Goal: Information Seeking & Learning: Learn about a topic

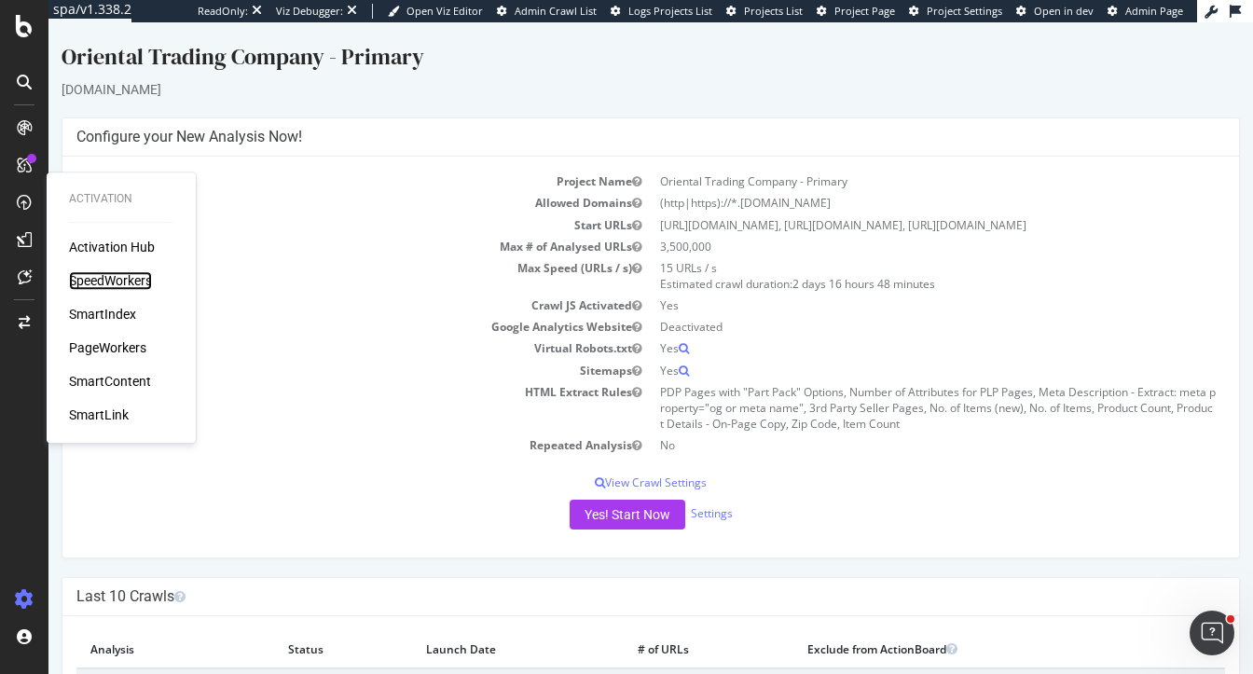
click at [103, 277] on div "SpeedWorkers" at bounding box center [110, 280] width 83 height 19
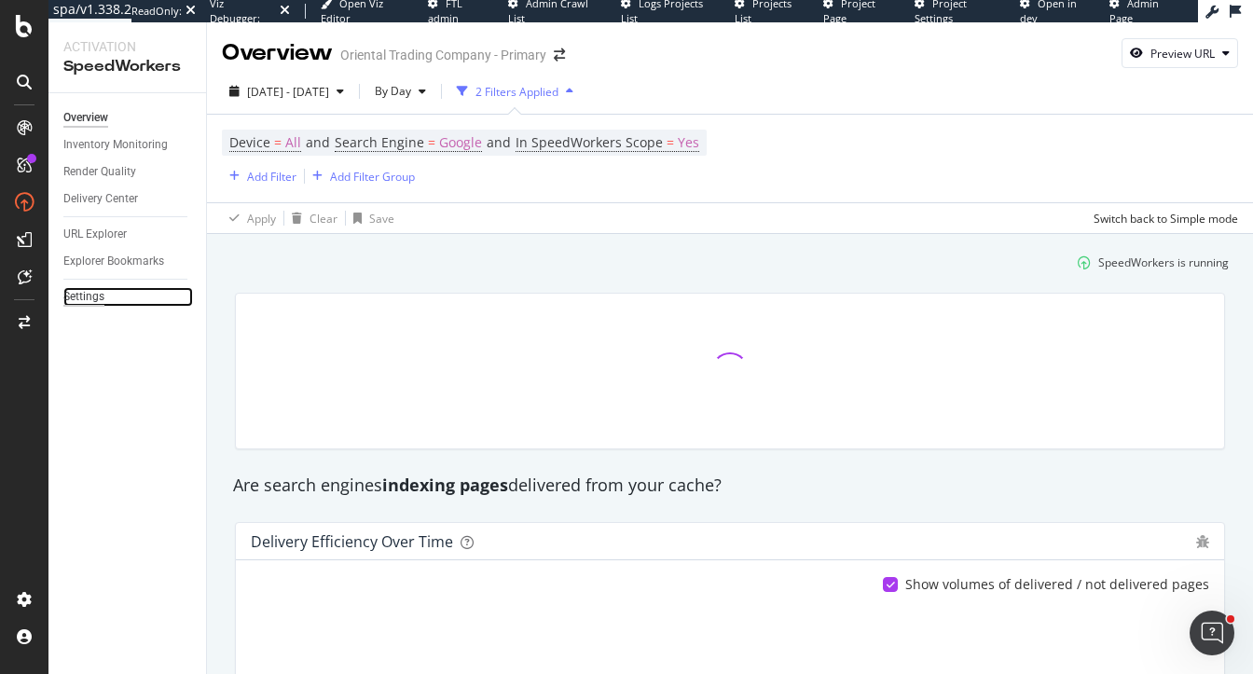
click at [81, 297] on div "Settings" at bounding box center [83, 297] width 41 height 20
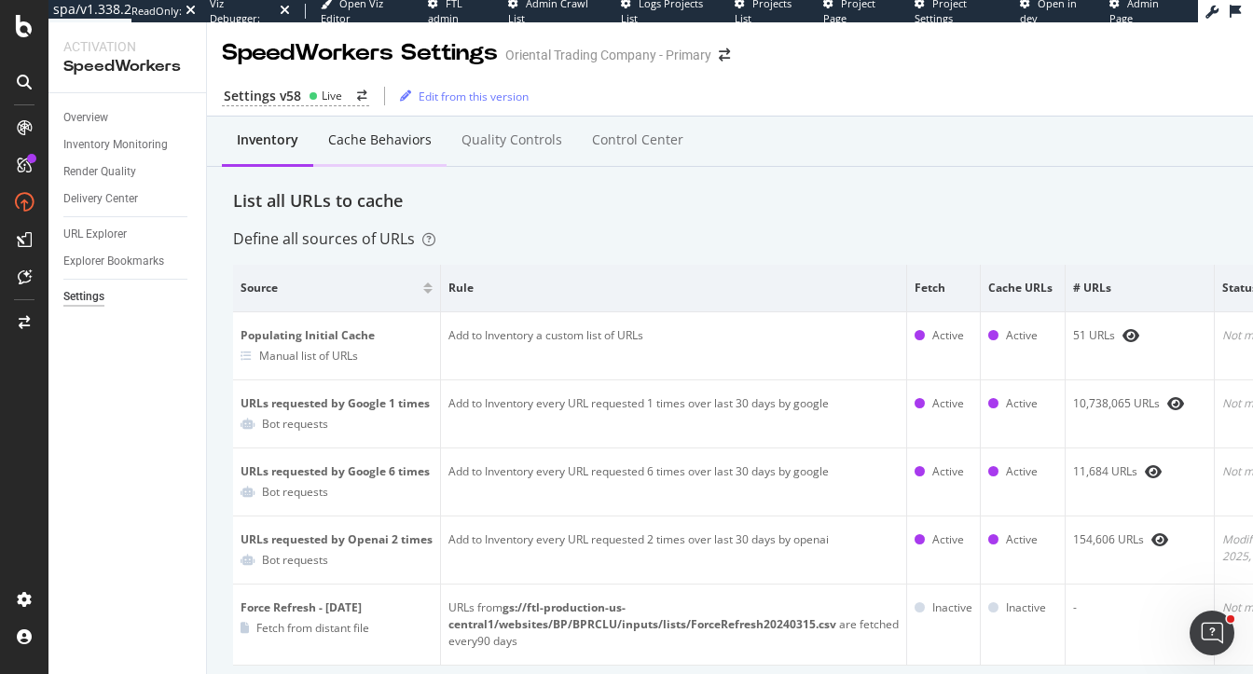
click at [378, 132] on div "Cache behaviors" at bounding box center [380, 140] width 104 height 19
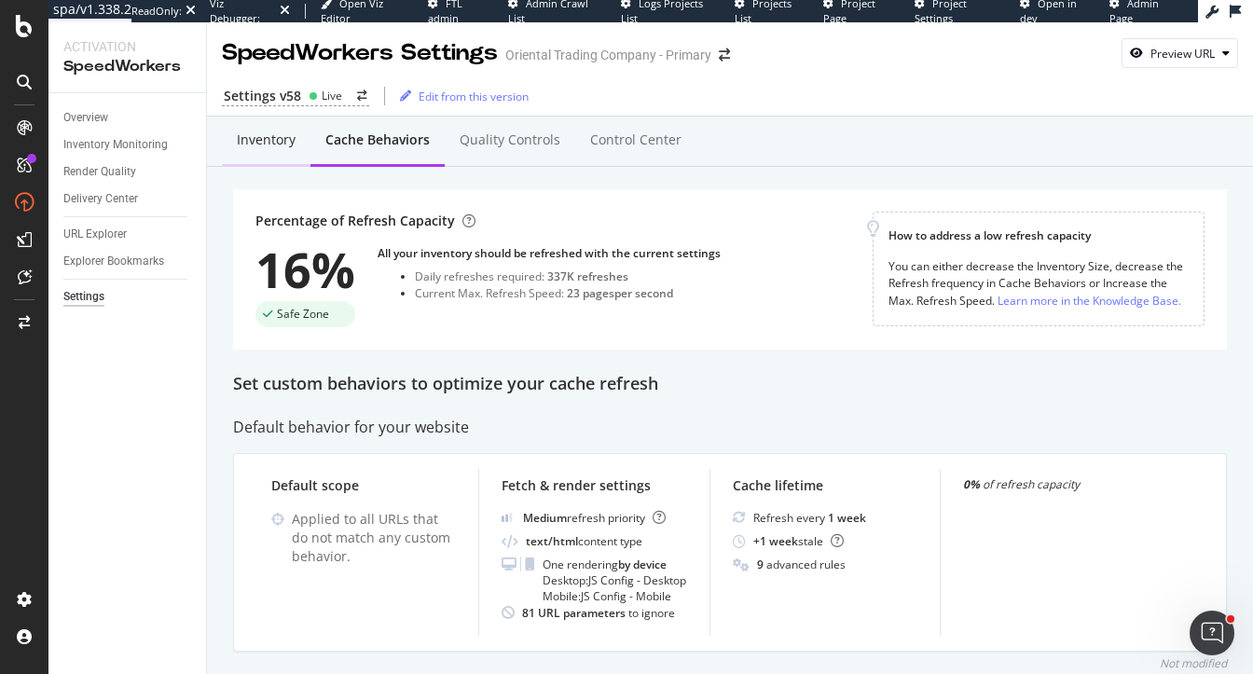
click at [270, 129] on div "Inventory" at bounding box center [266, 141] width 89 height 51
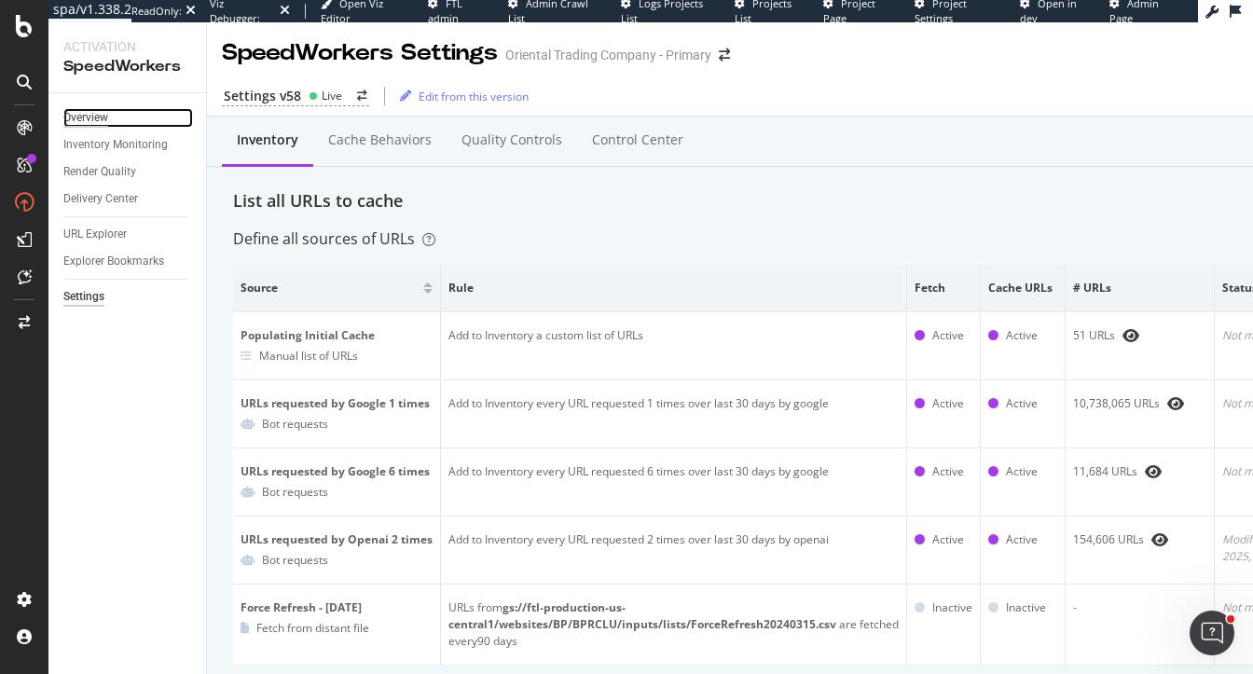
click at [98, 117] on div "Overview" at bounding box center [85, 118] width 45 height 20
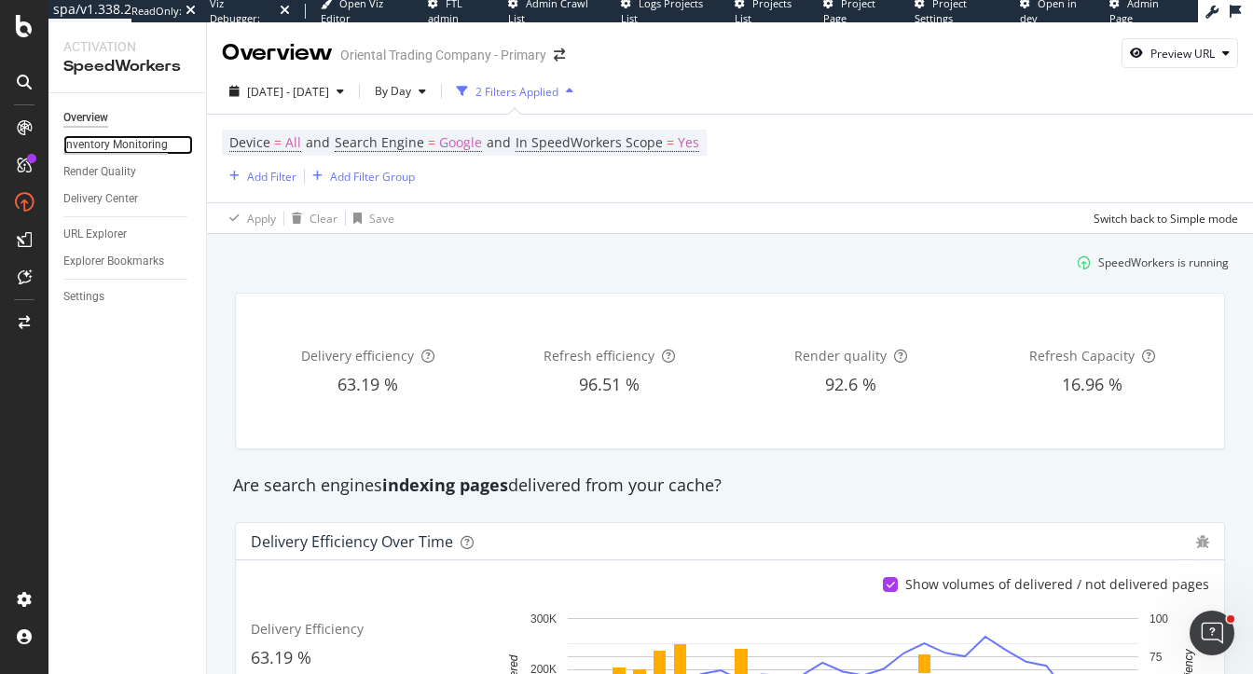
click at [113, 145] on div "Inventory Monitoring" at bounding box center [115, 145] width 104 height 20
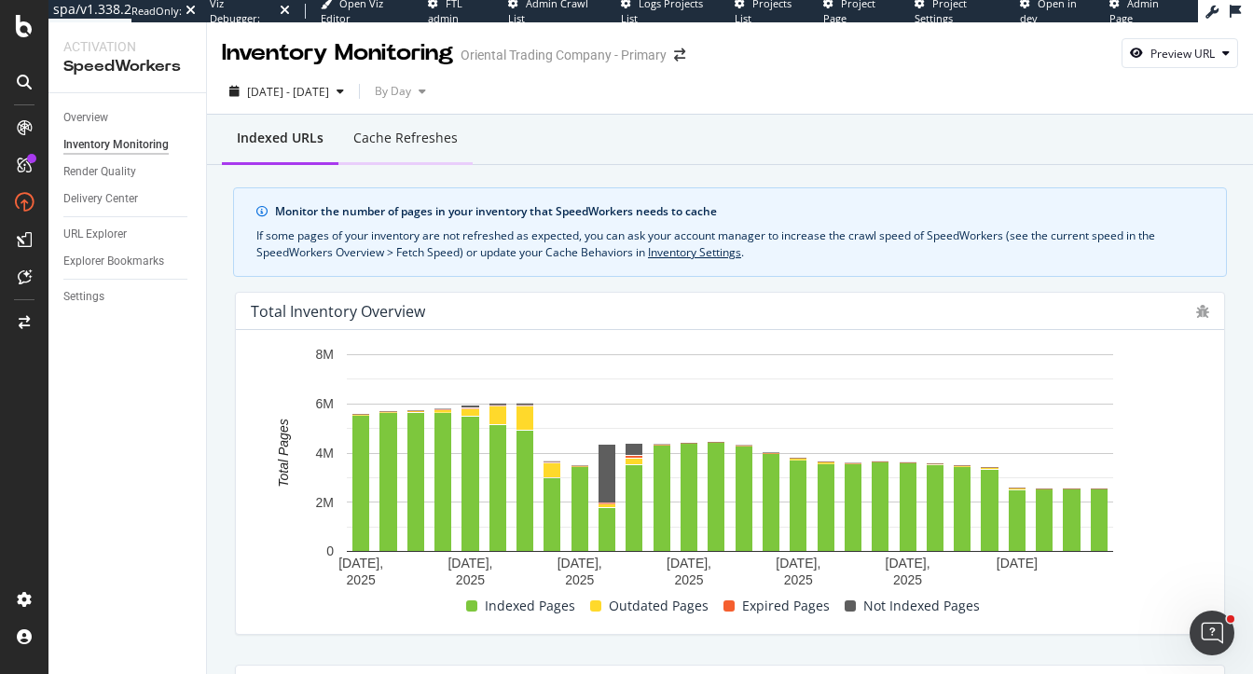
click at [380, 147] on div "Cache refreshes" at bounding box center [405, 138] width 104 height 19
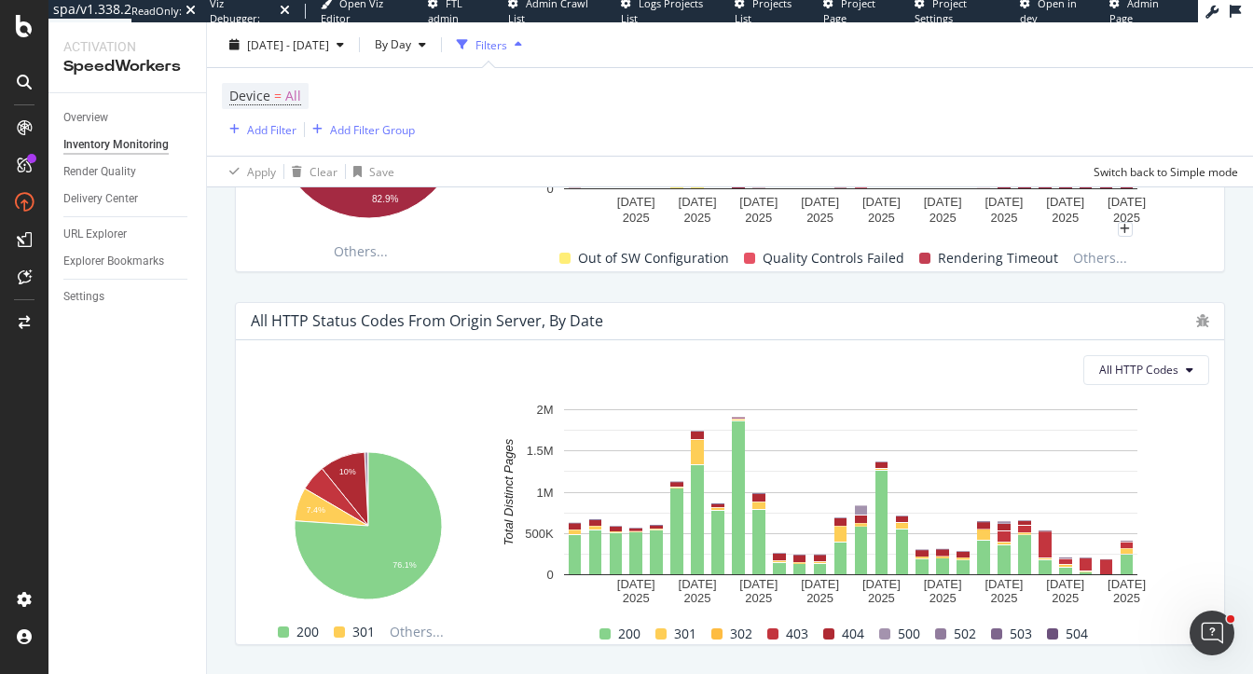
scroll to position [1460, 0]
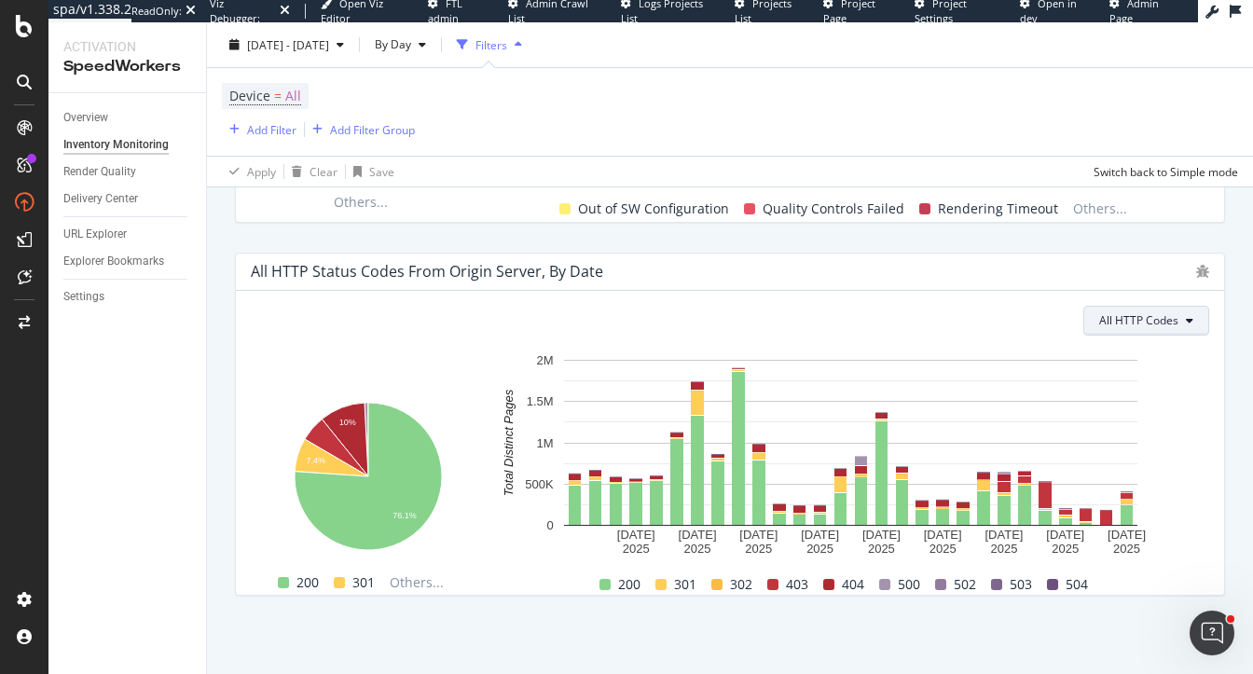
click at [1138, 321] on span "All HTTP Codes" at bounding box center [1138, 320] width 79 height 16
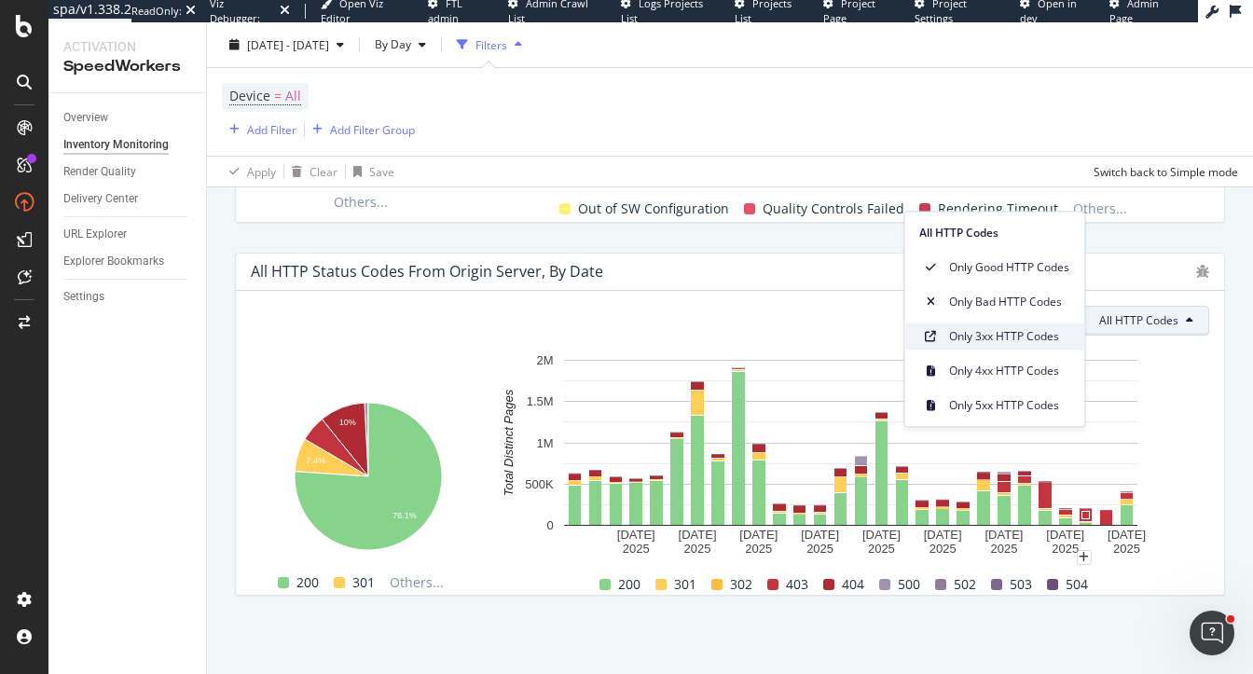
click at [1007, 336] on span "Only 3xx HTTP Codes" at bounding box center [1009, 336] width 120 height 17
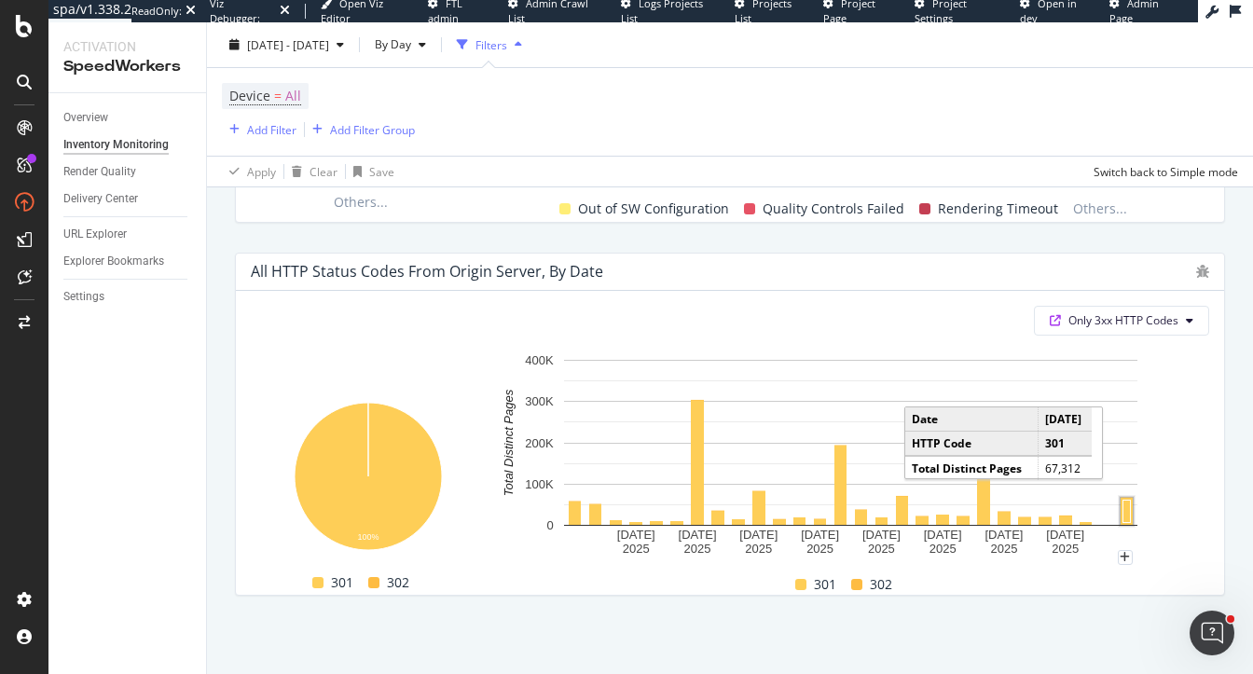
click at [1127, 507] on rect "A chart." at bounding box center [1127, 511] width 7 height 22
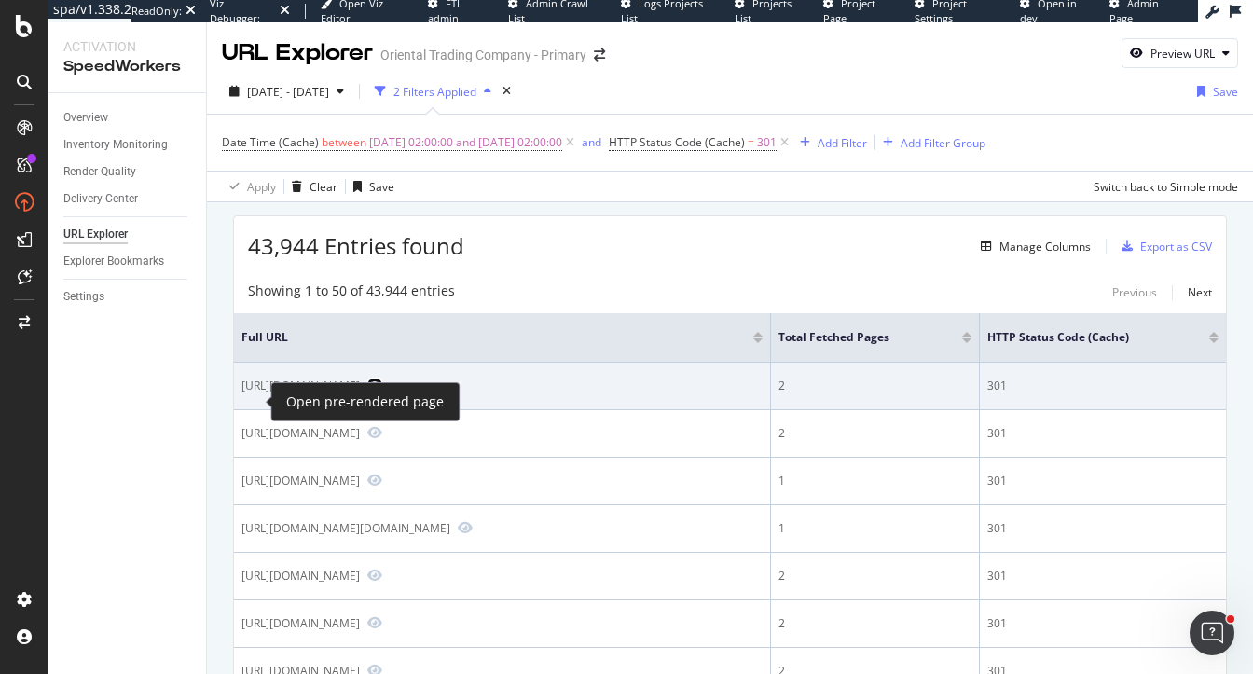
click at [367, 392] on icon "Preview https://www.orientaltrading.com/christian-pumpkin-trunk-or-treat-grand-…" at bounding box center [374, 385] width 15 height 13
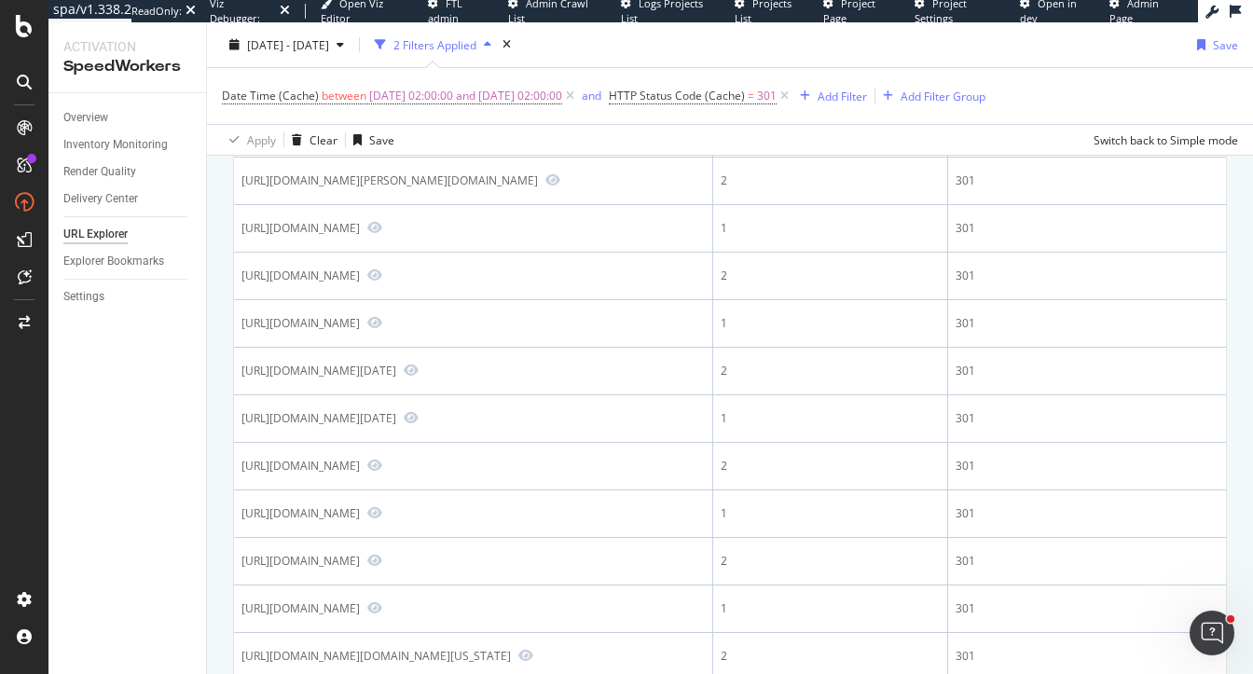
scroll to position [1642, 0]
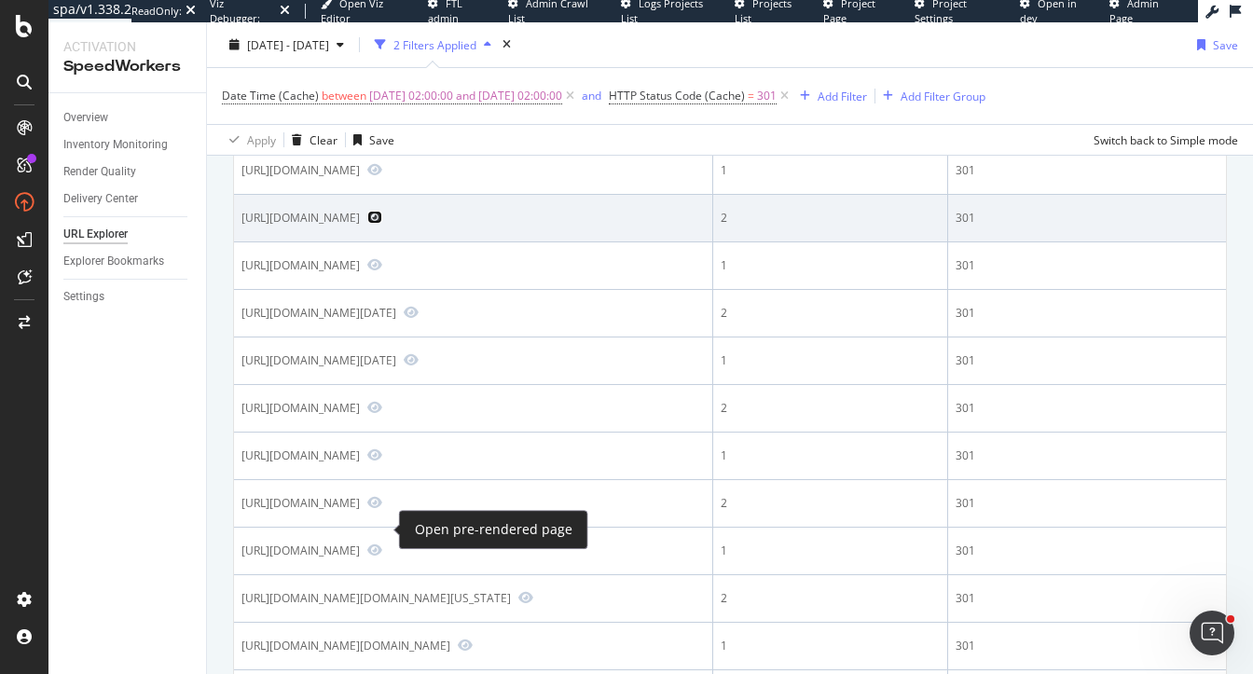
click at [382, 224] on icon "Preview https://www.orientaltrading.com/national-tree-company-52-in--general-st…" at bounding box center [374, 217] width 15 height 13
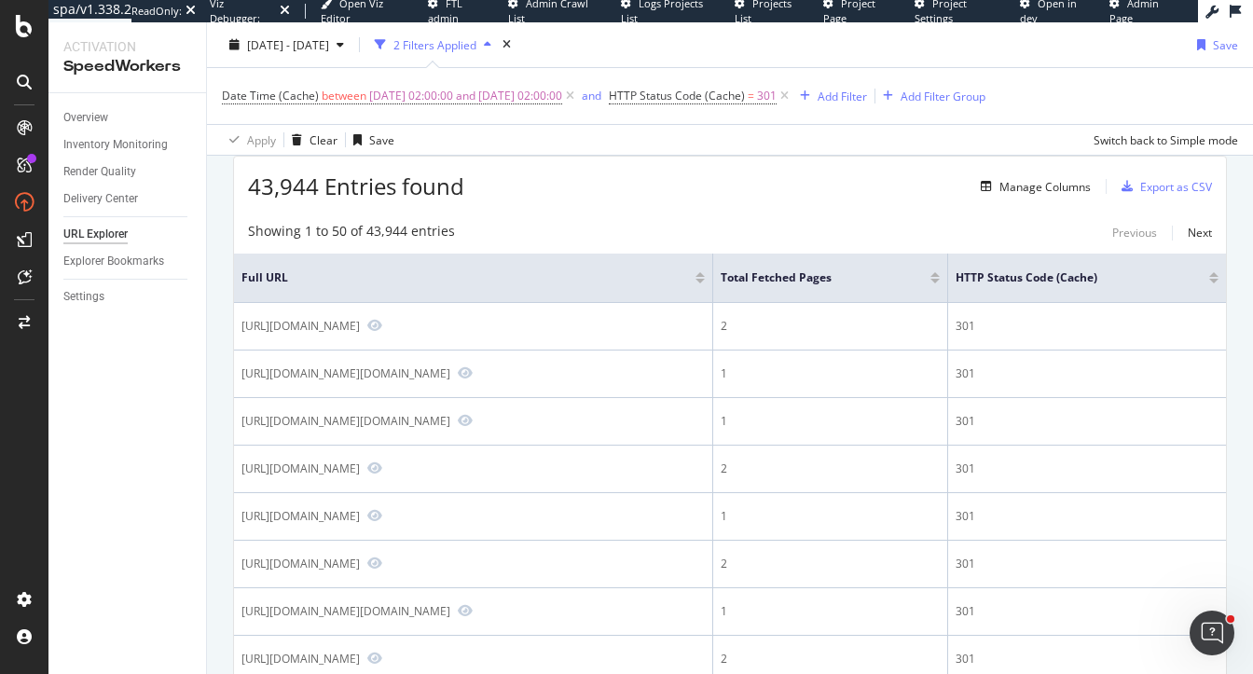
scroll to position [0, 0]
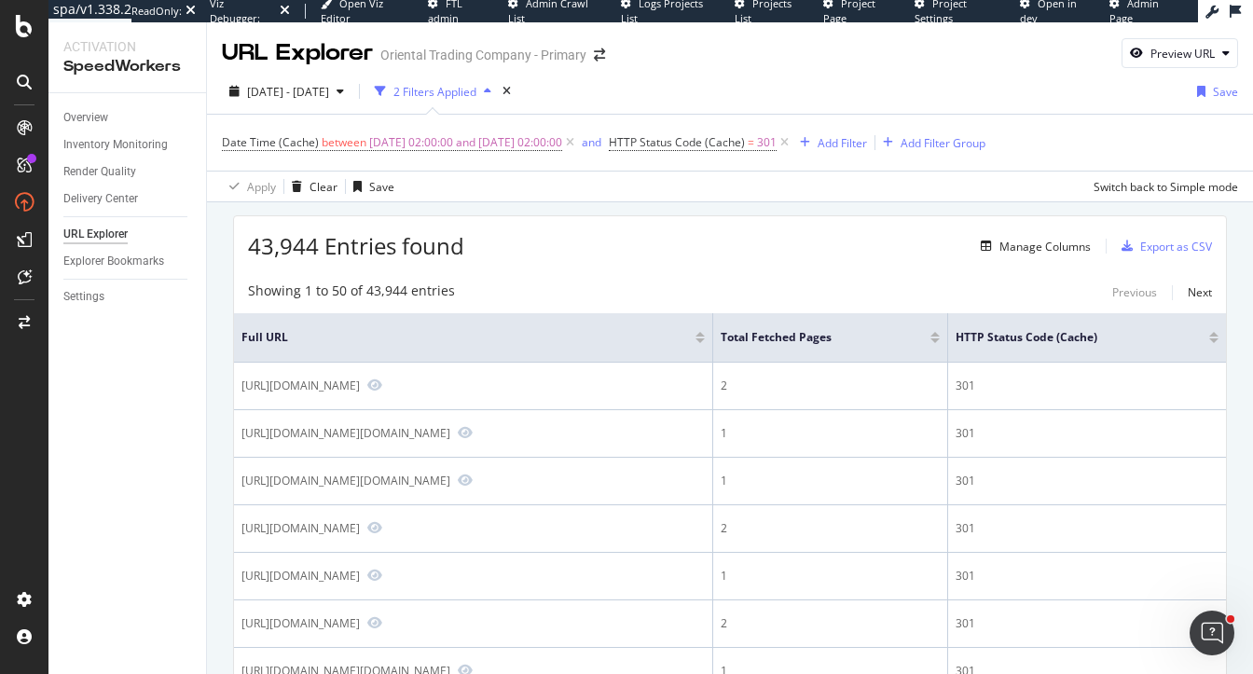
click at [940, 338] on div at bounding box center [935, 340] width 9 height 5
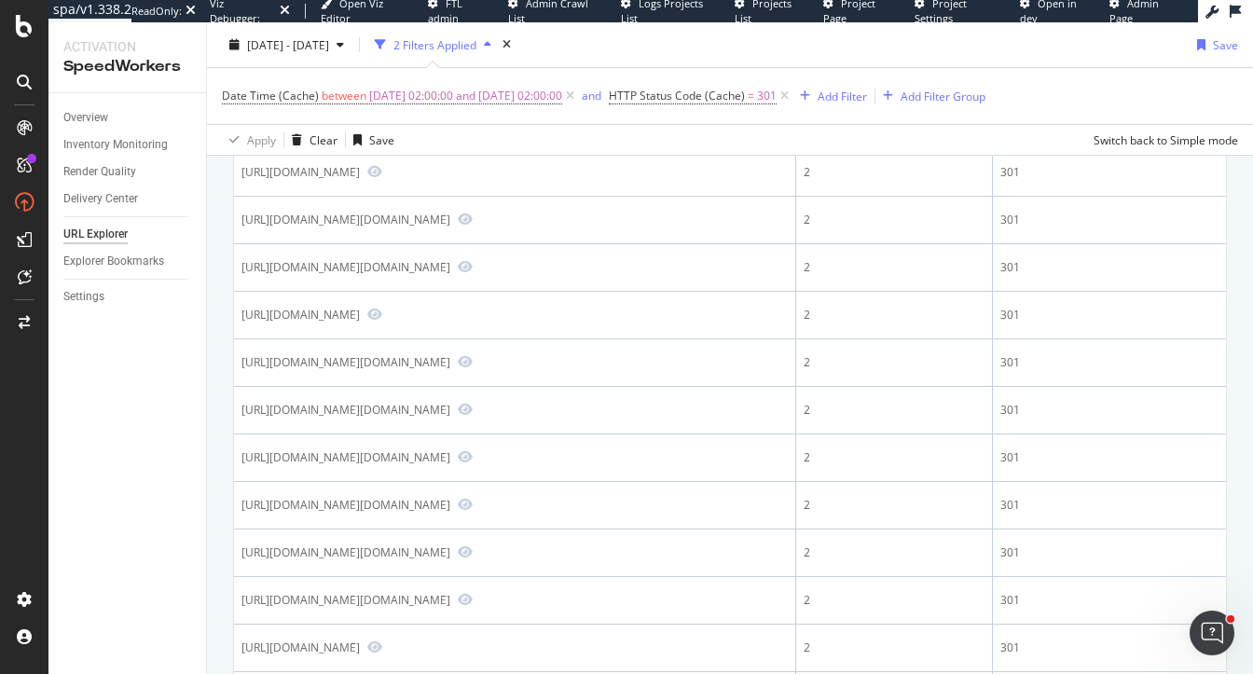
scroll to position [442, 0]
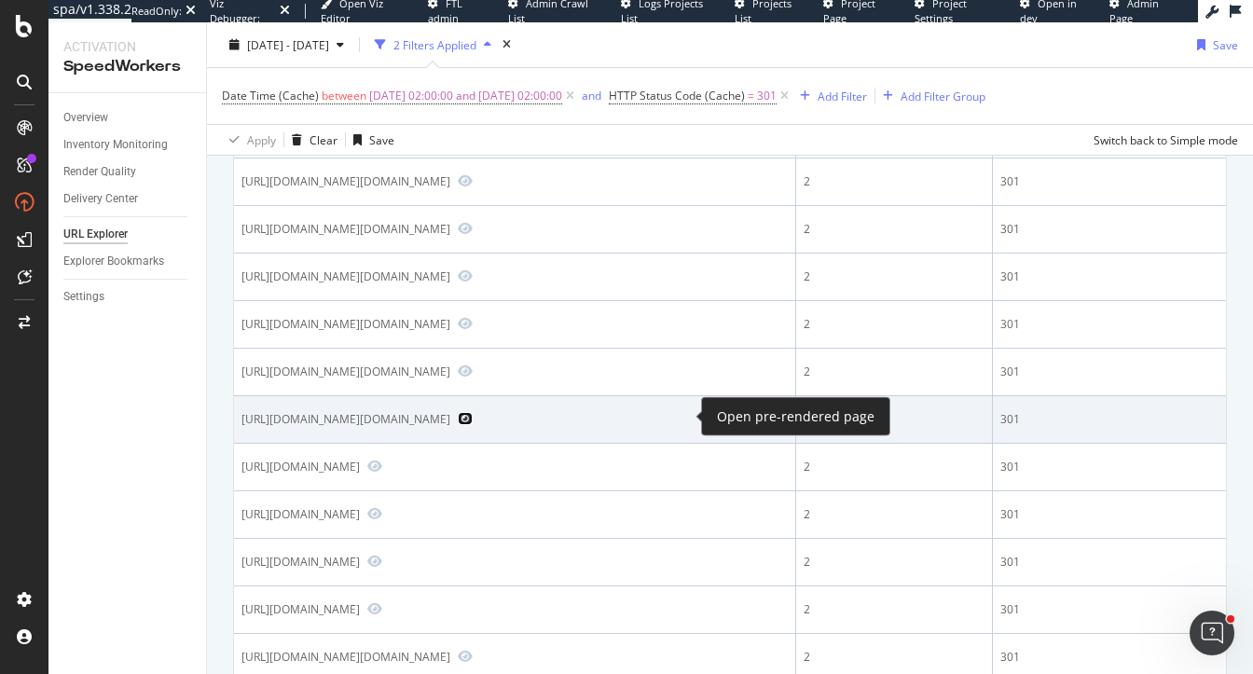
click at [473, 414] on icon "Preview https://www.orientaltrading.com/bulk-72-pc--torch-award-medals-a2-13944…" at bounding box center [465, 418] width 15 height 13
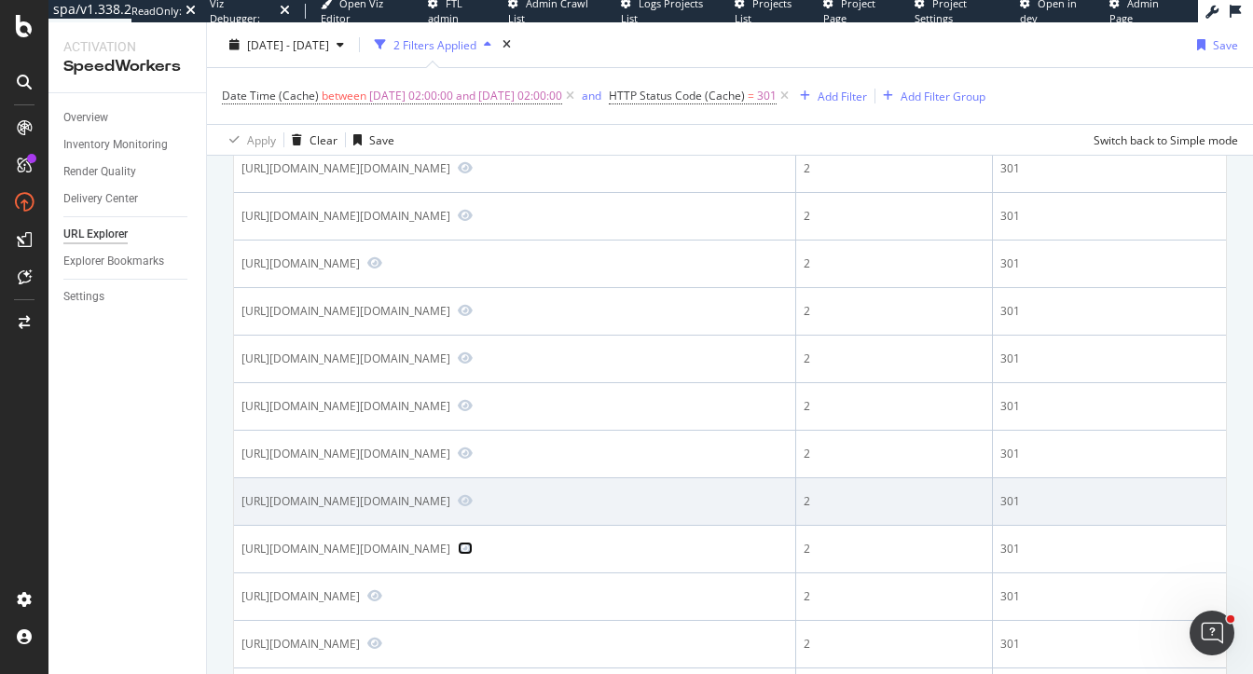
scroll to position [0, 0]
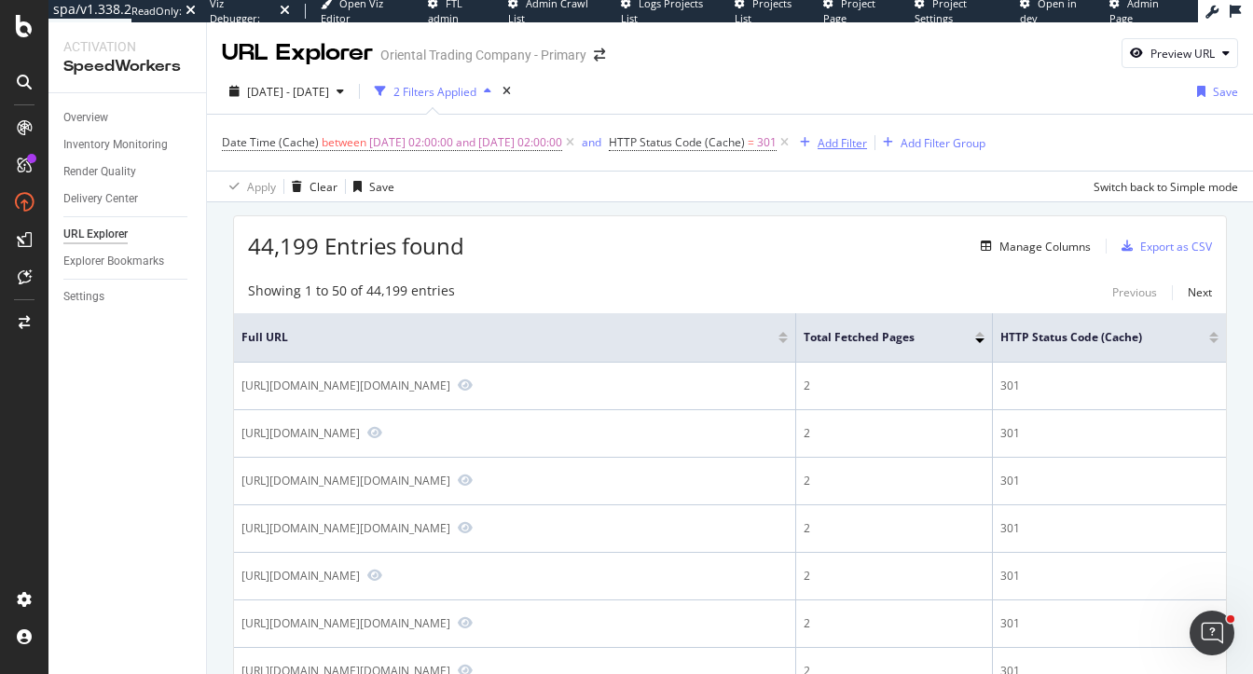
click at [867, 141] on div "Add Filter" at bounding box center [842, 143] width 49 height 16
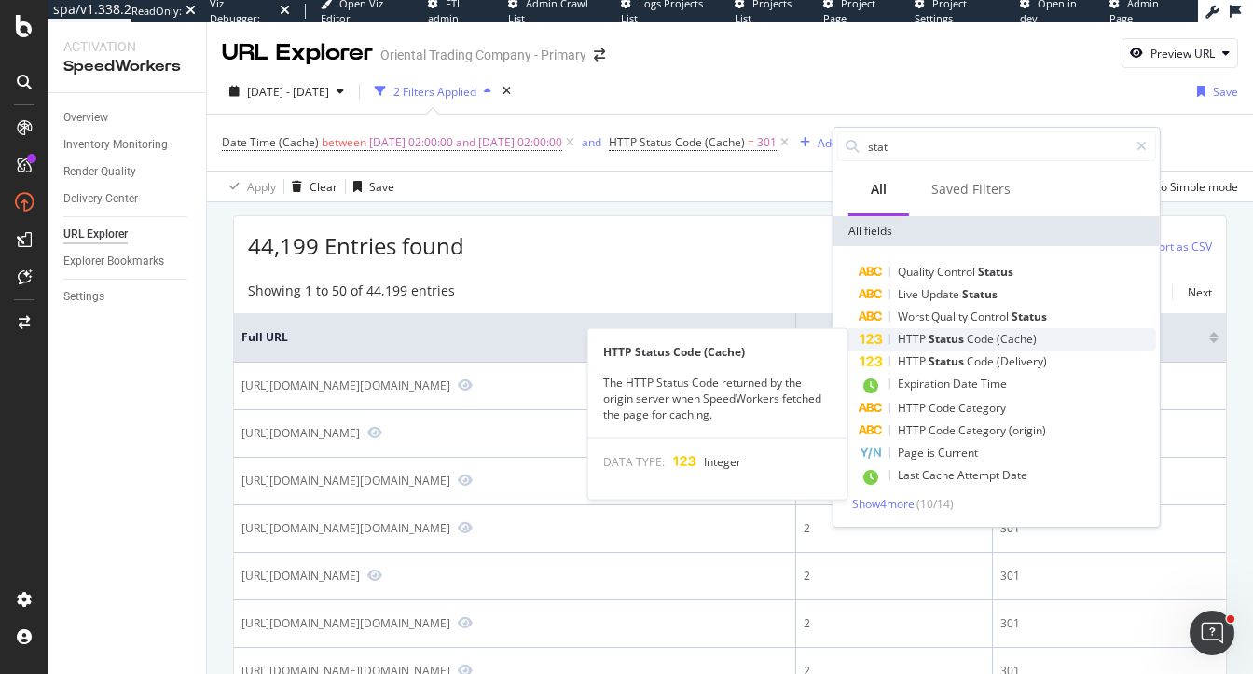
type input "stat"
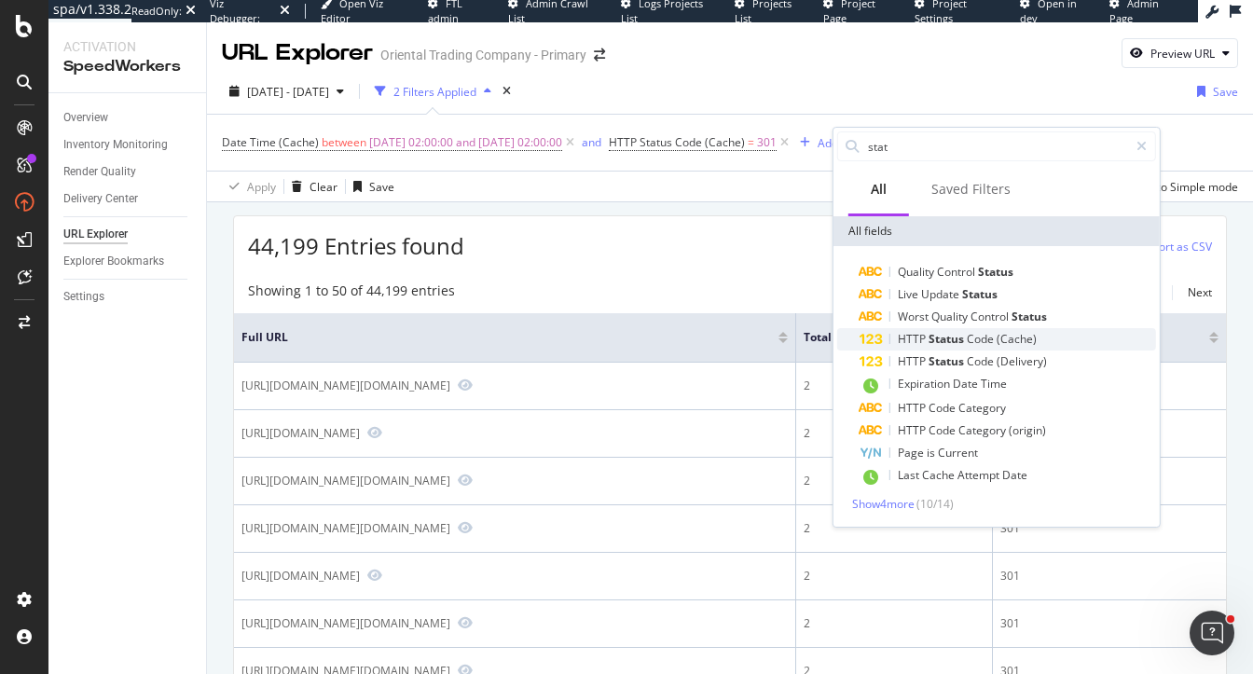
click at [961, 344] on span "Status" at bounding box center [948, 339] width 38 height 16
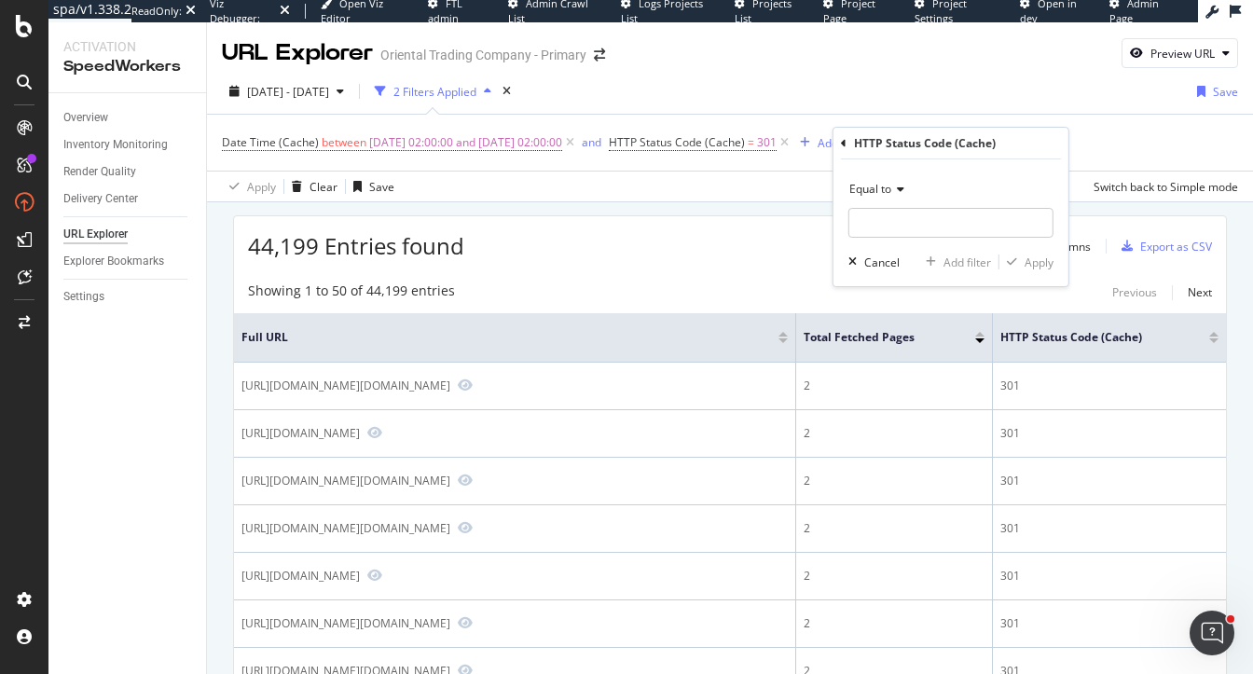
click at [881, 186] on span "Equal to" at bounding box center [870, 189] width 42 height 16
click at [940, 153] on div "HTTP Status Code (Cache)" at bounding box center [951, 144] width 220 height 32
click at [1161, 62] on div "Preview URL" at bounding box center [1180, 53] width 115 height 26
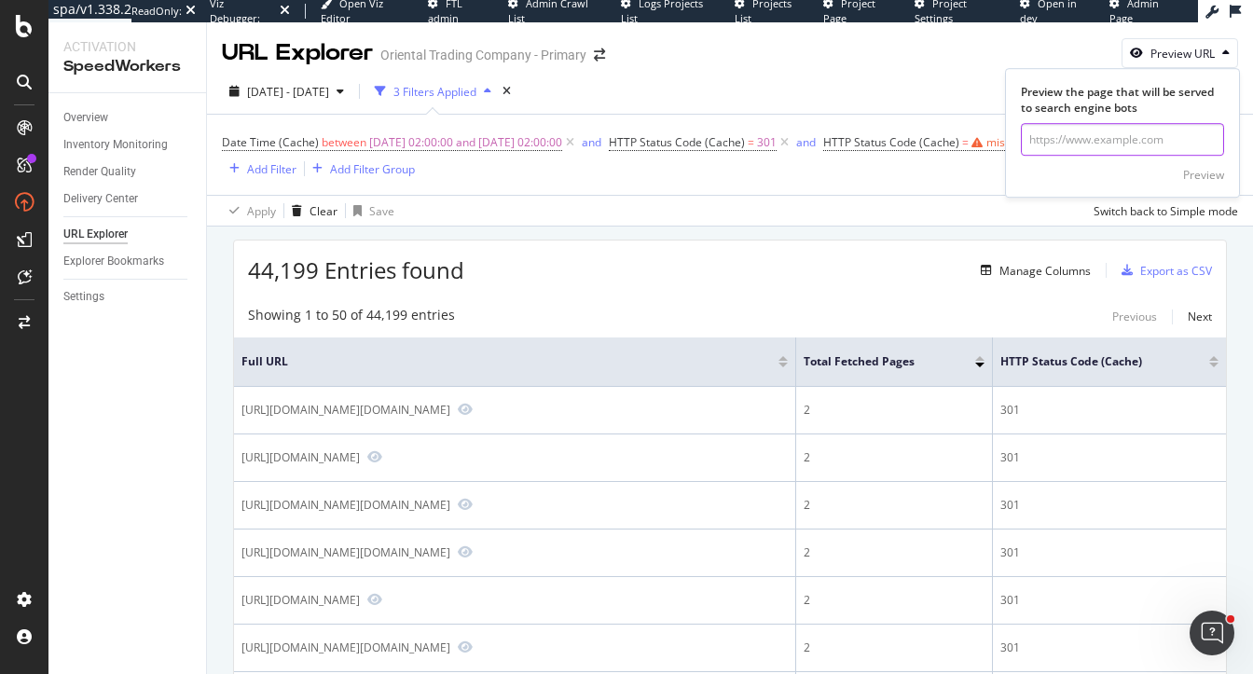
click at [1076, 145] on input "url" at bounding box center [1122, 139] width 203 height 33
paste input "[URL][DOMAIN_NAME]"
type input "[URL][DOMAIN_NAME]"
click button "Preview" at bounding box center [1203, 174] width 41 height 30
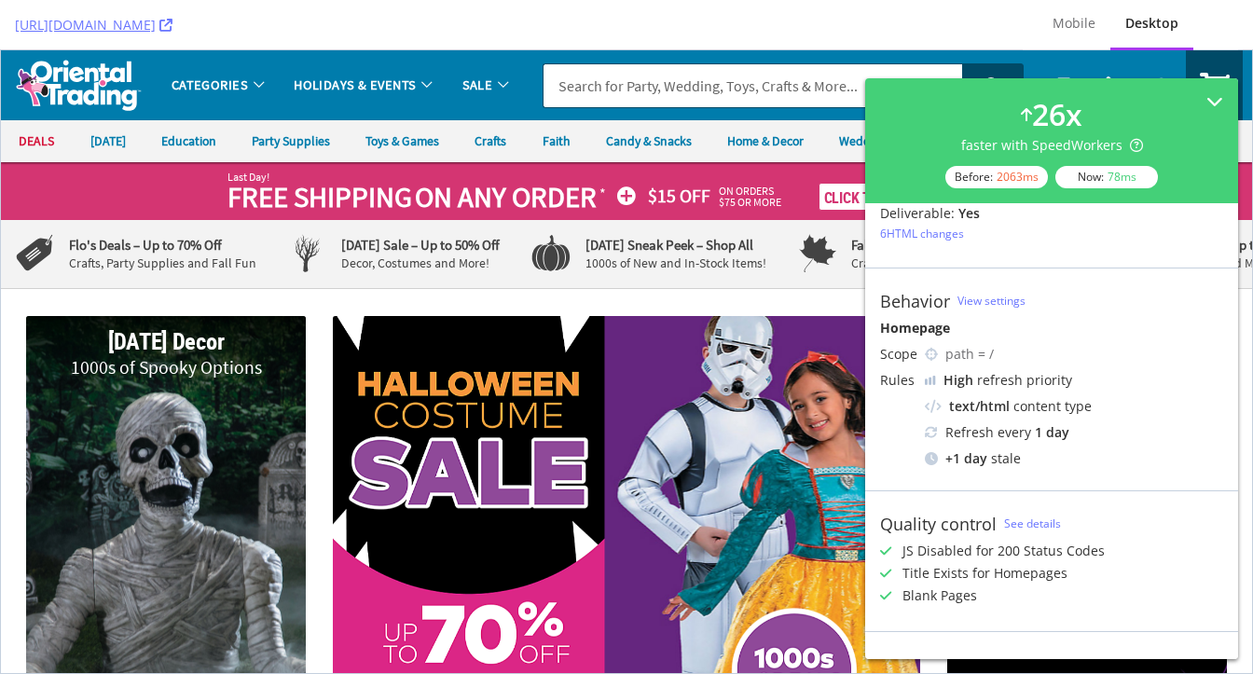
scroll to position [200, 0]
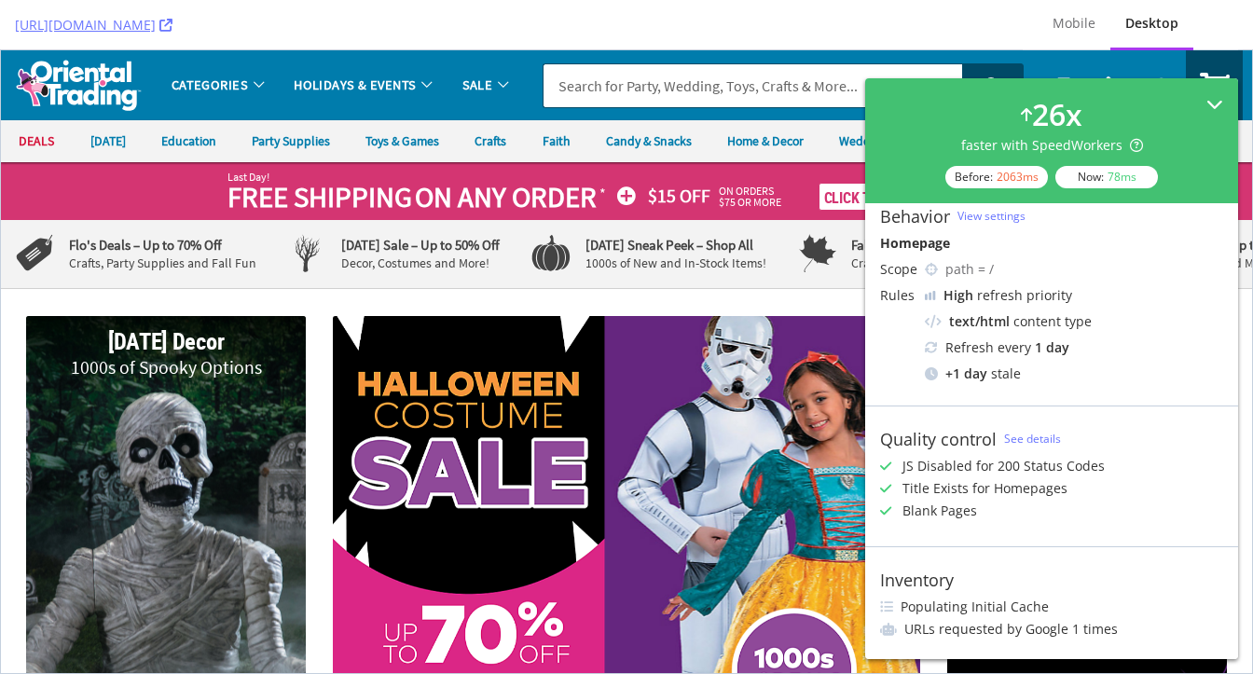
click at [1219, 107] on icon at bounding box center [1215, 104] width 17 height 17
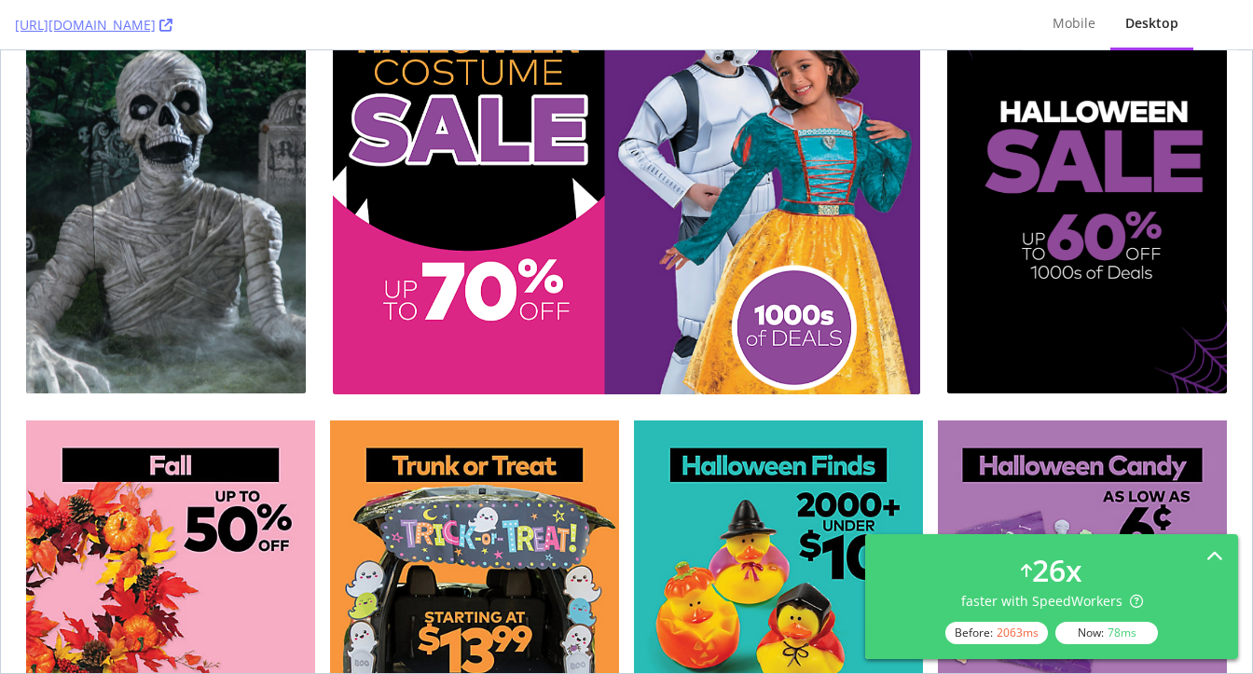
scroll to position [0, 0]
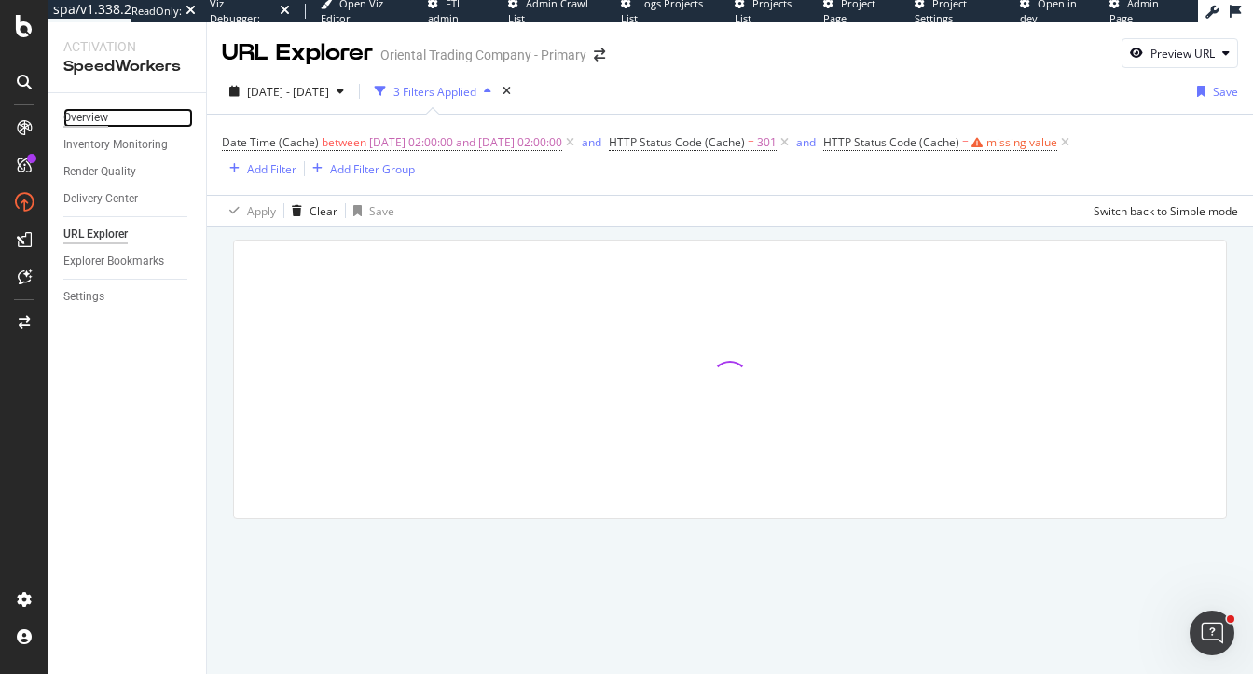
click at [104, 121] on div "Overview" at bounding box center [85, 118] width 45 height 20
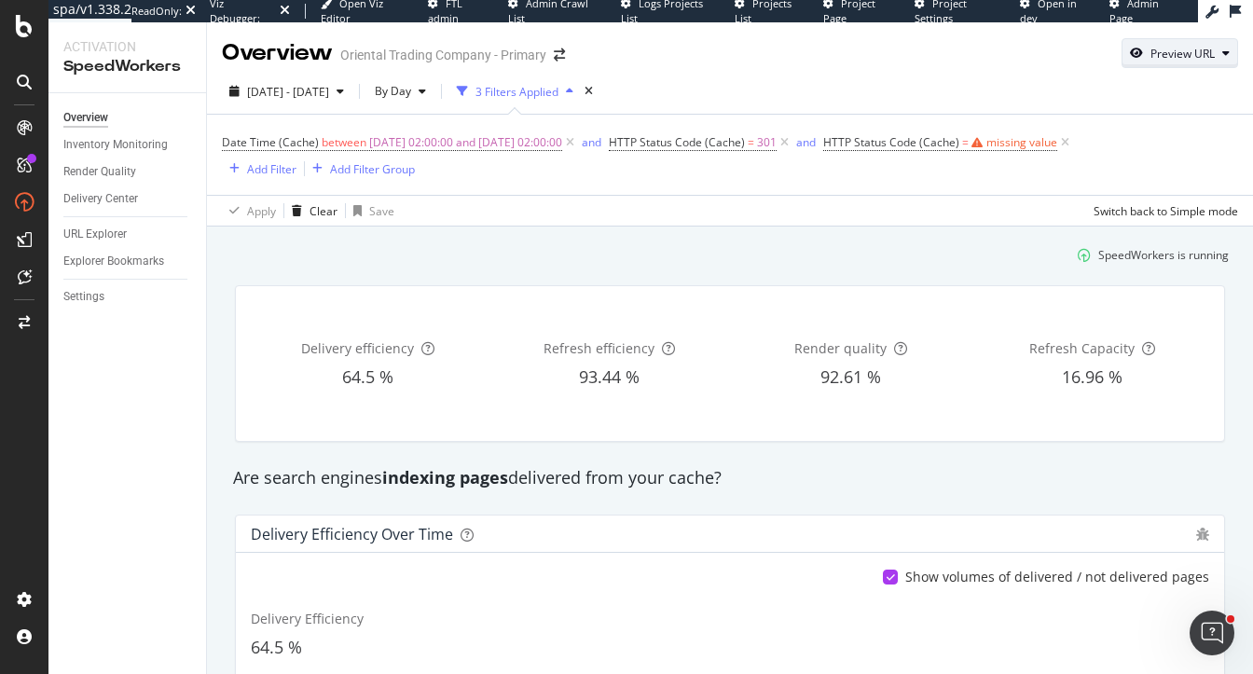
click at [1181, 55] on div "Preview URL" at bounding box center [1183, 54] width 64 height 16
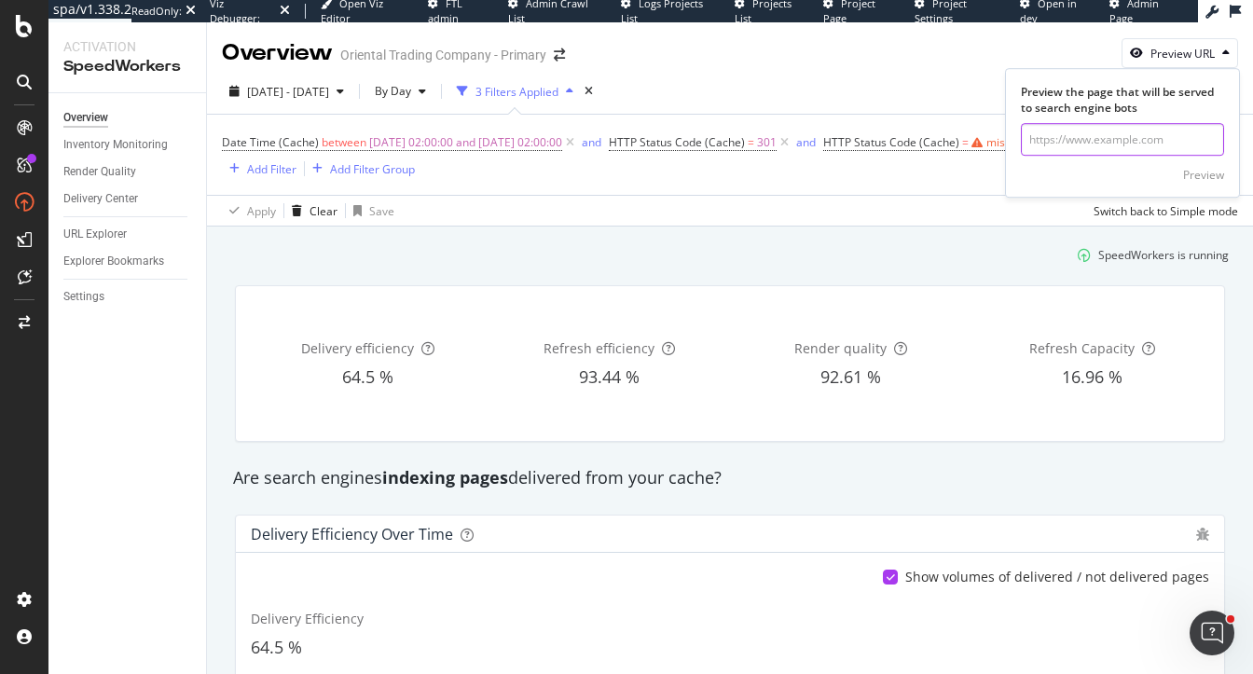
click at [1076, 145] on input "url" at bounding box center [1122, 139] width 203 height 33
paste input "[URL][DOMAIN_NAME]"
type input "[URL][DOMAIN_NAME]"
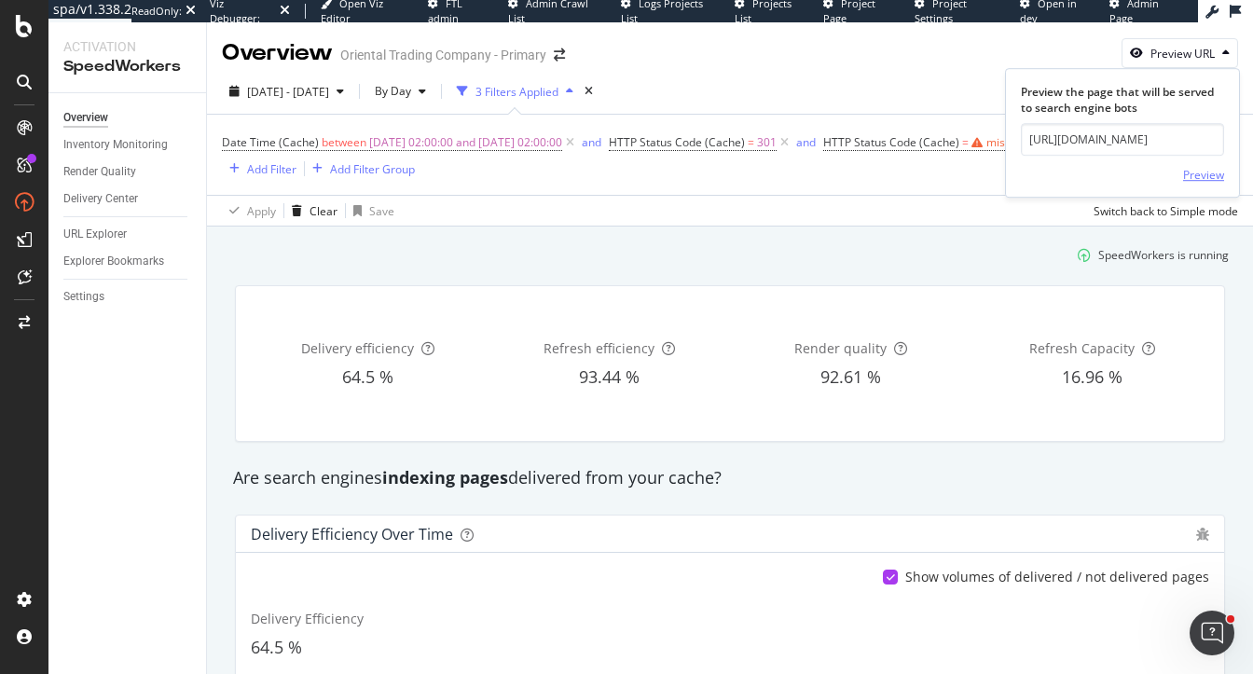
click at [1208, 172] on div "Preview" at bounding box center [1203, 175] width 41 height 16
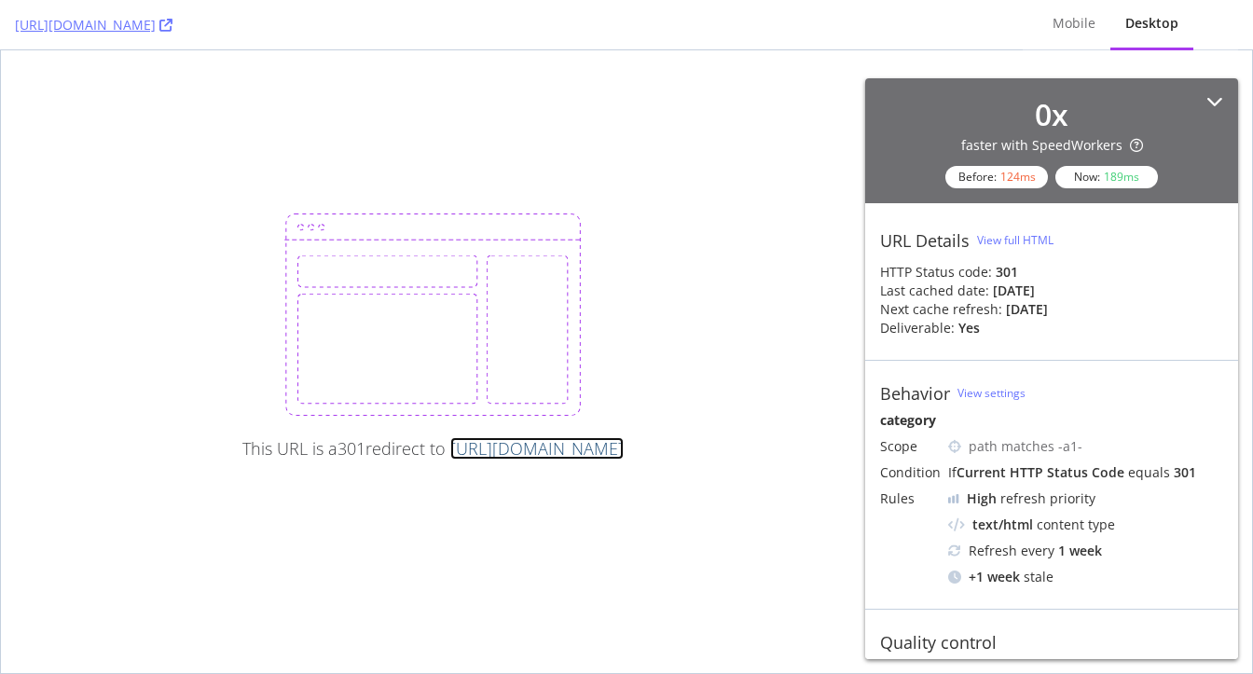
click at [624, 449] on link "https://www.orientaltrading.com/apparel-semi-annual-sale/travel-a1-1329-1.fltr" at bounding box center [536, 448] width 173 height 22
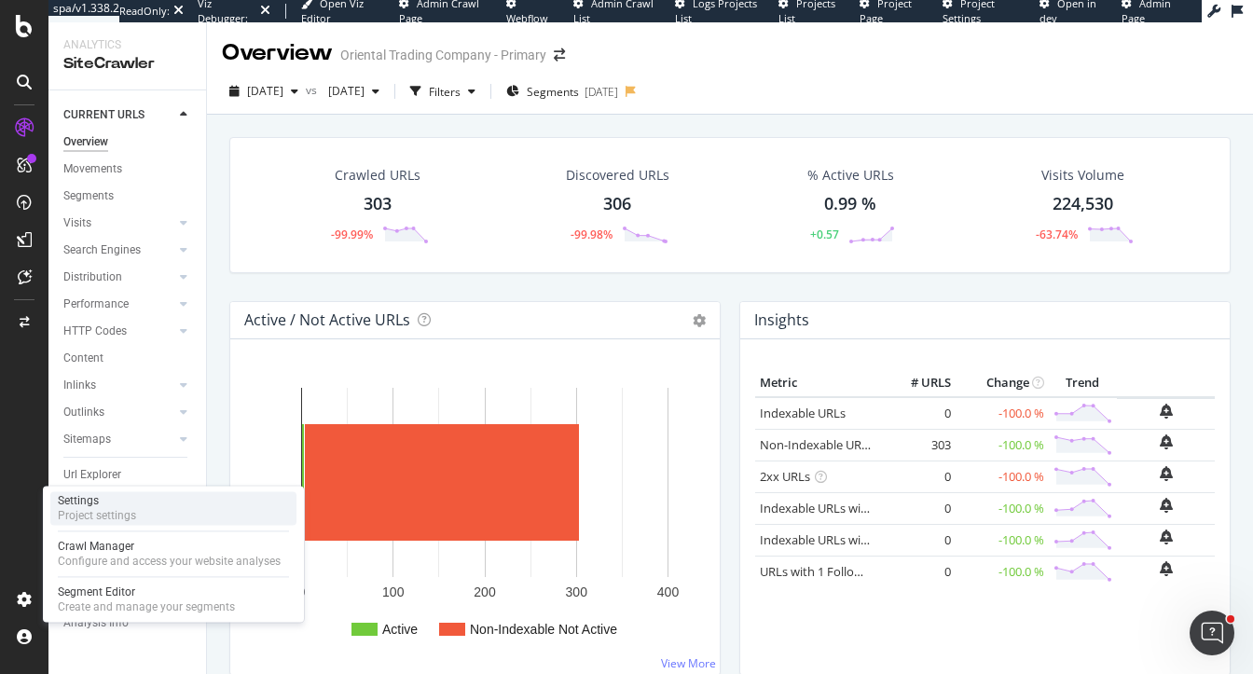
click at [102, 523] on div "Settings Project settings" at bounding box center [173, 508] width 246 height 34
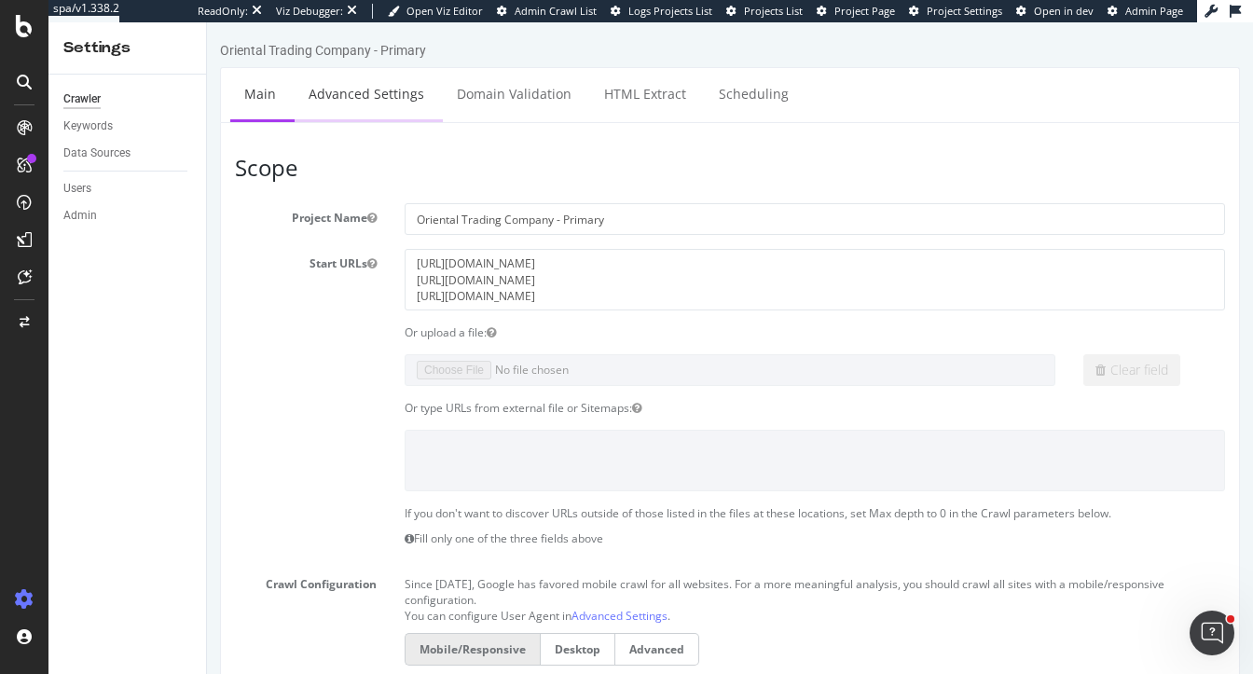
click at [351, 96] on link "Advanced Settings" at bounding box center [367, 93] width 144 height 51
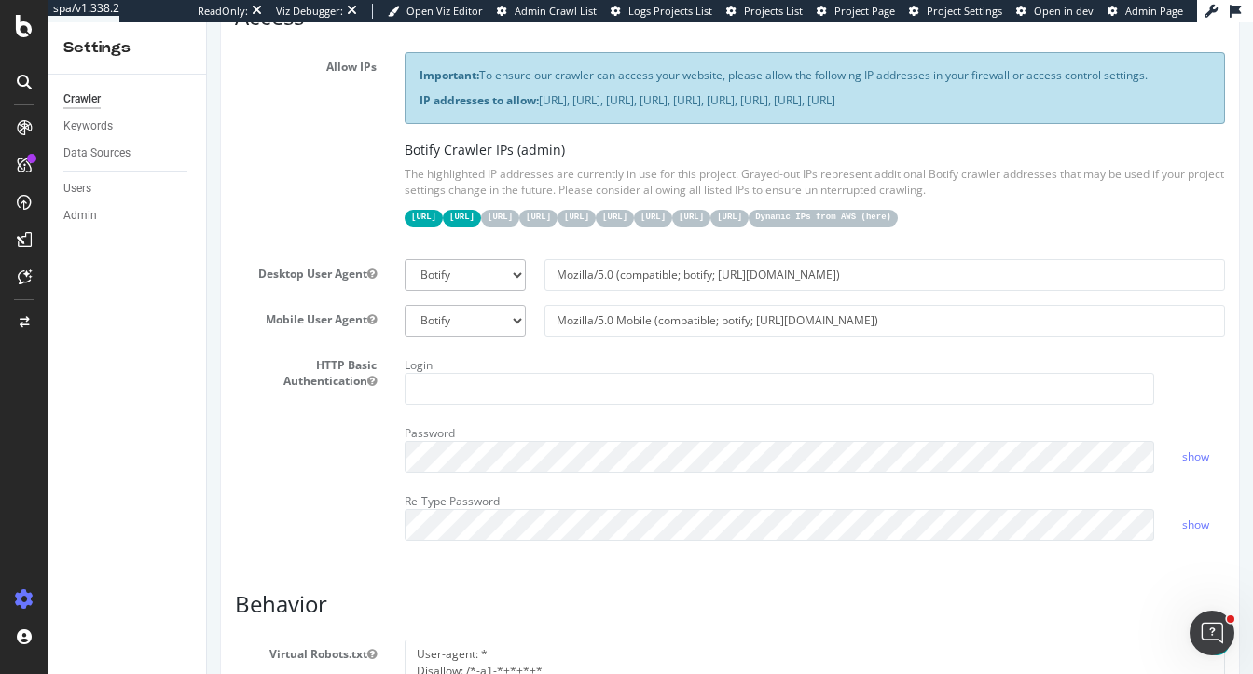
scroll to position [398, 0]
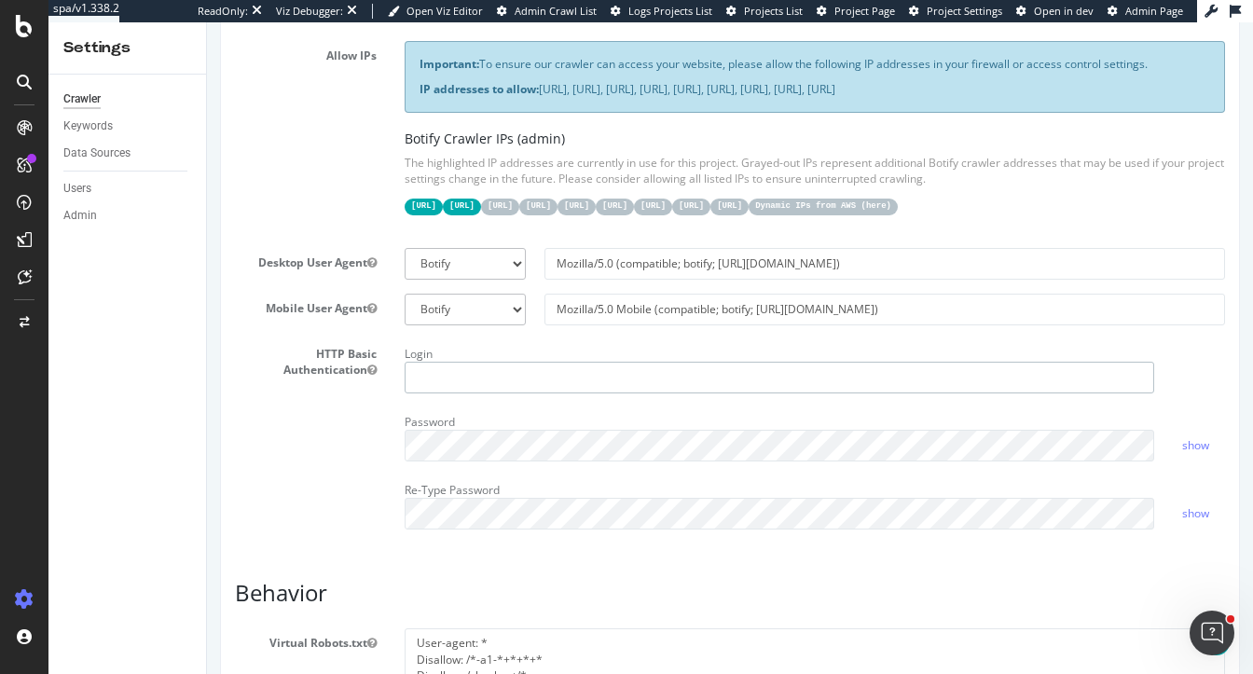
type input "heidi@botify.com"
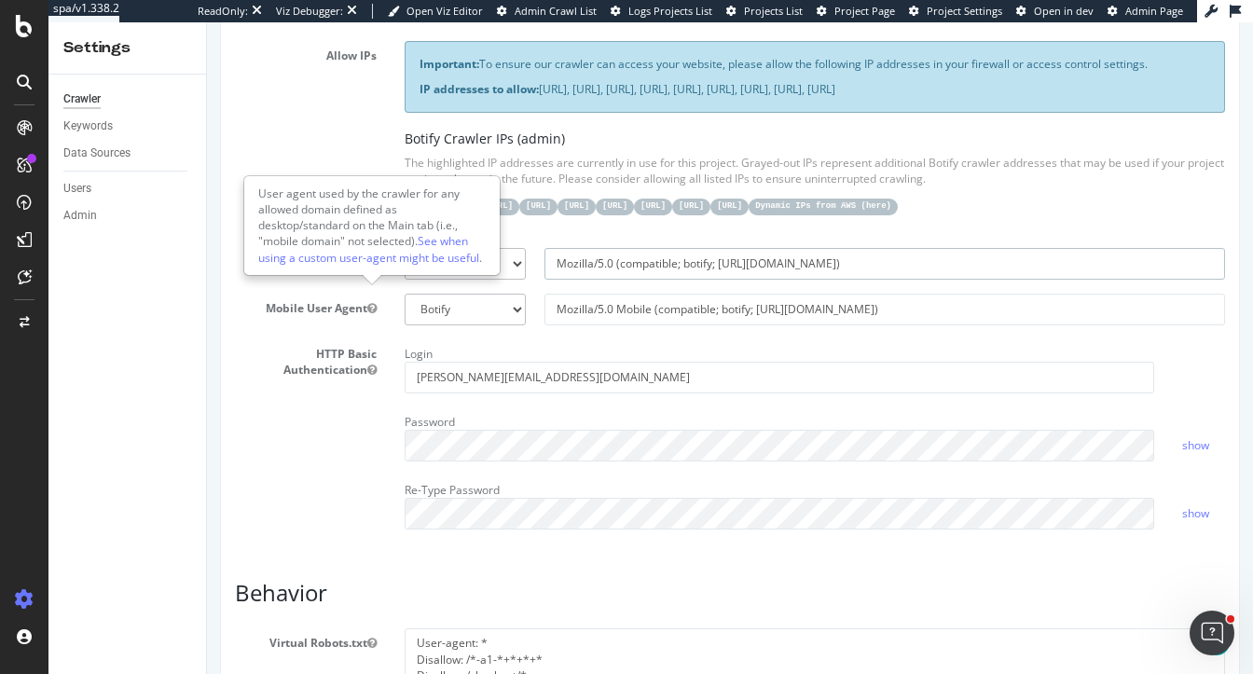
drag, startPoint x: 861, startPoint y: 296, endPoint x: 375, endPoint y: 296, distance: 485.8
click at [375, 280] on div "Desktop User Agent Botify Googlebot Chrome Firefox Edge Custom Mozilla/5.0 (com…" at bounding box center [730, 264] width 1018 height 32
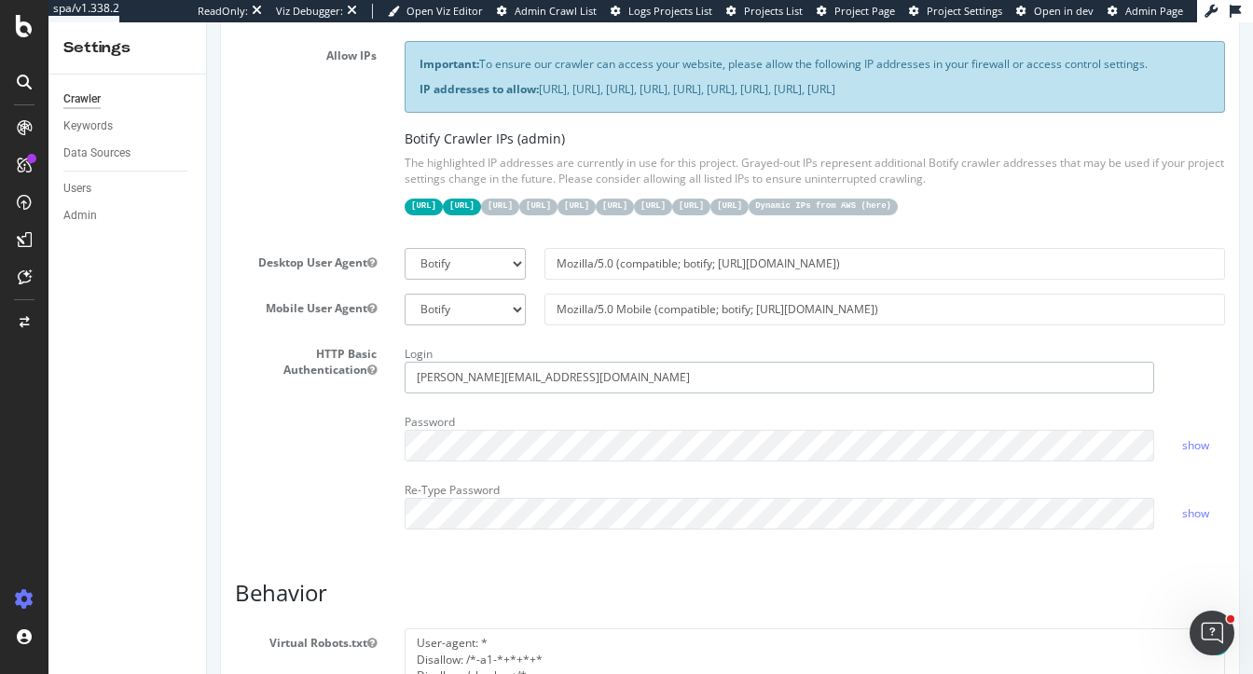
drag, startPoint x: 543, startPoint y: 401, endPoint x: 297, endPoint y: 404, distance: 246.2
click at [297, 405] on div "HTTP Basic Authentication Login heidi@botify.com Password show Re-Type Password…" at bounding box center [730, 441] width 1018 height 204
click at [316, 477] on div "HTTP Basic Authentication Login Password show Re-Type Password show" at bounding box center [730, 441] width 1018 height 204
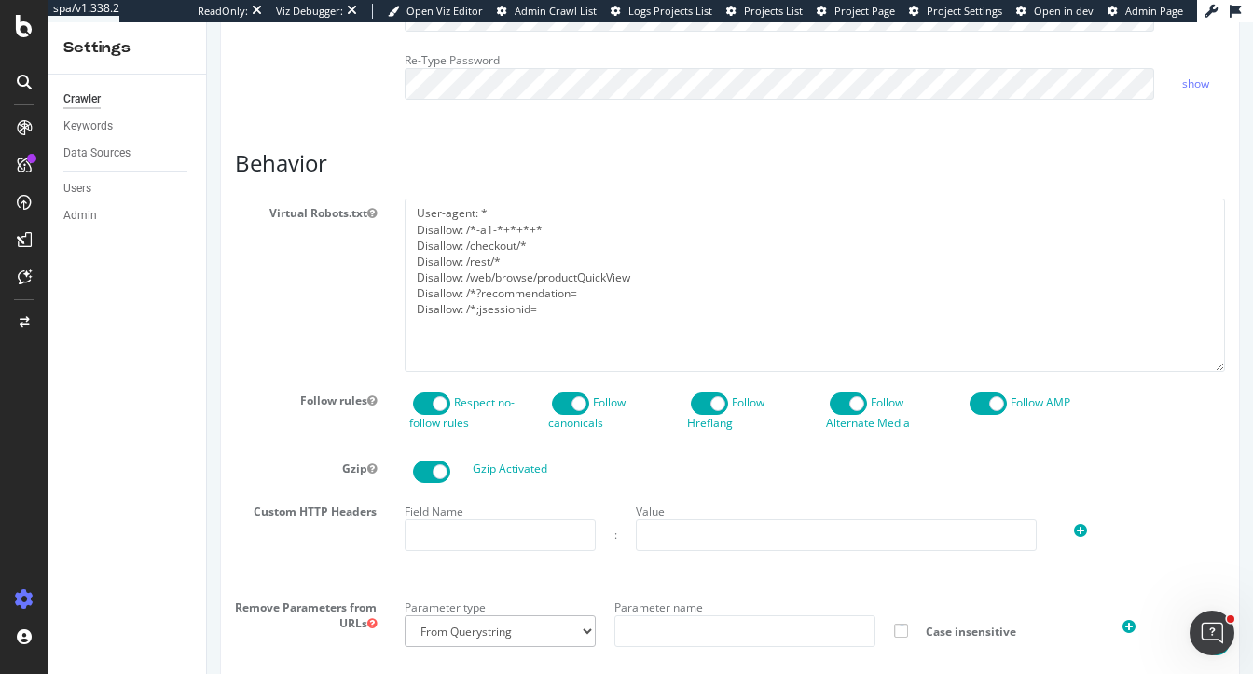
scroll to position [1655, 0]
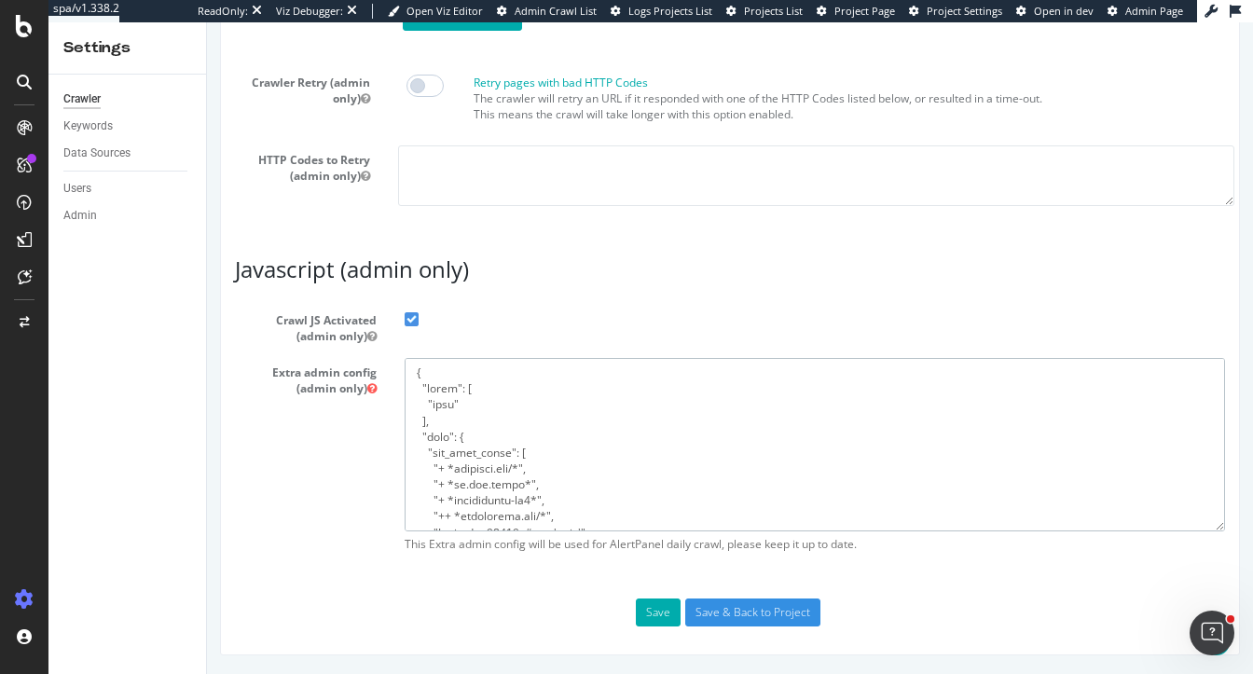
click at [558, 456] on textarea at bounding box center [815, 444] width 821 height 173
paste textarea "- https://www.orientaltrading.com/rest/account/getAccountDetail - https://www.o…"
drag, startPoint x: 437, startPoint y: 504, endPoint x: 377, endPoint y: 503, distance: 60.6
click at [377, 503] on div "Extra admin config (admin only) This Extra admin config will be used for AlertP…" at bounding box center [730, 459] width 1018 height 203
click at [410, 469] on textarea at bounding box center [815, 444] width 821 height 173
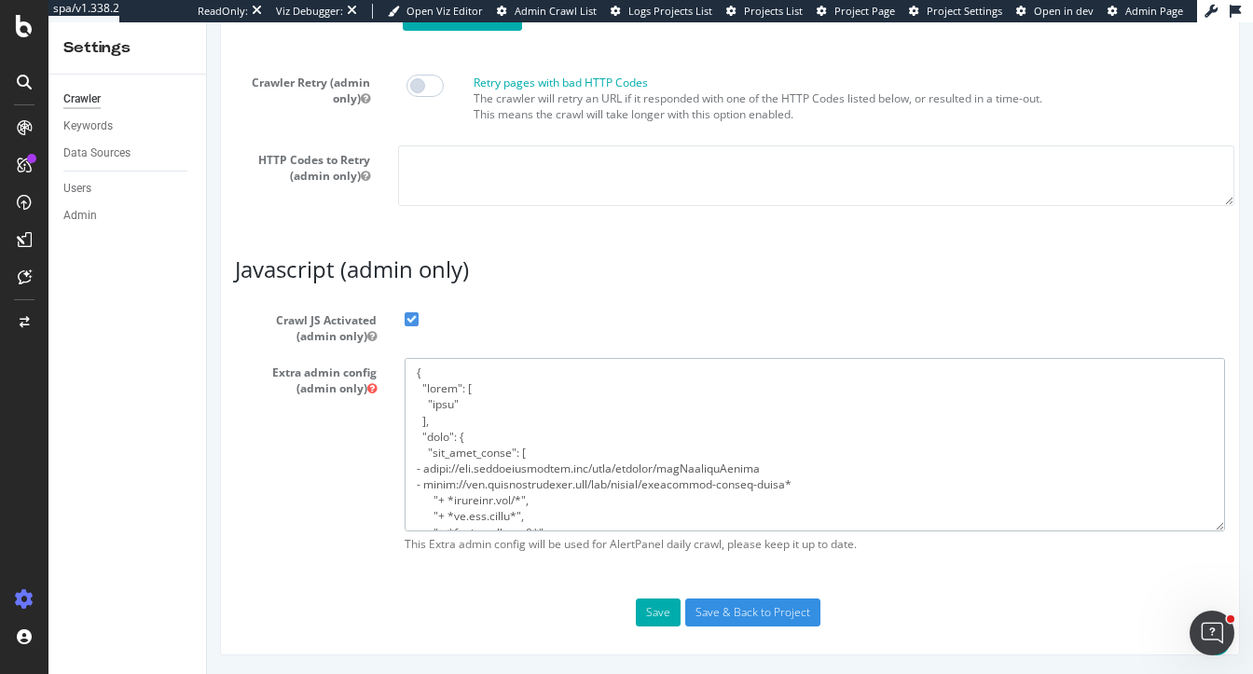
paste textarea """
click at [405, 485] on textarea at bounding box center [815, 444] width 821 height 173
paste textarea """
drag, startPoint x: 556, startPoint y: 502, endPoint x: 536, endPoint y: 503, distance: 19.6
click at [536, 503] on textarea at bounding box center [815, 444] width 821 height 173
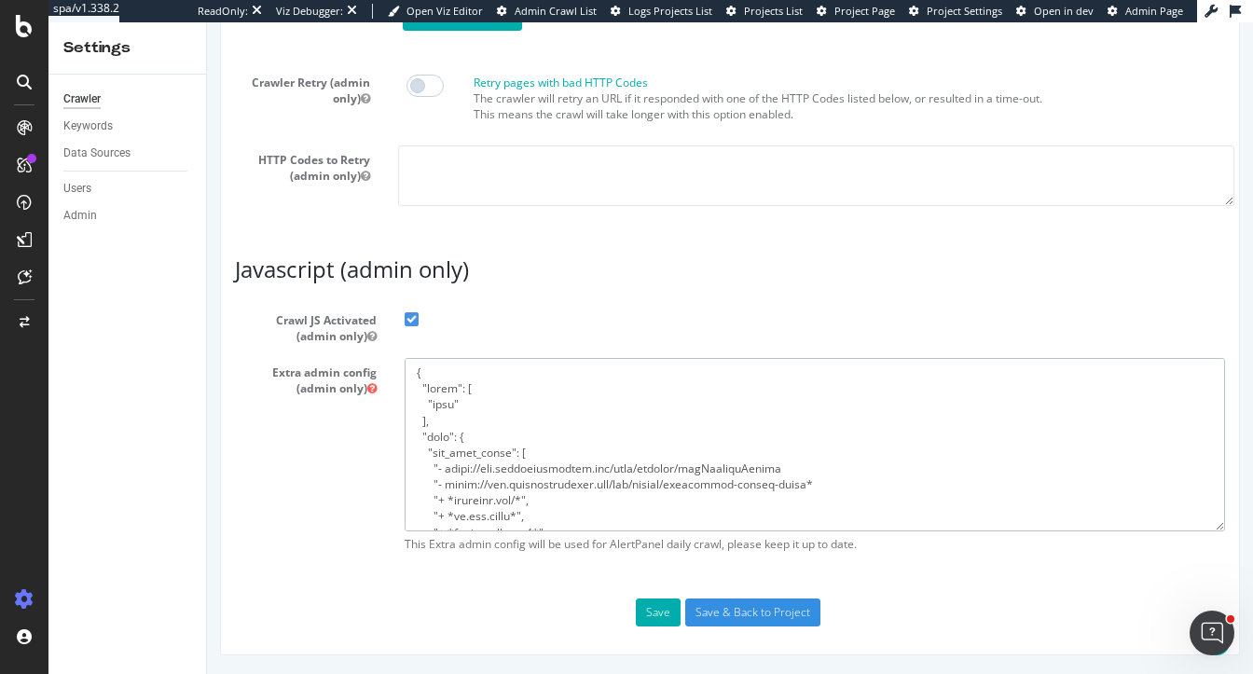
click at [808, 464] on textarea at bounding box center [815, 444] width 821 height 173
paste textarea "","
click at [852, 488] on textarea at bounding box center [815, 444] width 821 height 173
paste textarea "","
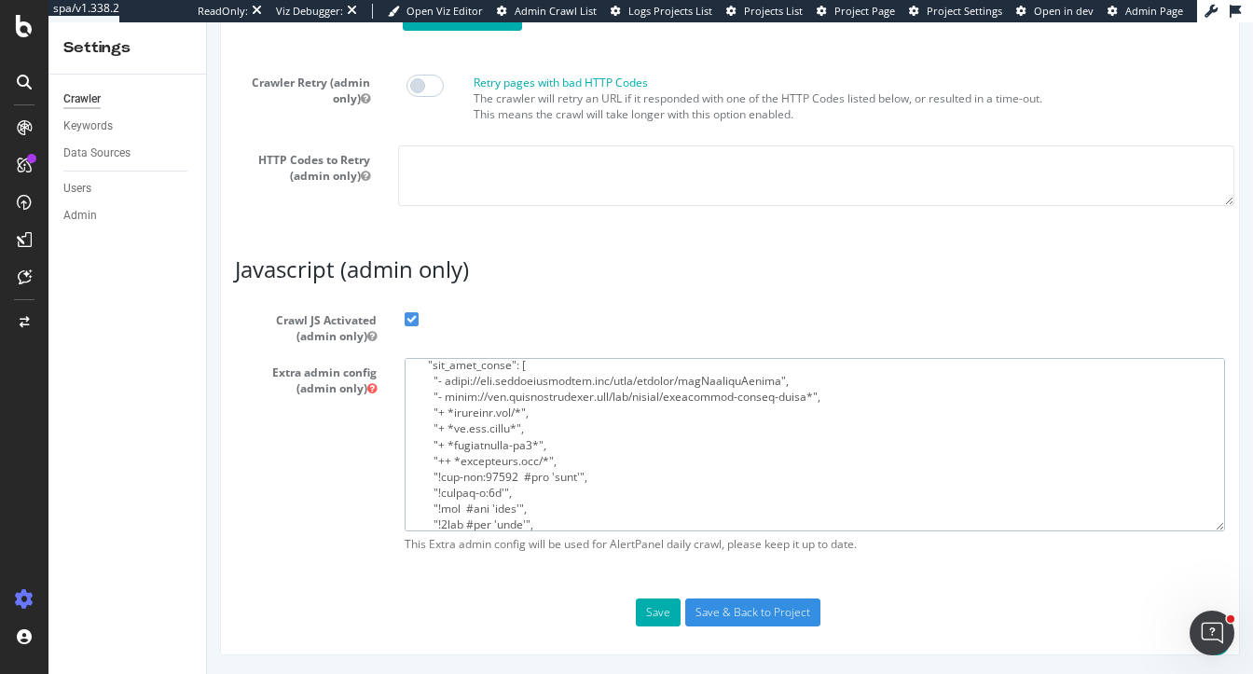
scroll to position [93, 0]
type textarea "{ "flags": [ "cube" ], "beta": { "pap_mini_rules": [ "- https://www.orientaltra…"
click at [648, 611] on button "Save" at bounding box center [658, 613] width 45 height 28
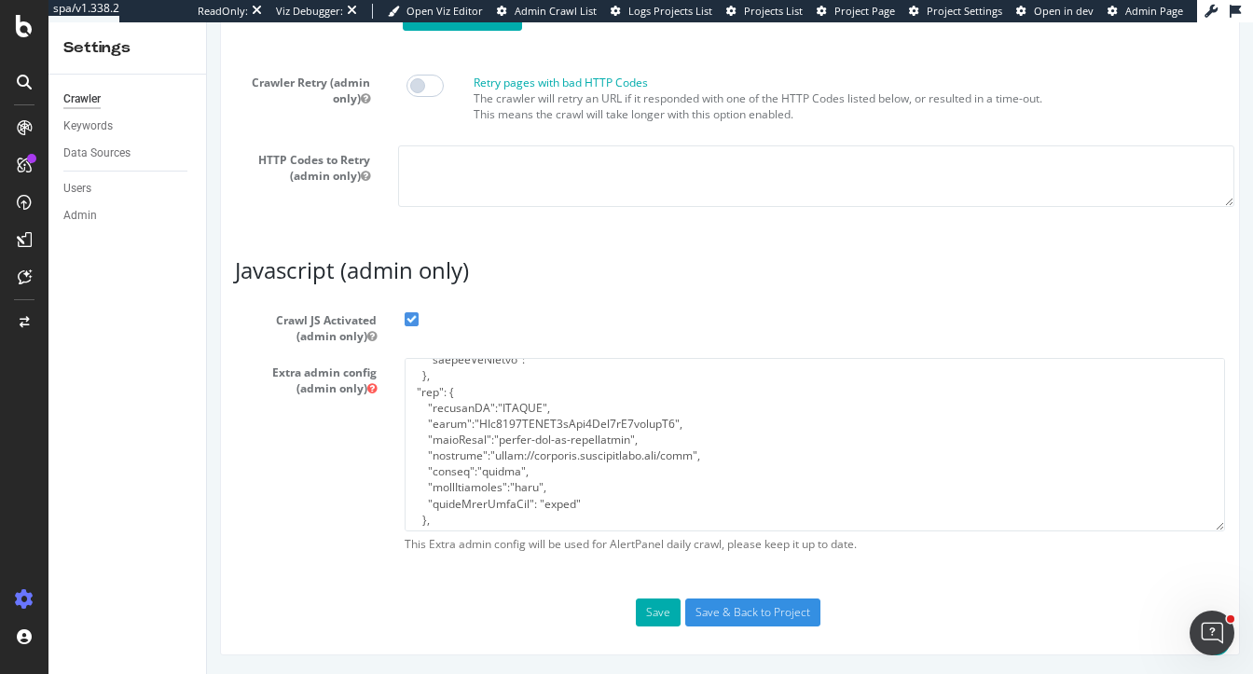
scroll to position [511, 0]
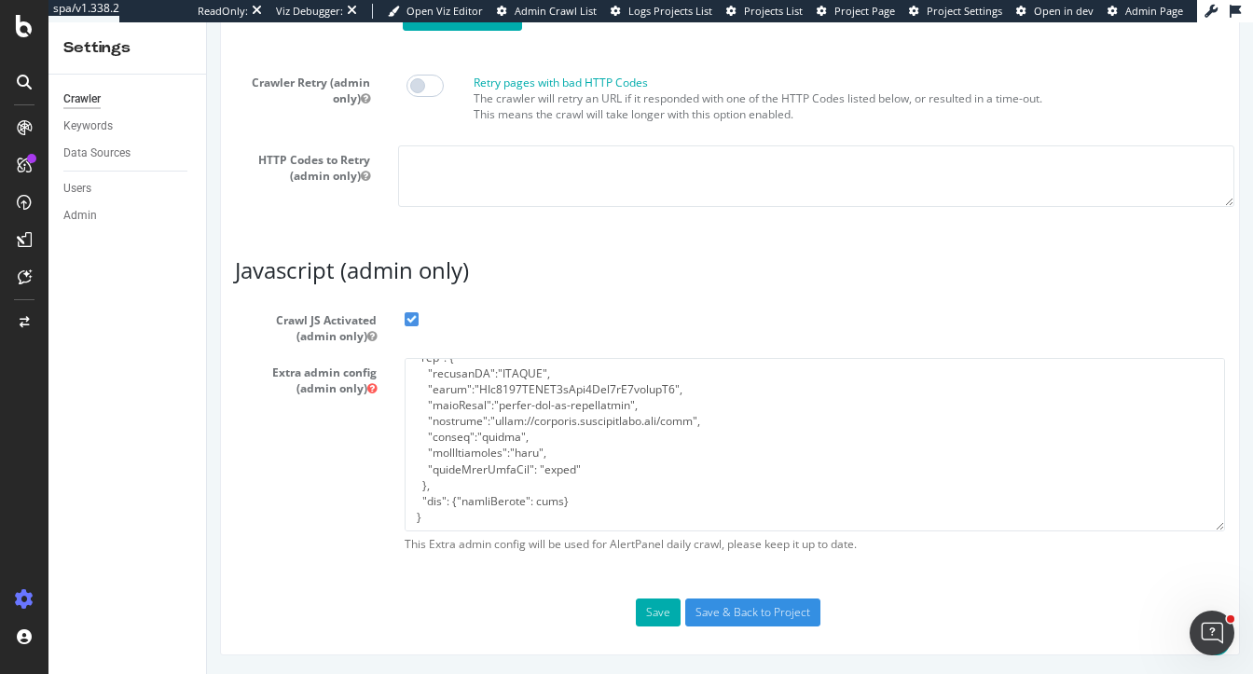
type input "heidi@botify.com"
click at [305, 464] on div "Extra admin config (admin only) This Extra admin config will be used for AlertP…" at bounding box center [730, 459] width 1018 height 203
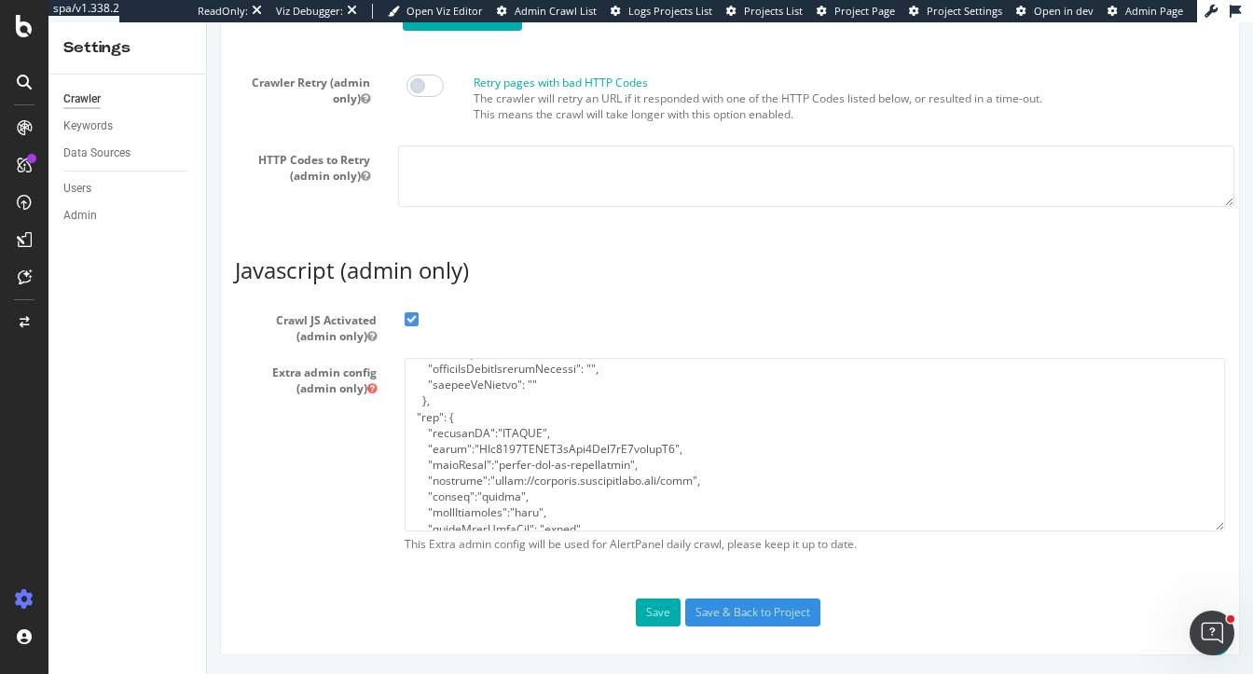
scroll to position [449, 0]
click at [338, 476] on div "Extra admin config (admin only) This Extra admin config will be used for AlertP…" at bounding box center [730, 459] width 1018 height 203
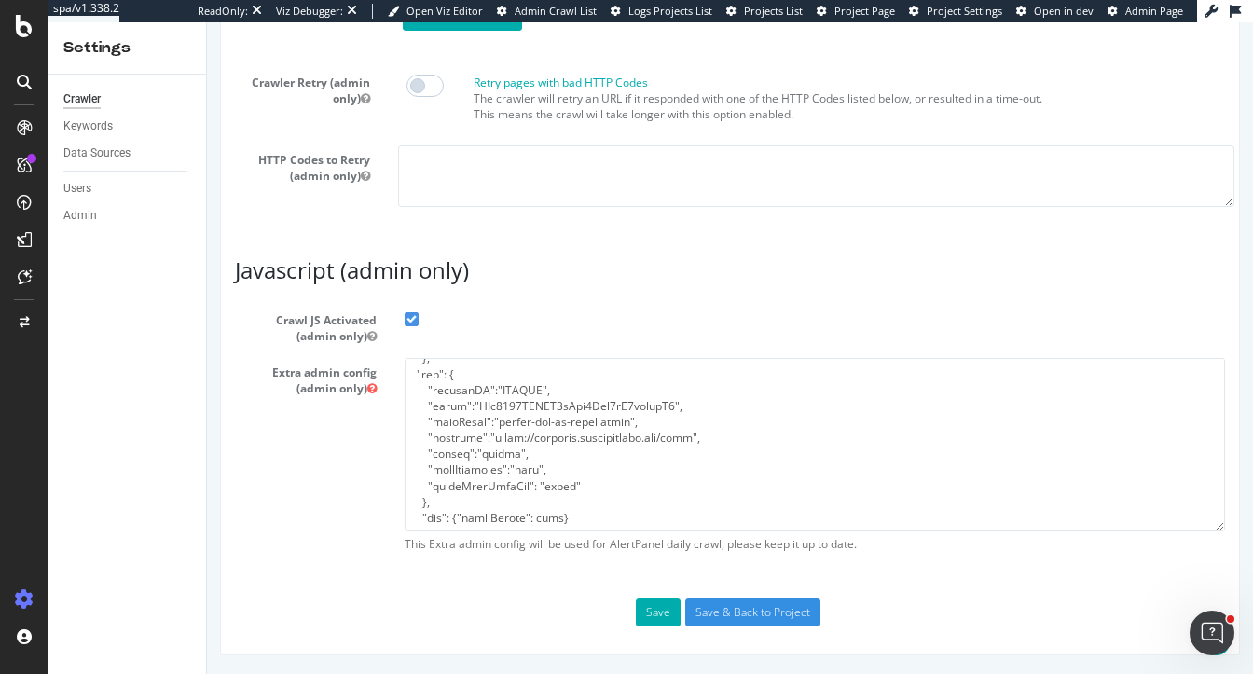
scroll to position [496, 0]
click at [196, 515] on div "Crawler Keywords Data Sources Users Admin" at bounding box center [127, 375] width 158 height 600
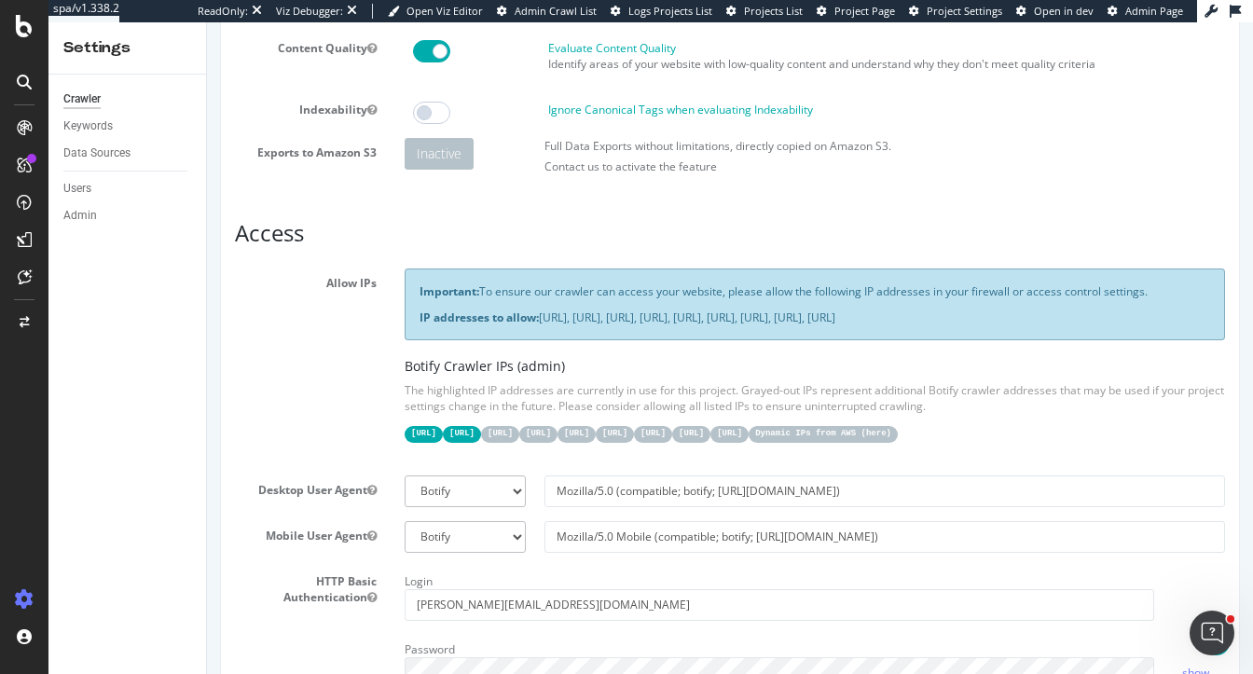
scroll to position [0, 0]
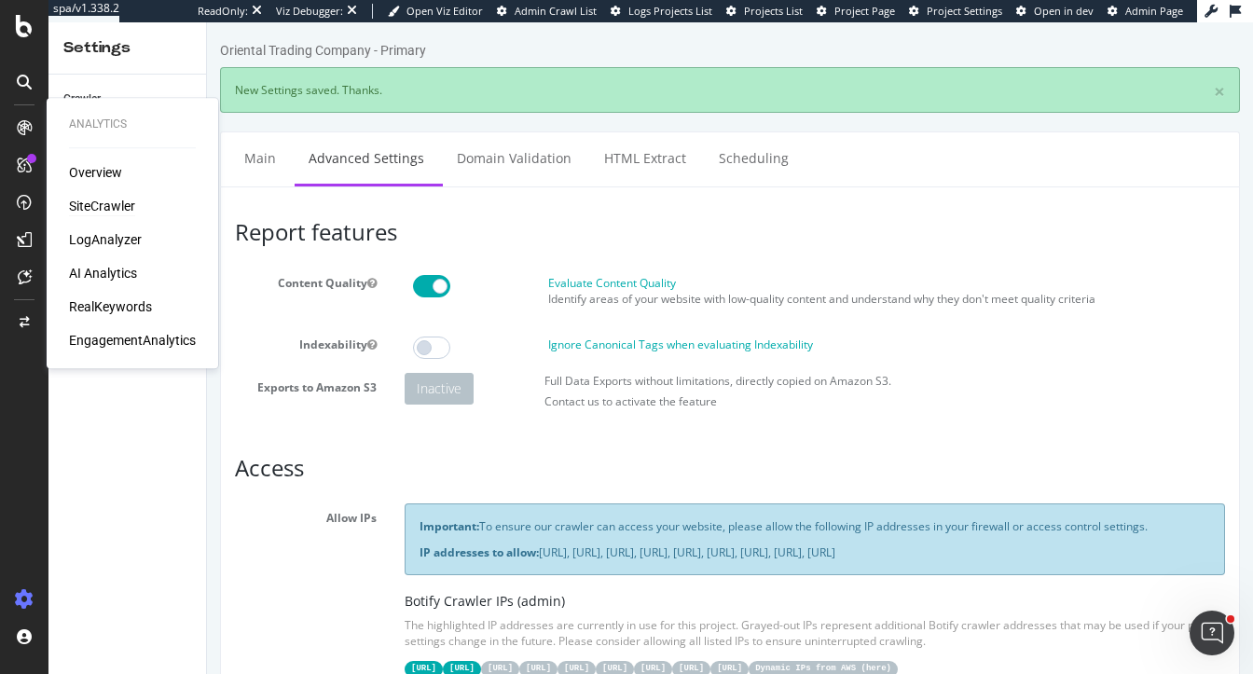
click at [112, 201] on div "SiteCrawler" at bounding box center [102, 206] width 66 height 19
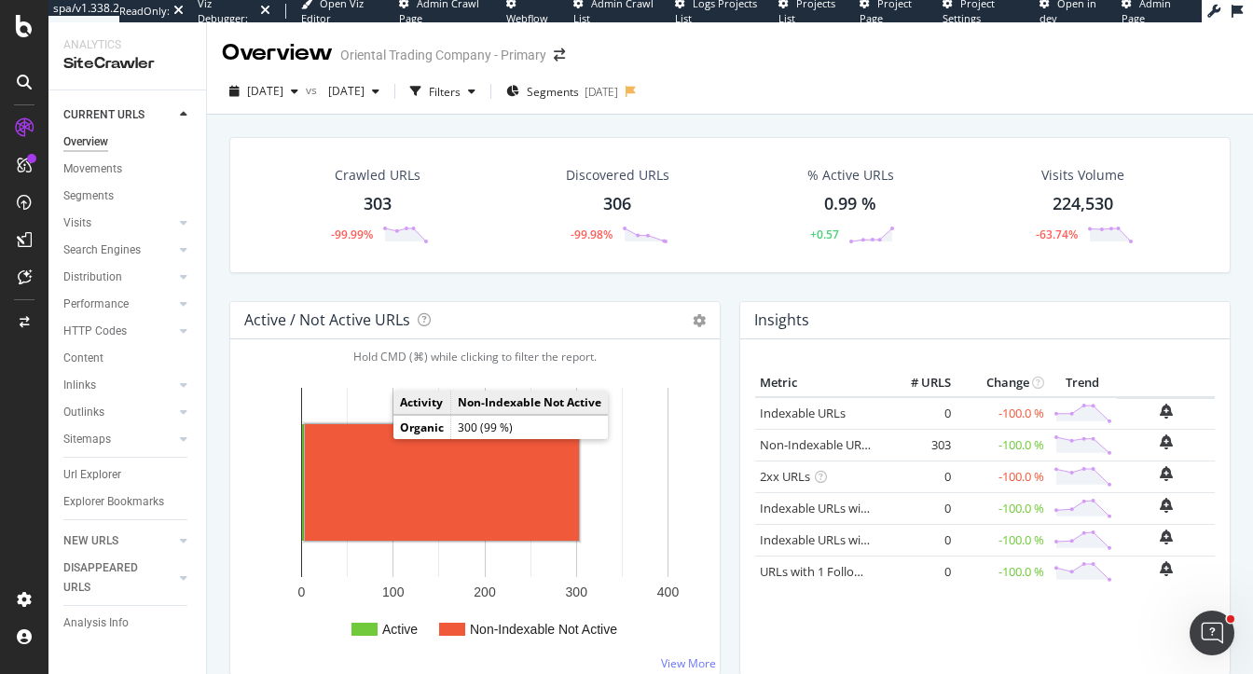
click at [358, 482] on rect "A chart." at bounding box center [442, 482] width 274 height 117
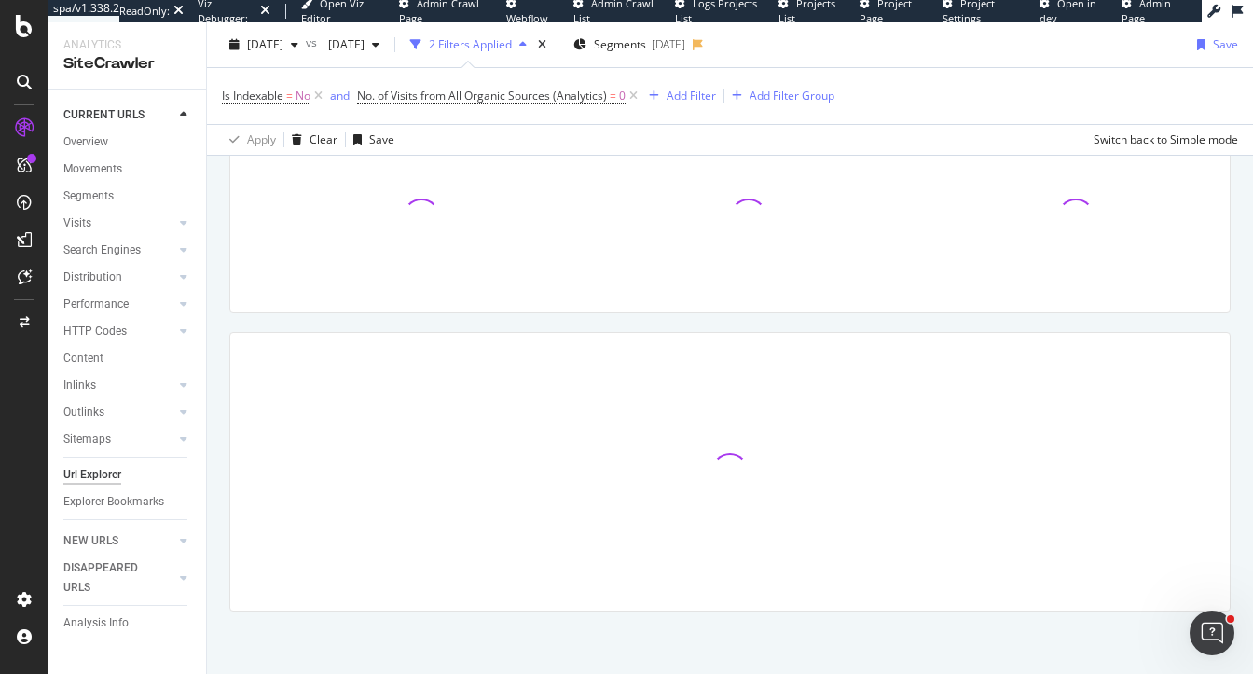
scroll to position [277, 0]
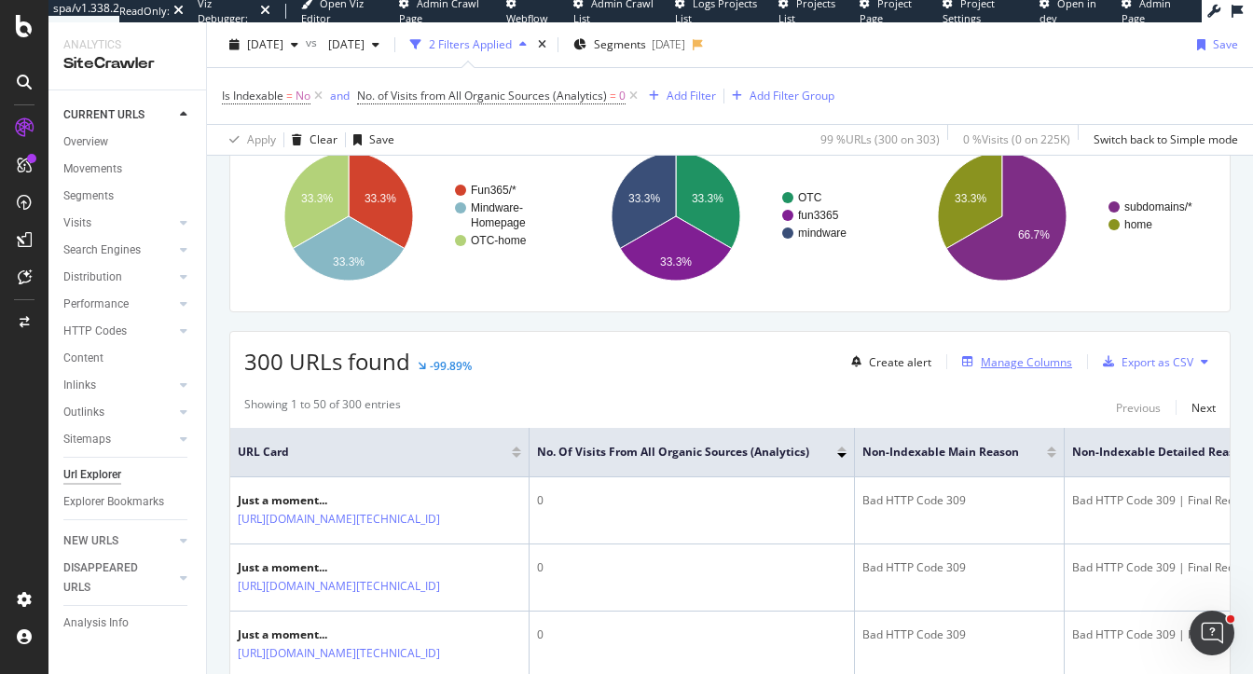
click at [1041, 365] on div "Manage Columns" at bounding box center [1026, 362] width 91 height 16
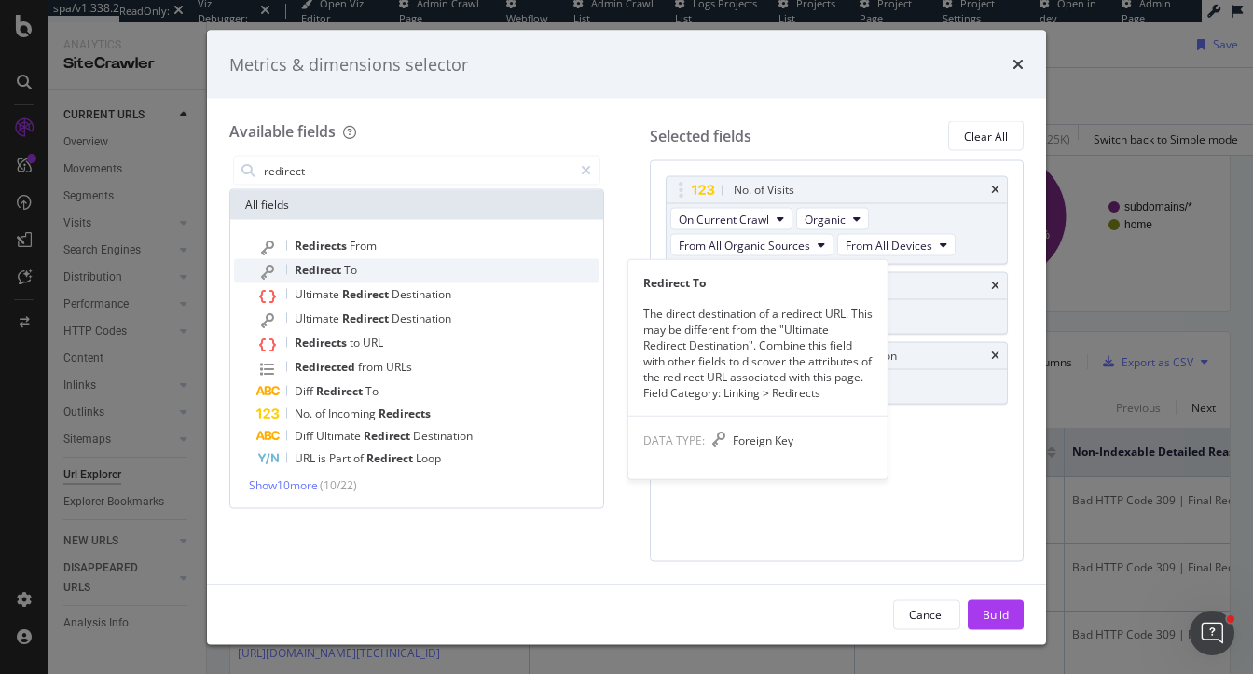
type input "redirect"
click at [457, 275] on div "Redirect To" at bounding box center [427, 271] width 343 height 24
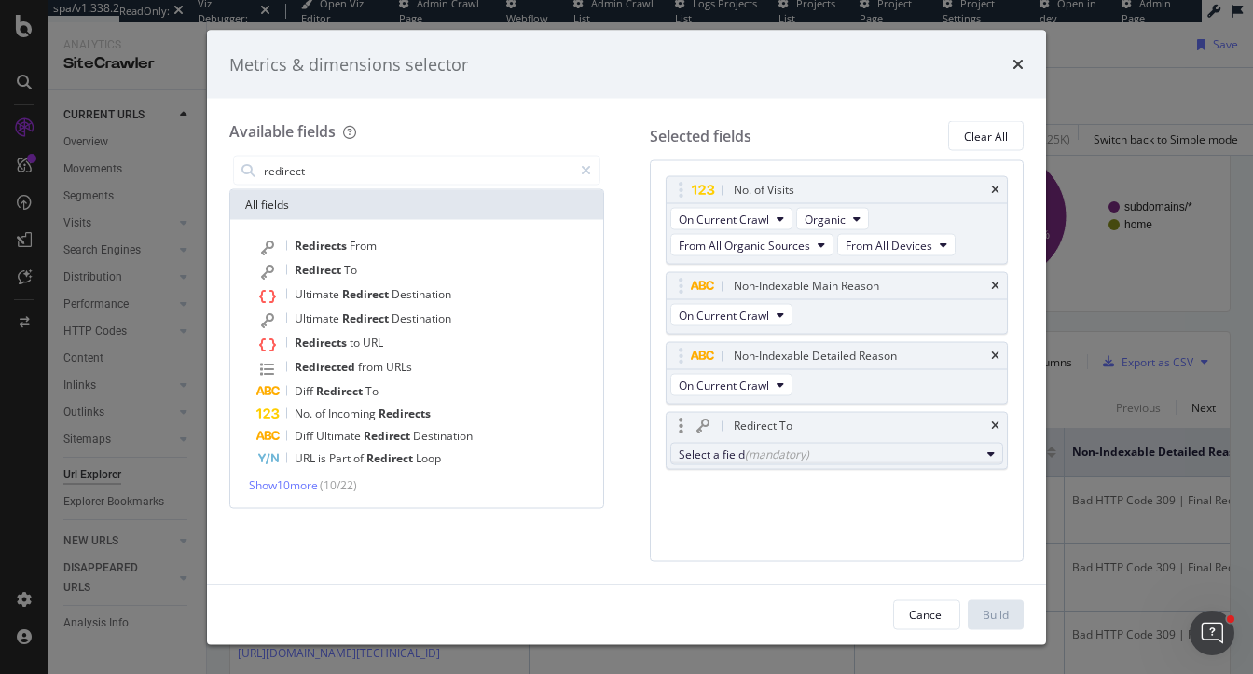
click at [833, 456] on div "Select a field (mandatory)" at bounding box center [830, 454] width 302 height 16
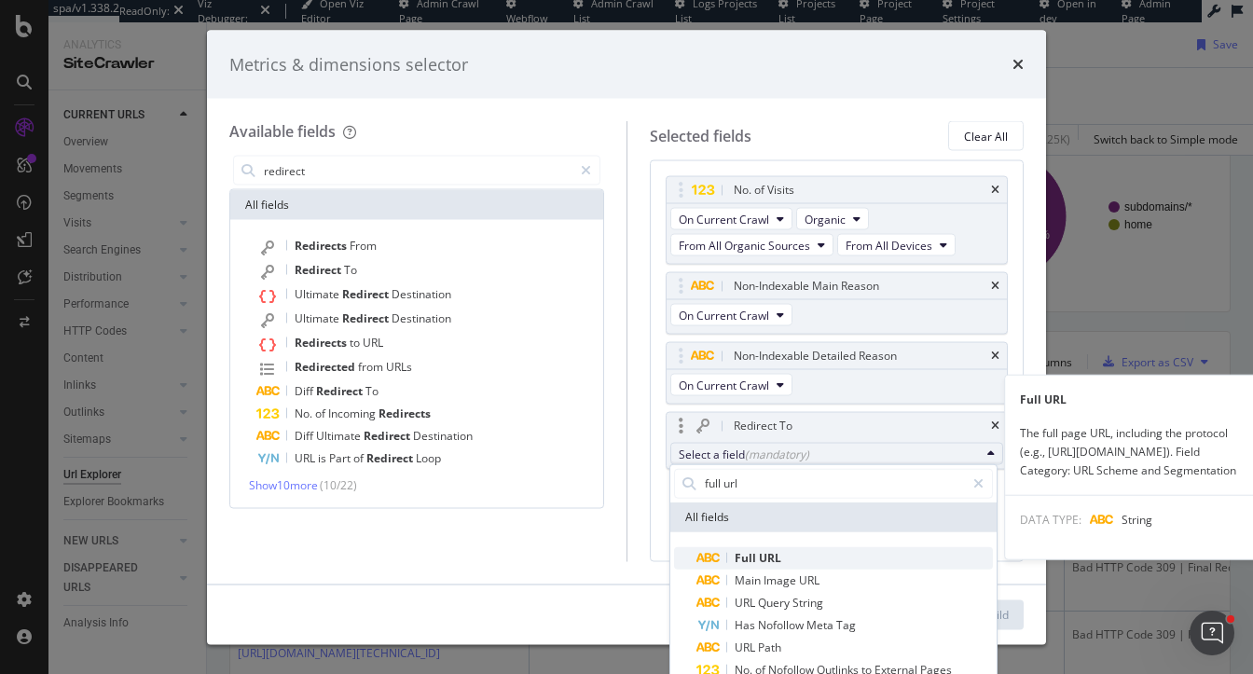
type input "full url"
click at [773, 559] on span "URL" at bounding box center [770, 557] width 22 height 16
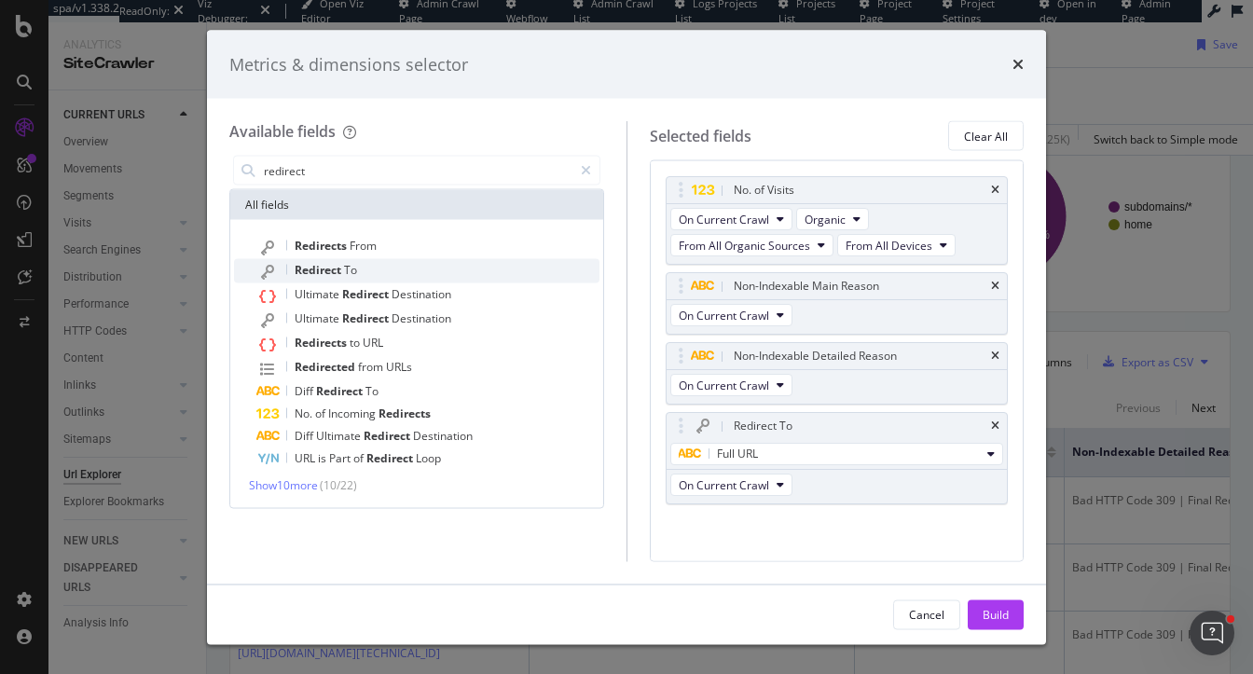
click at [355, 264] on span "To" at bounding box center [350, 270] width 13 height 16
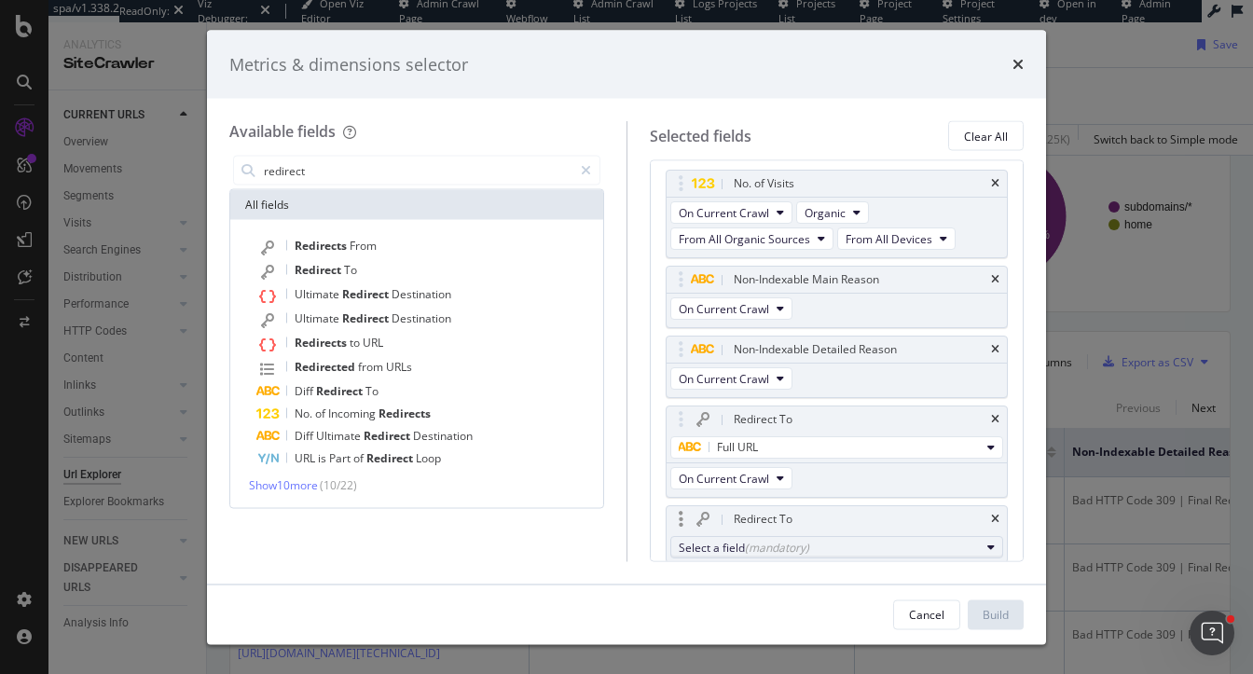
click at [911, 552] on div "Select a field (mandatory)" at bounding box center [830, 547] width 302 height 16
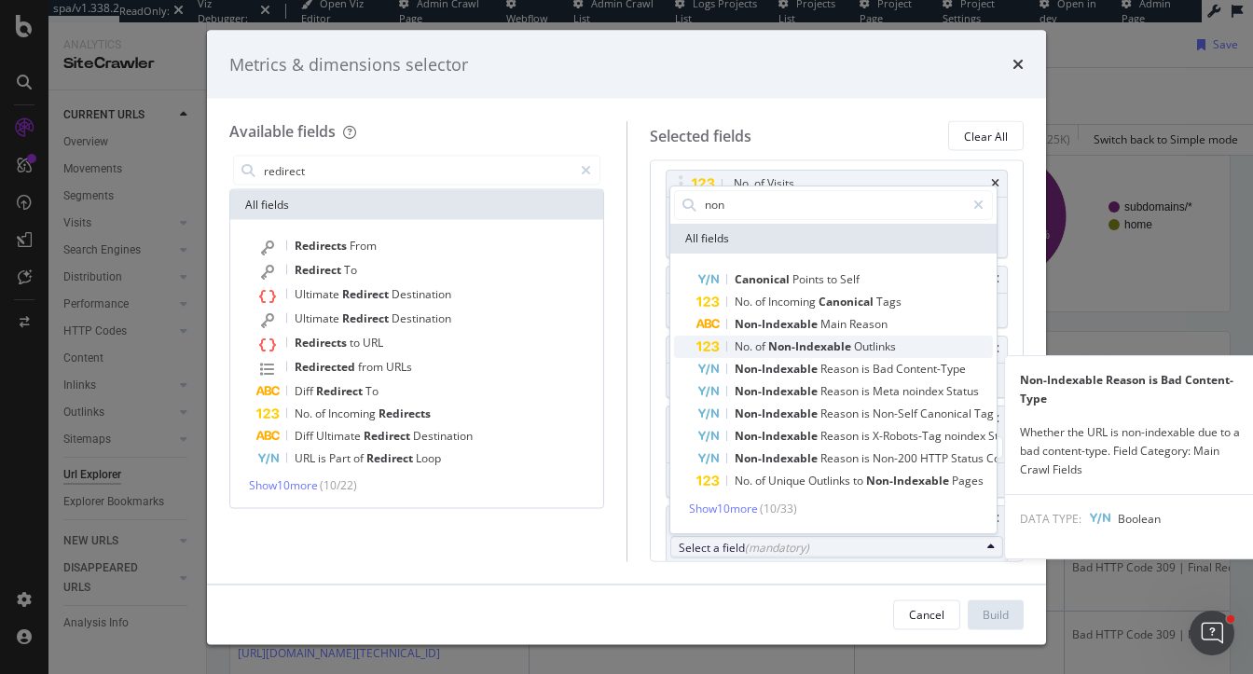
type input "non"
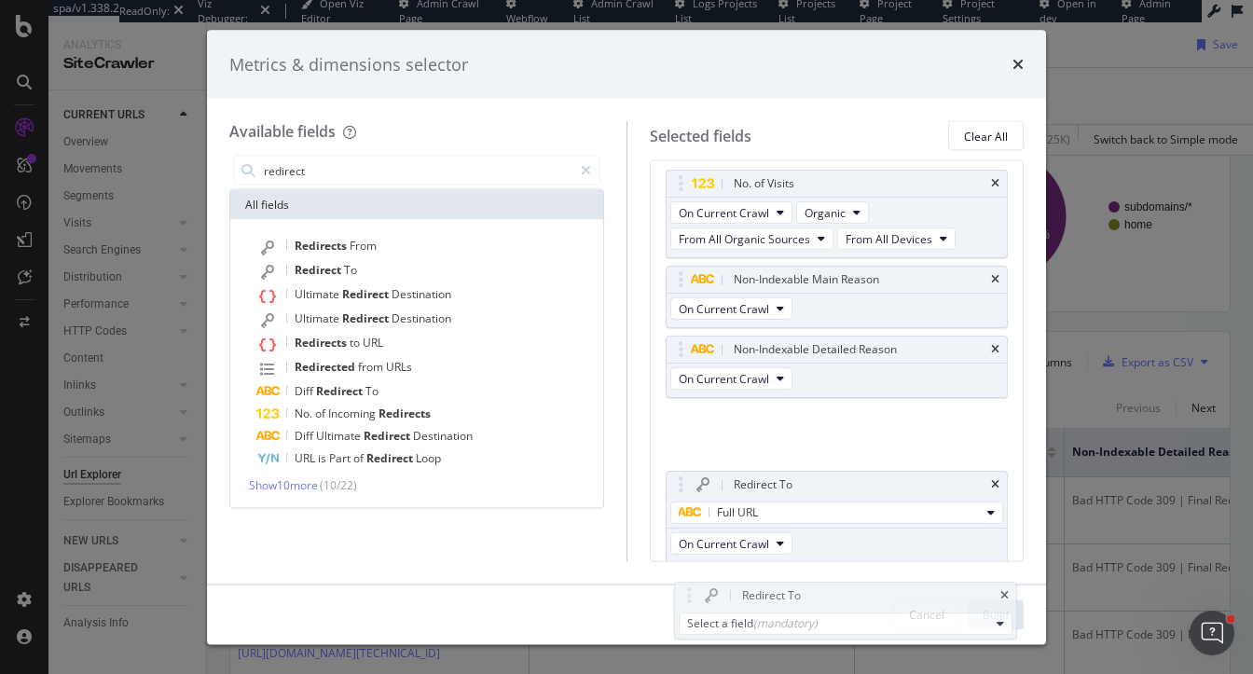
drag, startPoint x: 826, startPoint y: 352, endPoint x: 835, endPoint y: 429, distance: 77.8
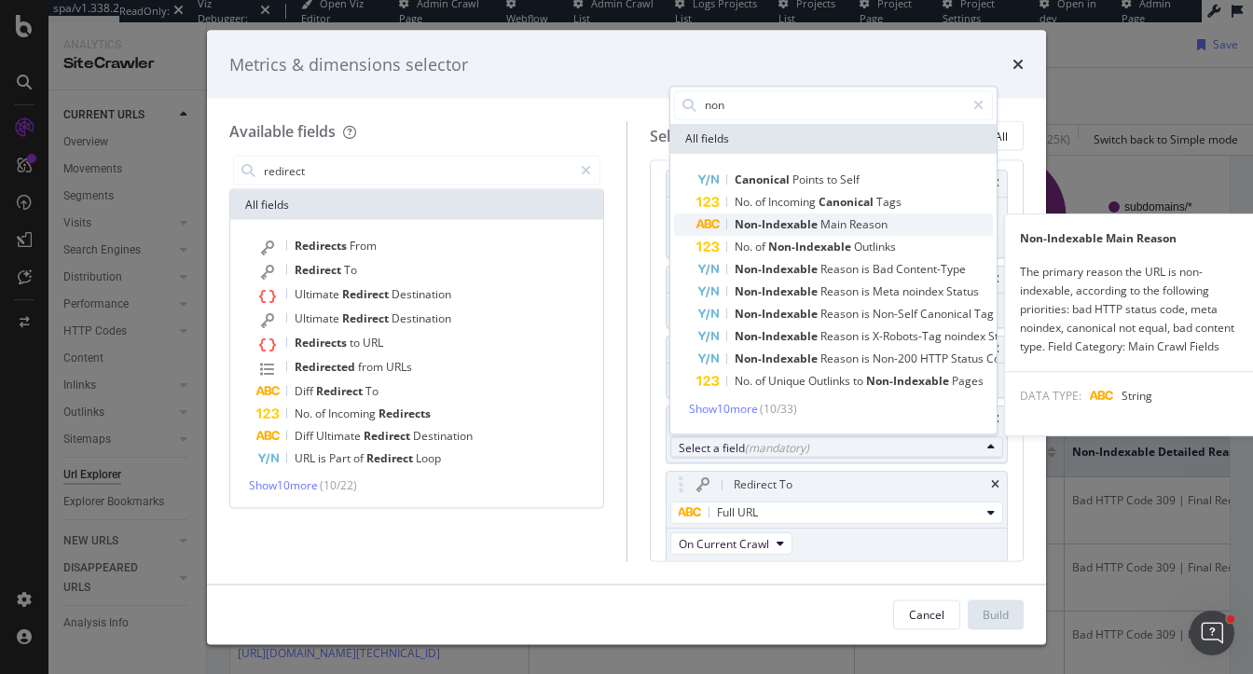
click at [821, 226] on span "Main" at bounding box center [835, 224] width 29 height 16
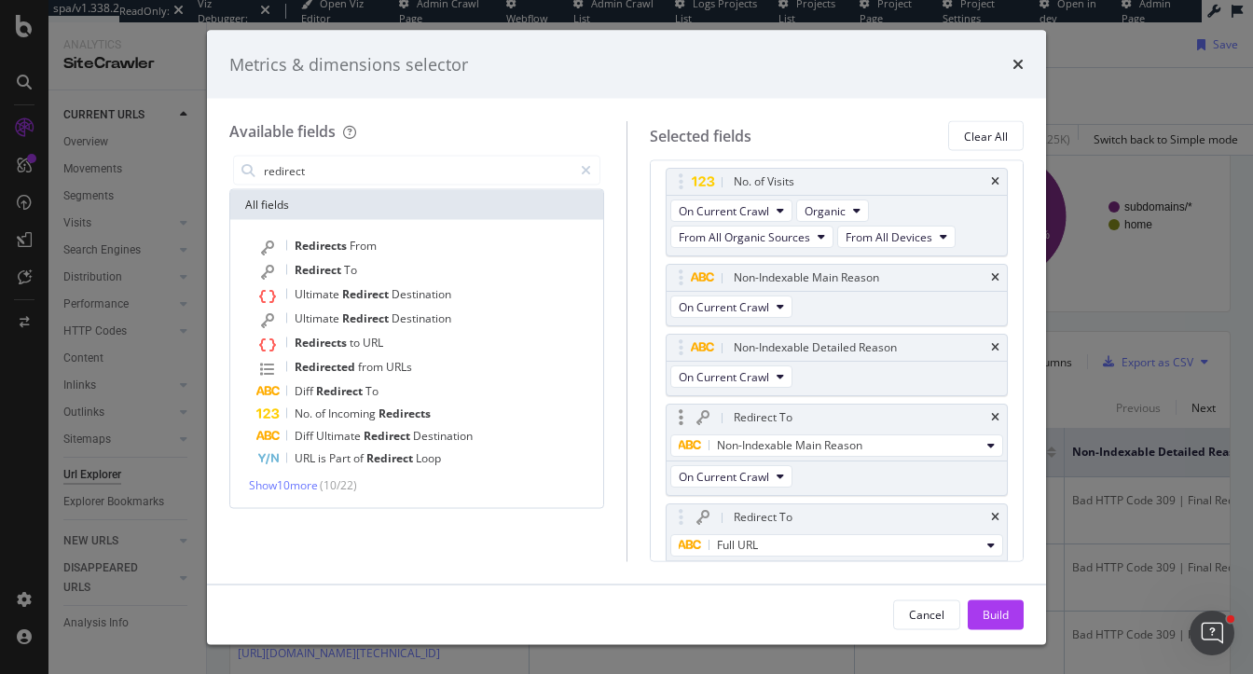
scroll to position [5, 0]
click at [987, 276] on div "Non-Indexable Main Reason" at bounding box center [837, 282] width 341 height 26
click at [1004, 606] on div "Build" at bounding box center [996, 614] width 26 height 16
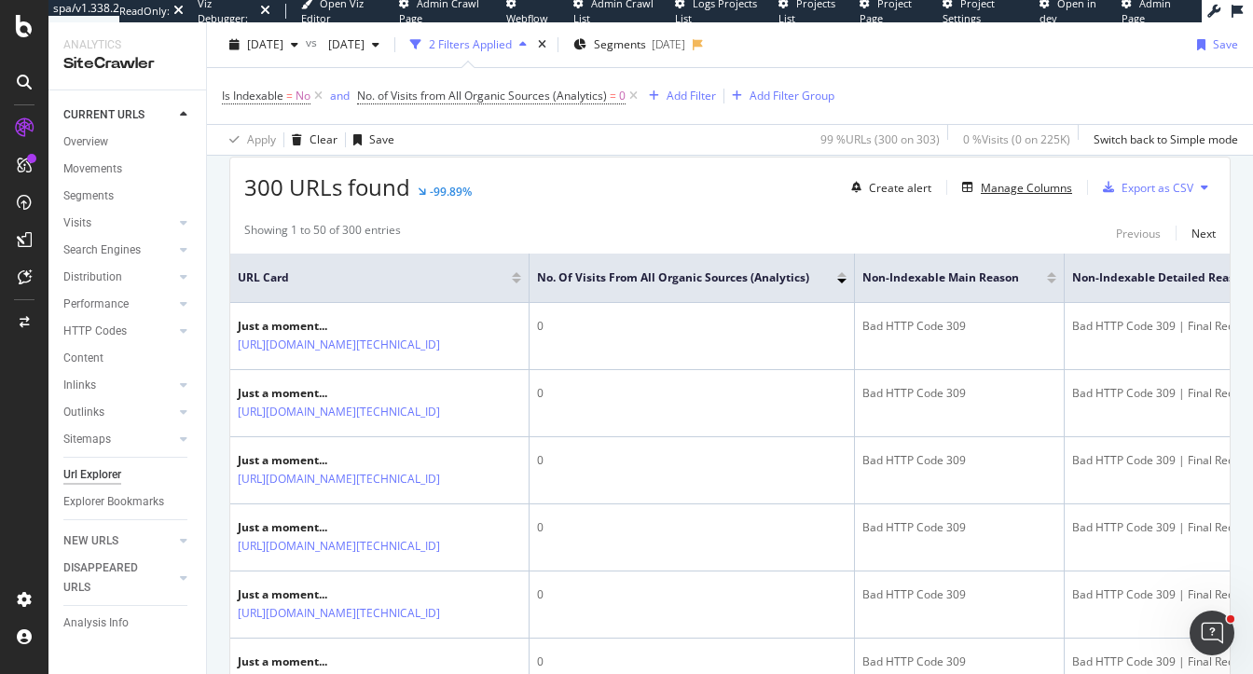
scroll to position [239, 0]
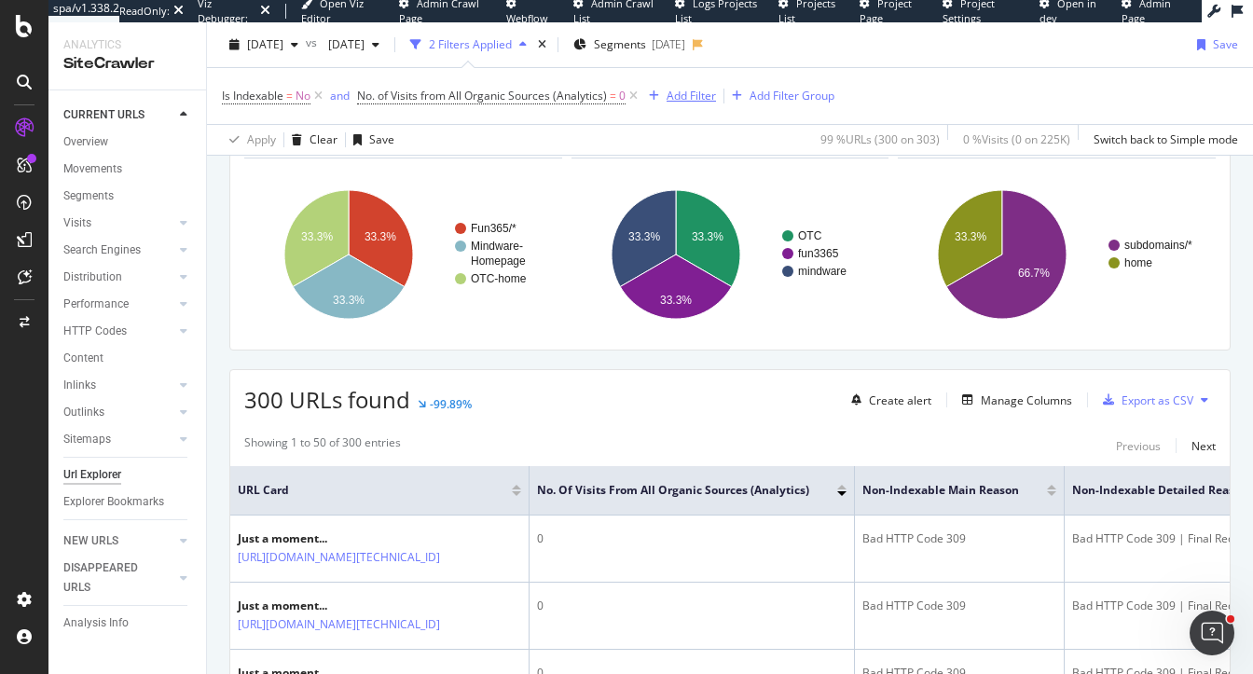
click at [690, 93] on div "Add Filter" at bounding box center [691, 96] width 49 height 16
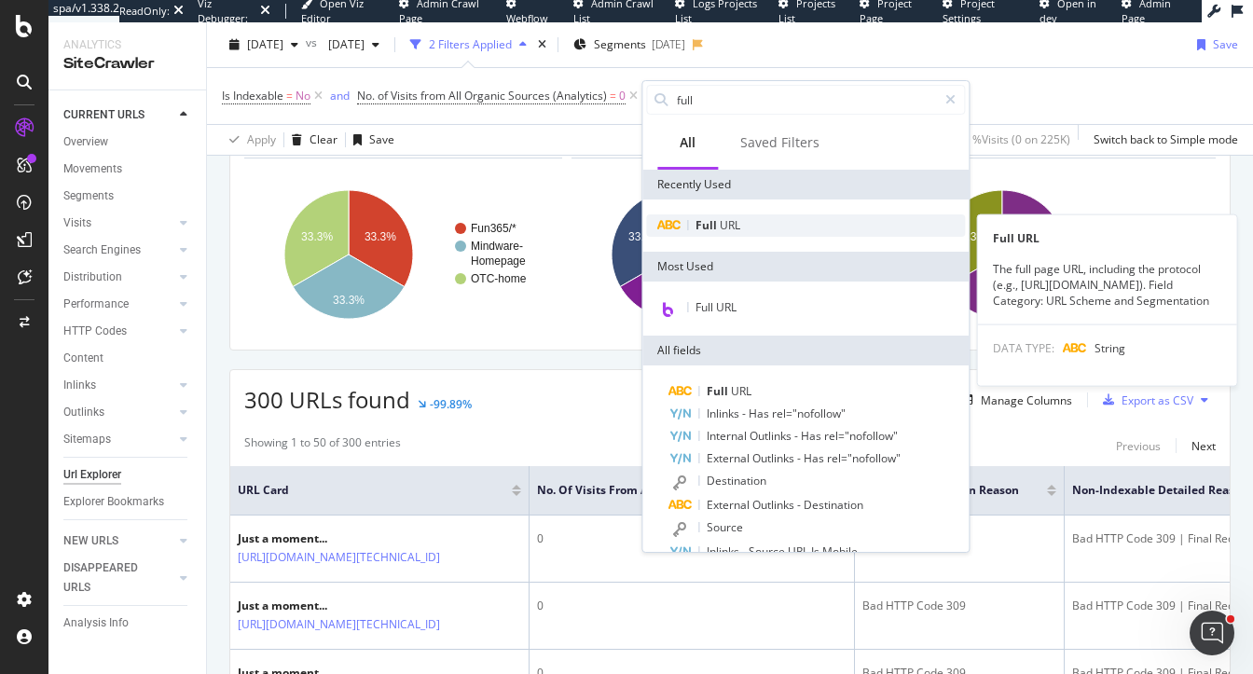
type input "full"
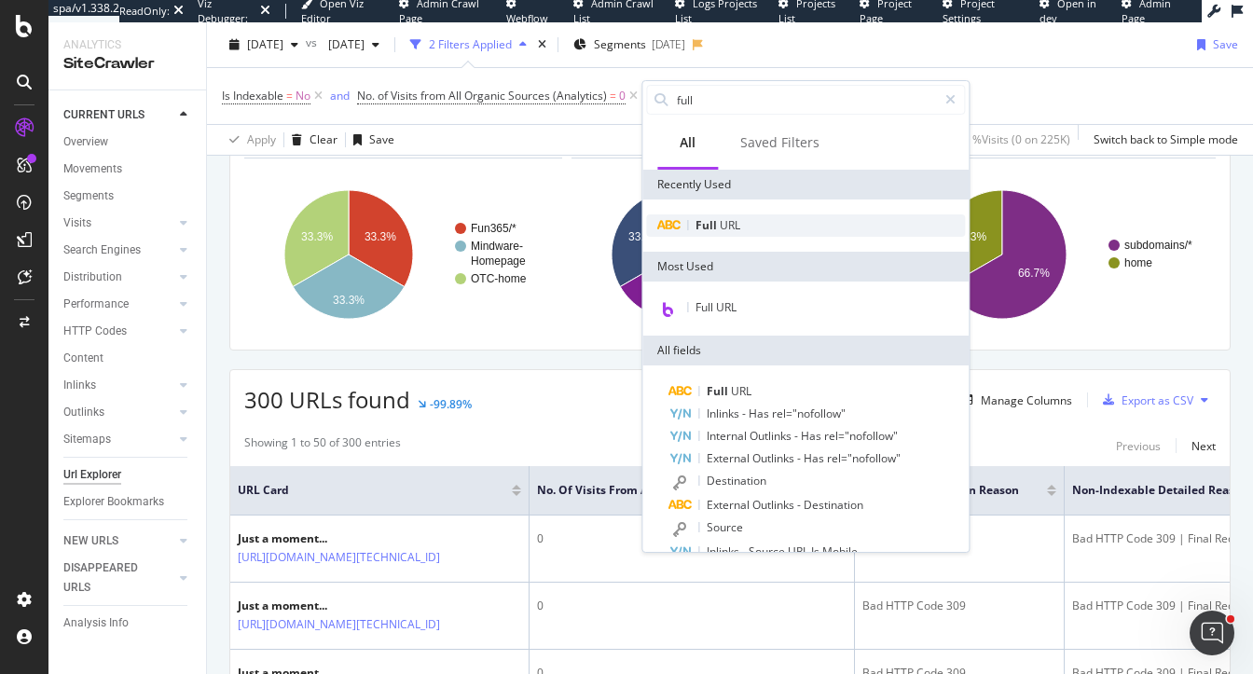
click at [717, 226] on span "Full" at bounding box center [708, 225] width 24 height 16
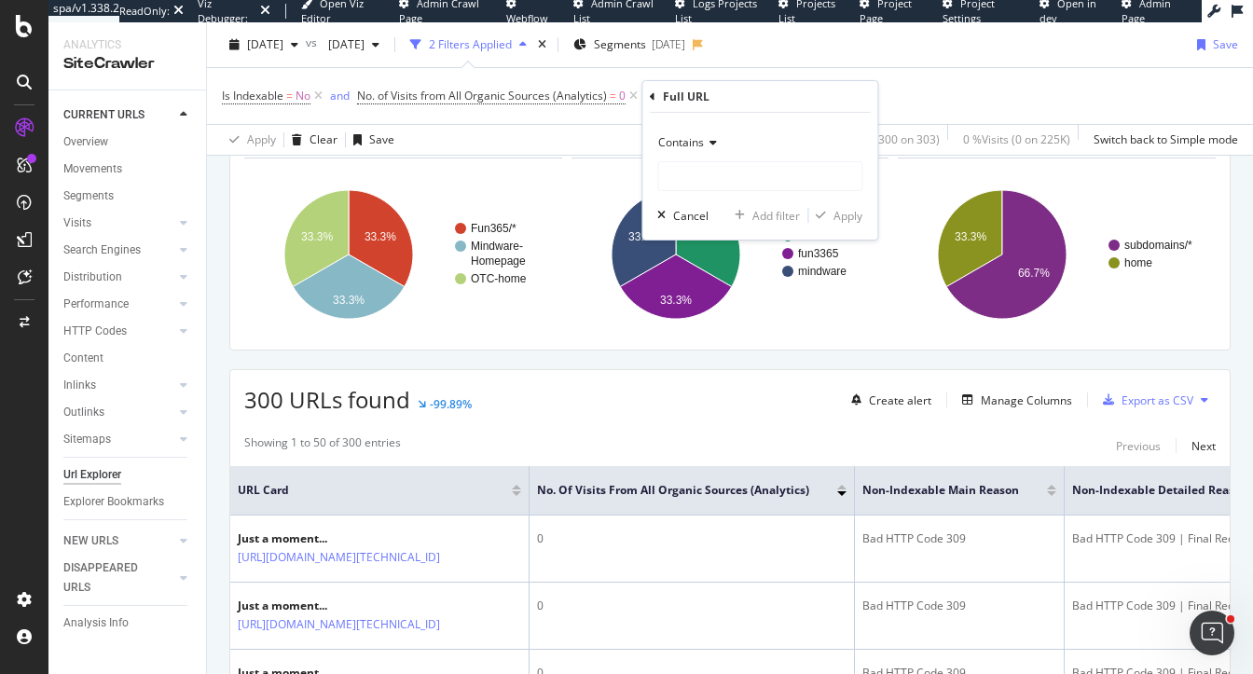
click at [682, 142] on span "Contains" at bounding box center [681, 142] width 46 height 16
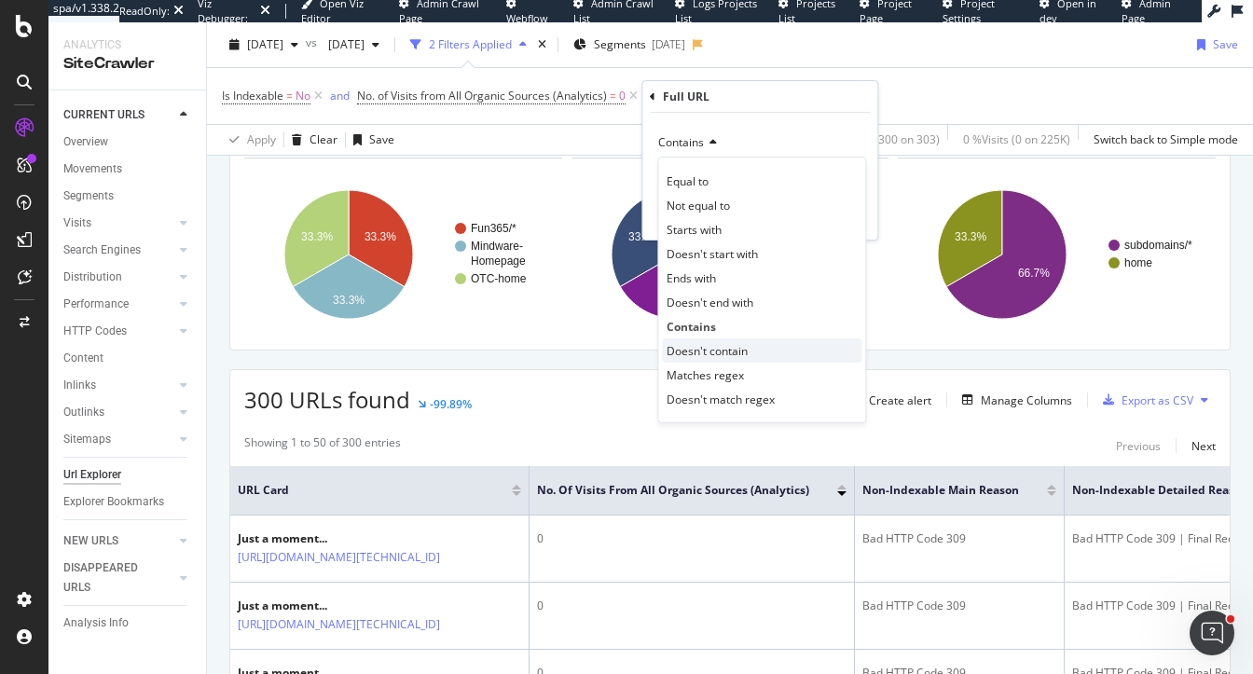
click at [703, 352] on span "Doesn't contain" at bounding box center [707, 351] width 81 height 16
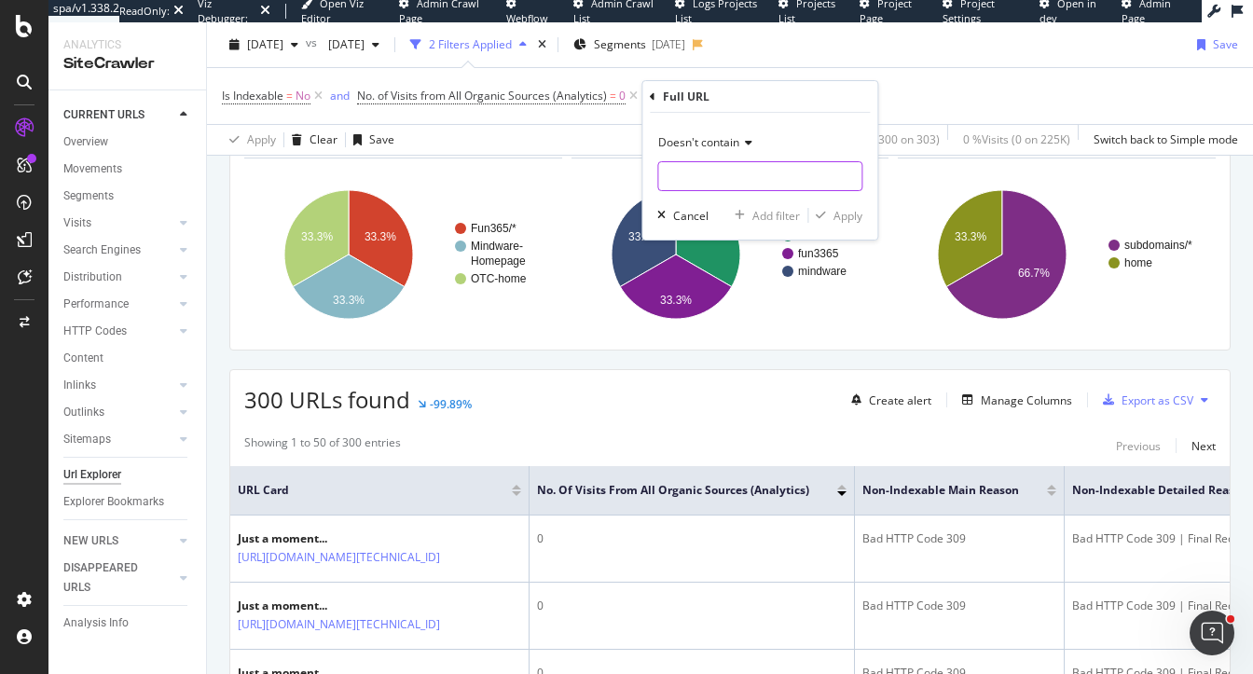
click at [691, 168] on input "text" at bounding box center [759, 176] width 203 height 30
type input "?_cf"
click at [858, 217] on div "Apply" at bounding box center [848, 216] width 29 height 16
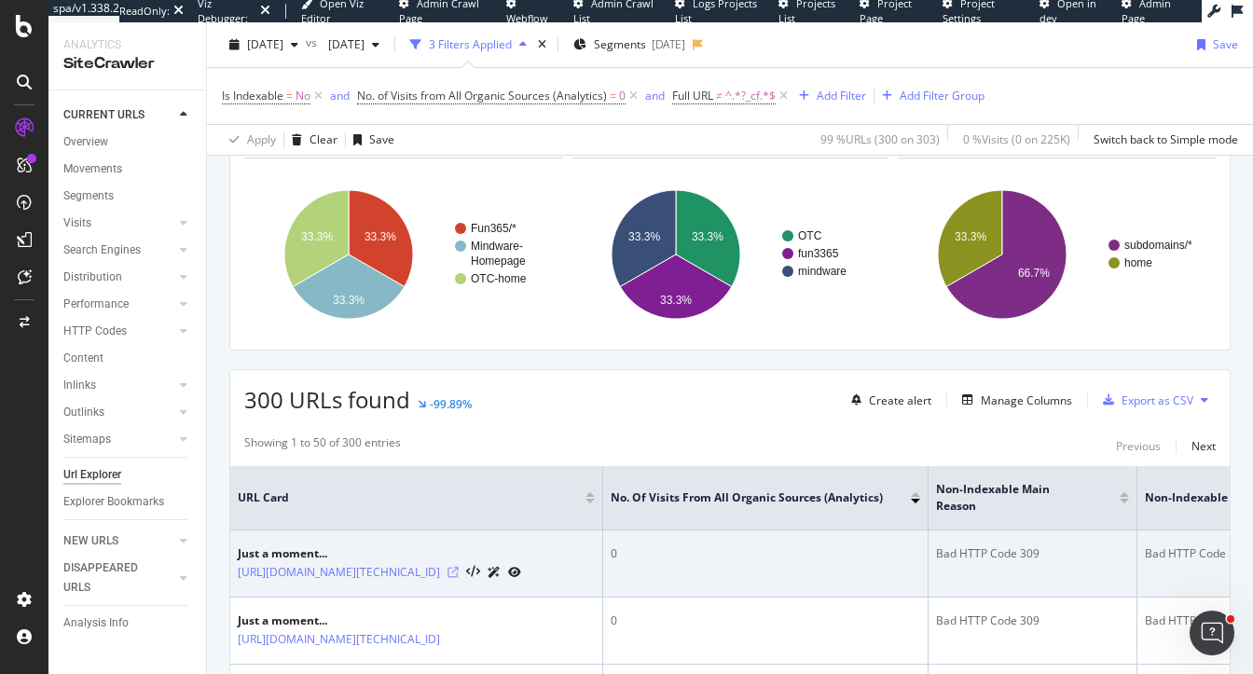
click at [459, 578] on icon at bounding box center [453, 572] width 11 height 11
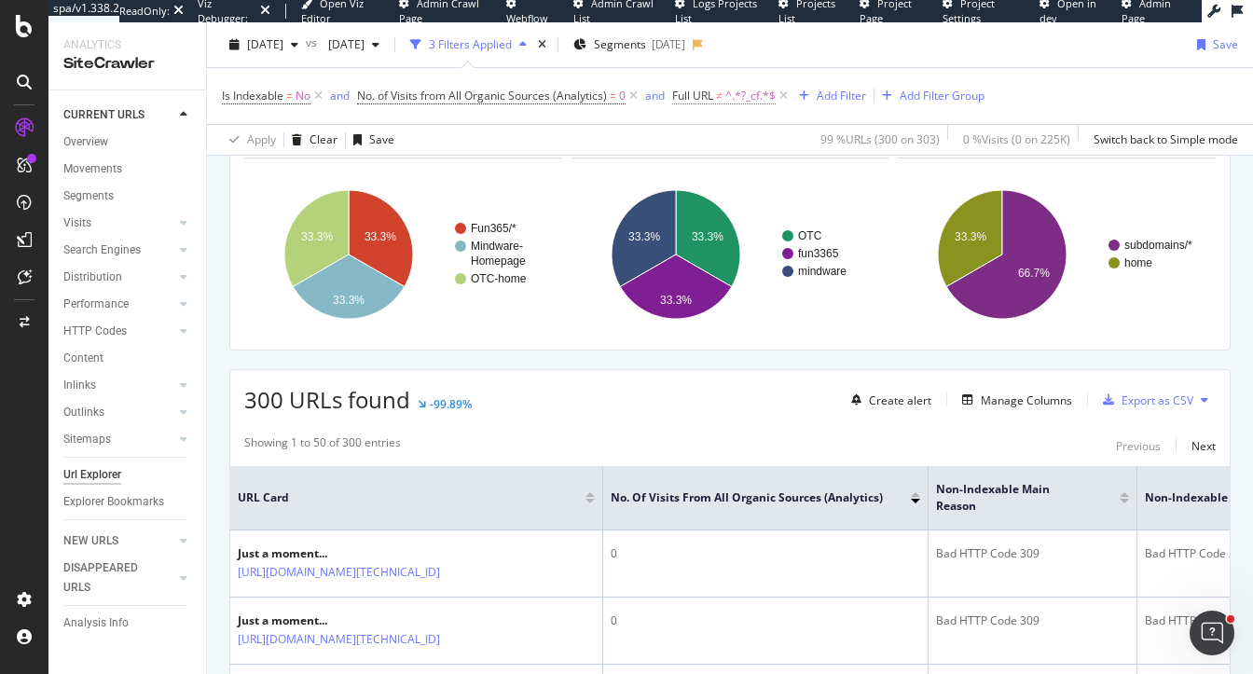
click at [741, 96] on span "^.*?_cf.*$" at bounding box center [750, 96] width 50 height 26
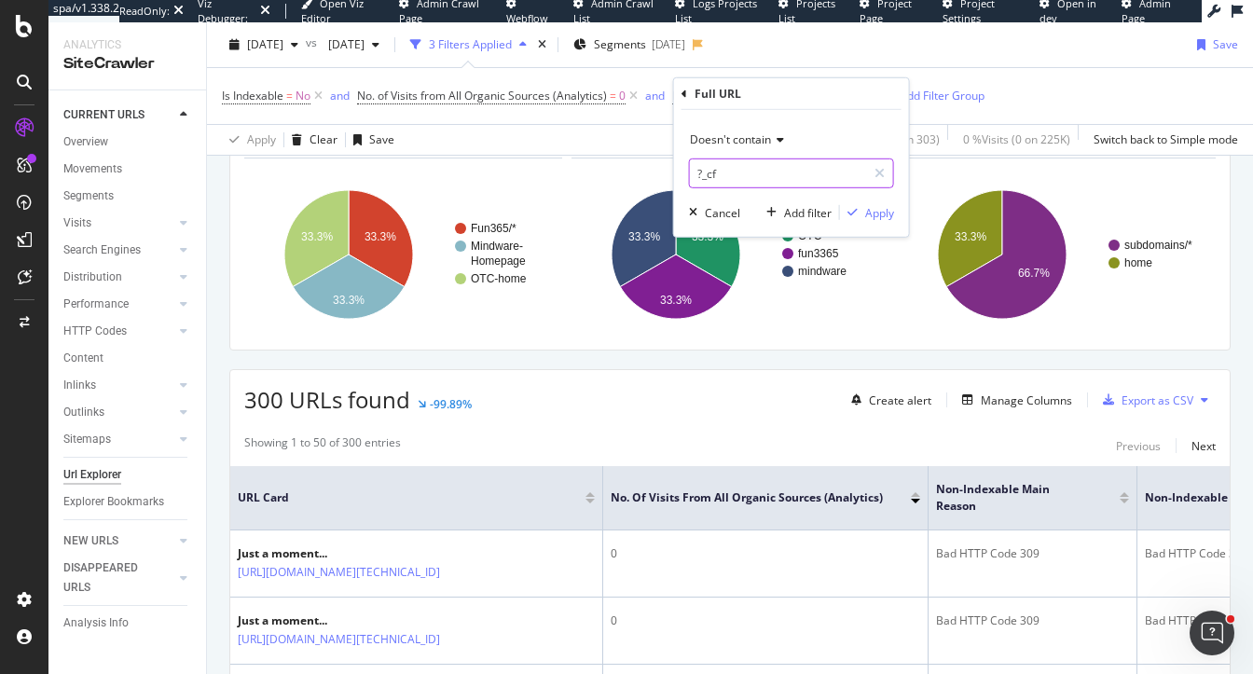
paste input "_cf_"
type input "?__cf_"
click at [877, 213] on div "Apply" at bounding box center [879, 212] width 29 height 16
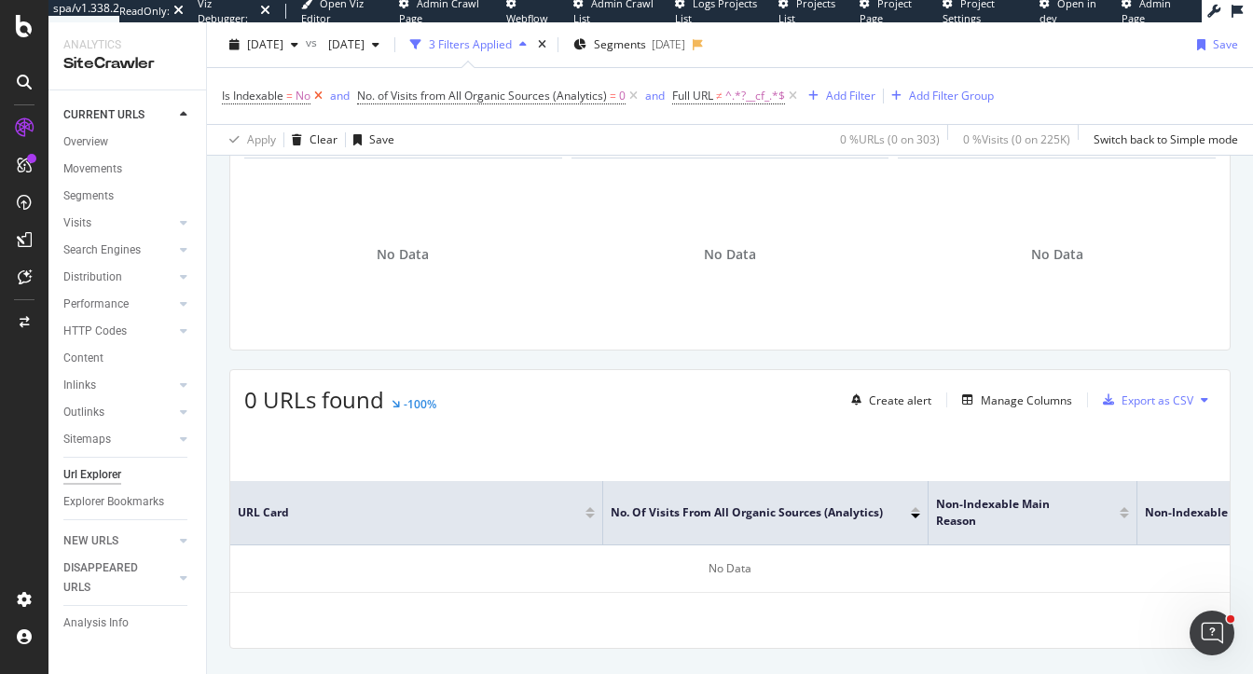
click at [318, 96] on icon at bounding box center [319, 96] width 16 height 19
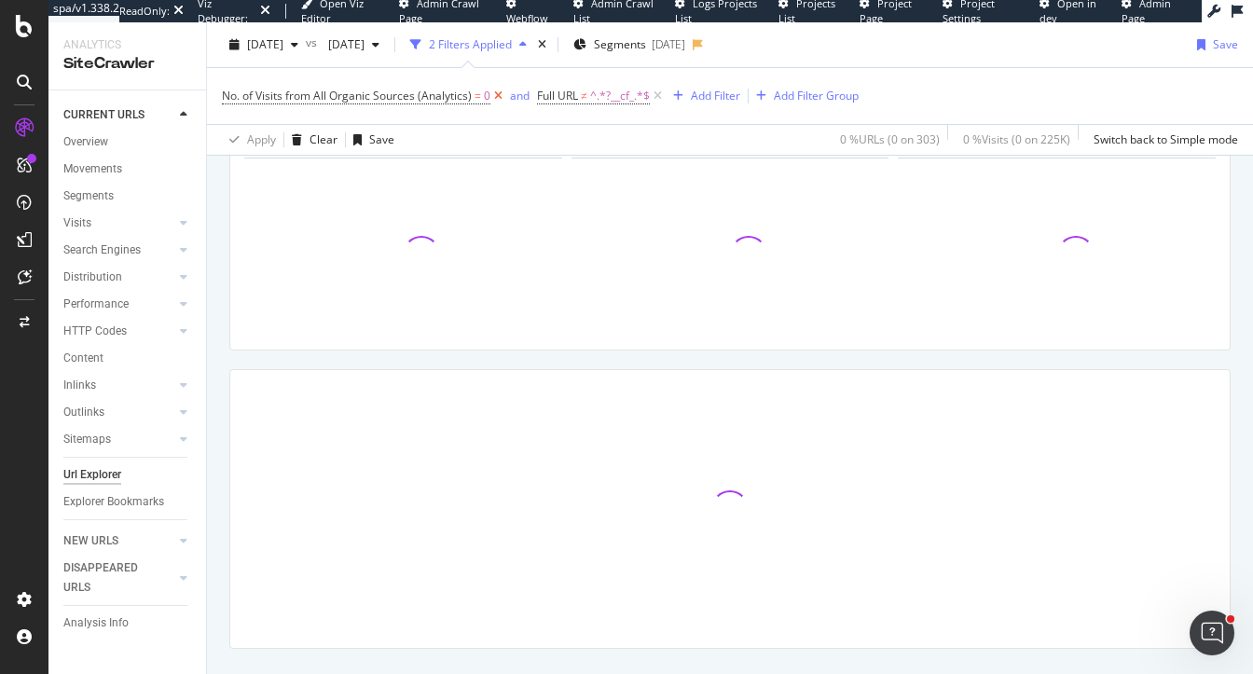
click at [490, 96] on icon at bounding box center [498, 96] width 16 height 19
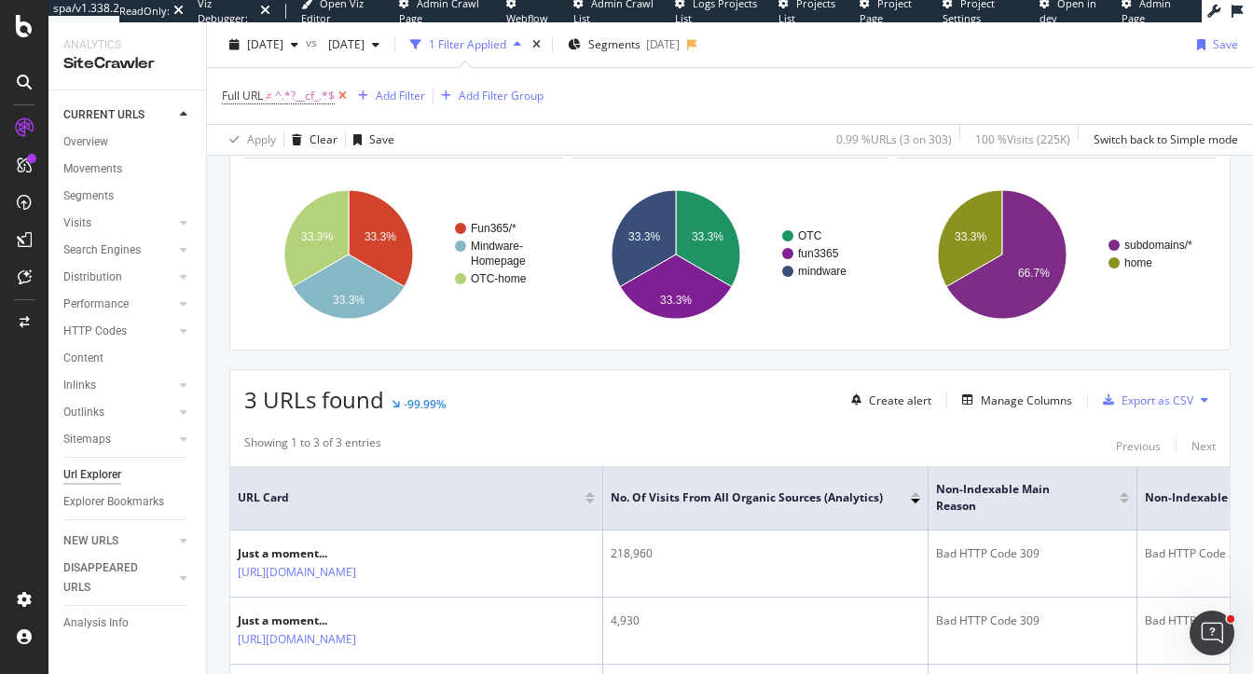
click at [338, 95] on icon at bounding box center [343, 96] width 16 height 19
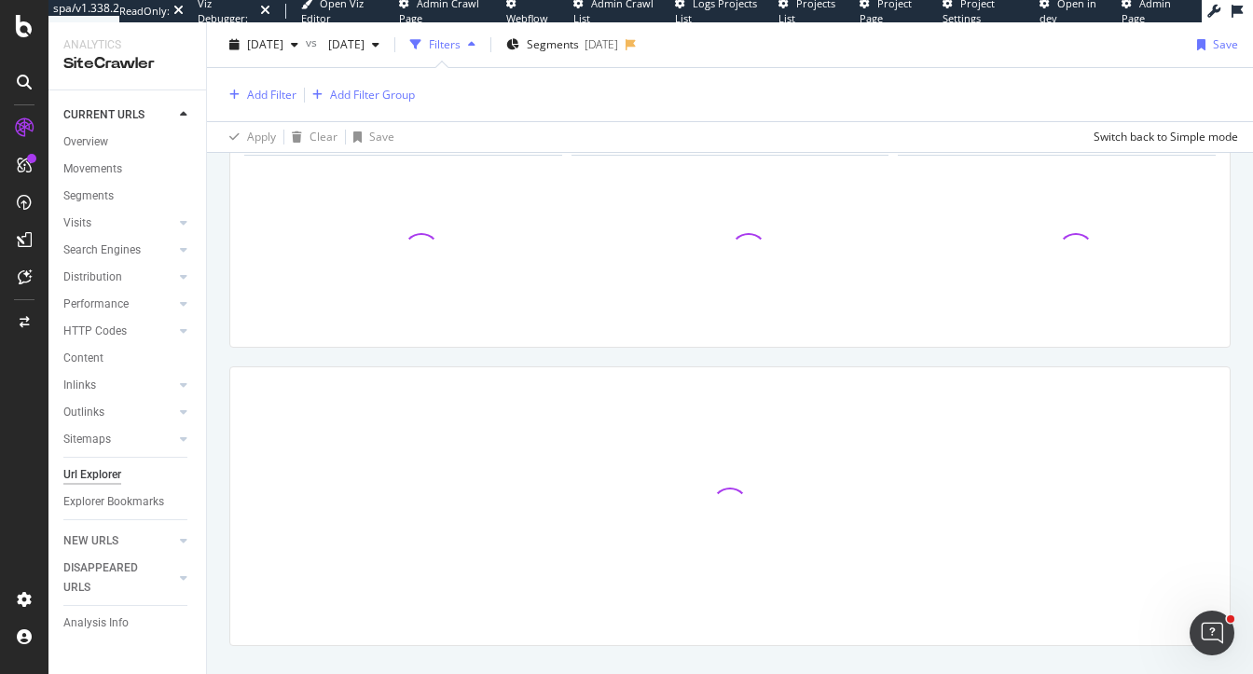
scroll to position [236, 0]
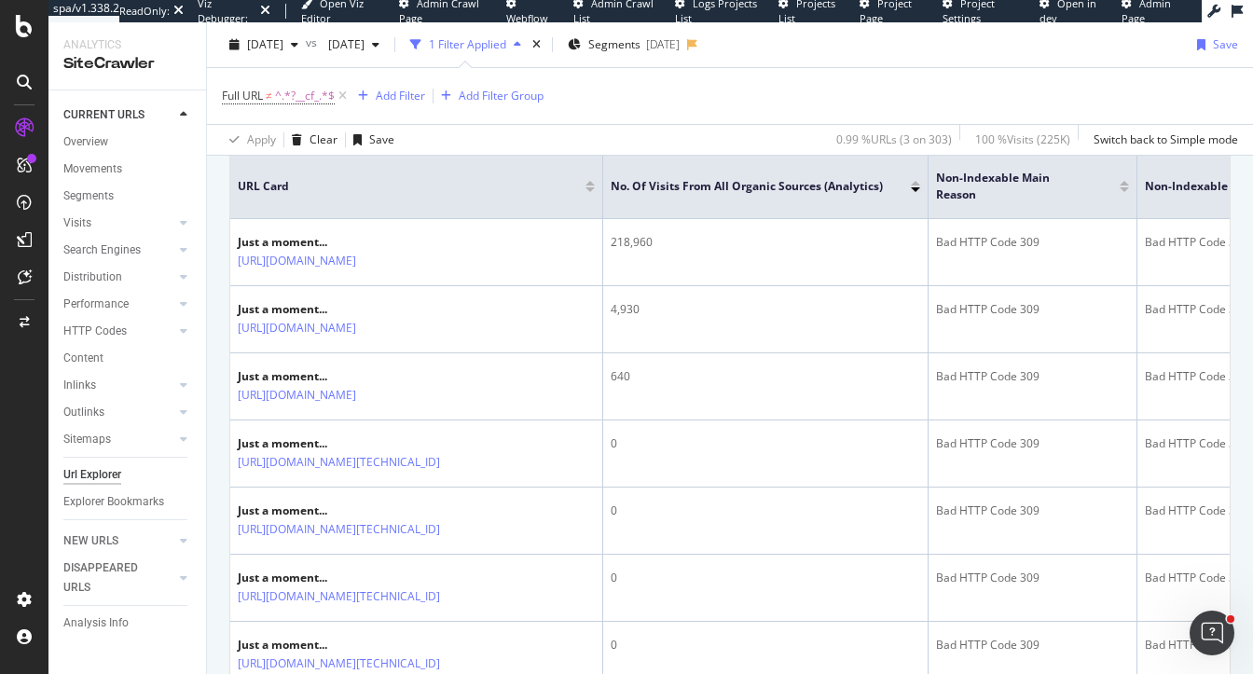
scroll to position [576, 0]
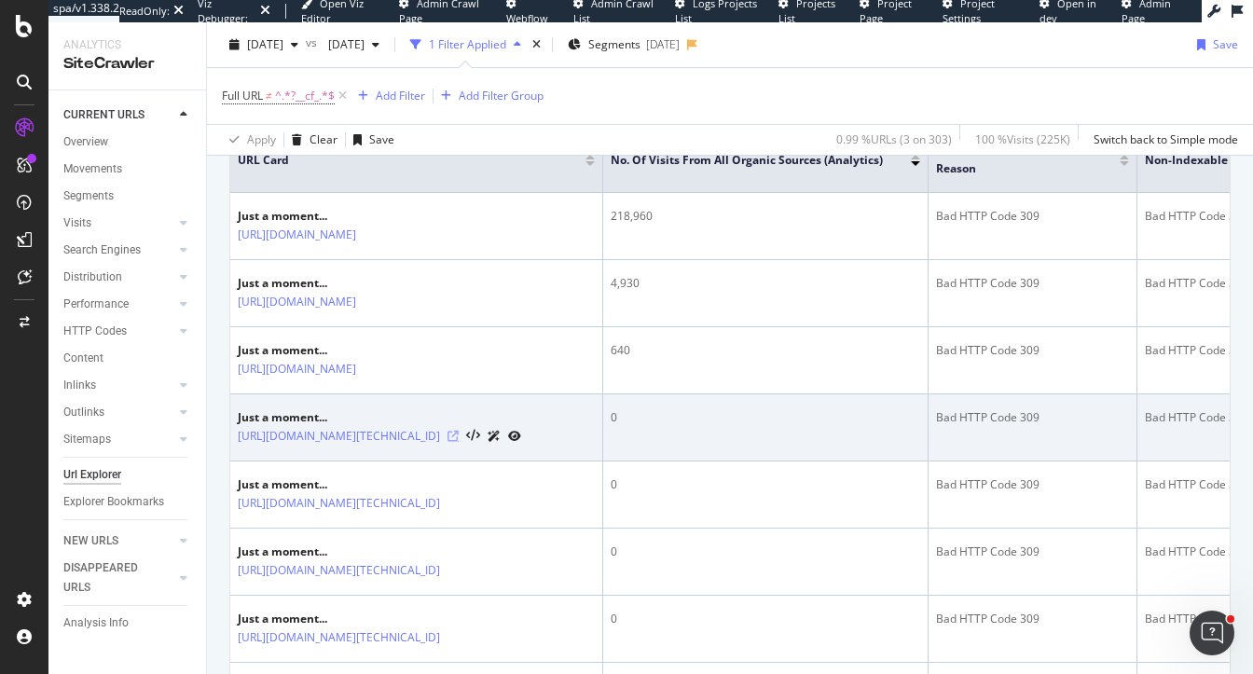
click at [459, 442] on icon at bounding box center [453, 436] width 11 height 11
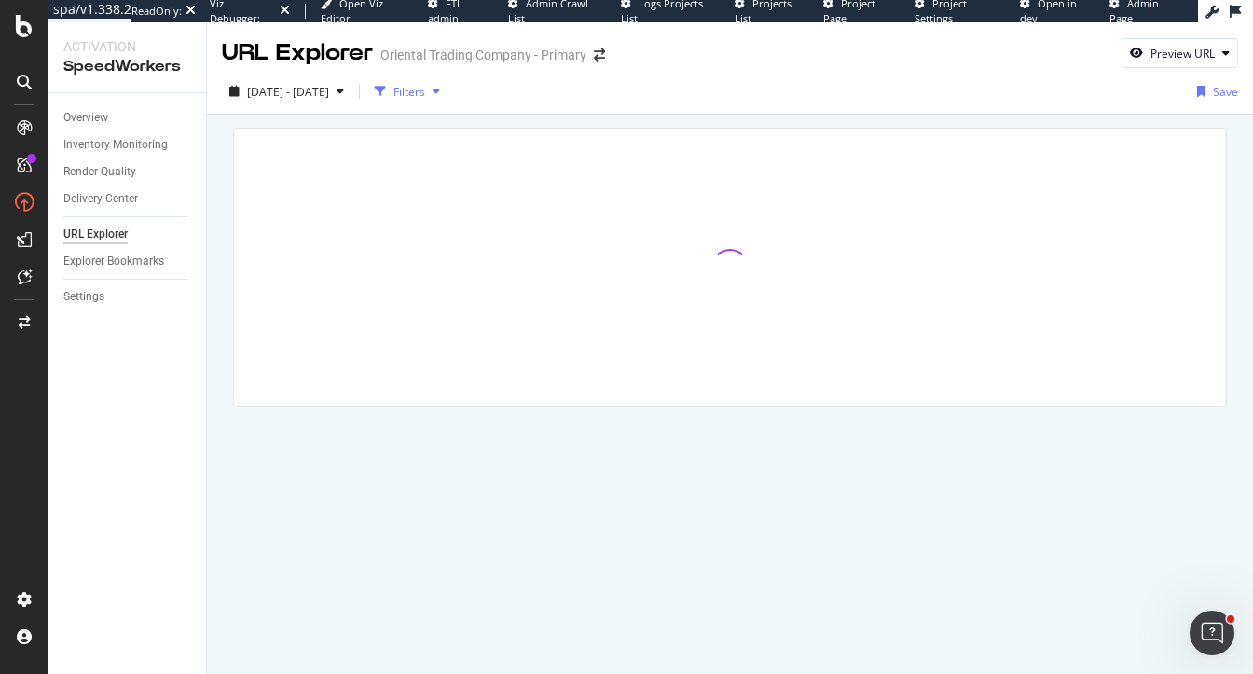
click at [425, 95] on div "Filters" at bounding box center [410, 92] width 32 height 16
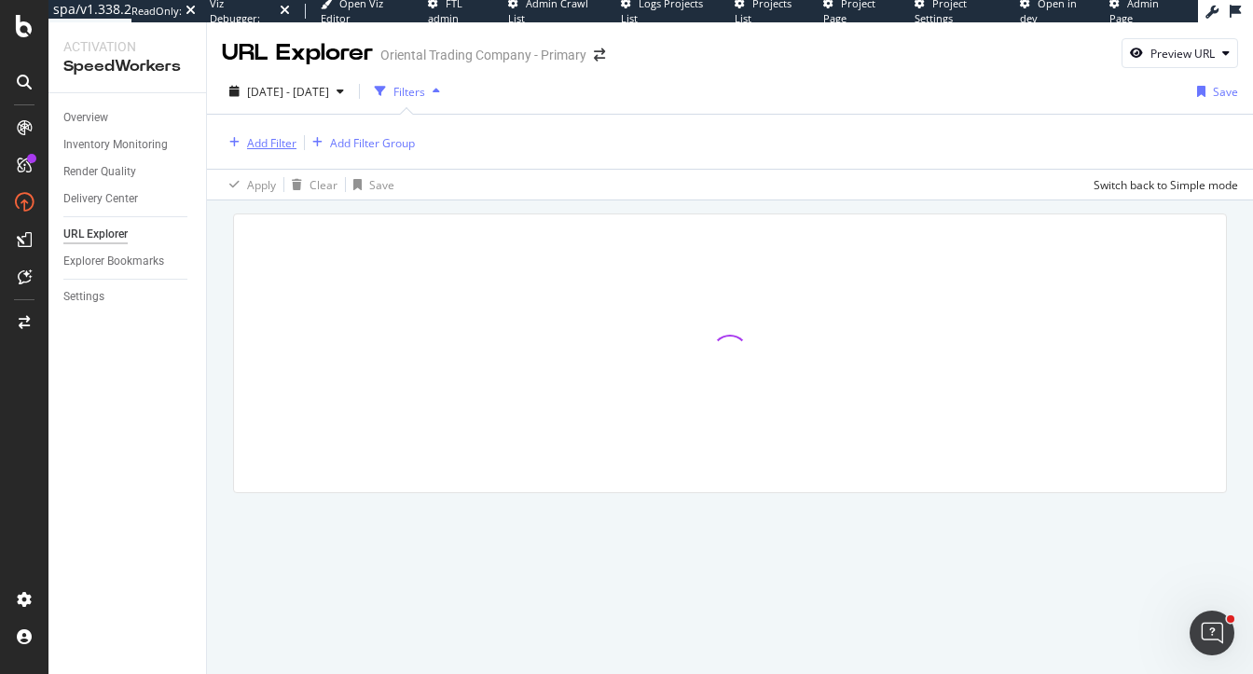
click at [265, 140] on div "Add Filter" at bounding box center [271, 143] width 49 height 16
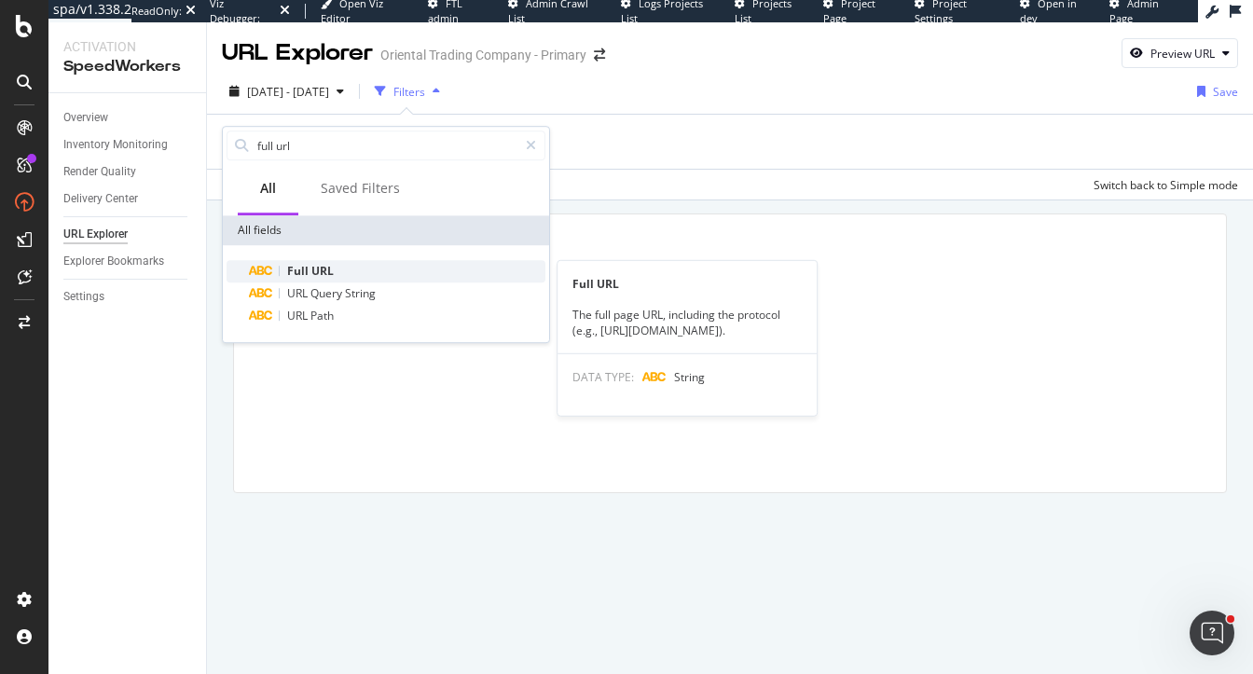
type input "full url"
click at [313, 266] on span "URL" at bounding box center [322, 271] width 22 height 16
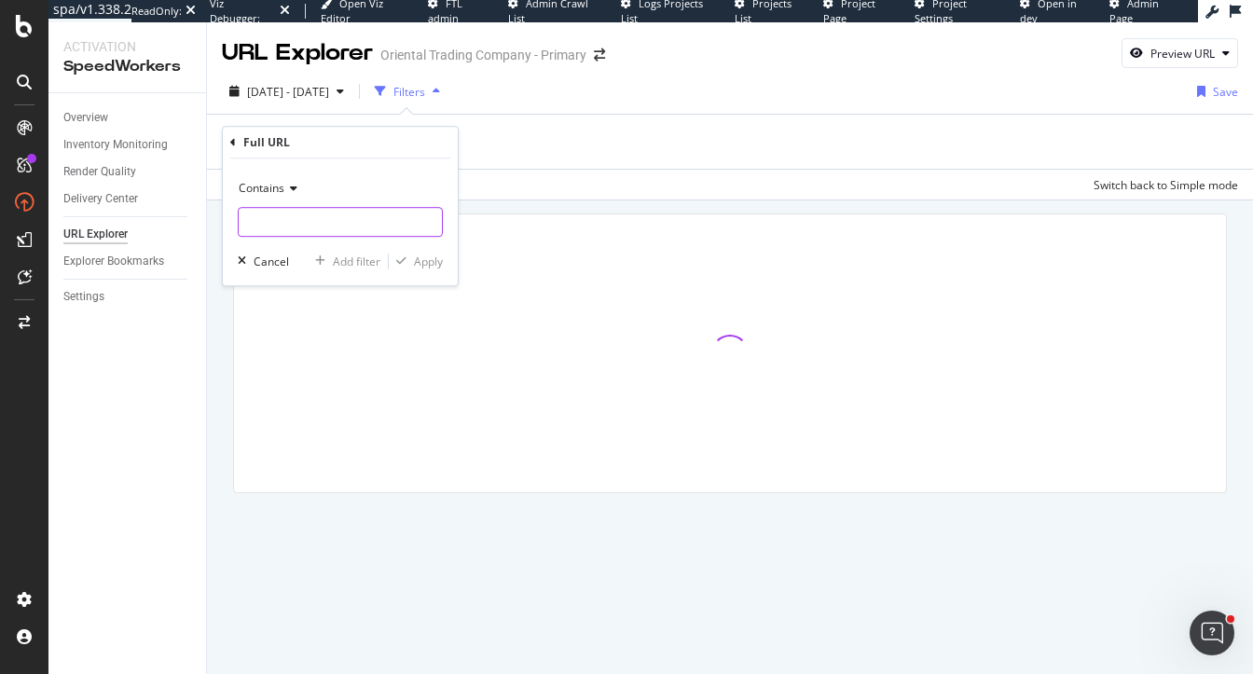
click at [311, 231] on input "text" at bounding box center [340, 222] width 203 height 30
paste input "?__cf_"
type input "?__cf_"
click at [421, 264] on div "Apply" at bounding box center [428, 262] width 29 height 16
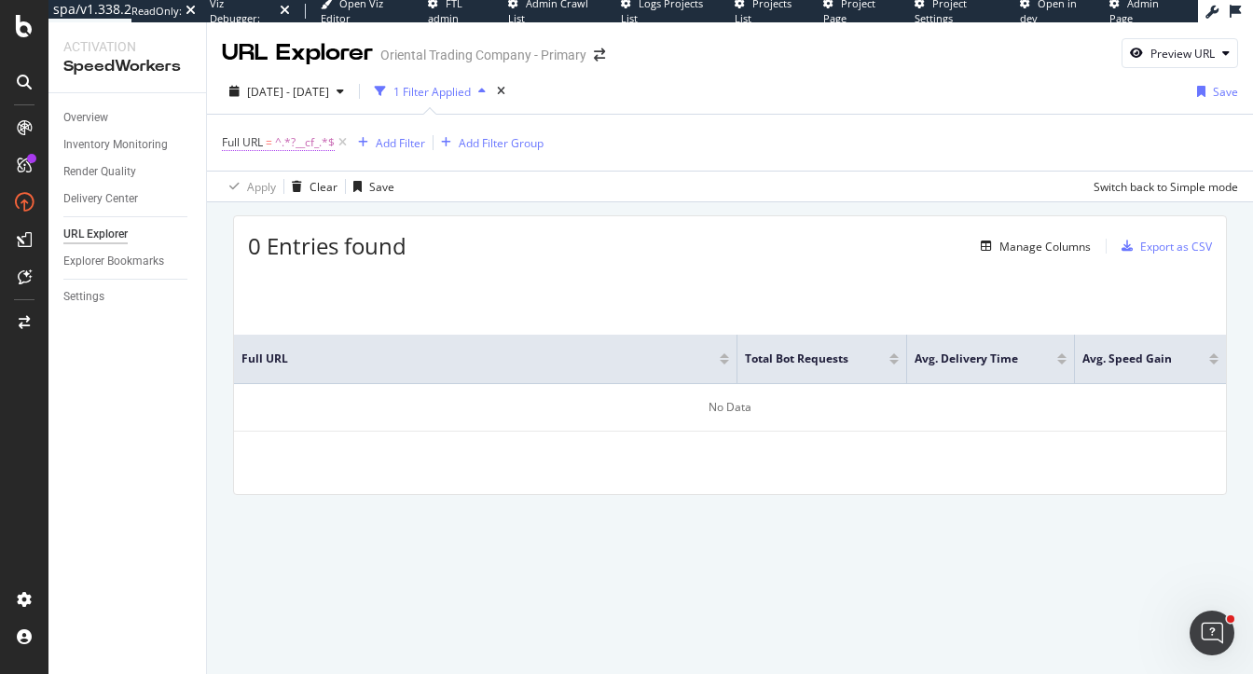
click at [302, 145] on span "^.*?__cf_.*$" at bounding box center [305, 143] width 60 height 26
click at [296, 224] on input "?__cf_" at bounding box center [327, 220] width 176 height 30
click at [209, 356] on div "0 Entries found Manage Columns Export as CSV Full URL Total Bot Requests Avg. D…" at bounding box center [730, 381] width 1046 height 358
click at [394, 142] on div "Add Filter" at bounding box center [400, 143] width 49 height 16
click at [217, 230] on div "0 Entries found Manage Columns Export as CSV Full URL Total Bot Requests Avg. D…" at bounding box center [730, 381] width 1046 height 358
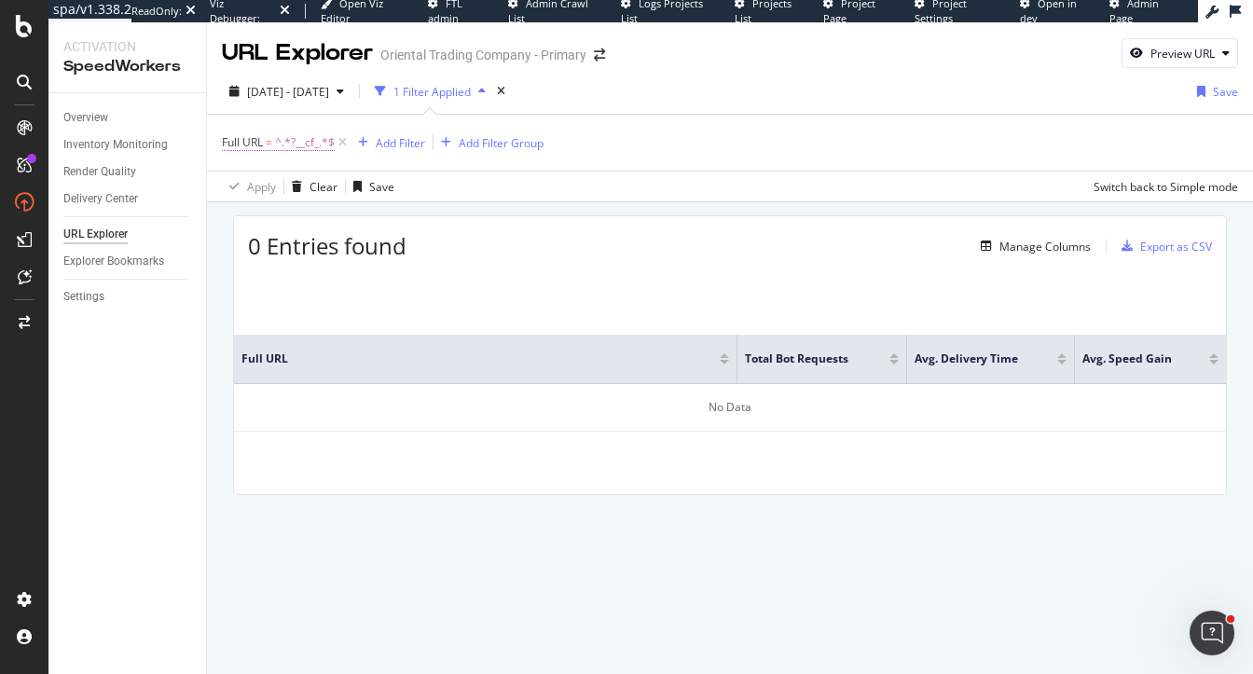
click at [297, 145] on span "^.*?__cf_.*$" at bounding box center [305, 143] width 60 height 26
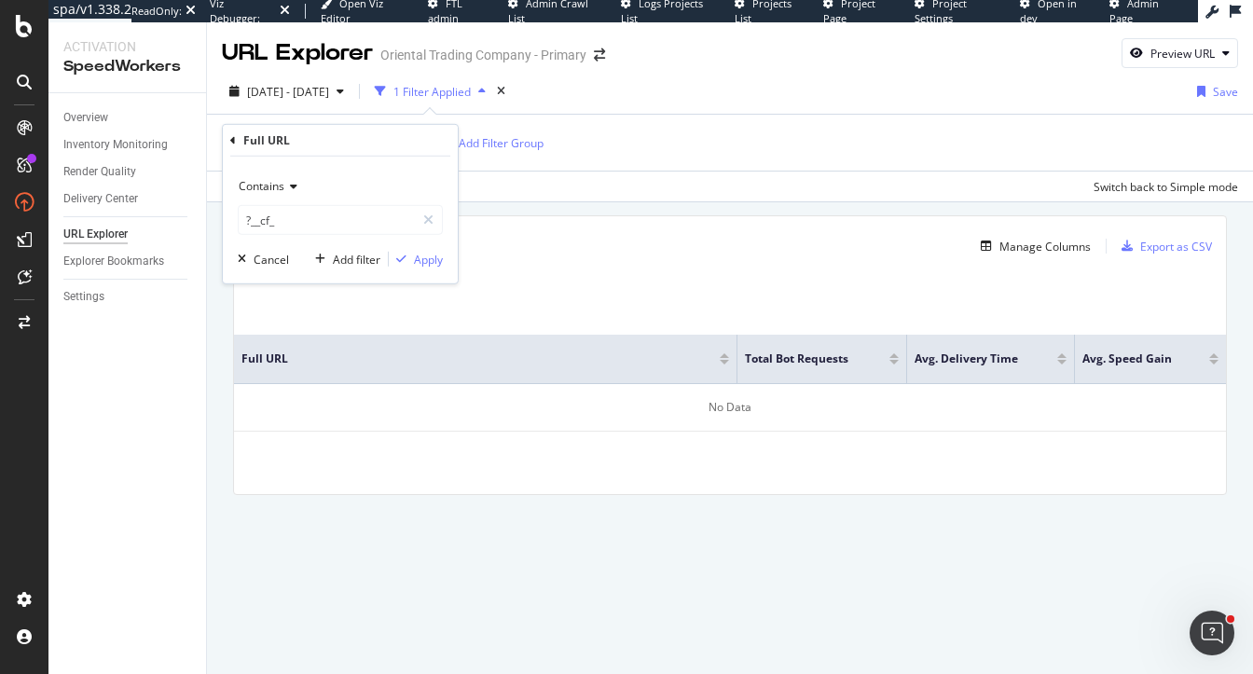
click at [261, 186] on span "Contains" at bounding box center [262, 186] width 46 height 16
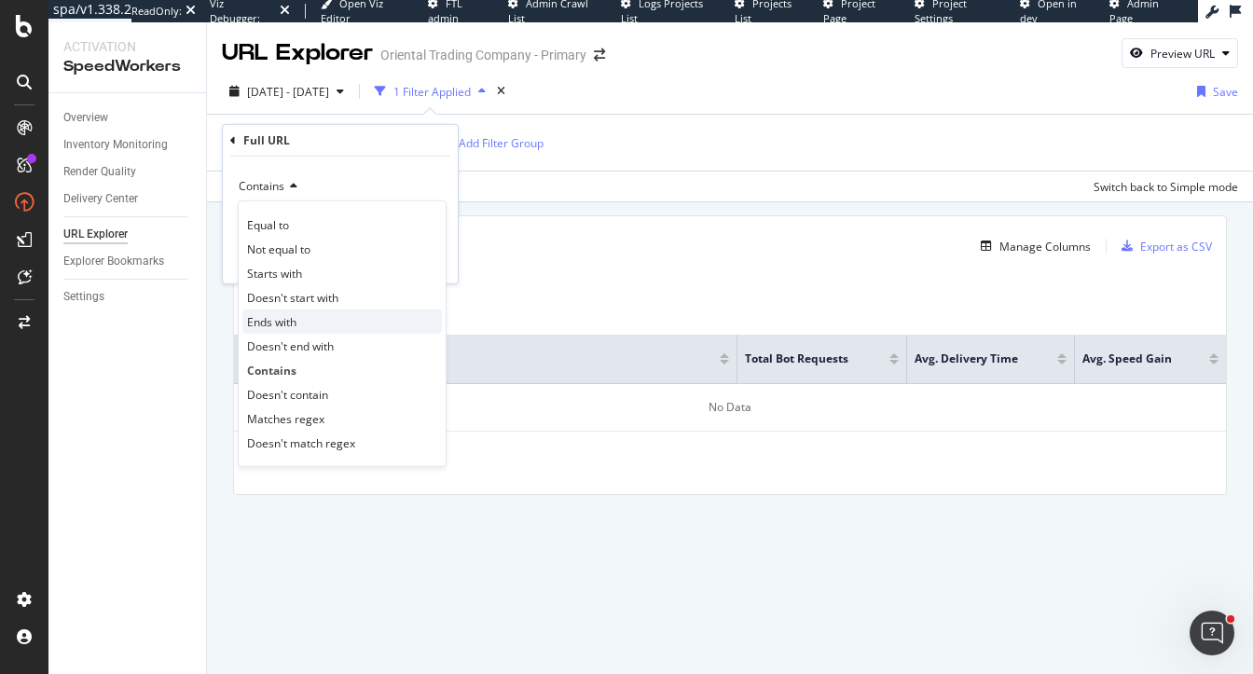
click at [289, 321] on span "Ends with" at bounding box center [271, 321] width 49 height 16
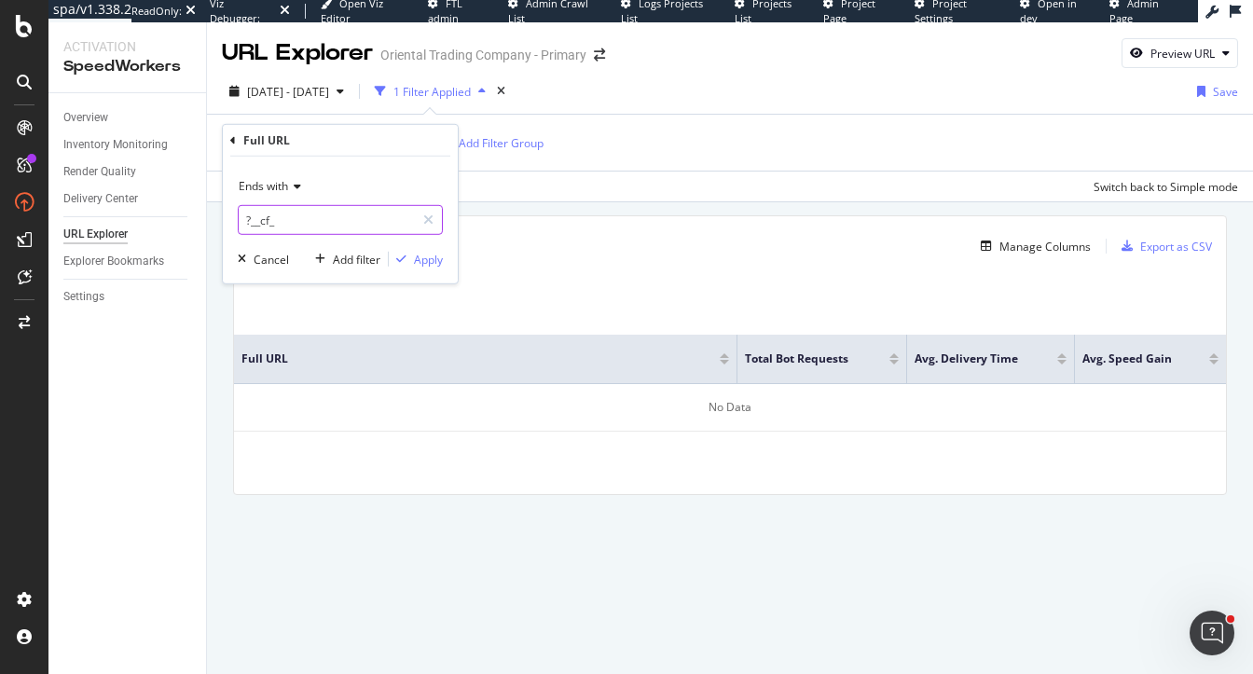
click at [309, 220] on input "?__cf_" at bounding box center [327, 220] width 176 height 30
type input "+-1"
click at [428, 256] on div "Apply" at bounding box center [428, 259] width 29 height 16
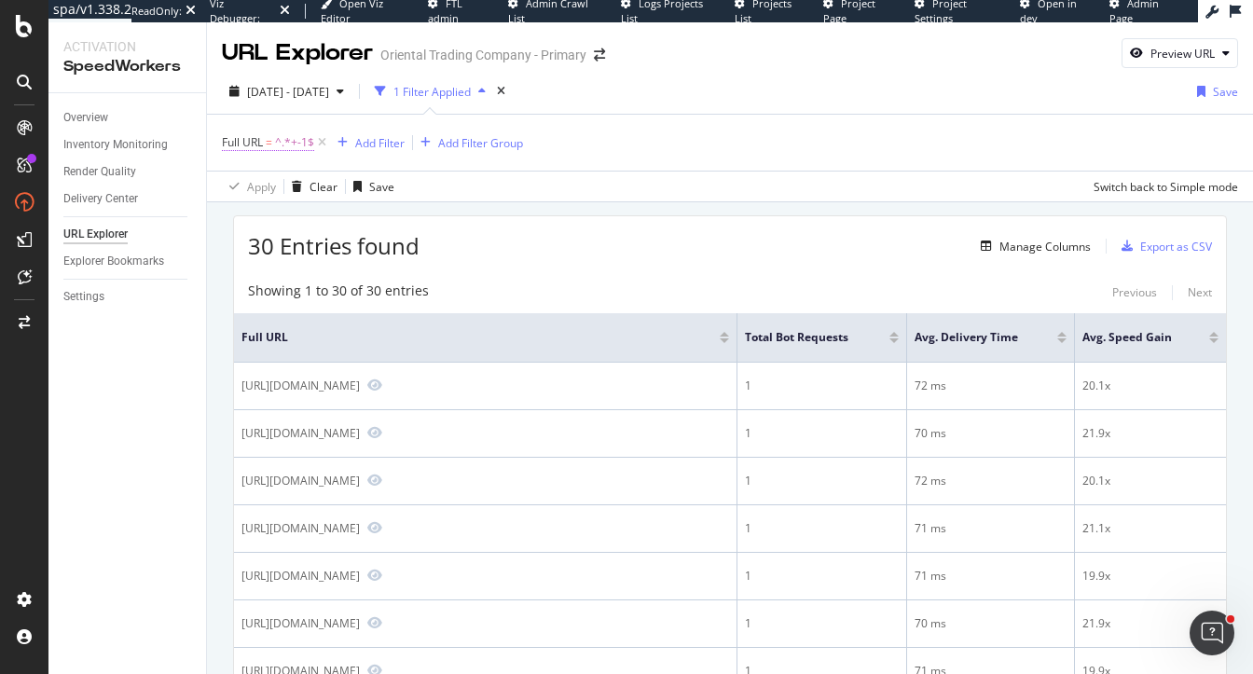
click at [304, 145] on span "^.*+-1$" at bounding box center [294, 143] width 39 height 26
click at [315, 219] on input "+-1" at bounding box center [327, 220] width 176 height 30
type input "+-1.fltr"
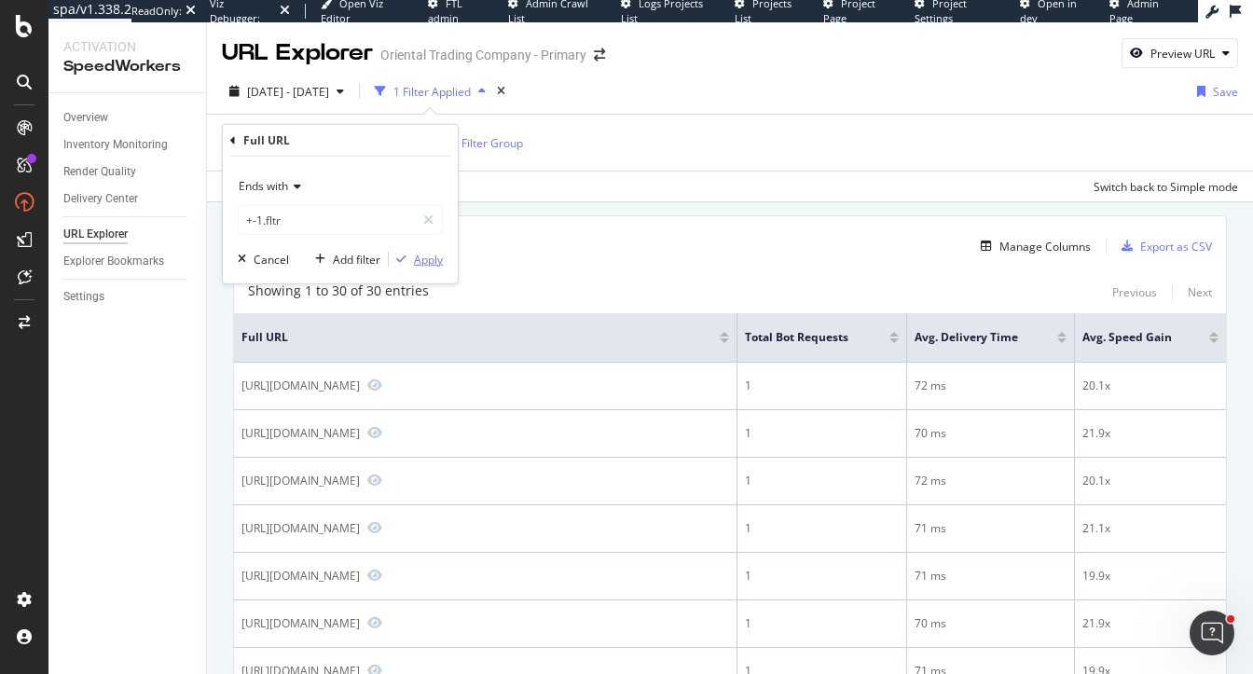
click at [425, 256] on div "Apply" at bounding box center [428, 259] width 29 height 16
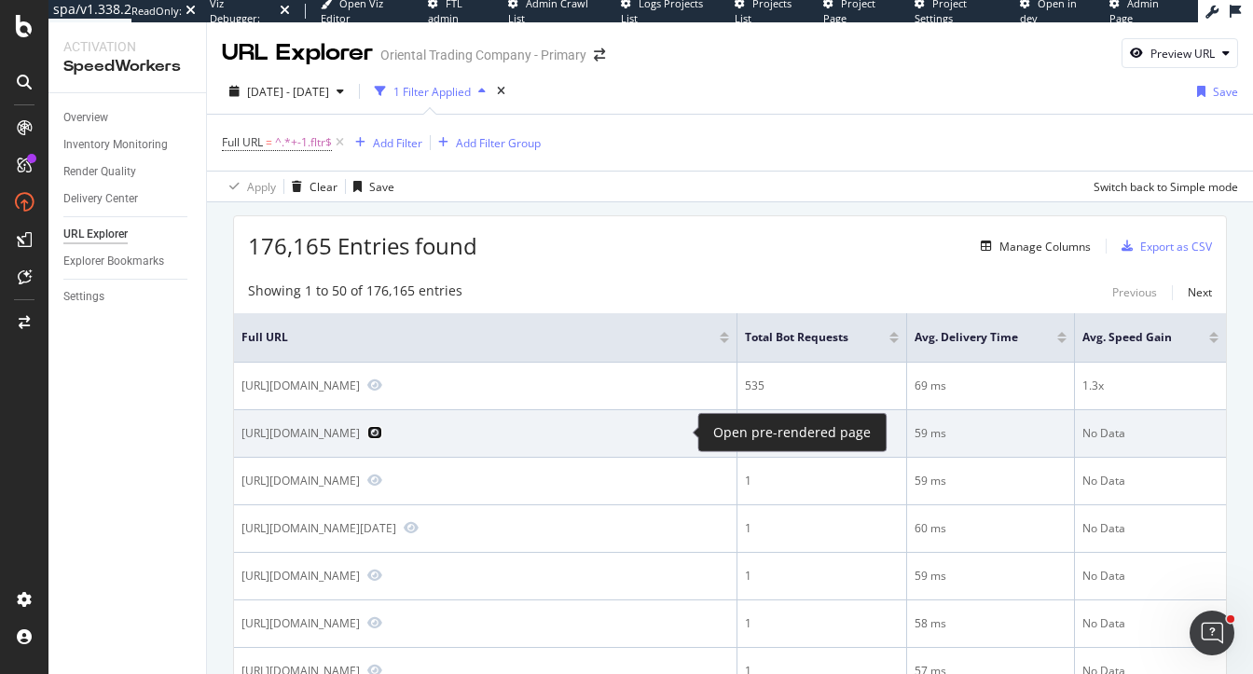
click at [382, 431] on icon "Preview https://www.orientaltrading.com/best-sellers-sale/desert/heart/cat-a1-1…" at bounding box center [374, 432] width 15 height 13
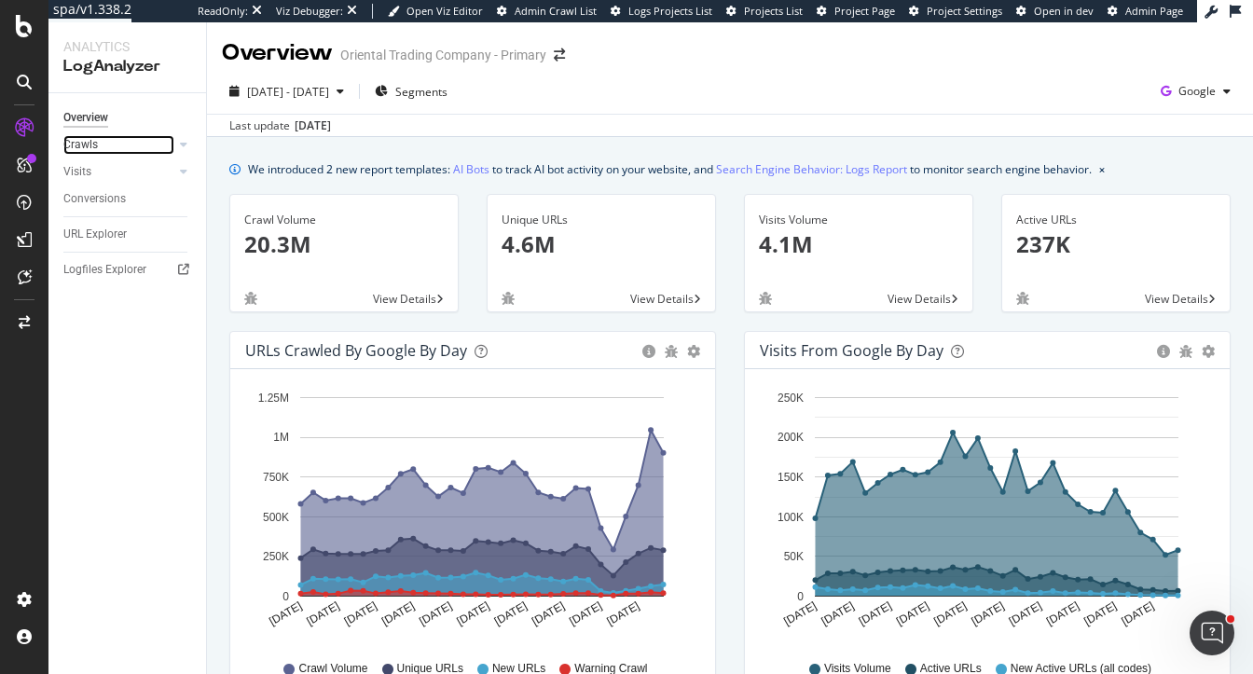
click at [104, 145] on link "Crawls" at bounding box center [118, 145] width 111 height 20
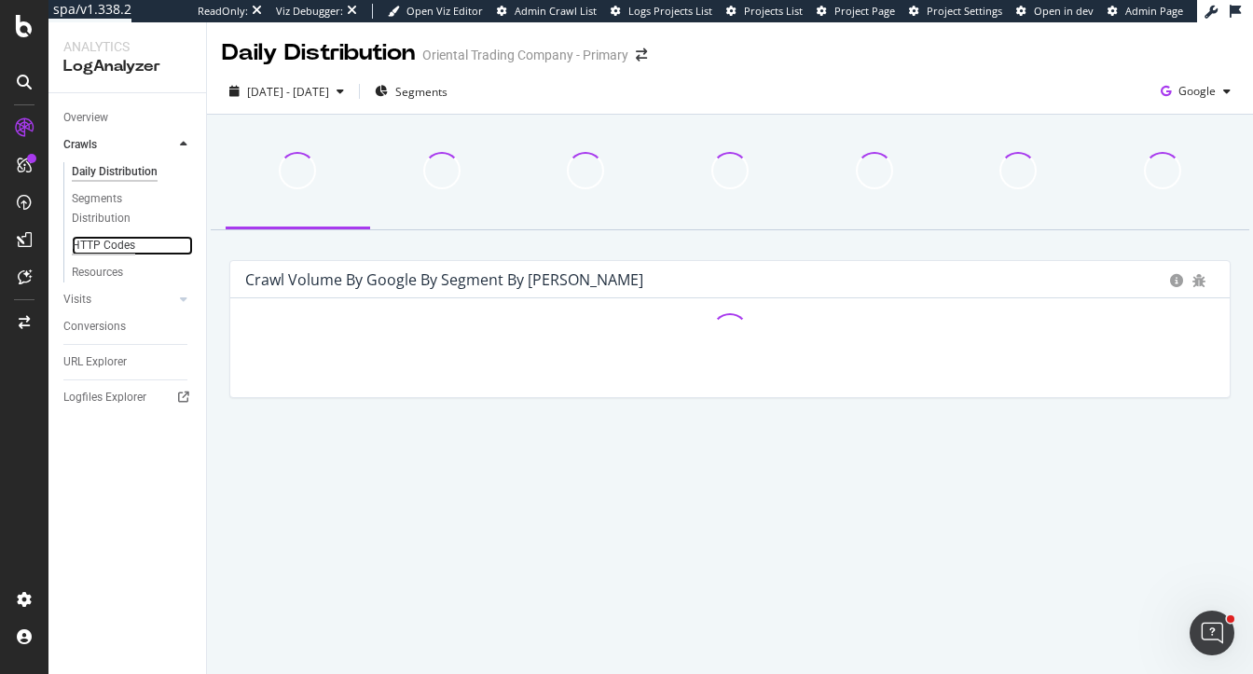
click at [110, 243] on div "HTTP Codes" at bounding box center [103, 246] width 63 height 20
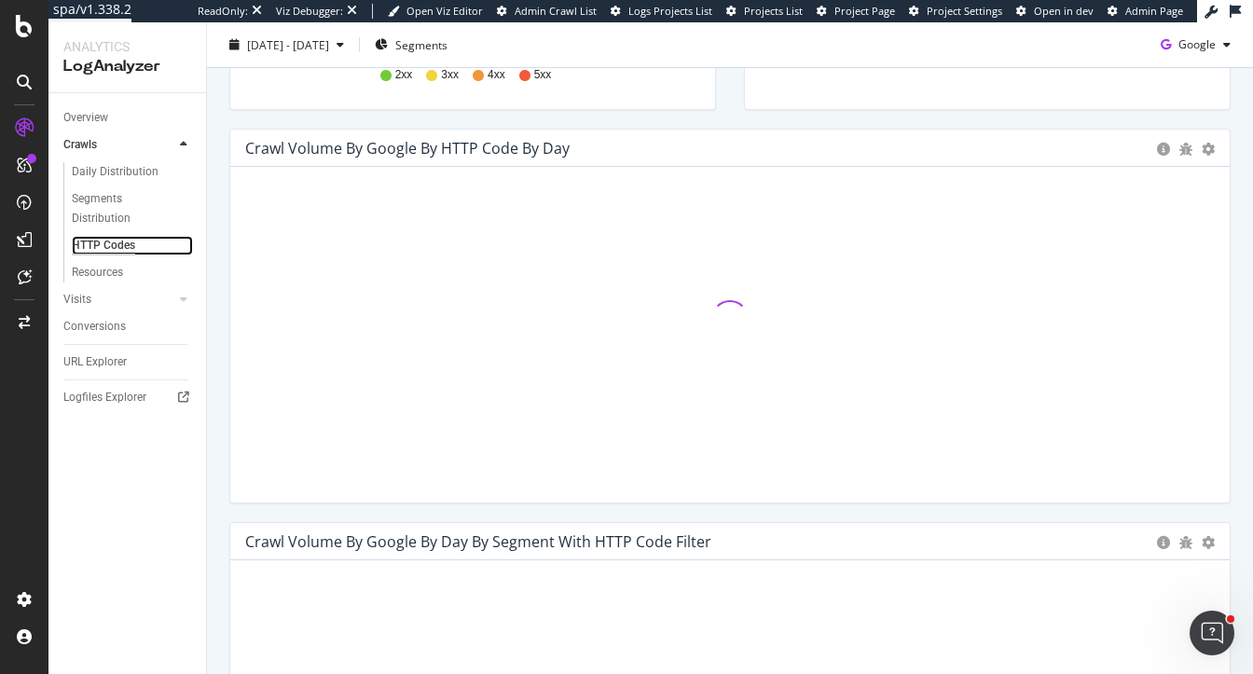
scroll to position [535, 0]
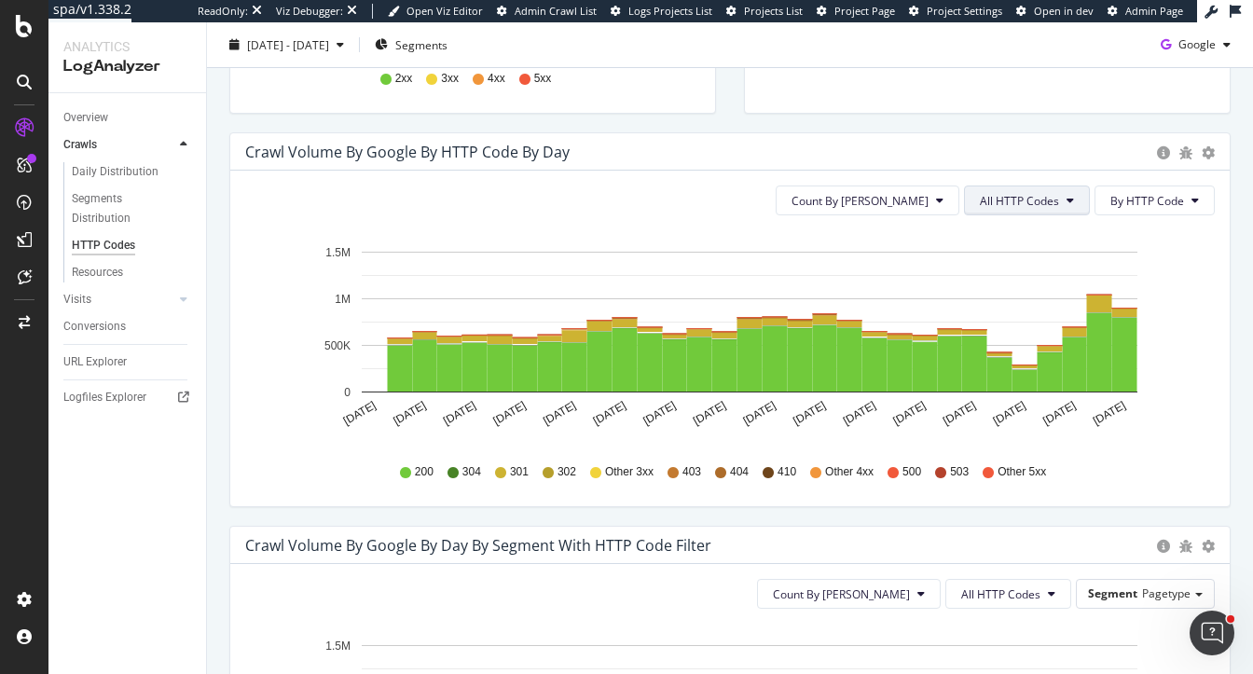
click at [1040, 198] on span "All HTTP Codes" at bounding box center [1019, 201] width 79 height 16
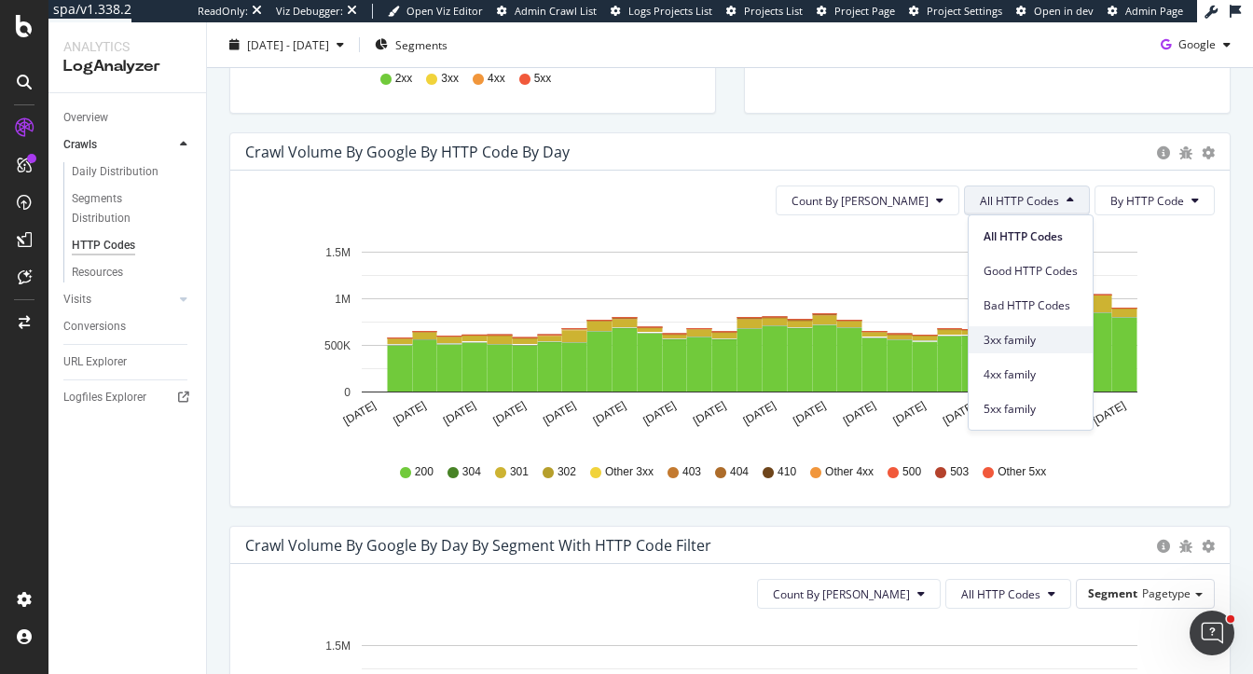
click at [1006, 344] on span "3xx family" at bounding box center [1031, 340] width 94 height 17
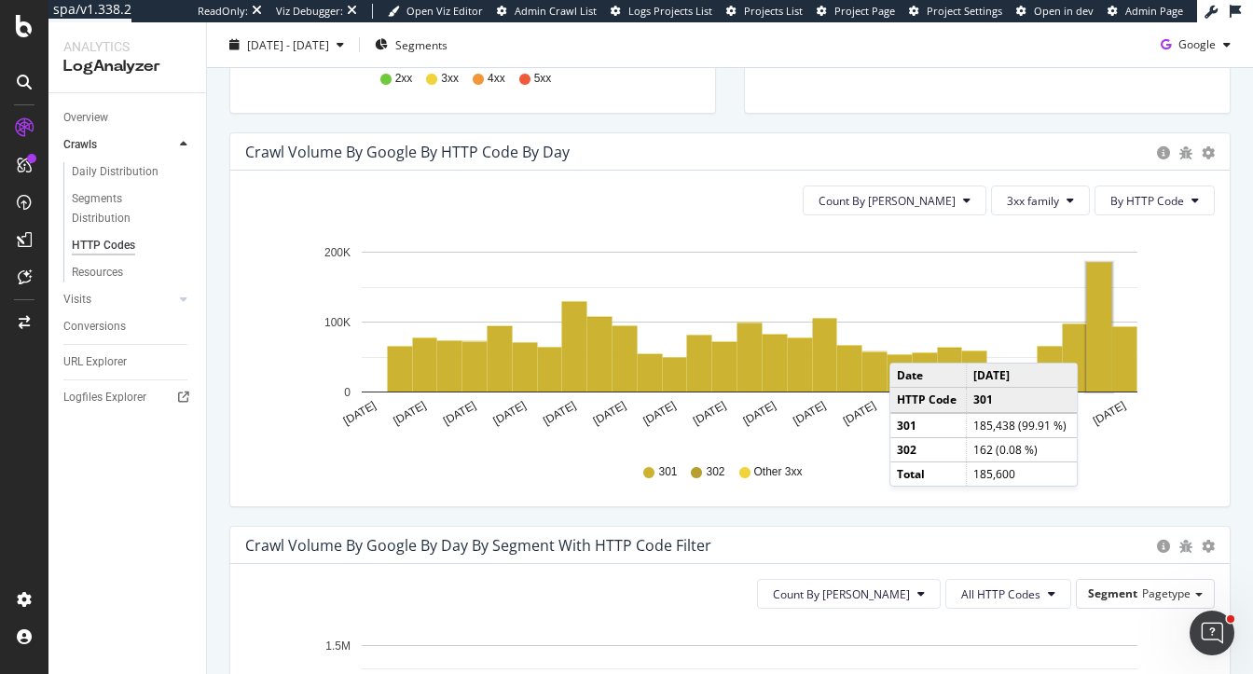
click at [1097, 343] on rect "A chart." at bounding box center [1099, 327] width 25 height 129
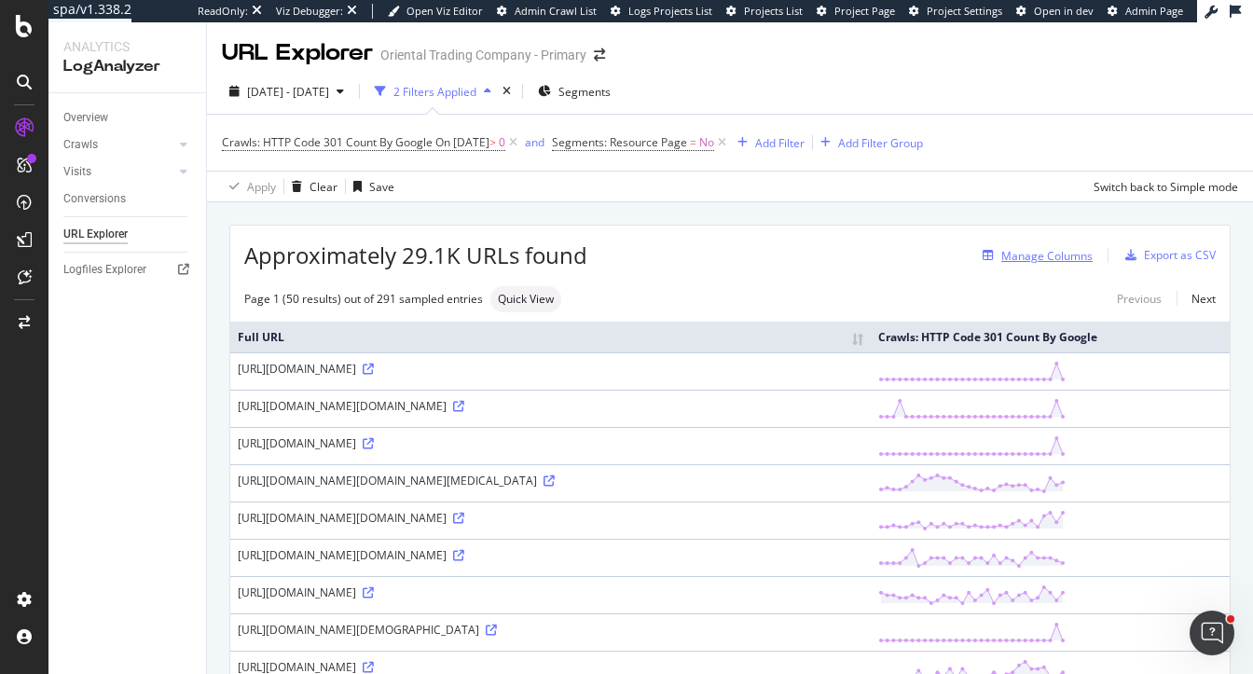
click at [1027, 254] on div "Manage Columns" at bounding box center [1046, 256] width 91 height 16
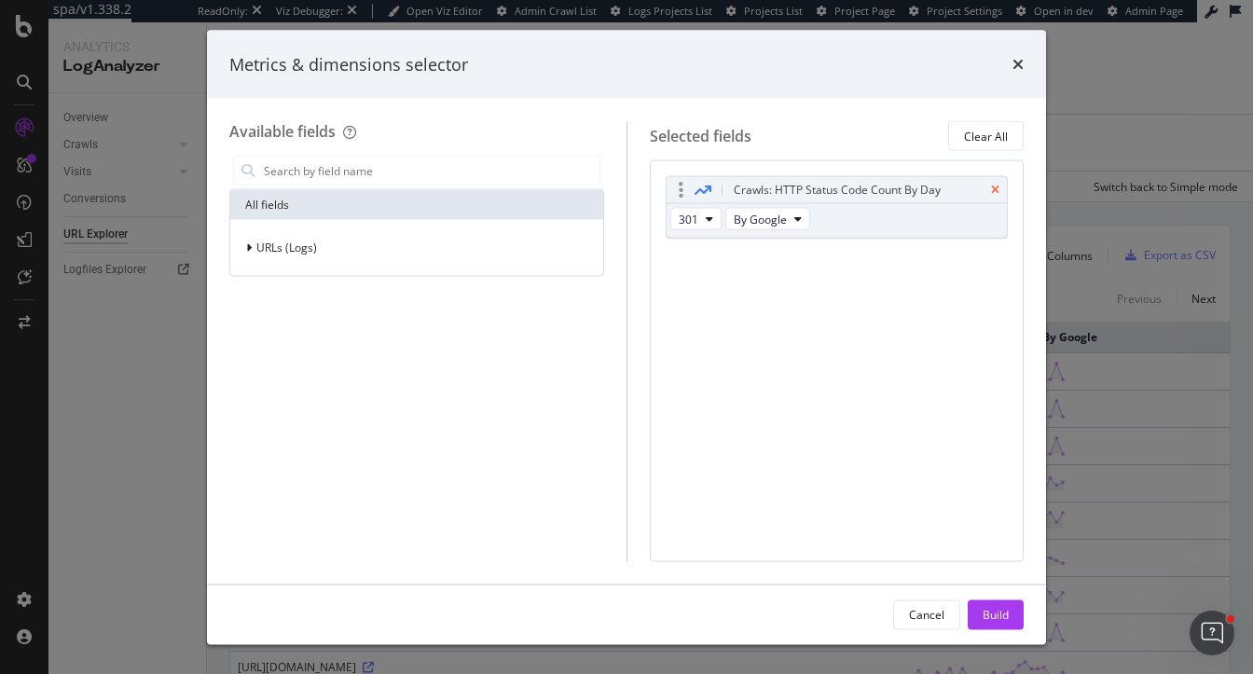
click at [997, 187] on icon "times" at bounding box center [995, 190] width 8 height 11
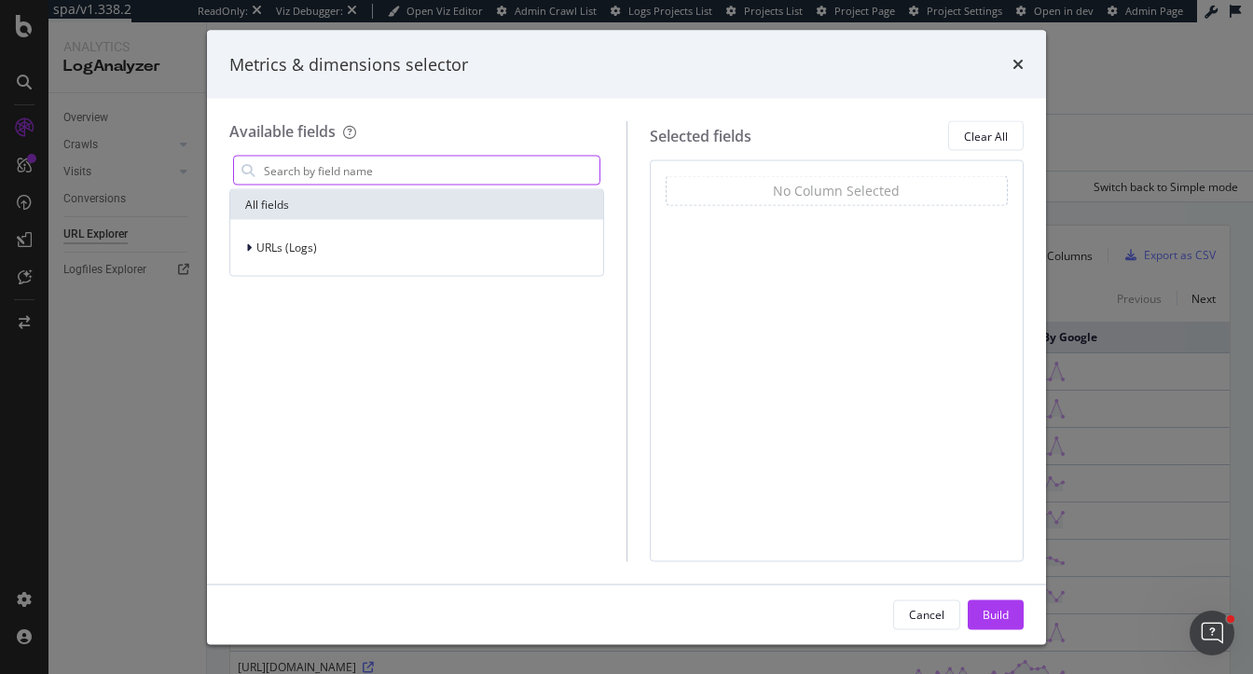
click at [369, 179] on input "modal" at bounding box center [431, 171] width 338 height 28
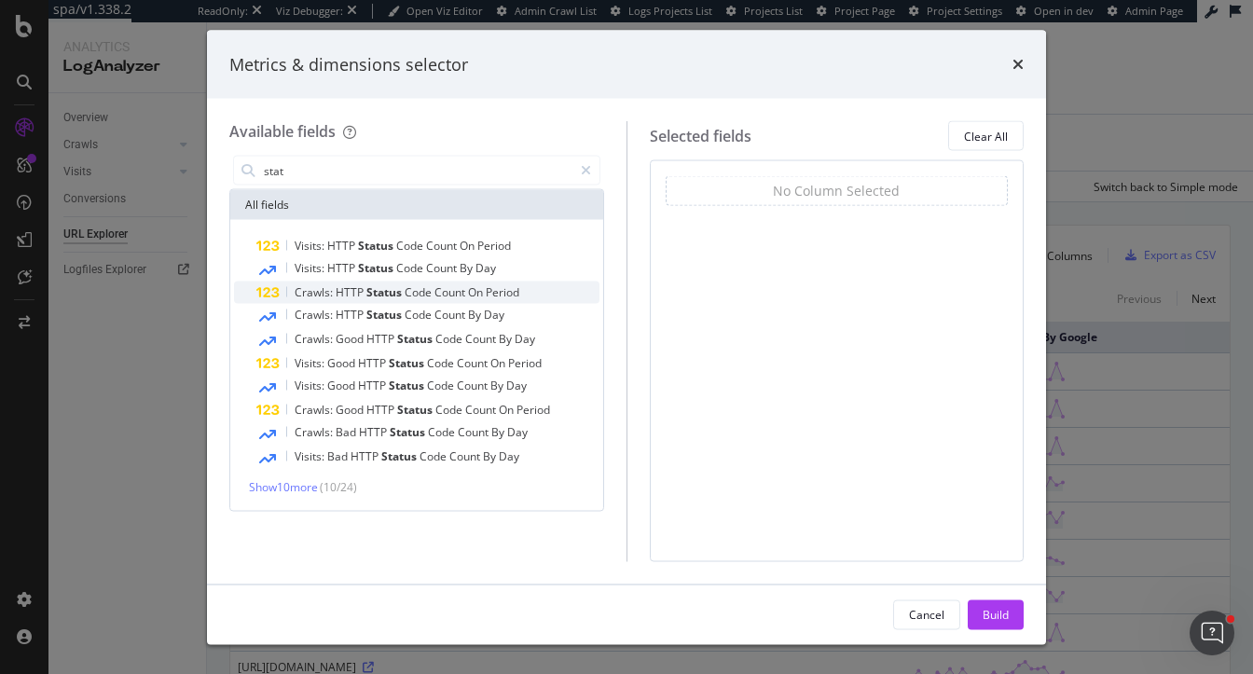
click at [311, 288] on span "Crawls:" at bounding box center [315, 292] width 41 height 16
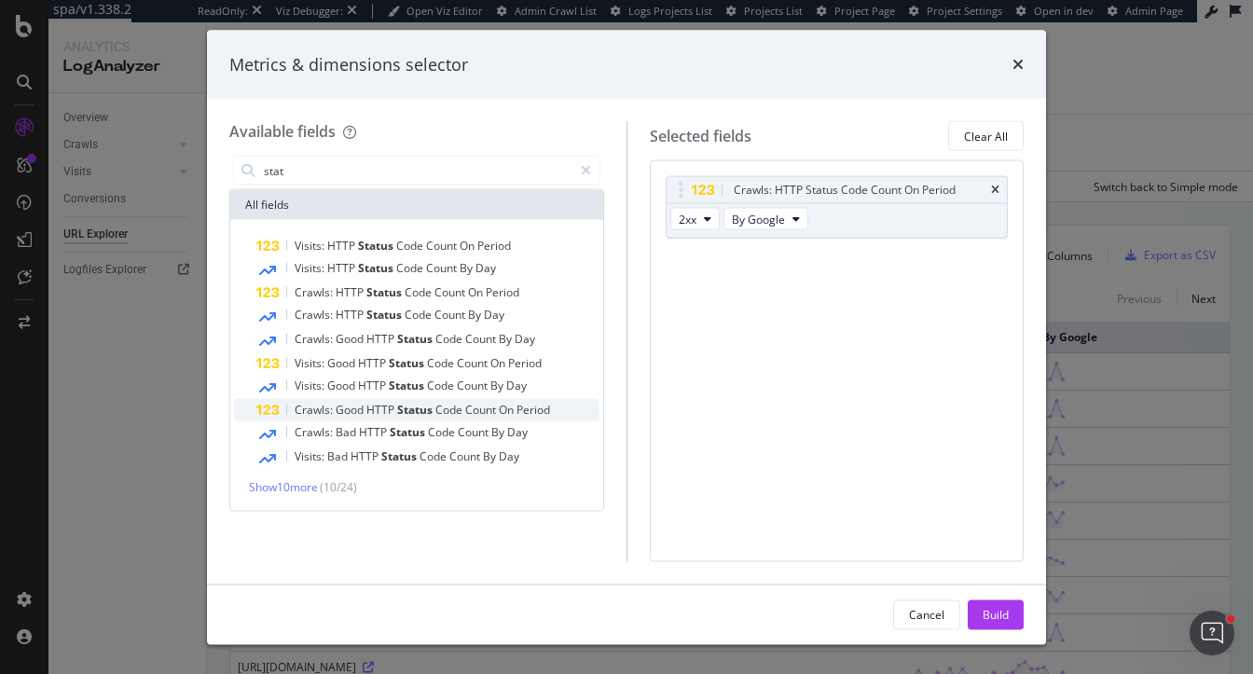
click at [322, 407] on span "Crawls:" at bounding box center [315, 410] width 41 height 16
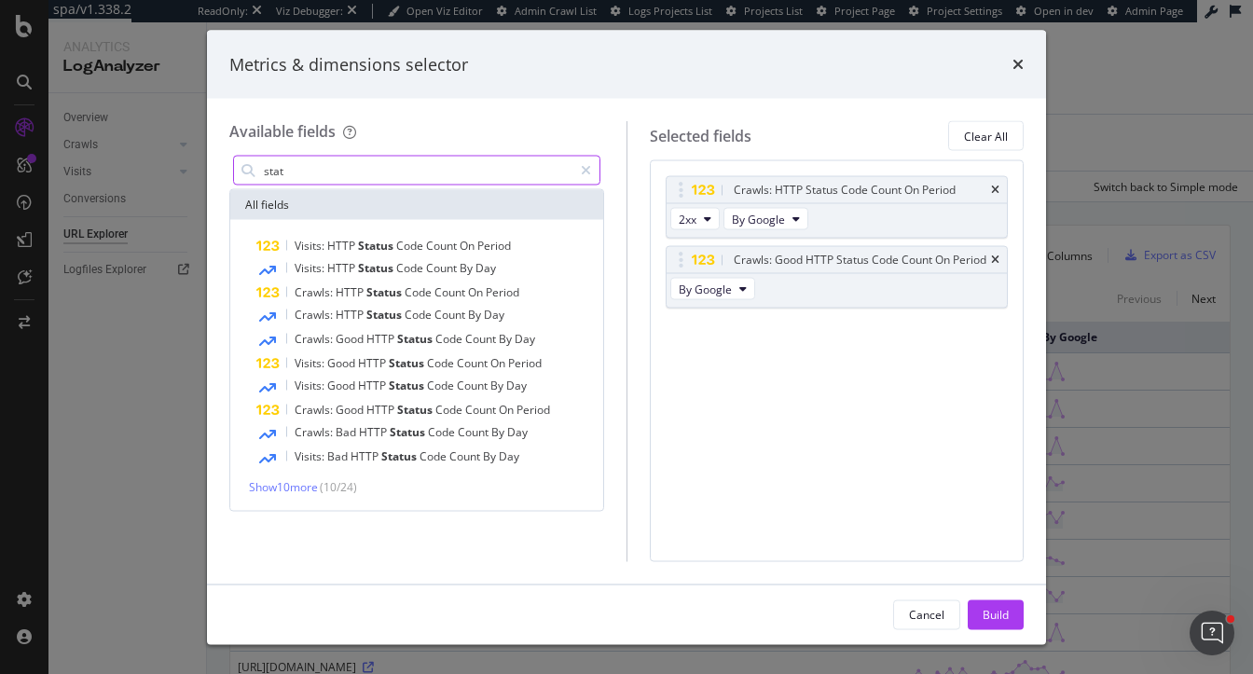
click at [310, 171] on input "stat" at bounding box center [417, 171] width 311 height 28
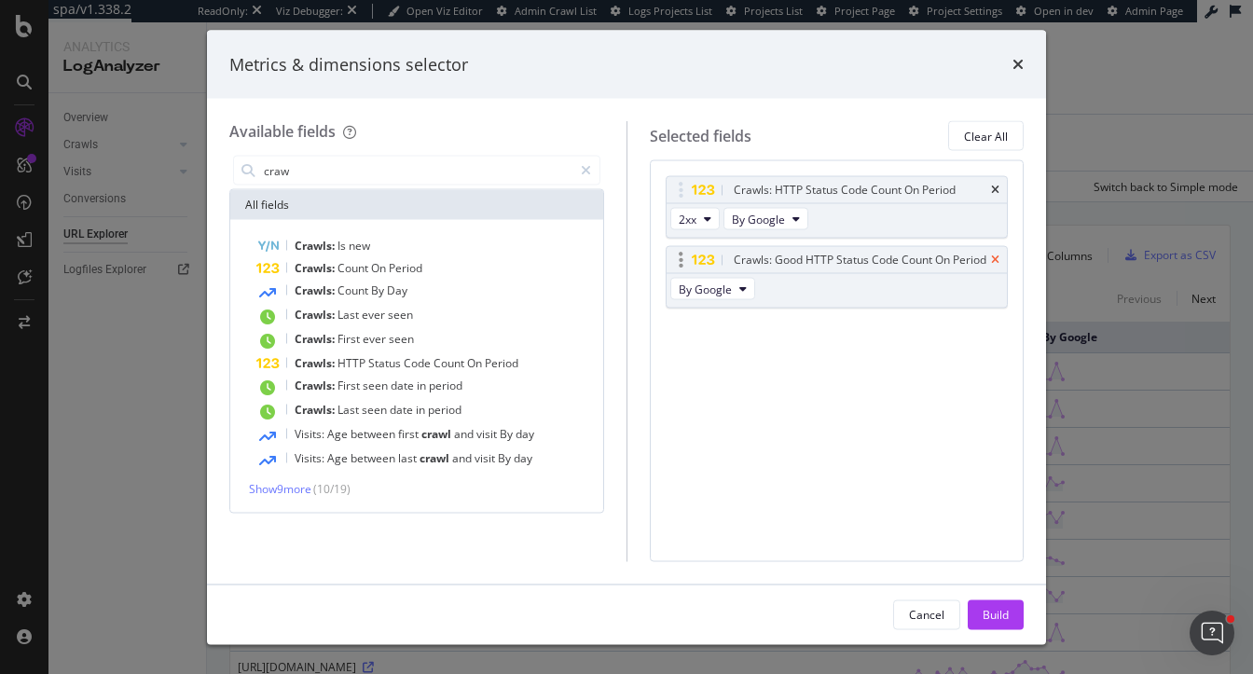
click at [995, 263] on icon "times" at bounding box center [995, 260] width 8 height 11
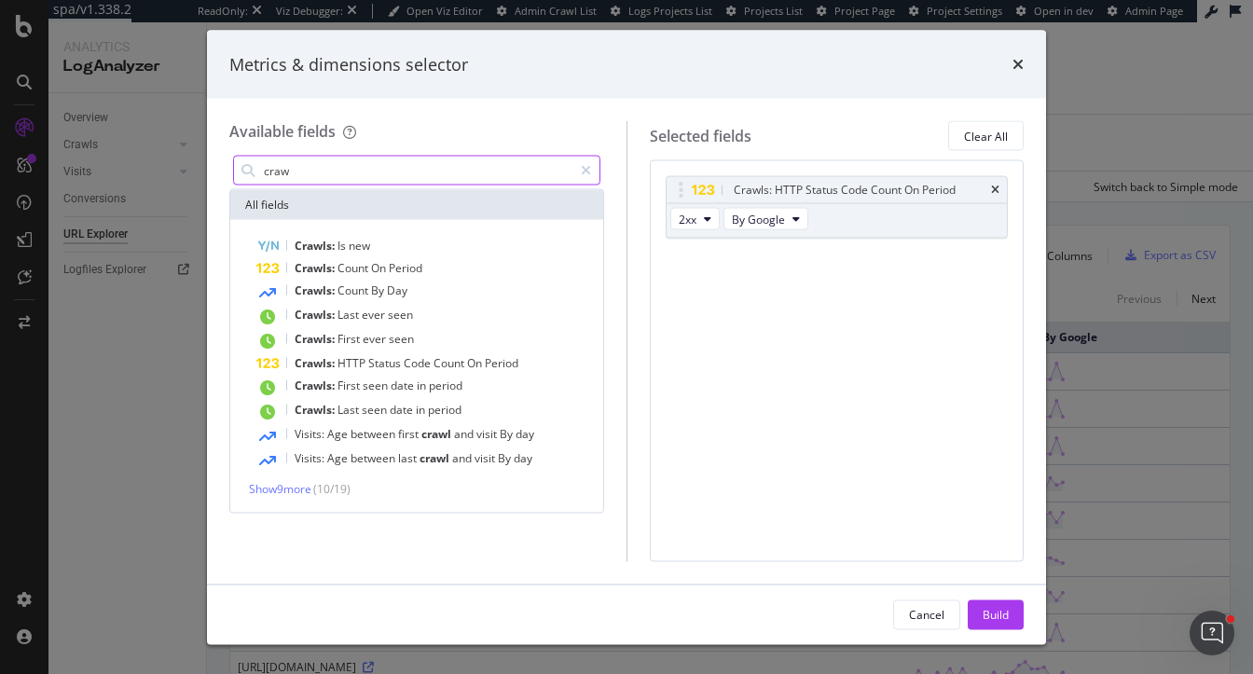
click at [340, 172] on input "craw" at bounding box center [417, 171] width 311 height 28
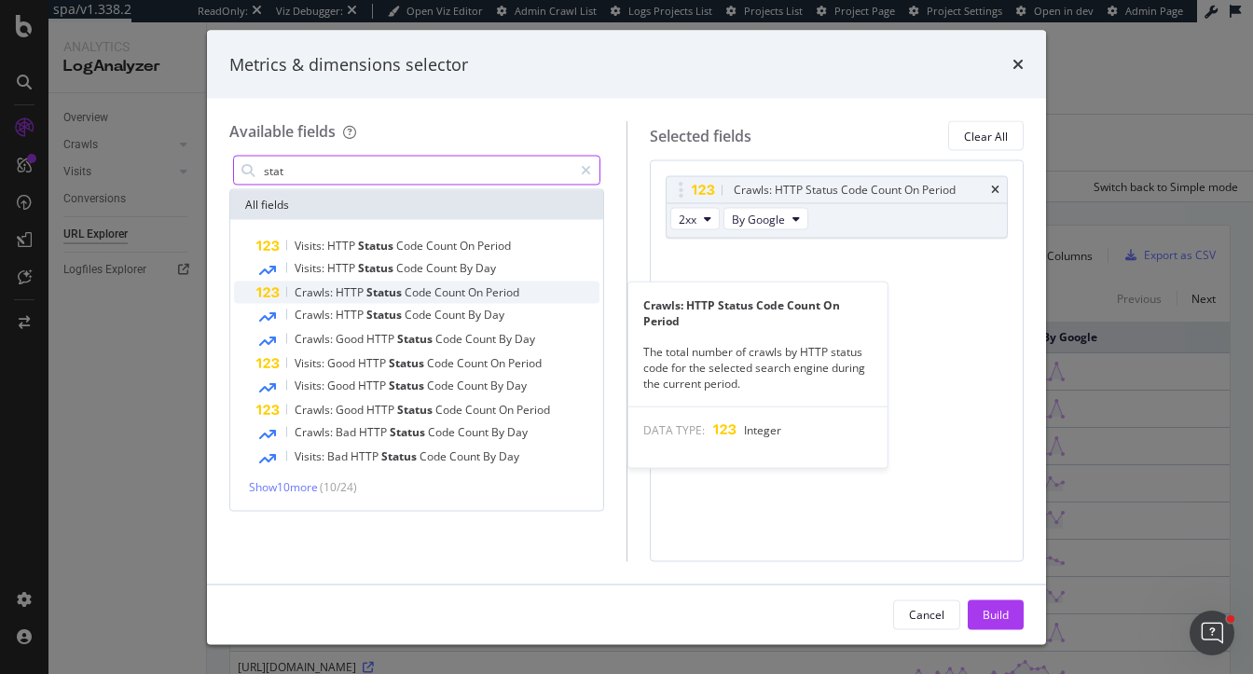
type input "stat"
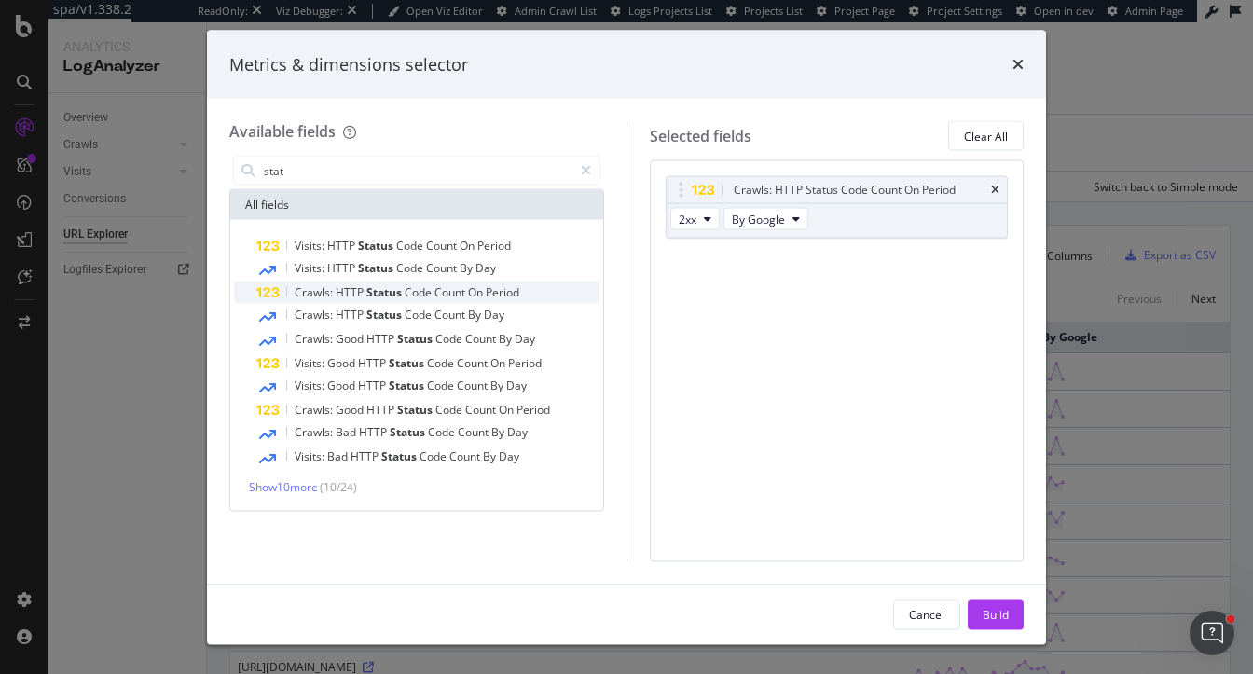
click at [331, 295] on span "Crawls:" at bounding box center [315, 292] width 41 height 16
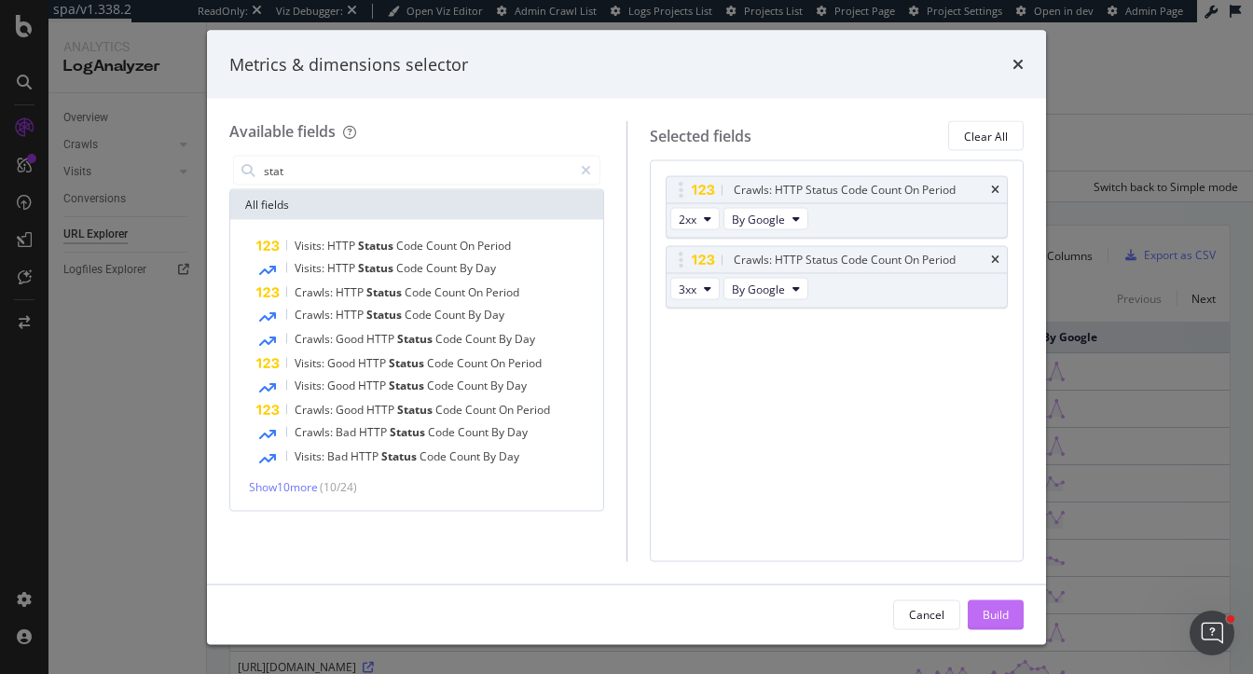
click at [1001, 623] on div "Build" at bounding box center [996, 615] width 26 height 28
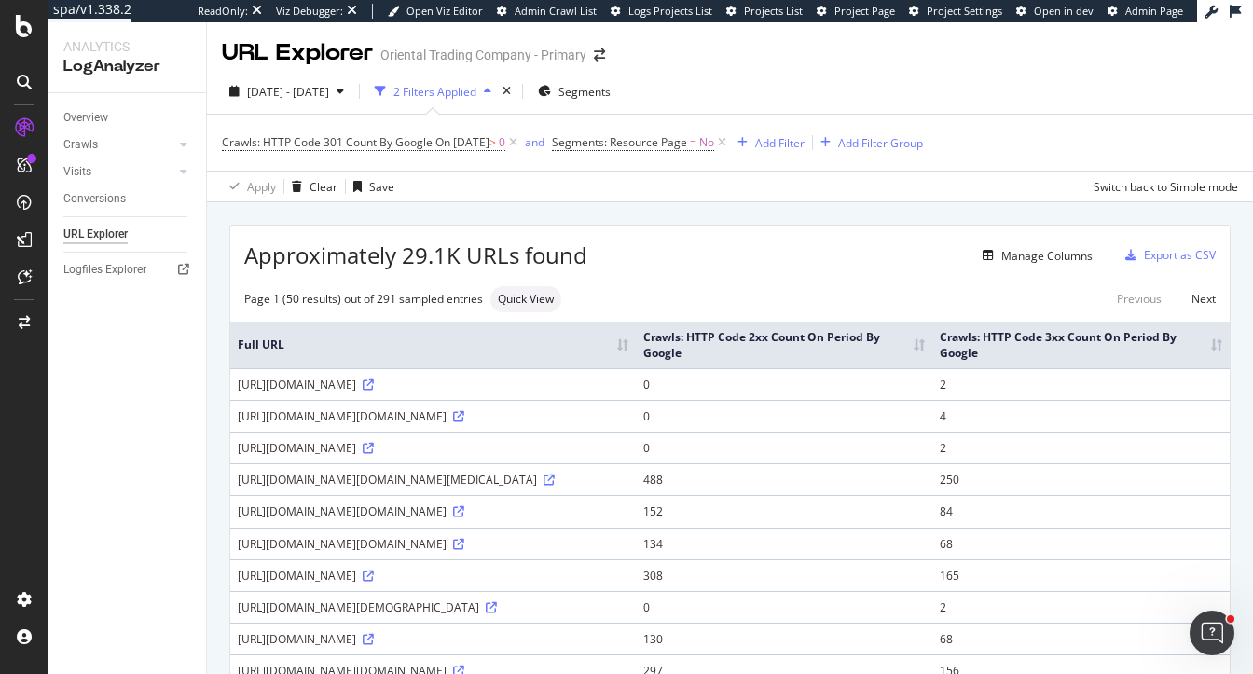
click at [933, 364] on th "Crawls: HTTP Code 2xx Count On Period By Google" at bounding box center [784, 345] width 297 height 47
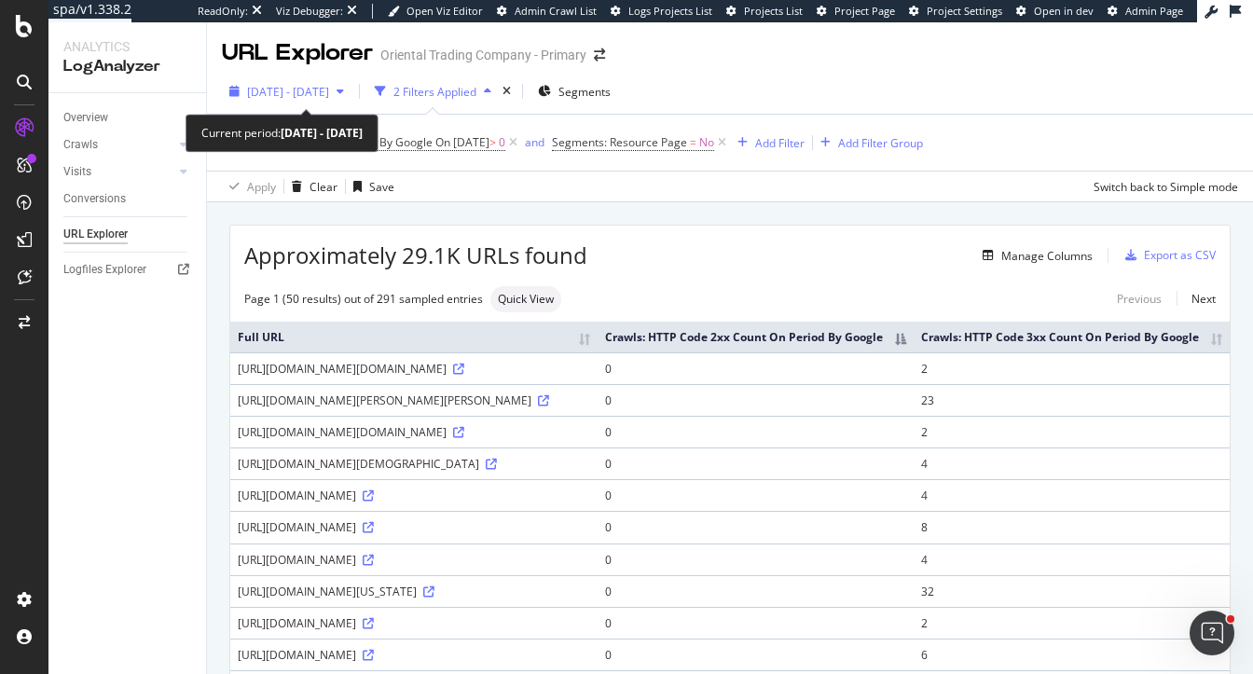
click at [324, 90] on span "2025 Sep. 6th - Oct. 5th" at bounding box center [288, 92] width 82 height 16
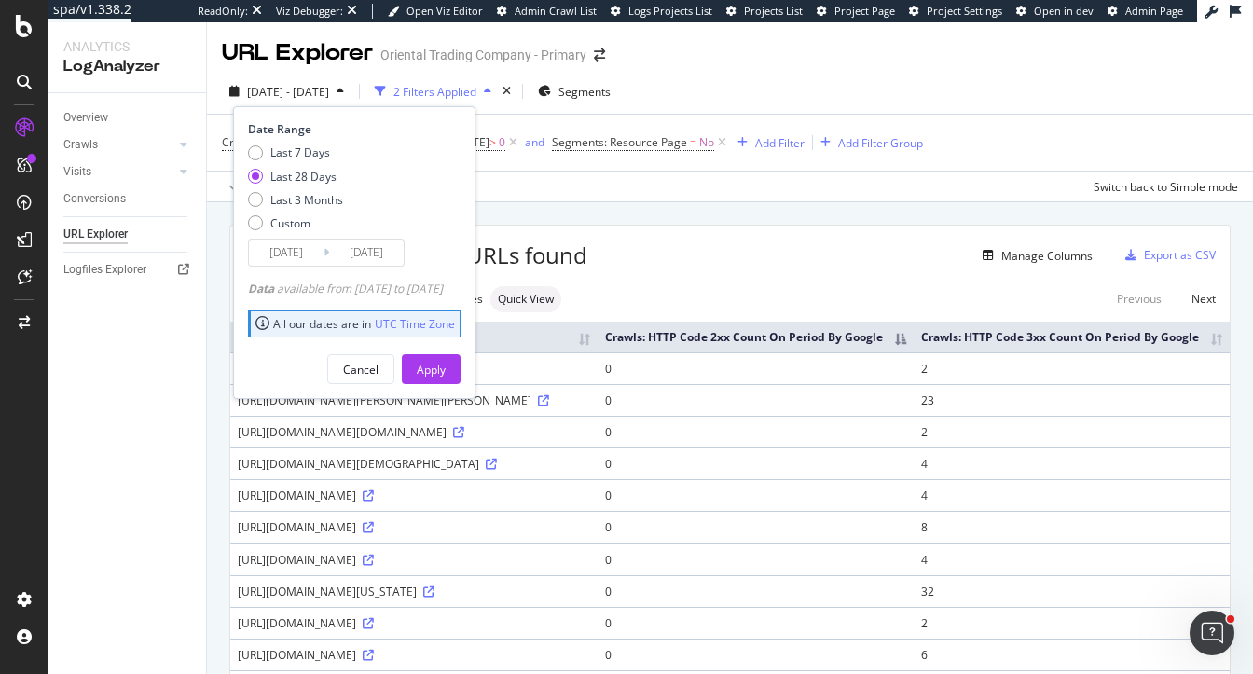
click at [691, 287] on div "Page 1 (50 results) out of 291 sampled entries Quick View Previous Next" at bounding box center [730, 299] width 1000 height 26
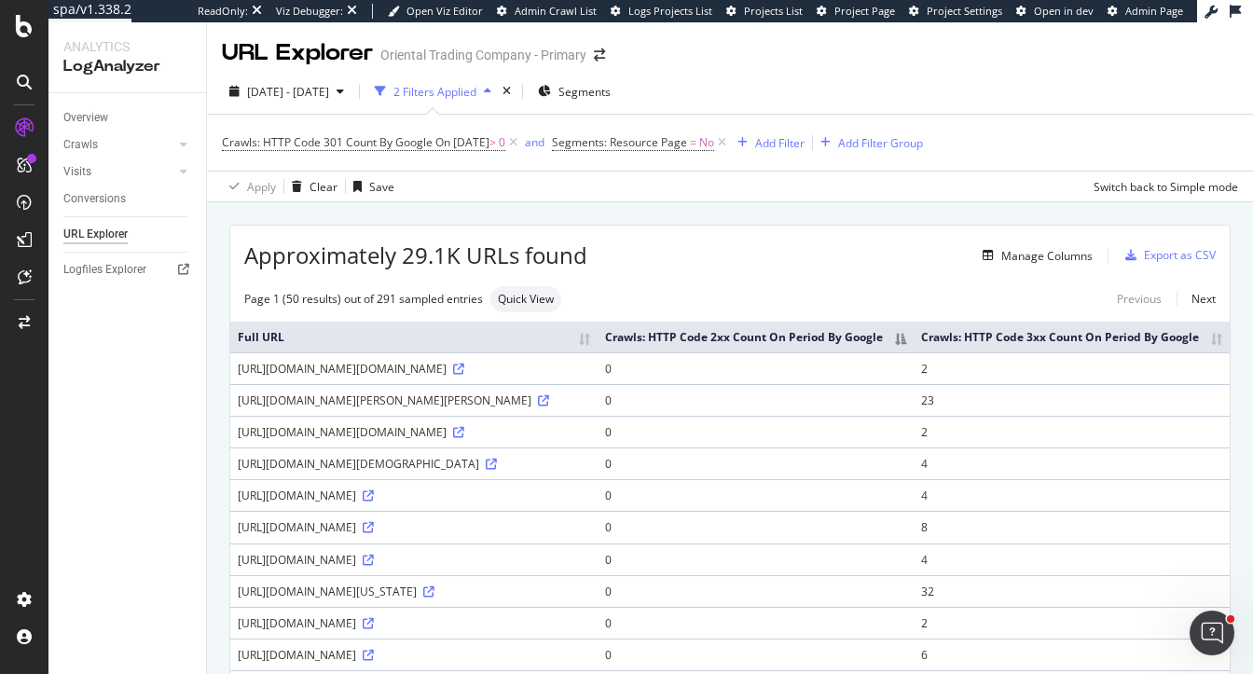
click at [914, 352] on th "Crawls: HTTP Code 2xx Count On Period By Google" at bounding box center [756, 337] width 316 height 31
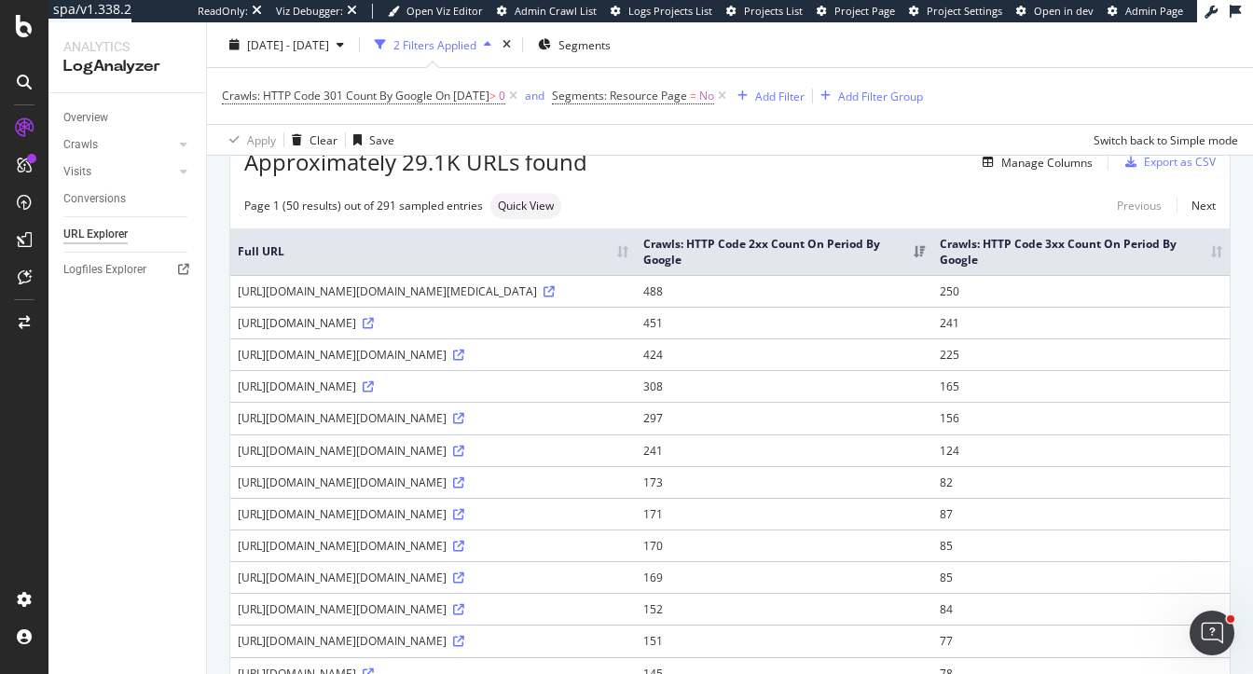
scroll to position [101, 0]
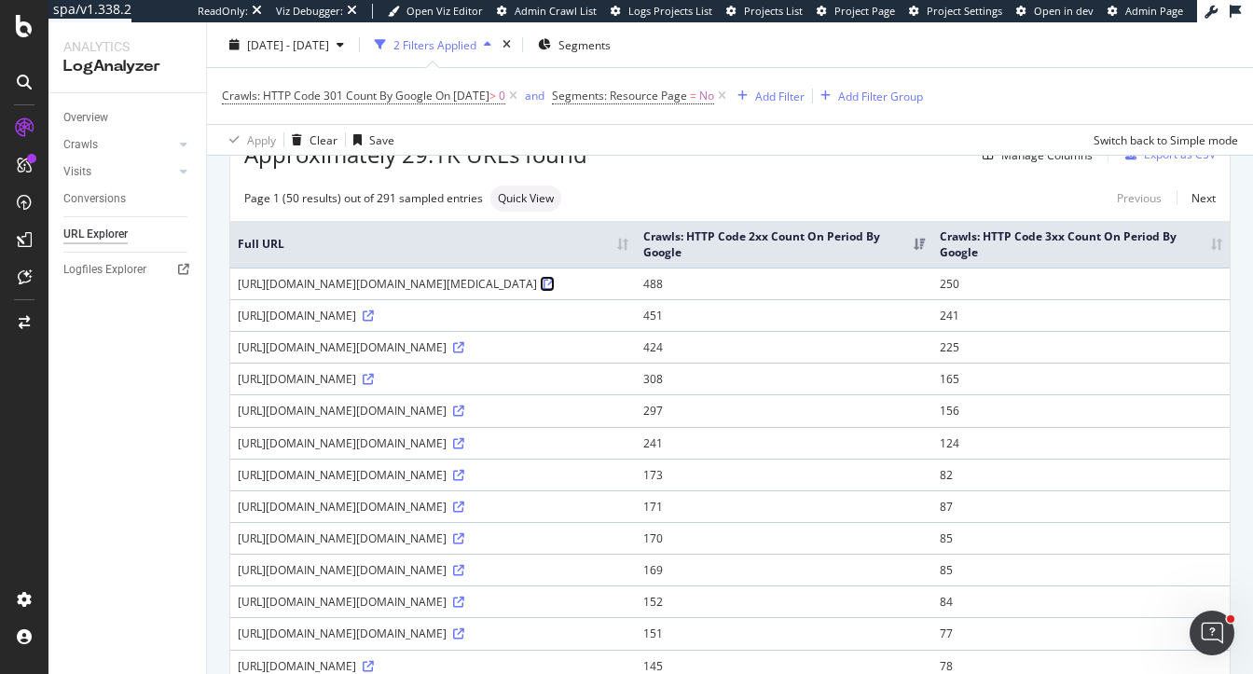
click at [544, 290] on icon at bounding box center [549, 284] width 11 height 11
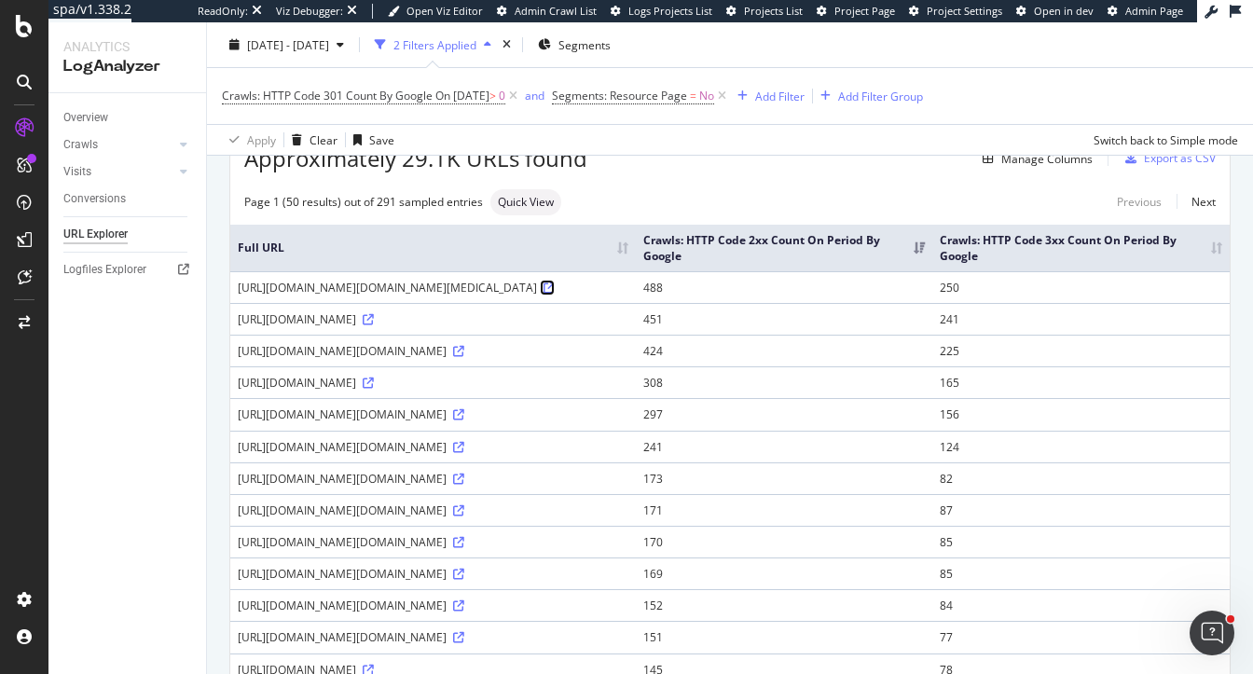
scroll to position [0, 0]
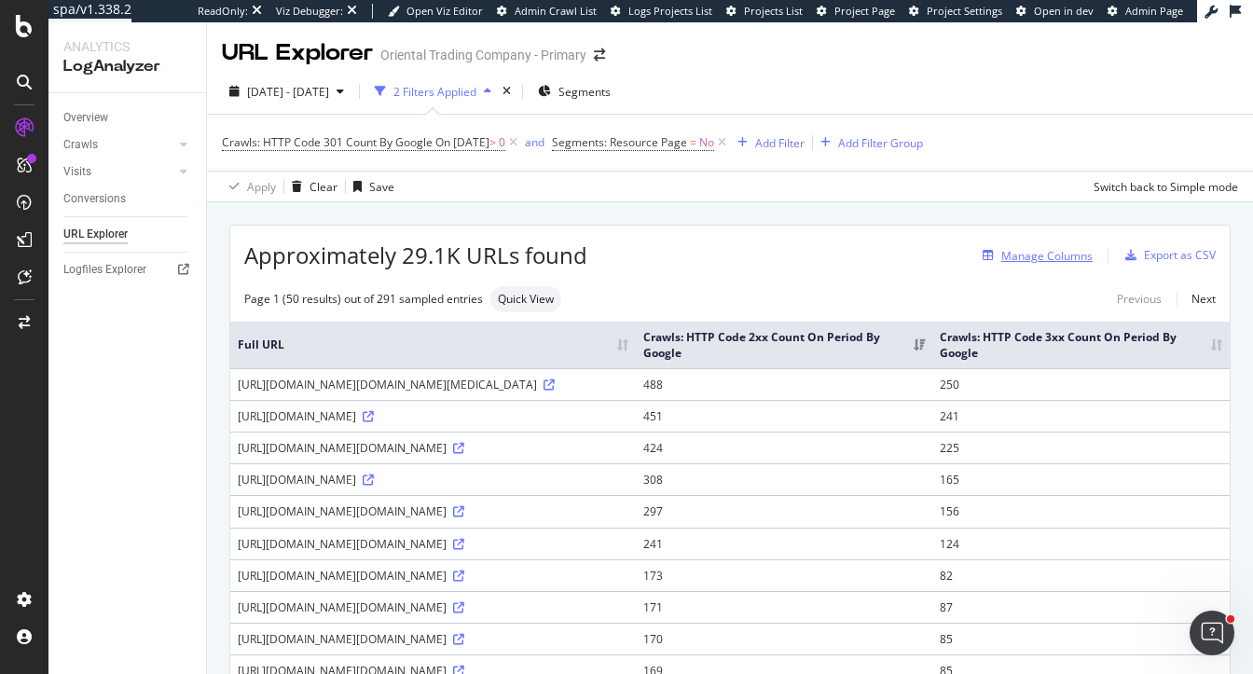
click at [1029, 258] on div "Manage Columns" at bounding box center [1046, 256] width 91 height 16
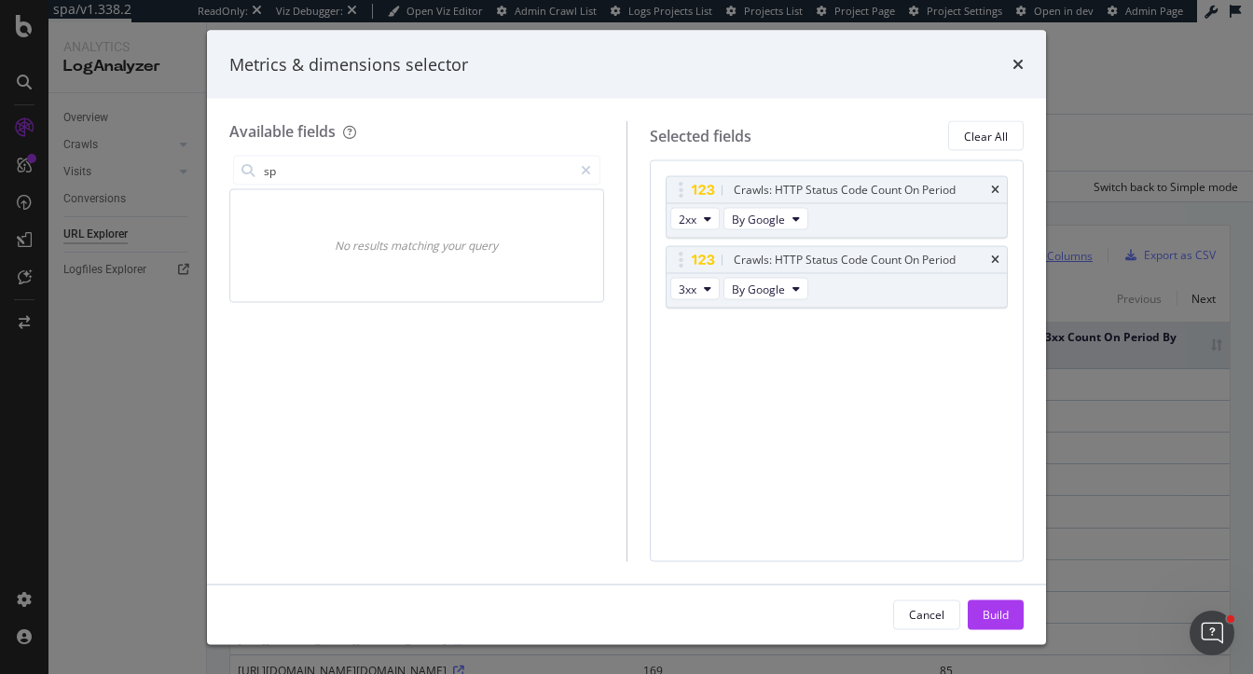
type input "s"
type input "l"
type input "t"
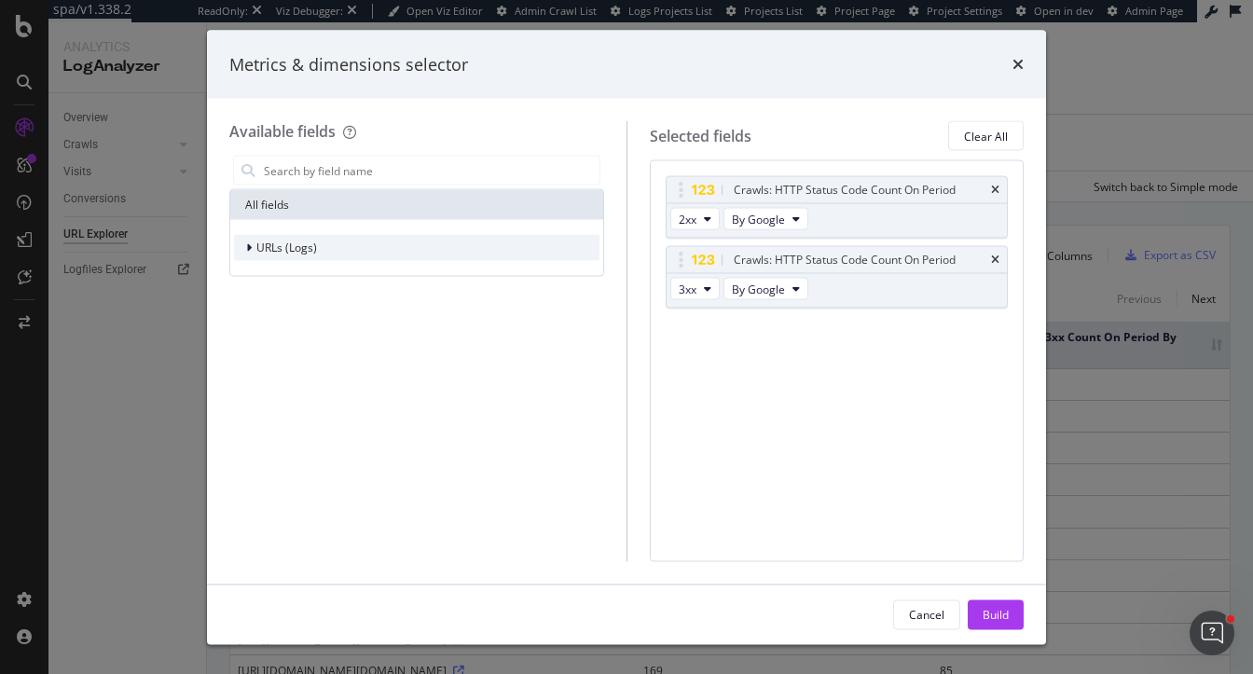
click at [252, 251] on div "modal" at bounding box center [250, 248] width 11 height 19
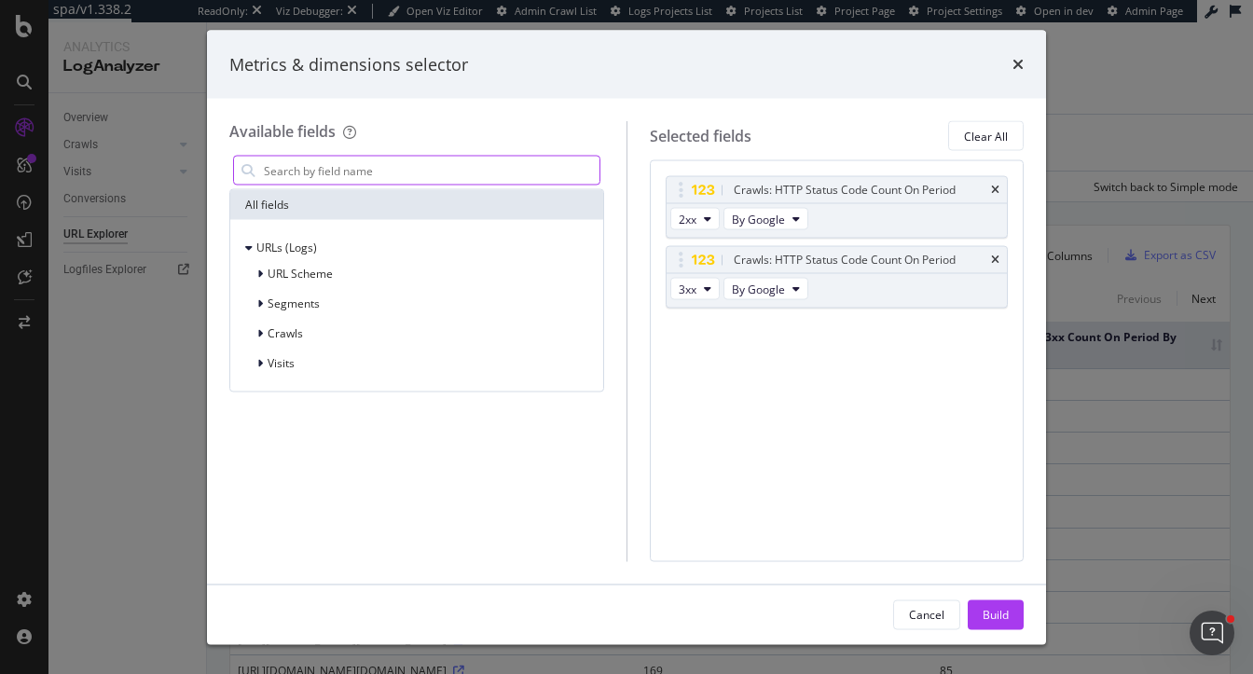
click at [298, 179] on input "modal" at bounding box center [431, 171] width 338 height 28
type input "a"
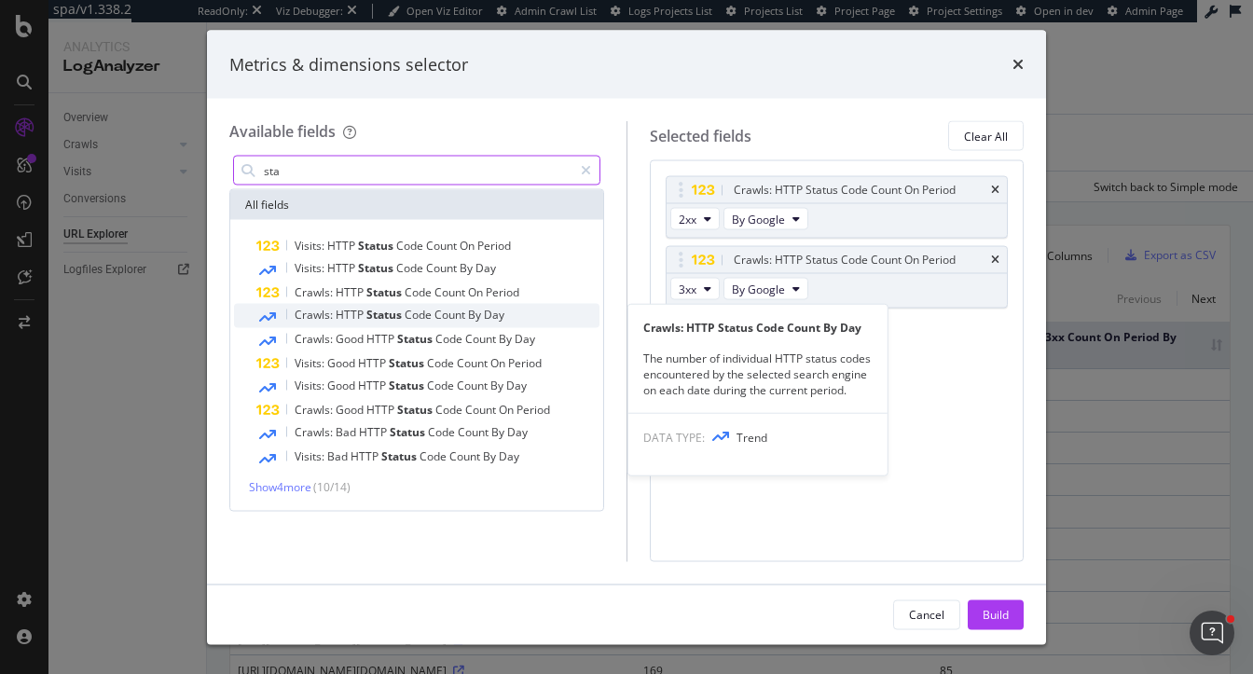
type input "sta"
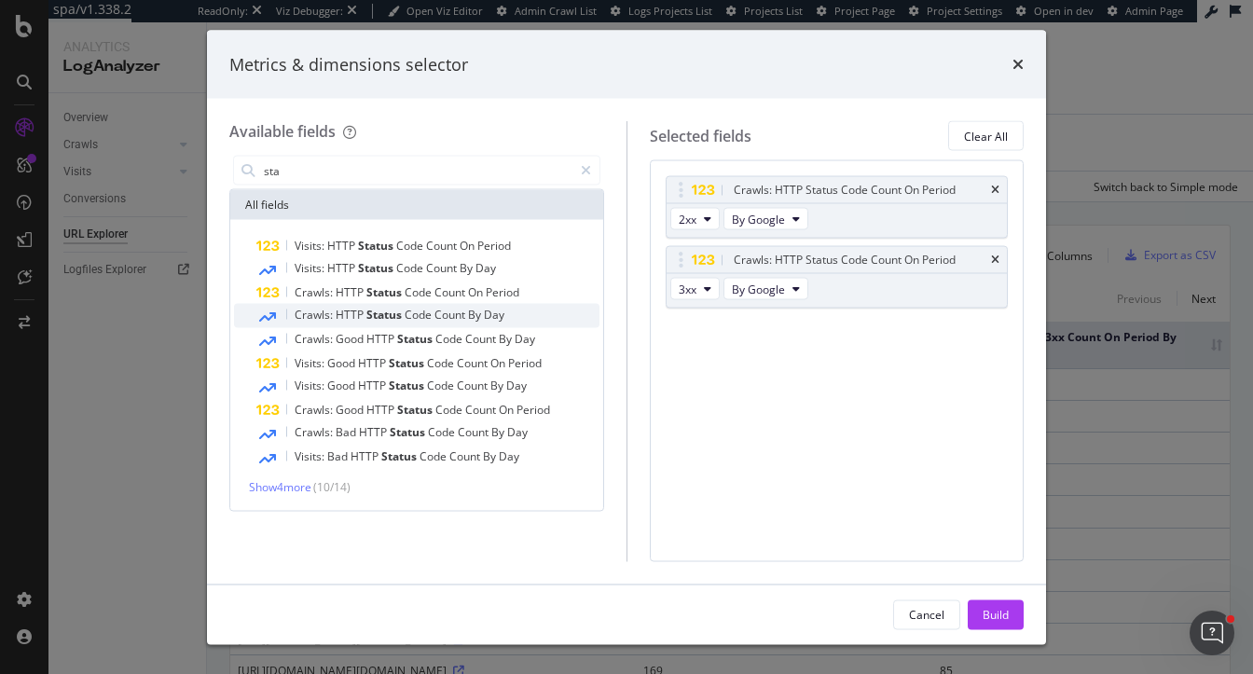
click at [350, 319] on span "HTTP" at bounding box center [351, 315] width 31 height 16
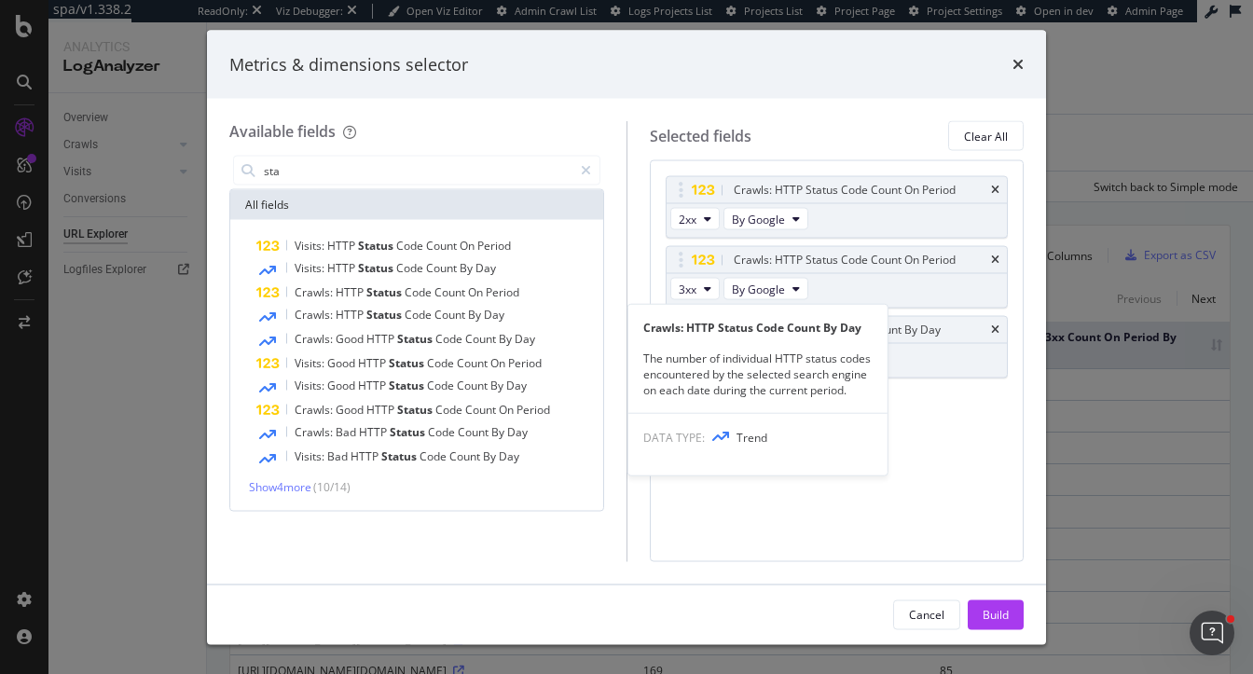
click at [350, 319] on span "HTTP" at bounding box center [351, 315] width 31 height 16
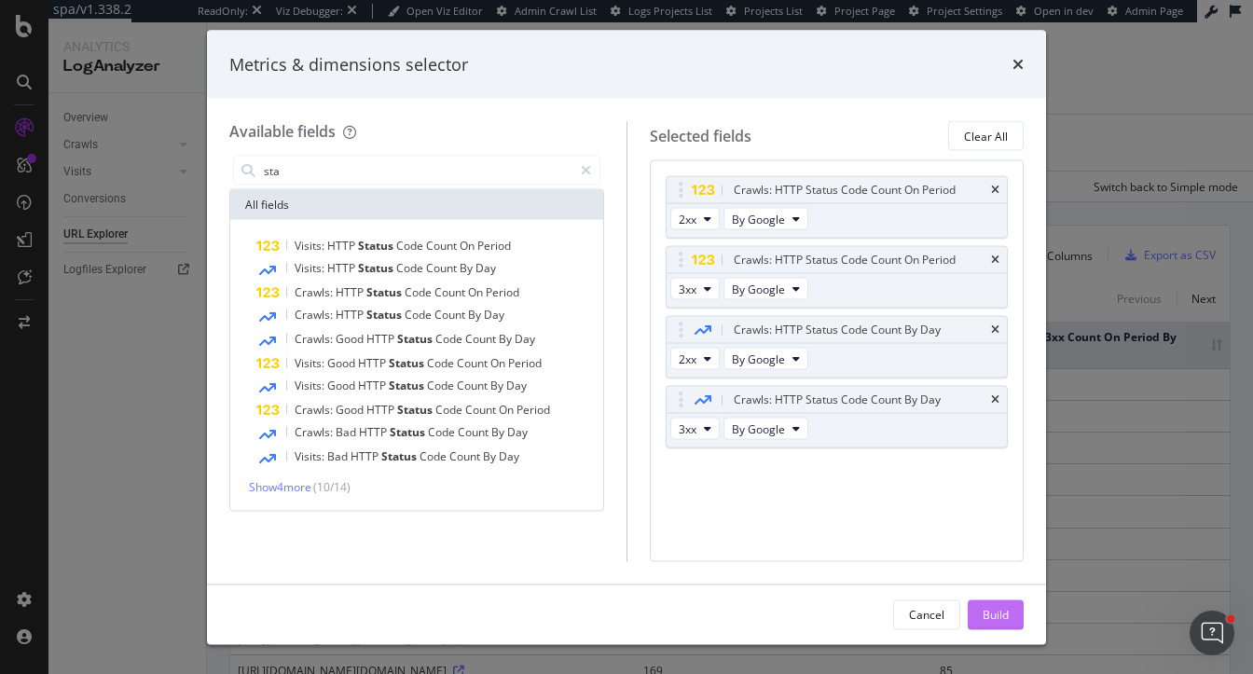
click at [1001, 623] on div "Build" at bounding box center [996, 615] width 26 height 28
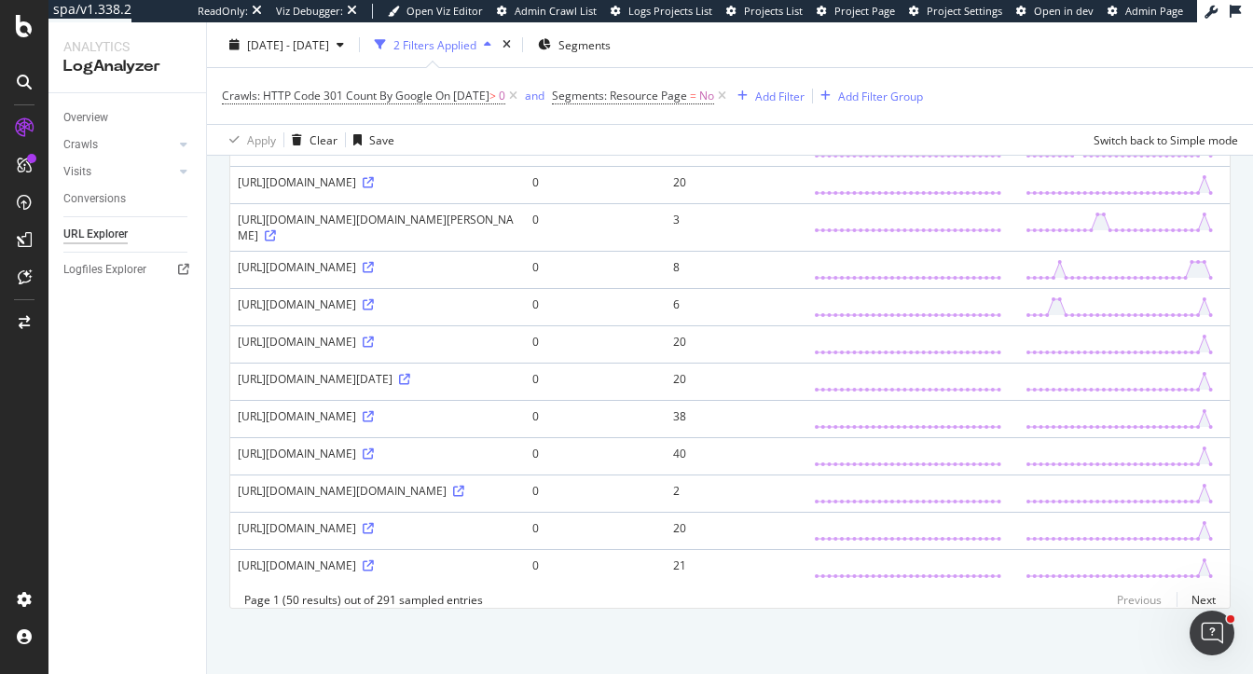
scroll to position [2425, 0]
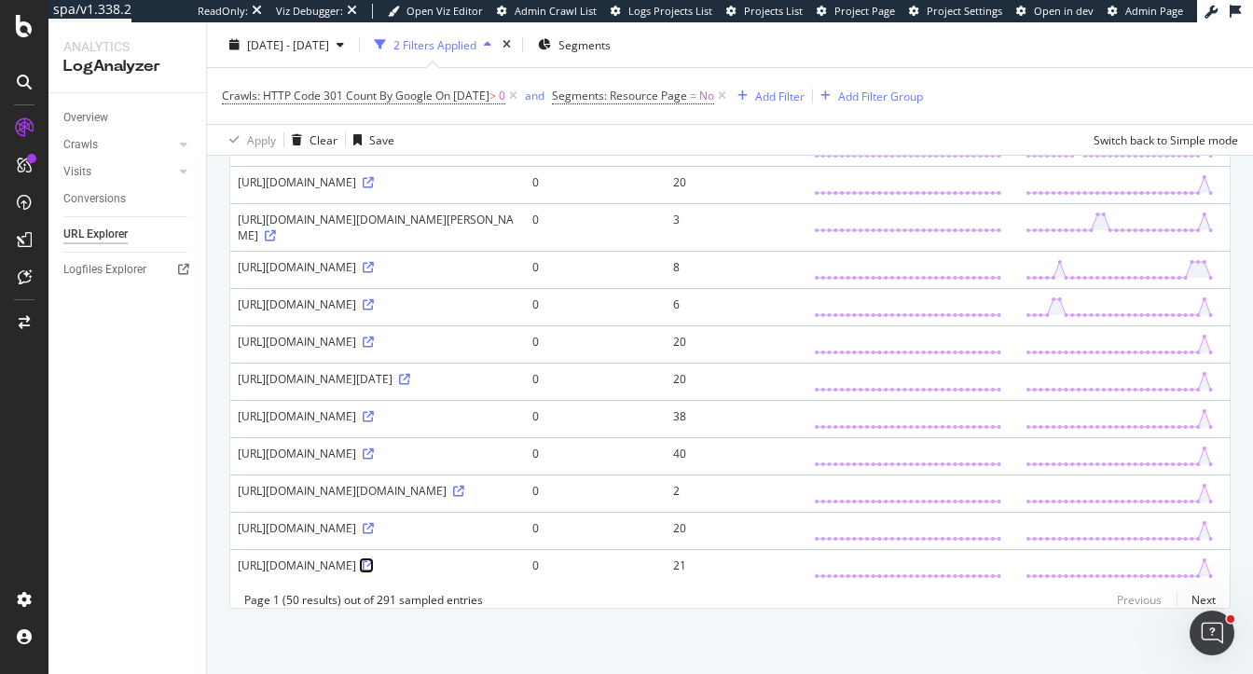
click at [363, 572] on icon at bounding box center [368, 565] width 11 height 11
drag, startPoint x: 449, startPoint y: 541, endPoint x: 484, endPoint y: 546, distance: 35.0
click at [484, 536] on div "https://www.orientaltrading.com/summer-camp-activities-sale/the-highest-power/1…" at bounding box center [378, 528] width 280 height 16
copy div "+-1.fltr"
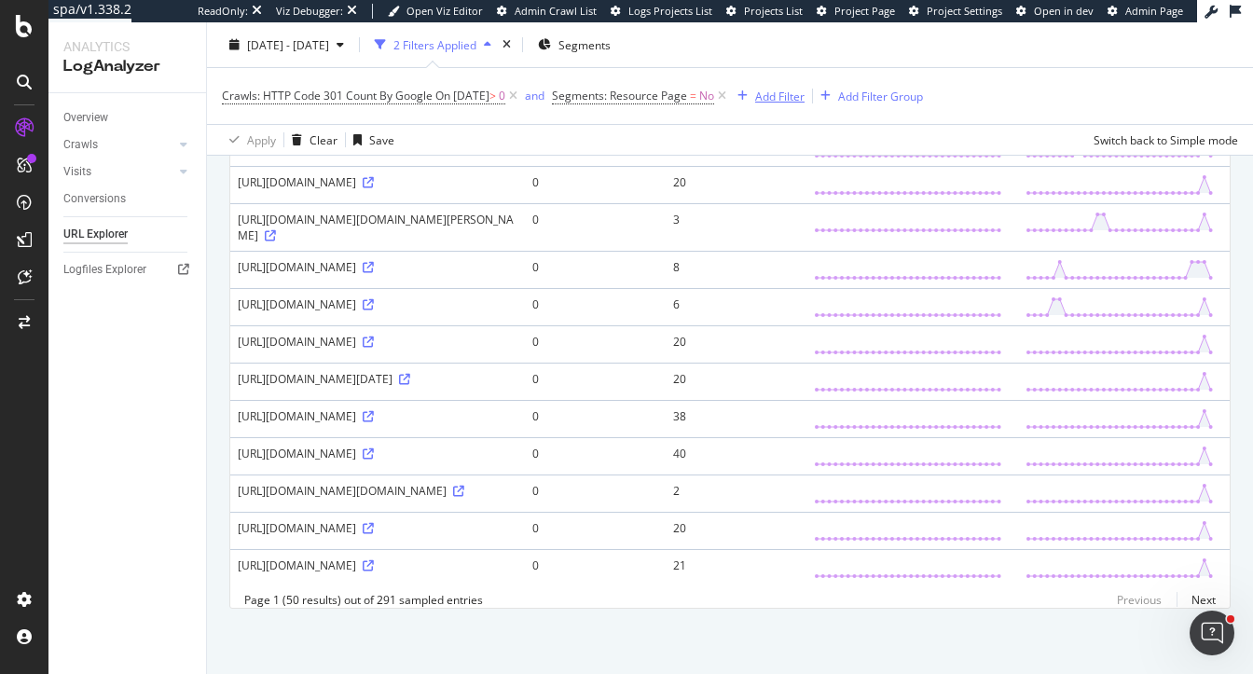
click at [787, 98] on div "Add Filter" at bounding box center [779, 96] width 49 height 16
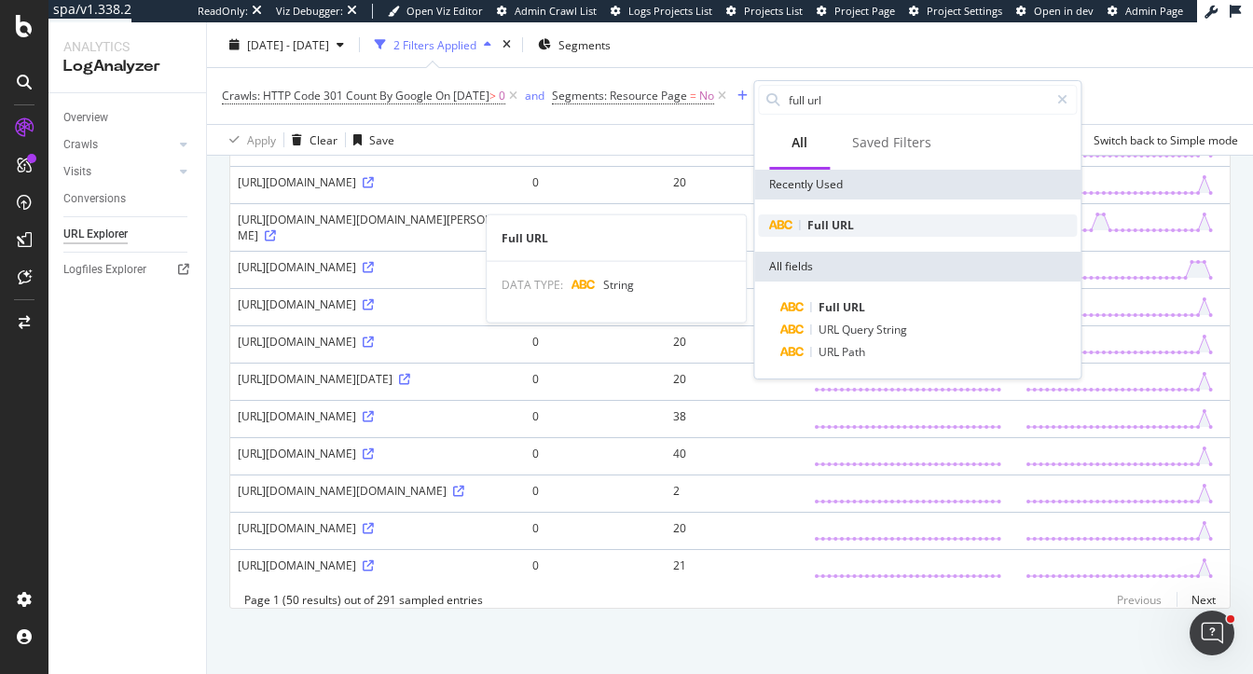
type input "full url"
click at [852, 226] on span "URL" at bounding box center [843, 225] width 22 height 16
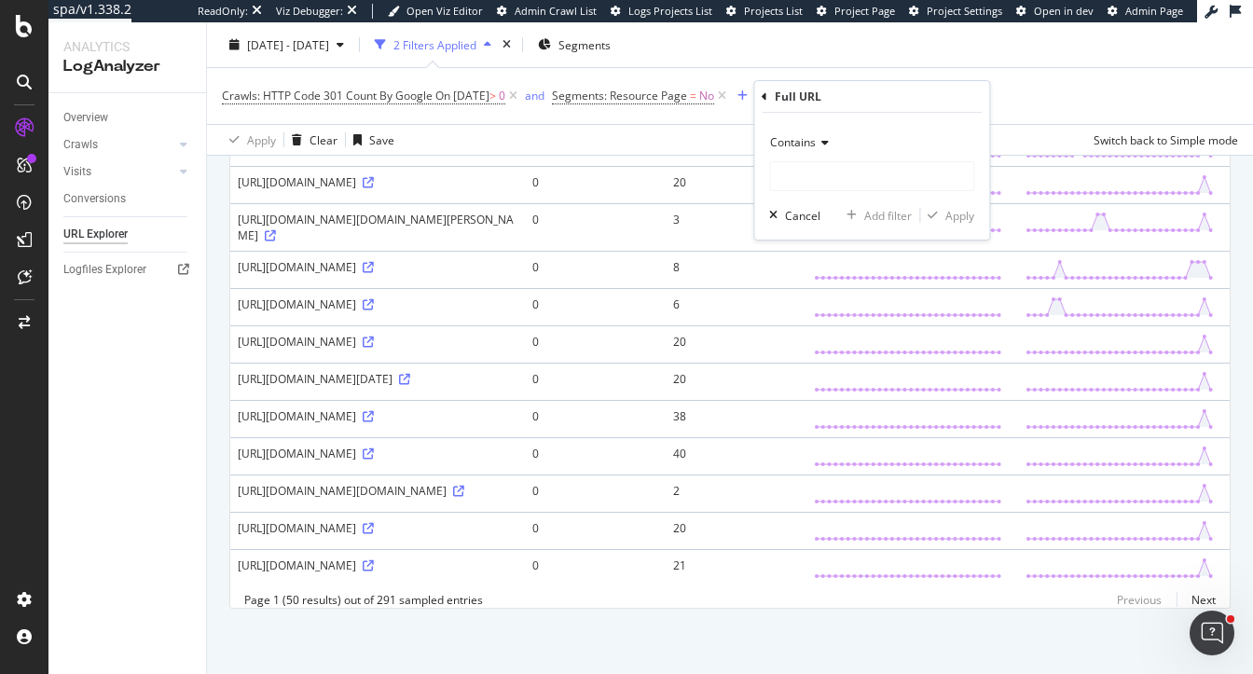
click at [797, 142] on span "Contains" at bounding box center [793, 142] width 46 height 16
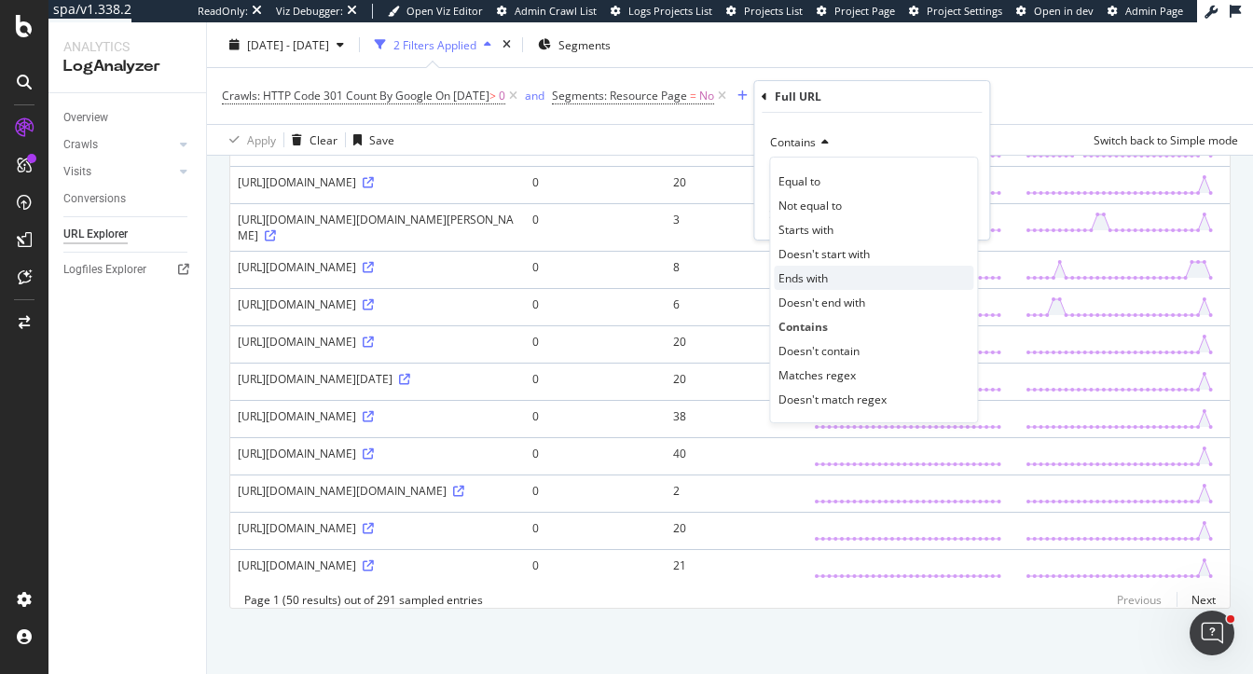
click at [852, 276] on div "Ends with" at bounding box center [874, 278] width 200 height 24
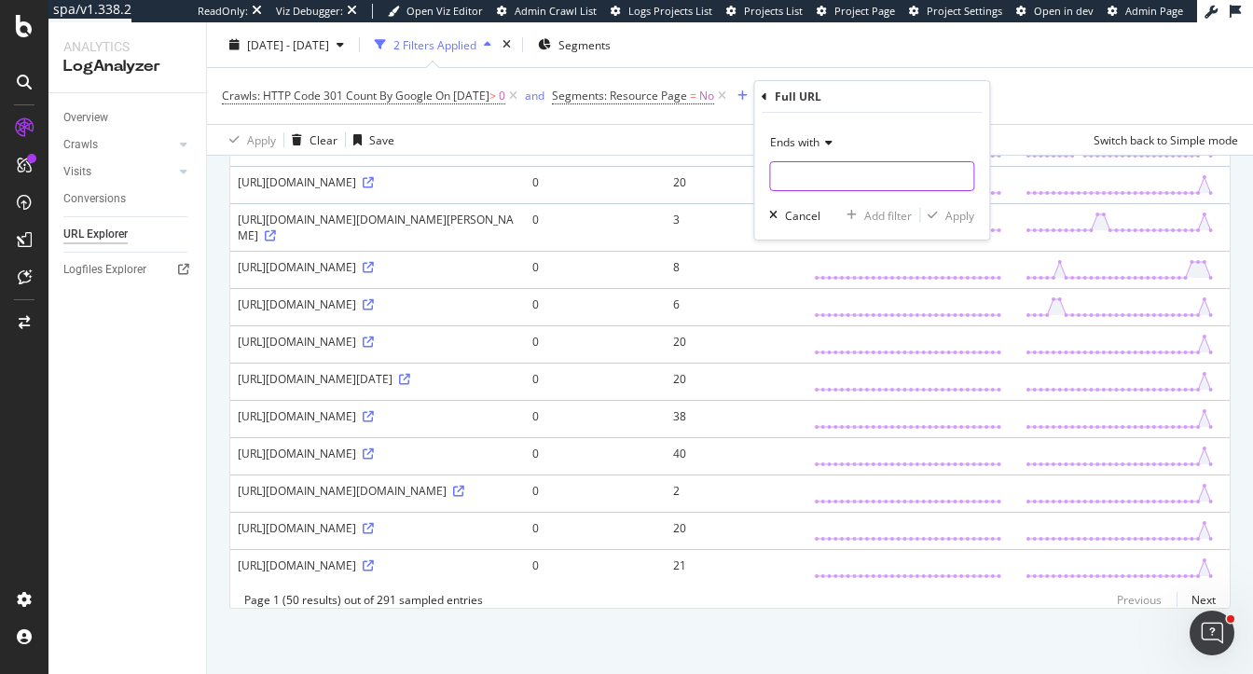
click at [858, 179] on input "text" at bounding box center [871, 176] width 203 height 30
paste input "+-1.fltr"
type input "+-1.fltr"
click at [948, 214] on div "Apply" at bounding box center [960, 216] width 29 height 16
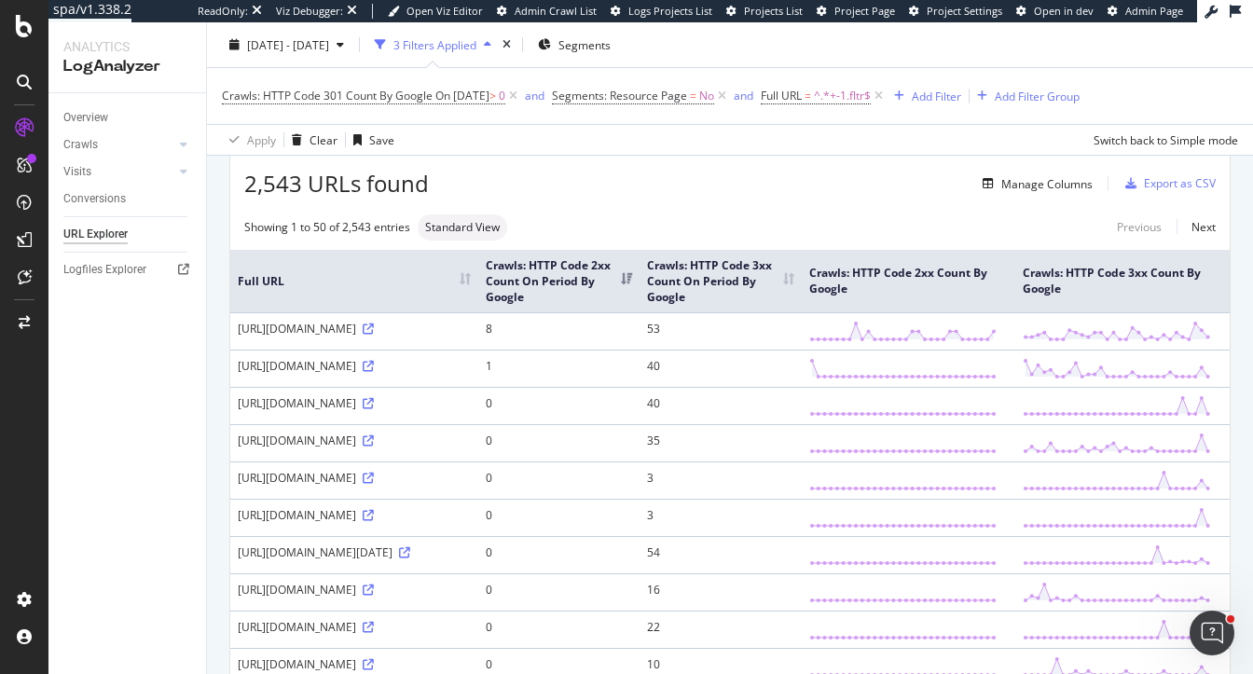
scroll to position [45, 0]
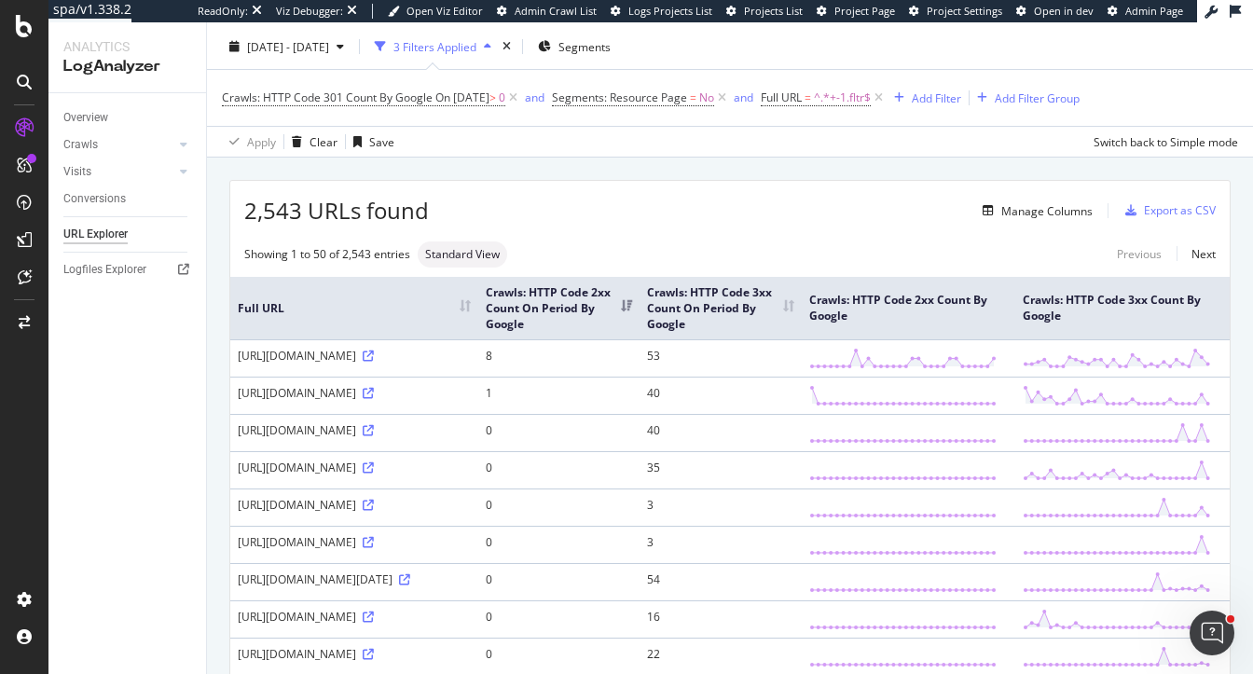
click at [798, 311] on th "Crawls: HTTP Code 3xx Count On Period By Google" at bounding box center [720, 308] width 161 height 62
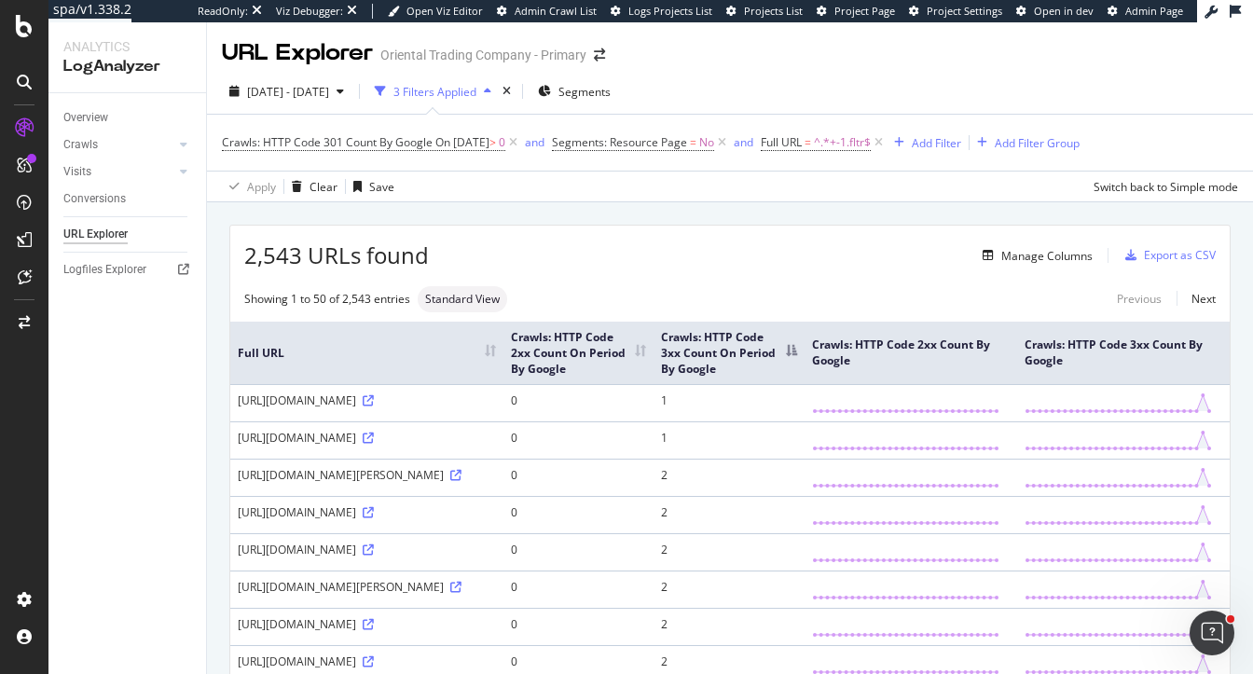
click at [798, 360] on th "Crawls: HTTP Code 3xx Count On Period By Google" at bounding box center [729, 353] width 151 height 62
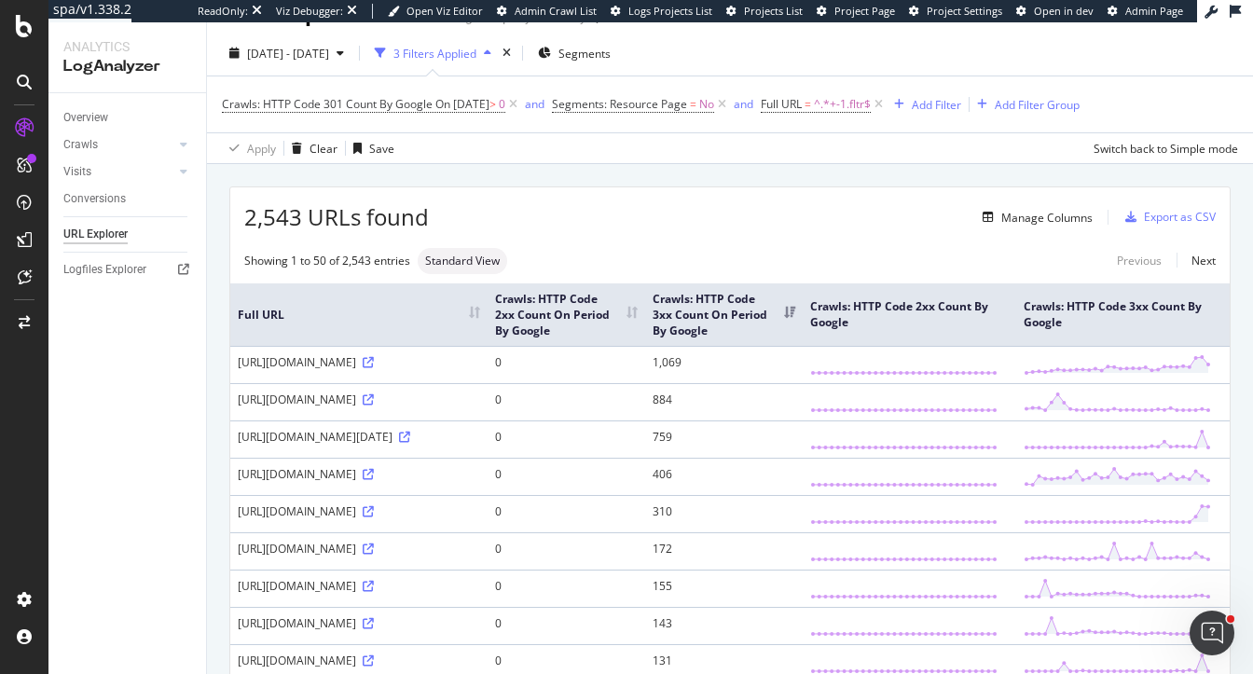
scroll to position [35, 0]
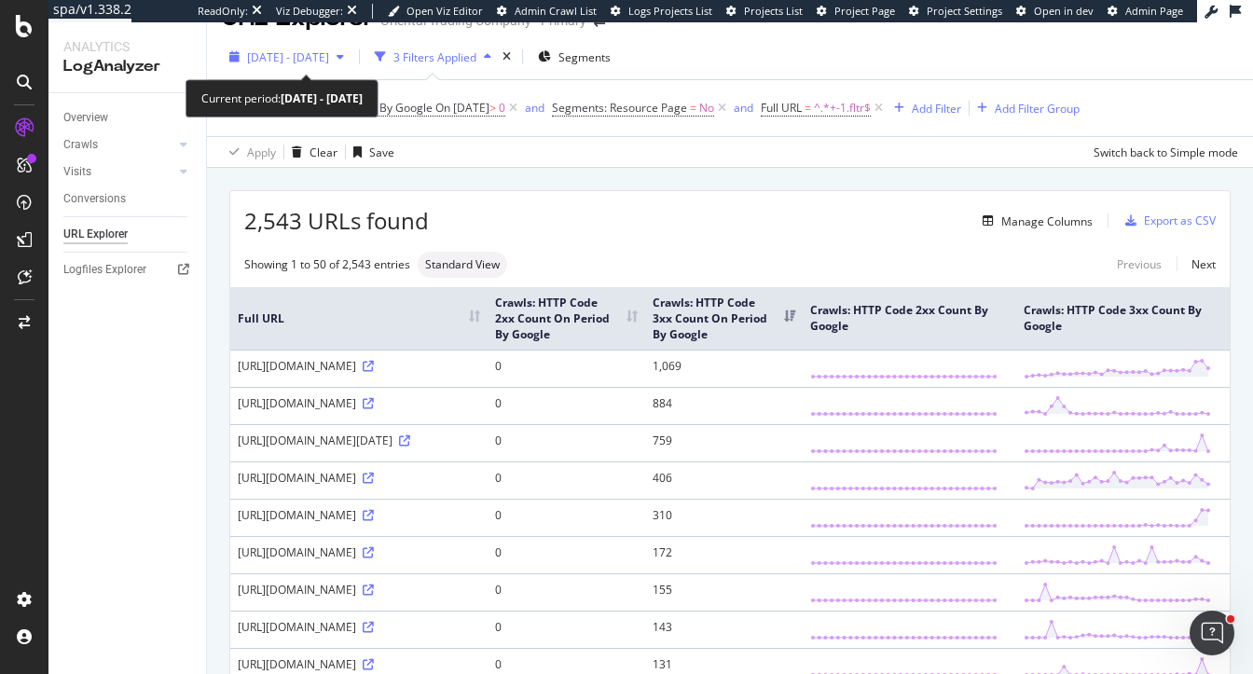
click at [307, 62] on span "2025 Sep. 6th - Oct. 5th" at bounding box center [288, 57] width 82 height 16
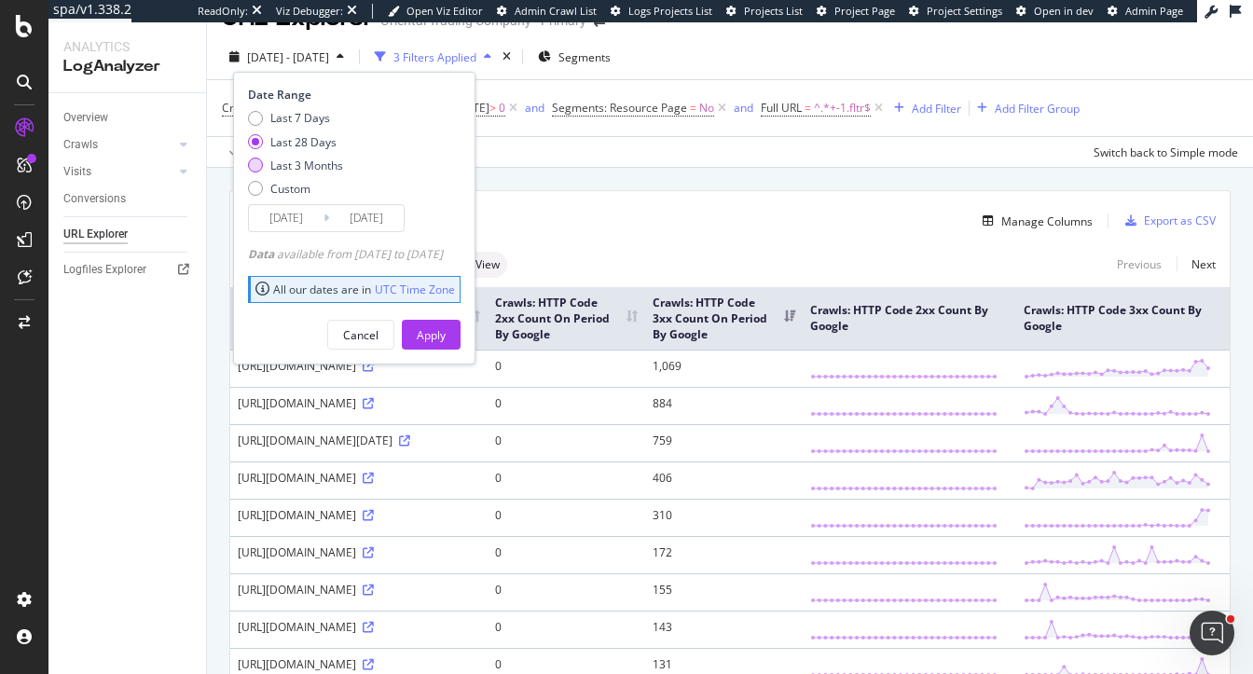
click at [289, 173] on div "Last 3 Months" at bounding box center [306, 166] width 73 height 16
type input "2025/07/06"
click at [446, 344] on div "Apply" at bounding box center [431, 335] width 29 height 28
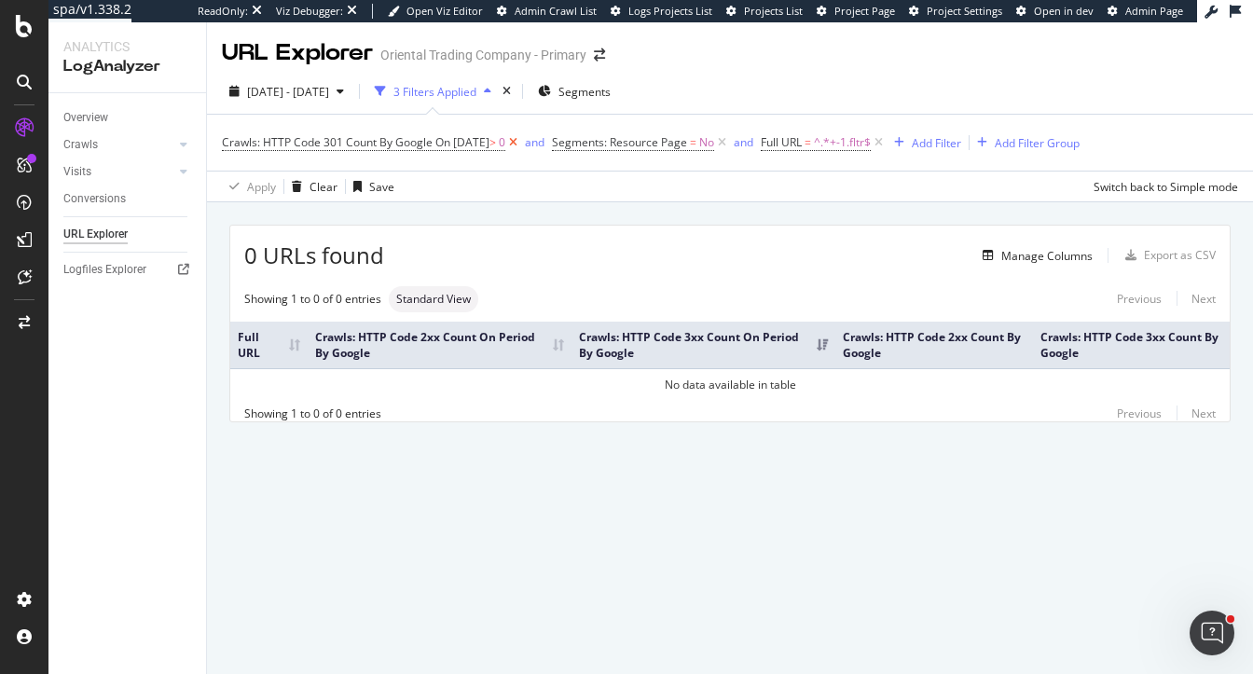
click at [521, 139] on icon at bounding box center [513, 142] width 16 height 19
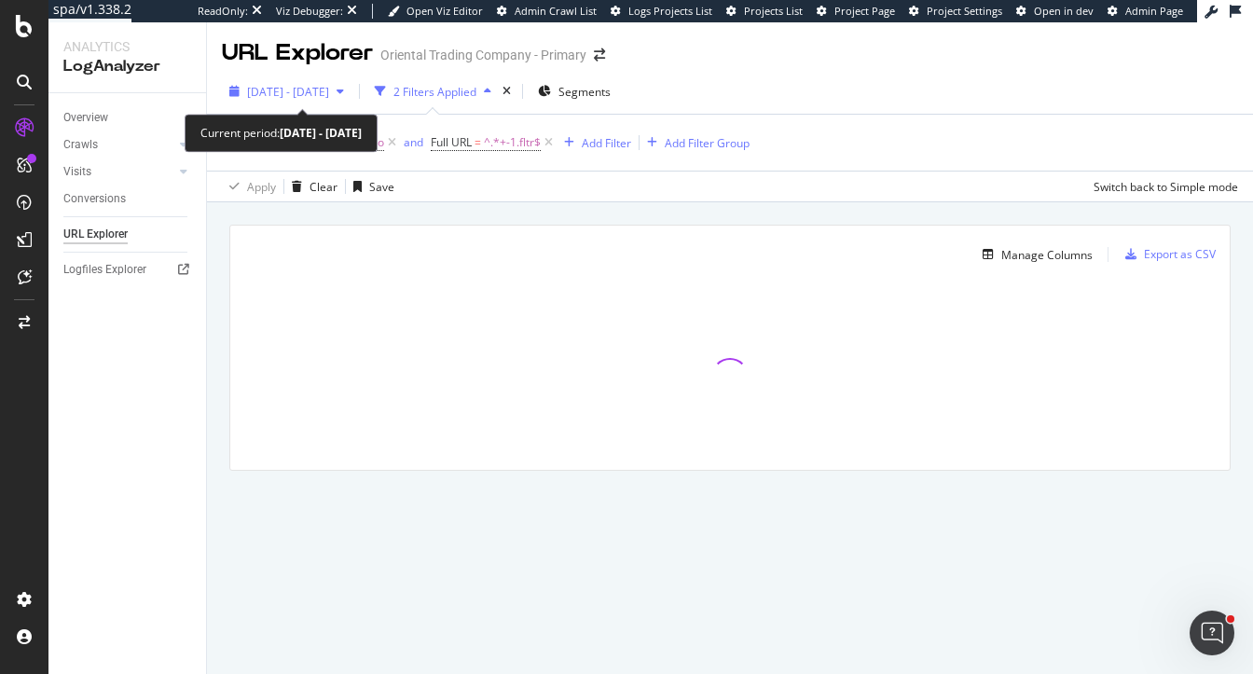
click at [325, 85] on span "2025 Jul. 6th - Oct. 5th" at bounding box center [288, 92] width 82 height 16
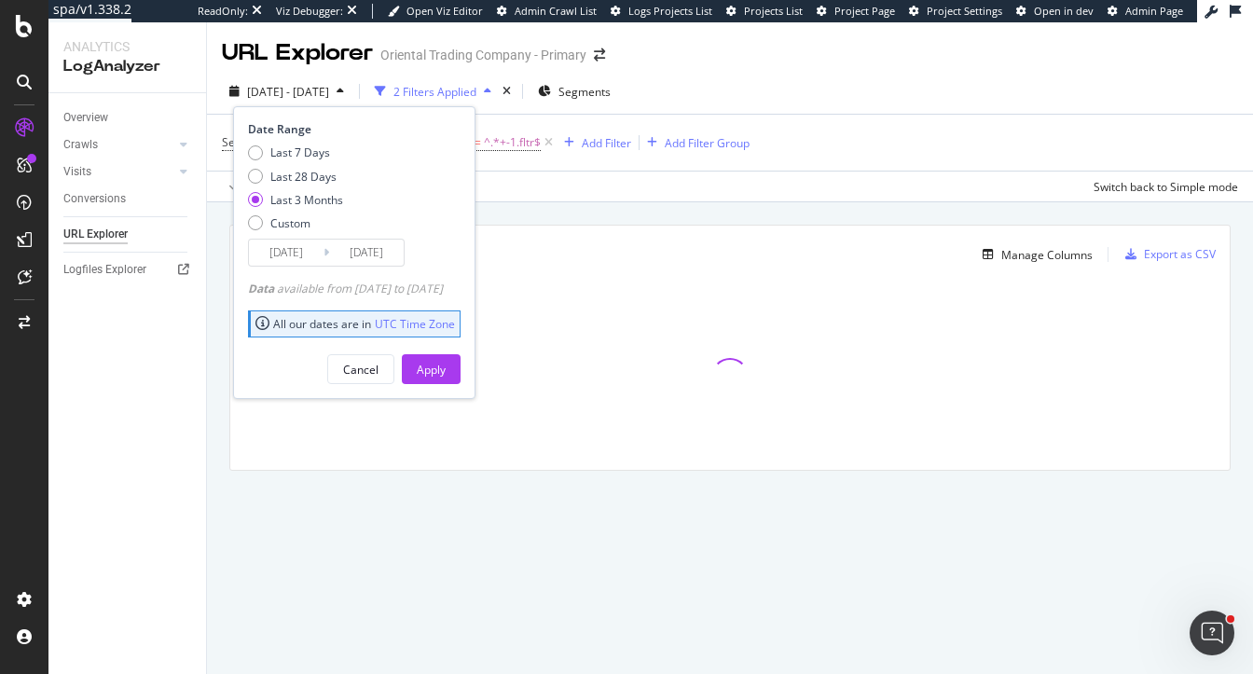
click at [546, 219] on div "Manage Columns Export as CSV Full URL Crawls: HTTP Code 2xx Count On Period By …" at bounding box center [730, 369] width 1046 height 334
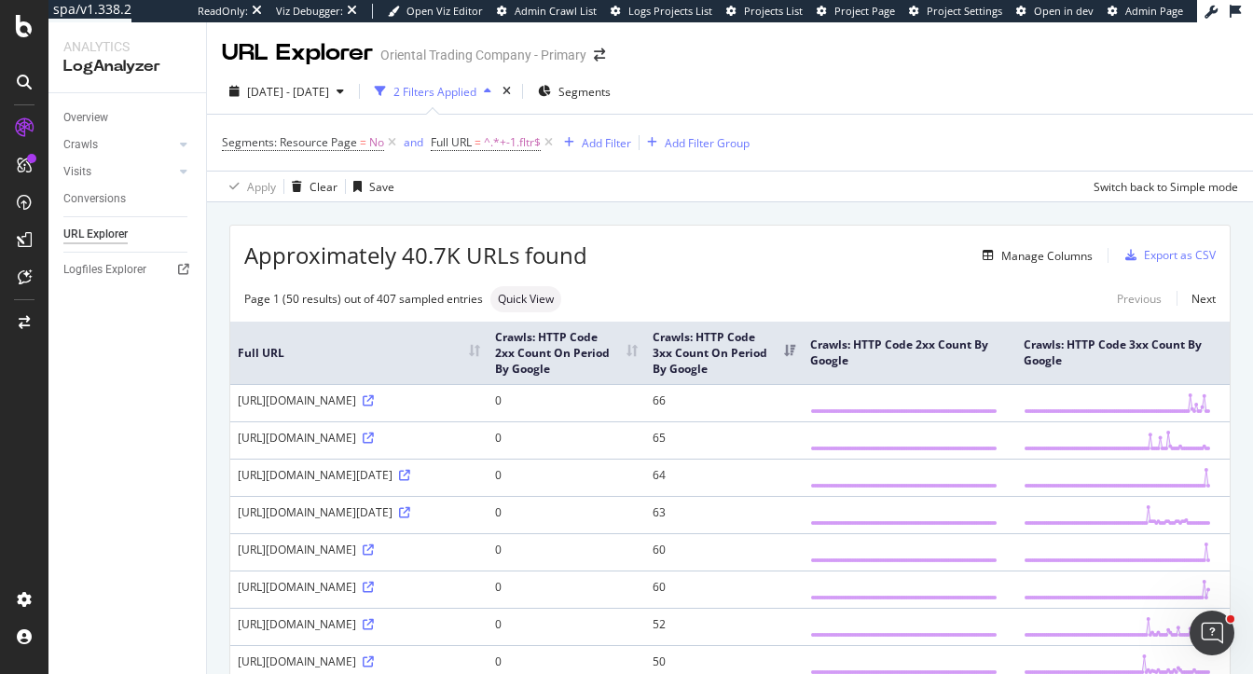
click at [796, 359] on th "Crawls: HTTP Code 3xx Count On Period By Google" at bounding box center [724, 353] width 158 height 62
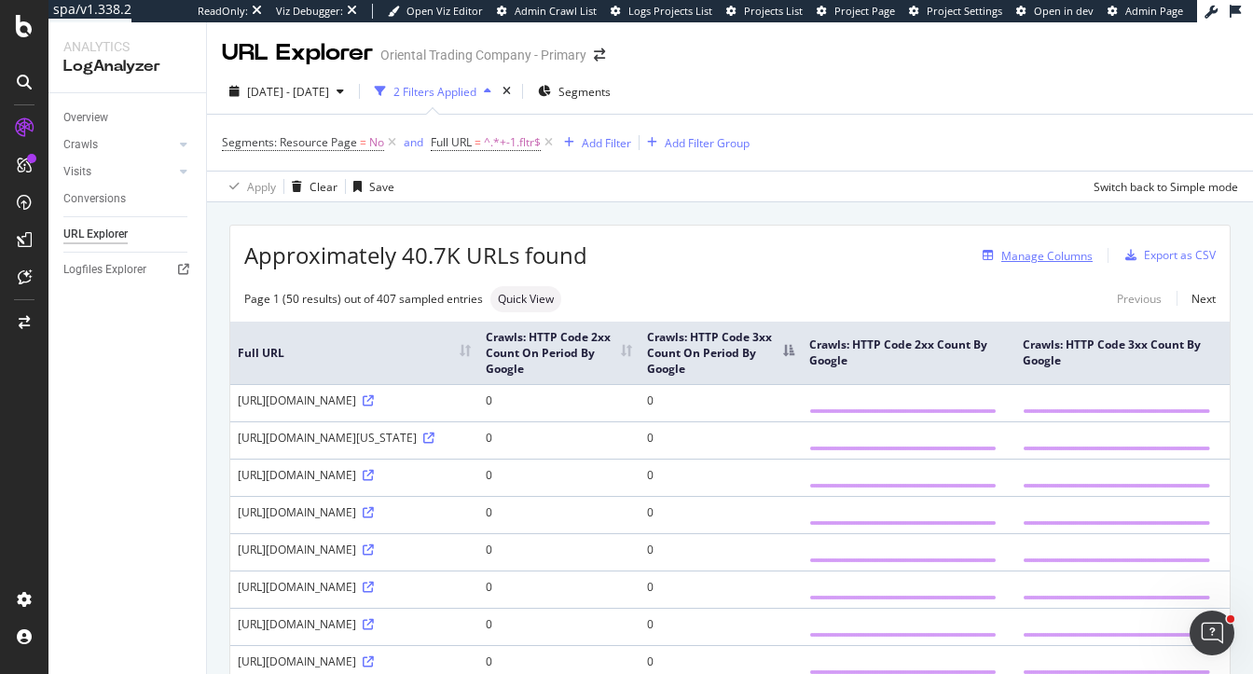
click at [1031, 253] on div "Manage Columns" at bounding box center [1046, 256] width 91 height 16
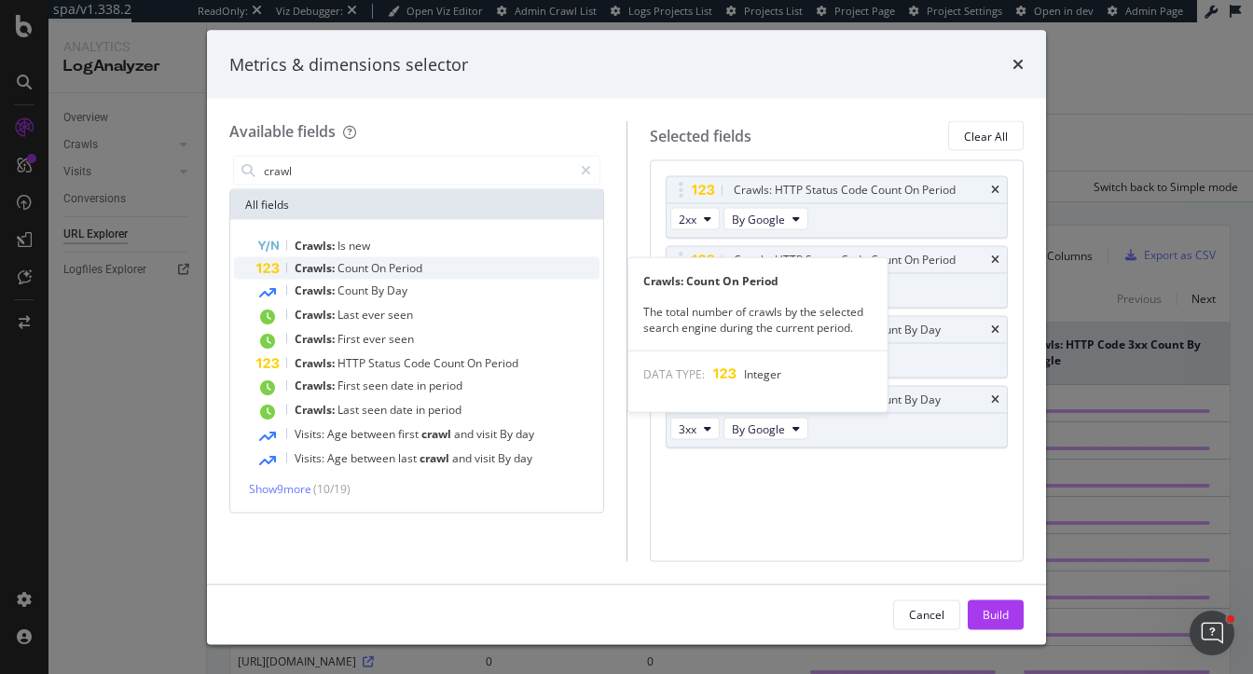
type input "crawl"
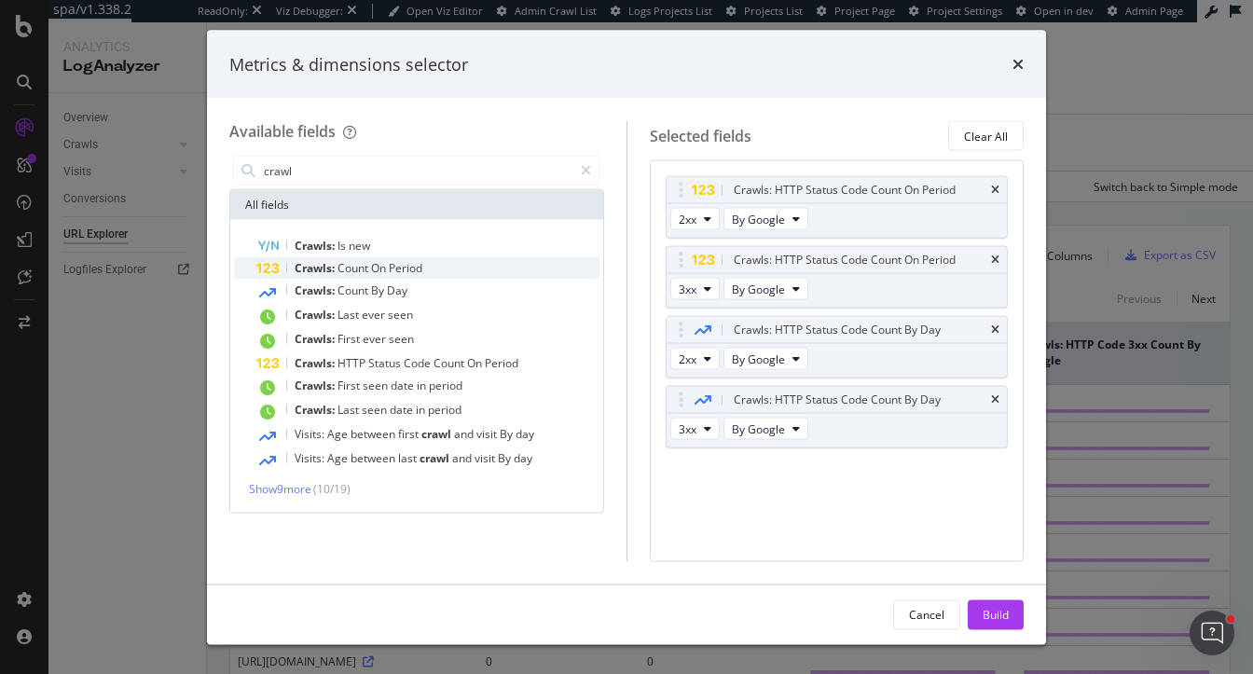
click at [368, 269] on span "Count" at bounding box center [355, 268] width 34 height 16
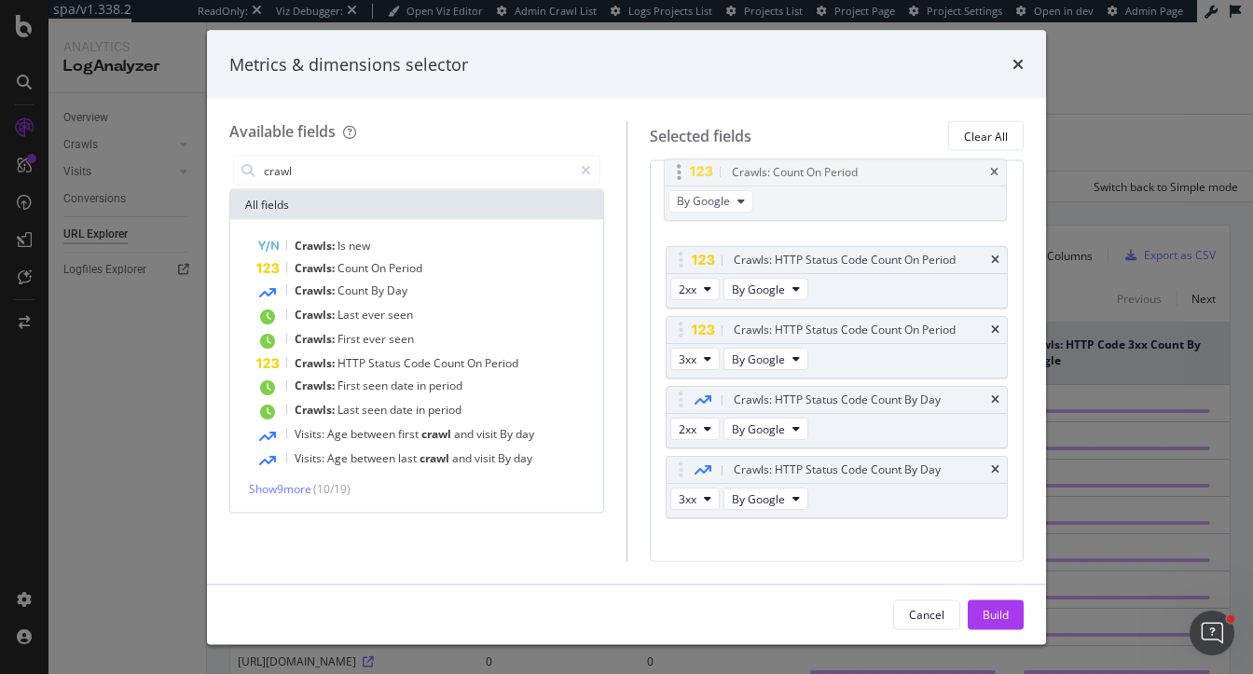
drag, startPoint x: 676, startPoint y: 474, endPoint x: 674, endPoint y: 178, distance: 295.6
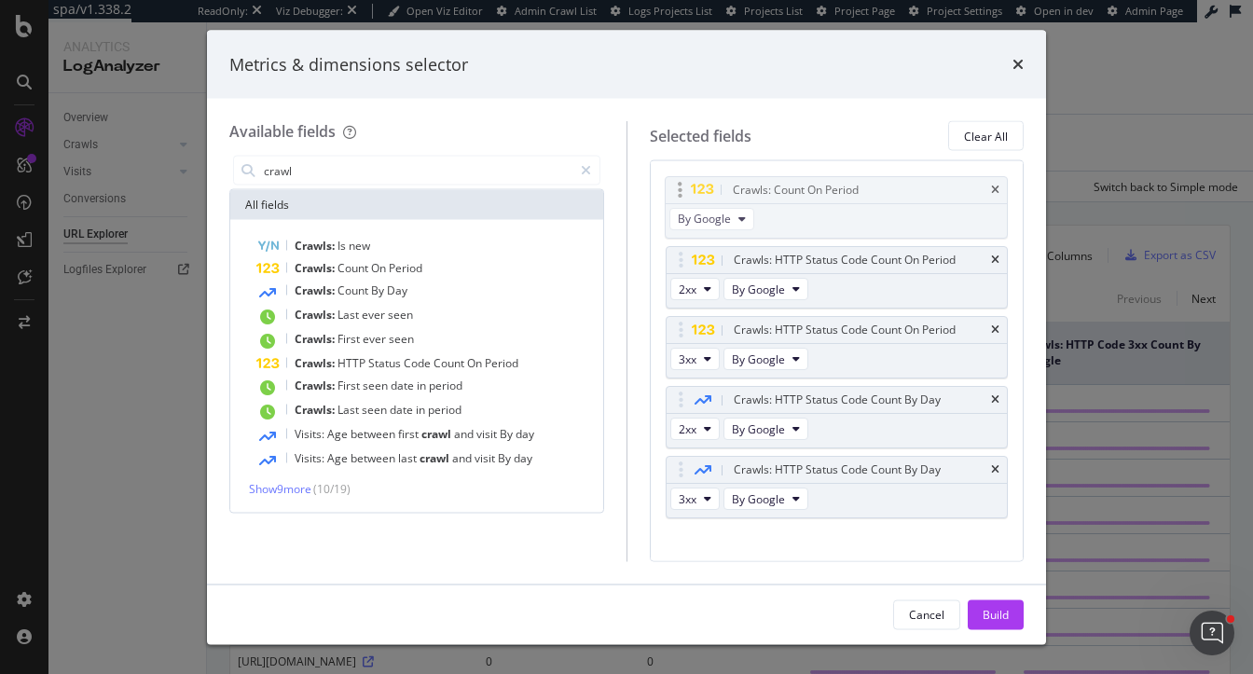
click at [674, 178] on body "spa/v1.338.2 ReadOnly: Viz Debugger: Open Viz Editor Admin Crawl List Logs Proj…" at bounding box center [626, 337] width 1253 height 674
click at [1000, 613] on div "Build" at bounding box center [996, 614] width 26 height 16
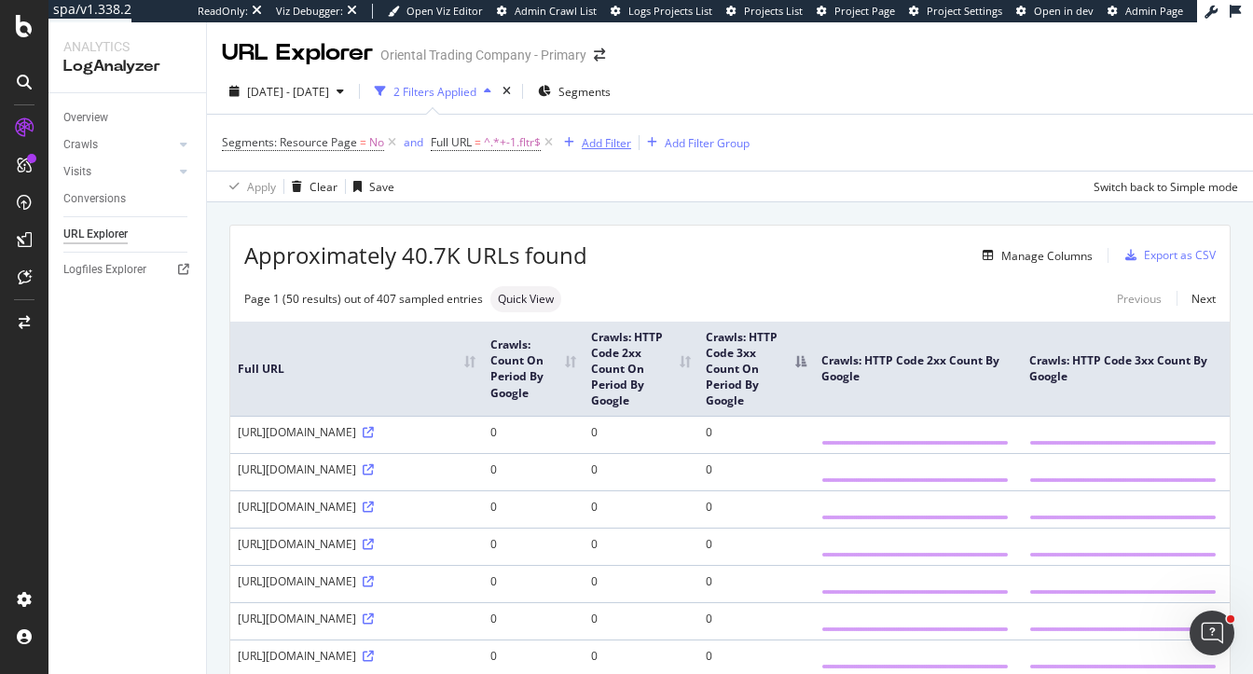
click at [599, 143] on div "Add Filter" at bounding box center [606, 143] width 49 height 16
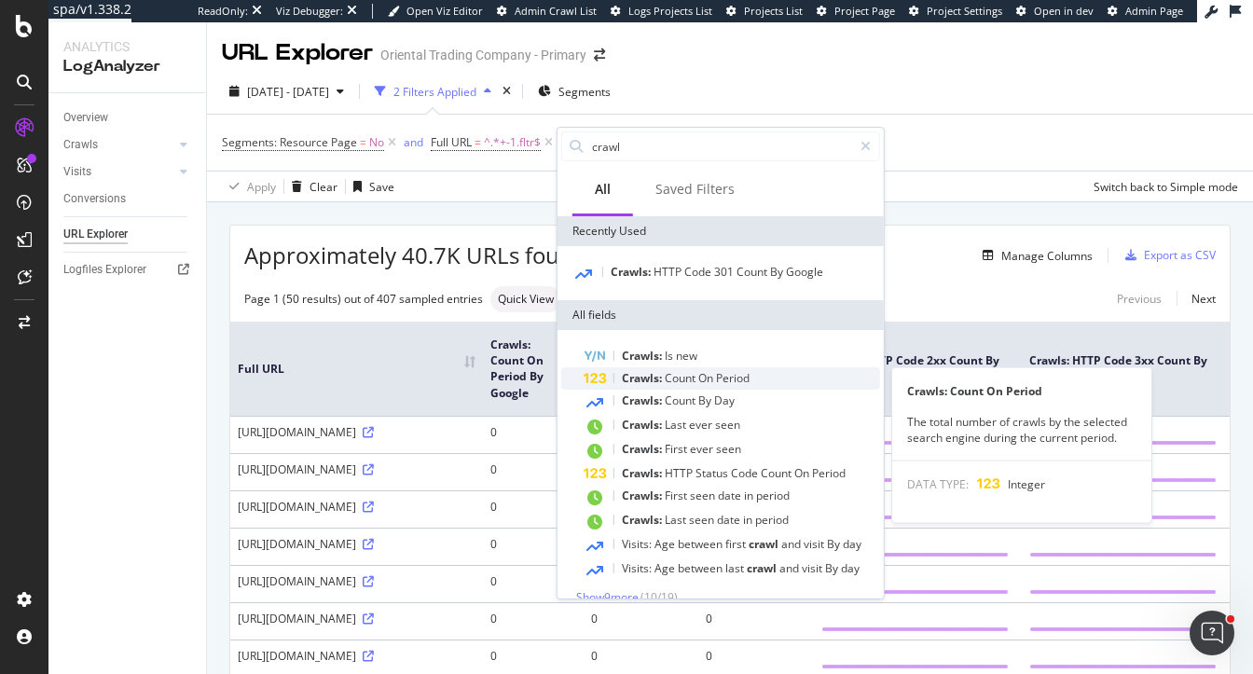
type input "crawl"
click at [721, 382] on span "Period" at bounding box center [733, 378] width 34 height 16
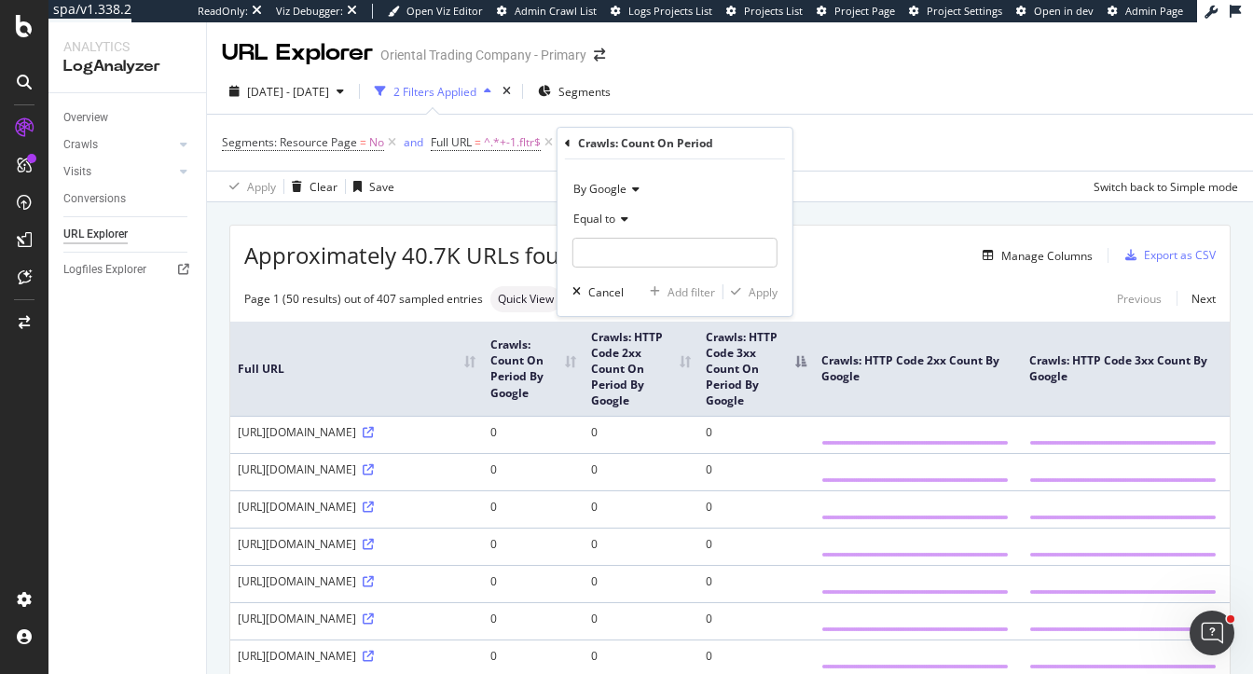
click at [599, 220] on span "Equal to" at bounding box center [594, 219] width 42 height 16
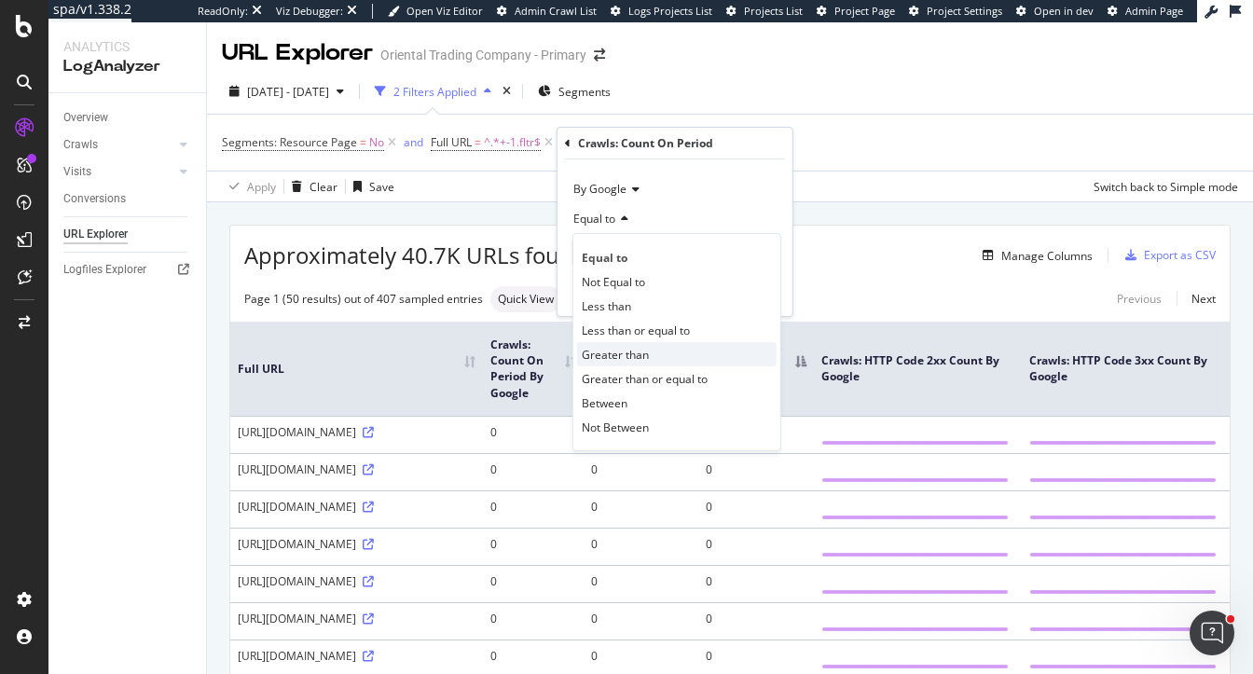
click at [642, 355] on span "Greater than" at bounding box center [615, 355] width 67 height 16
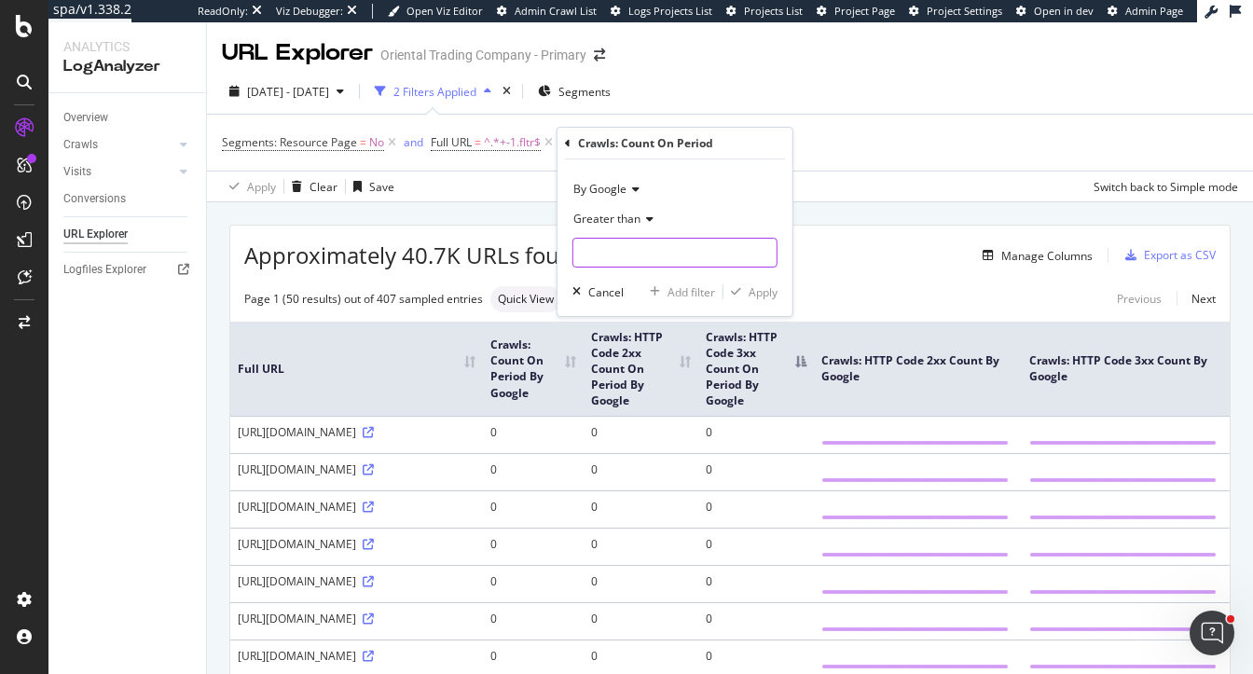
click at [642, 247] on input "number" at bounding box center [675, 253] width 205 height 30
type input "0"
click at [738, 291] on icon "button" at bounding box center [736, 291] width 10 height 11
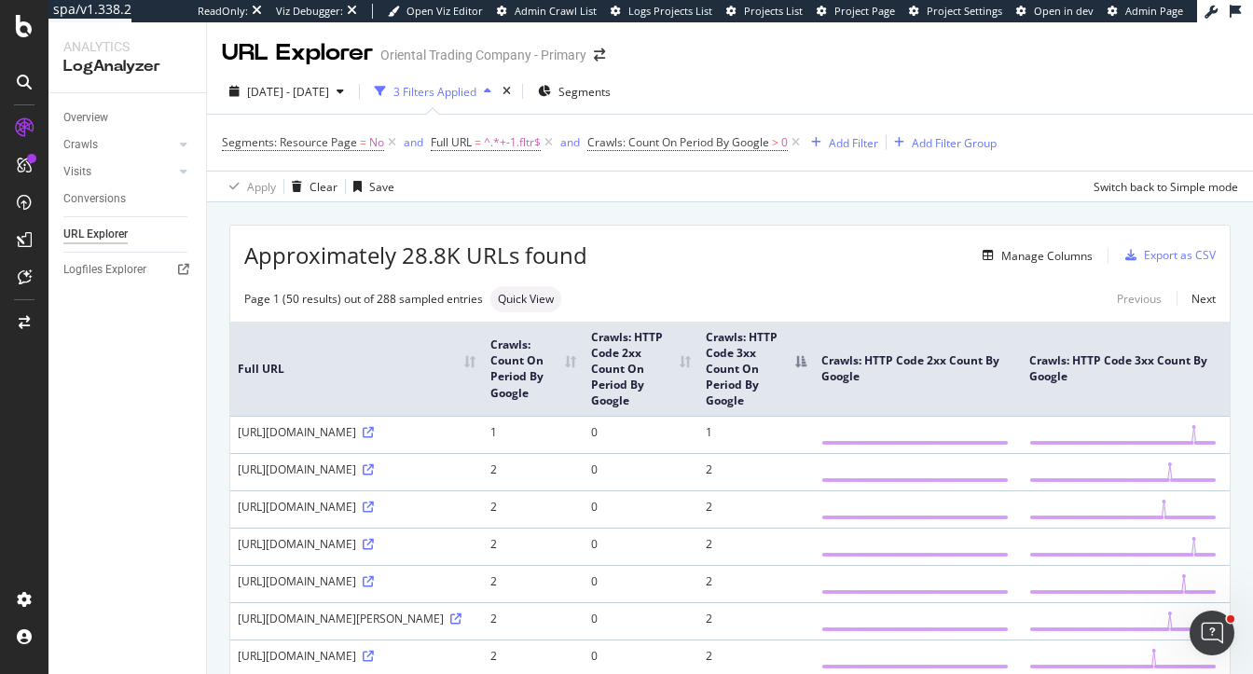
click at [584, 361] on th "Crawls: Count On Period By Google" at bounding box center [533, 369] width 101 height 95
click at [584, 356] on th "Crawls: Count On Period By Google" at bounding box center [533, 369] width 101 height 95
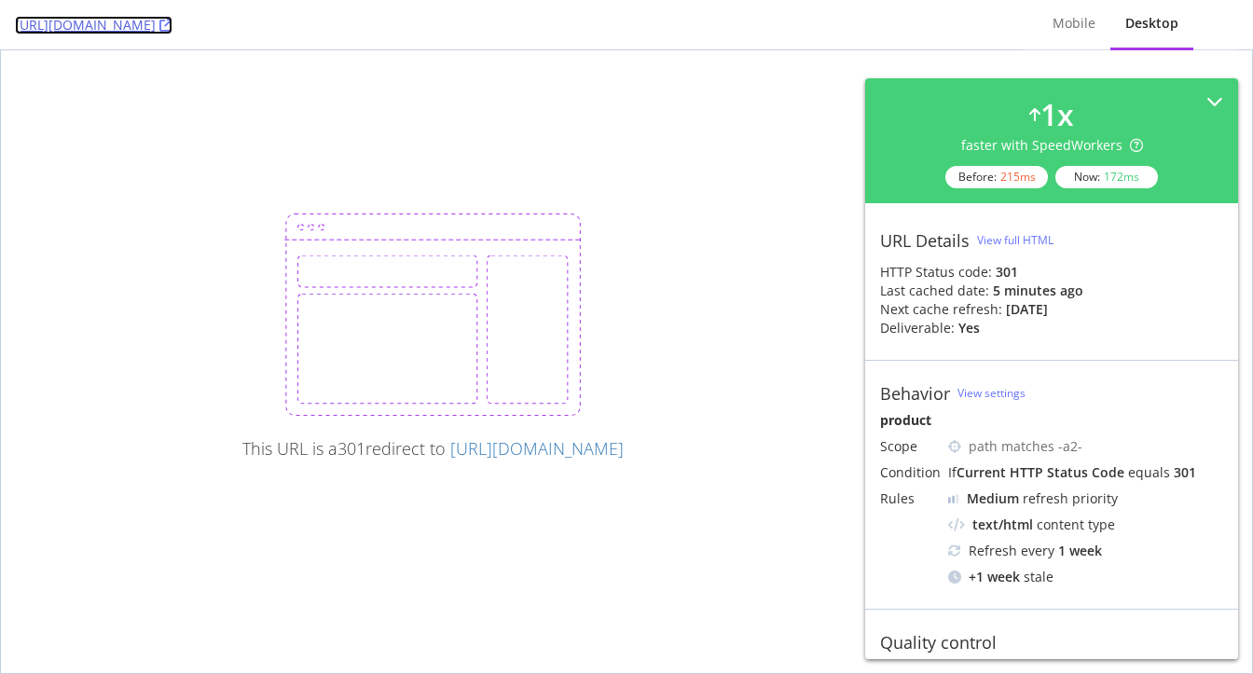
click at [173, 27] on icon at bounding box center [165, 25] width 13 height 13
click at [173, 20] on link "[URL][DOMAIN_NAME]" at bounding box center [94, 25] width 158 height 19
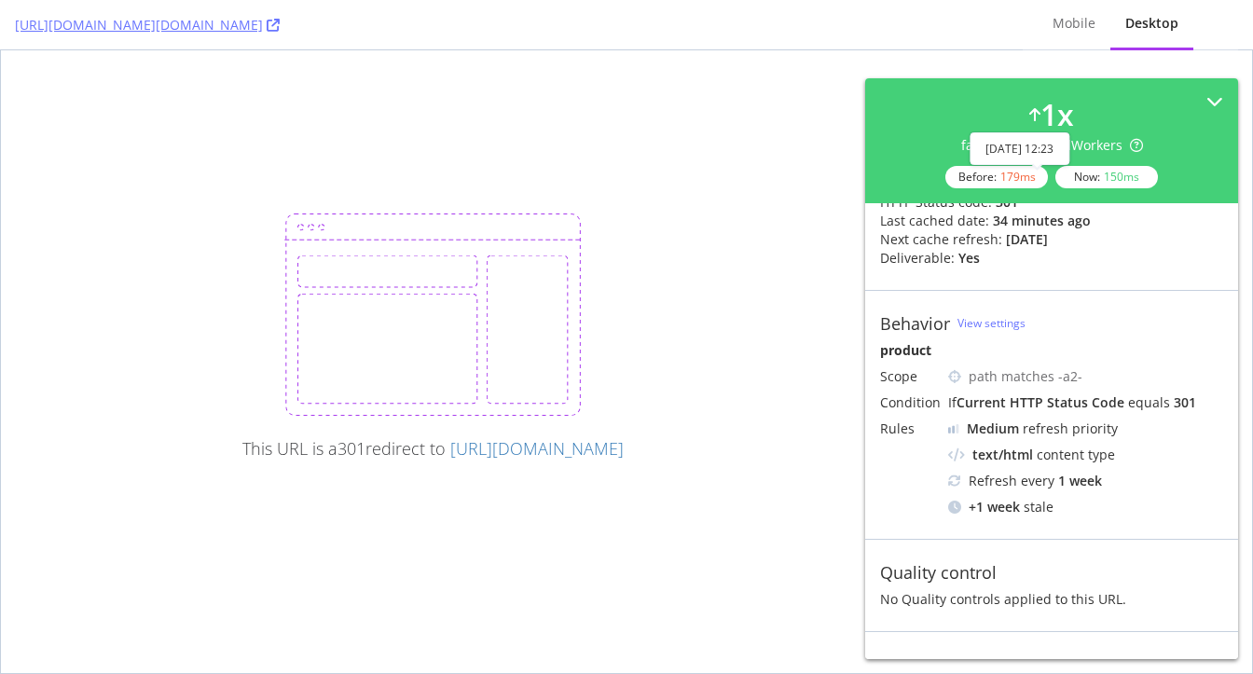
scroll to position [132, 0]
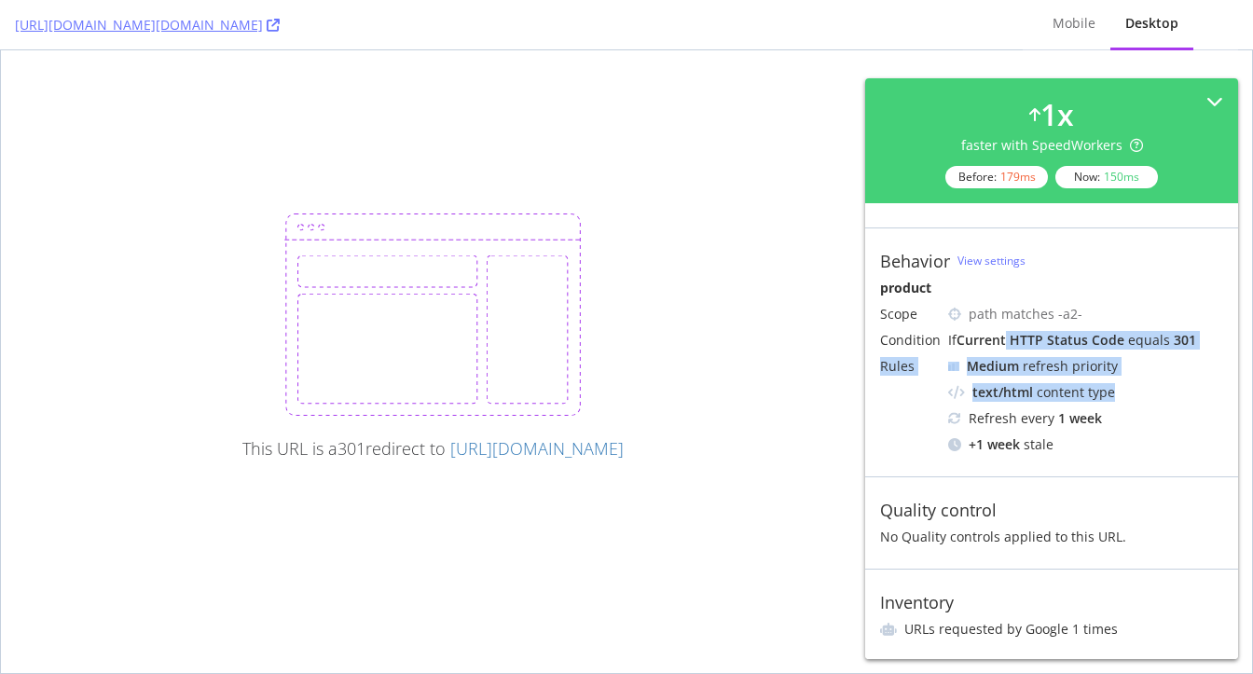
drag, startPoint x: 1007, startPoint y: 338, endPoint x: 1150, endPoint y: 404, distance: 157.3
click at [1151, 404] on div "Scope path matches -a2- Condition If Current HTTP Status Code equals 301 Rules …" at bounding box center [1051, 379] width 343 height 149
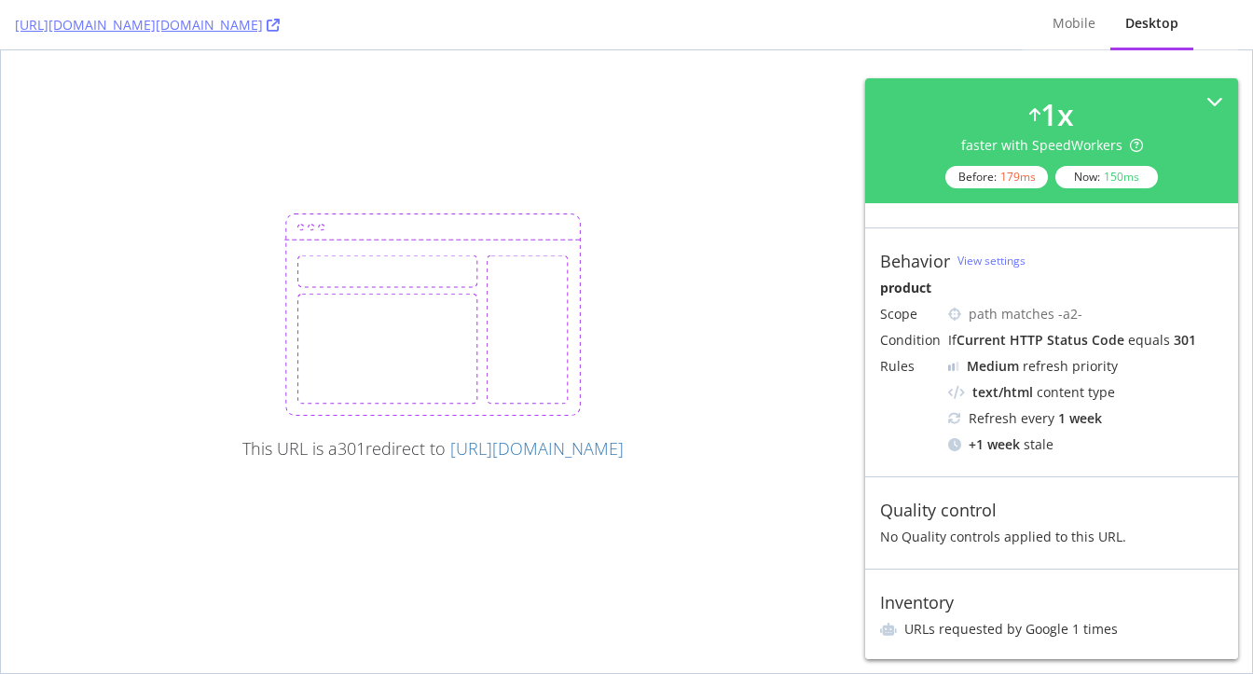
click at [1066, 480] on div "Quality control No Quality controls applied to this URL." at bounding box center [1051, 522] width 373 height 92
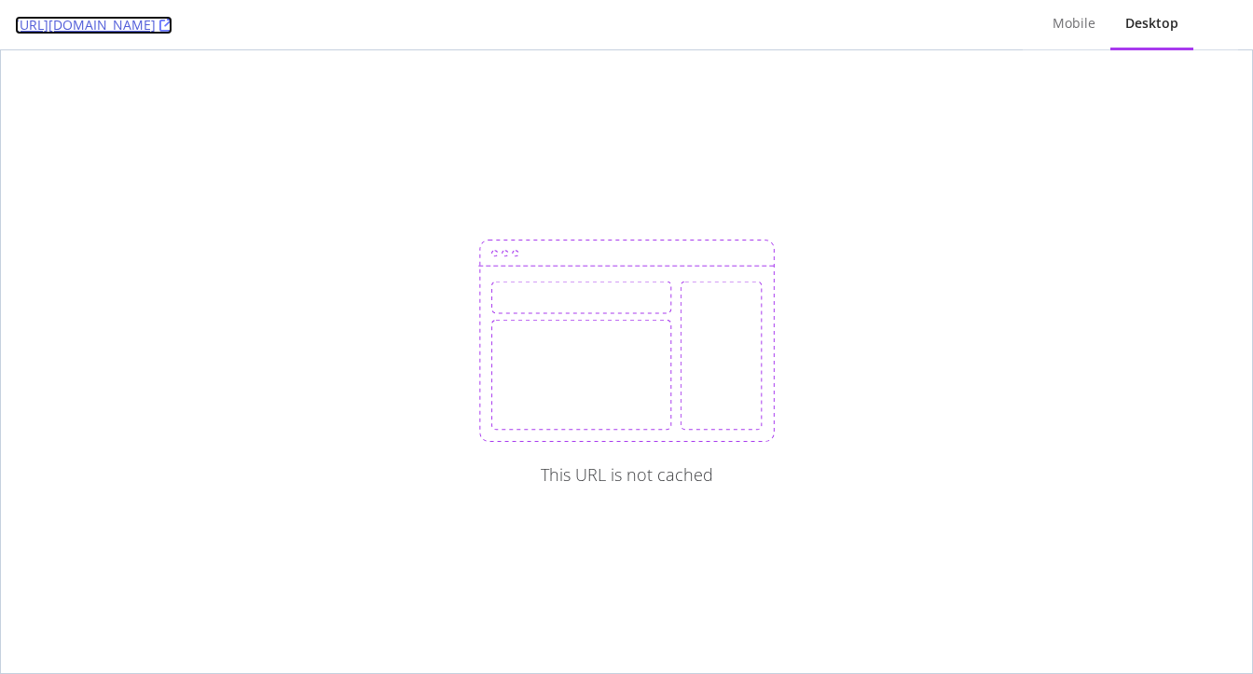
click at [173, 22] on icon at bounding box center [165, 25] width 13 height 13
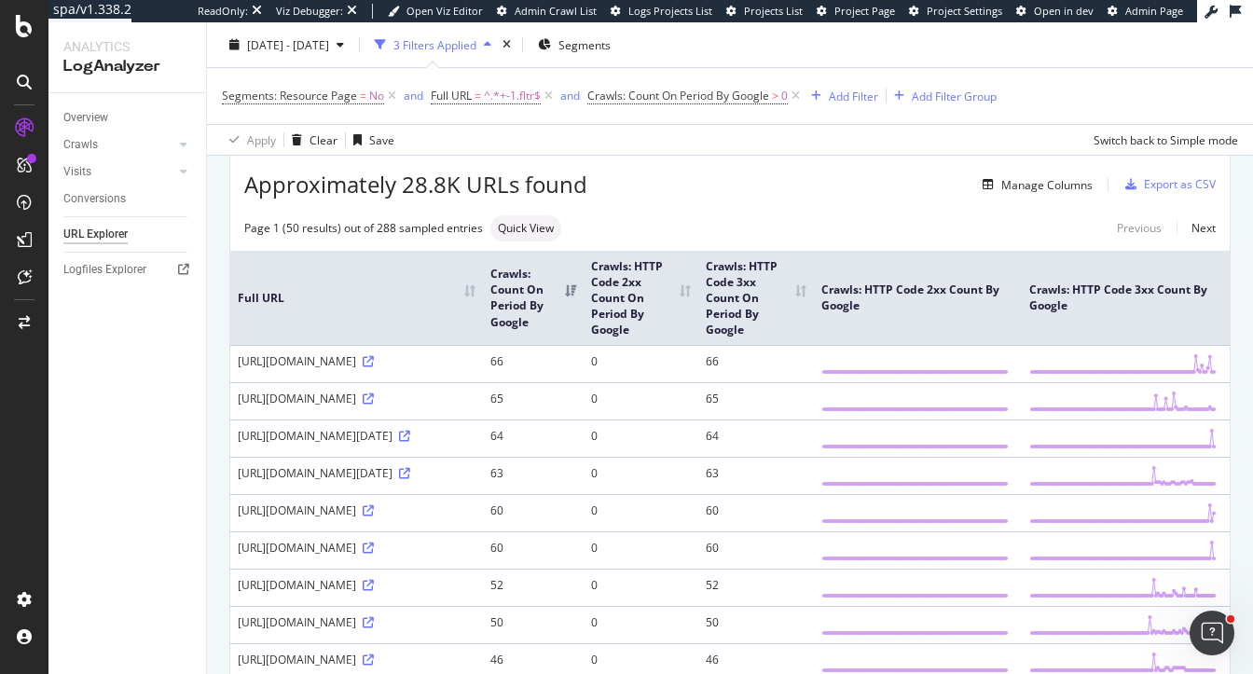
scroll to position [75, 0]
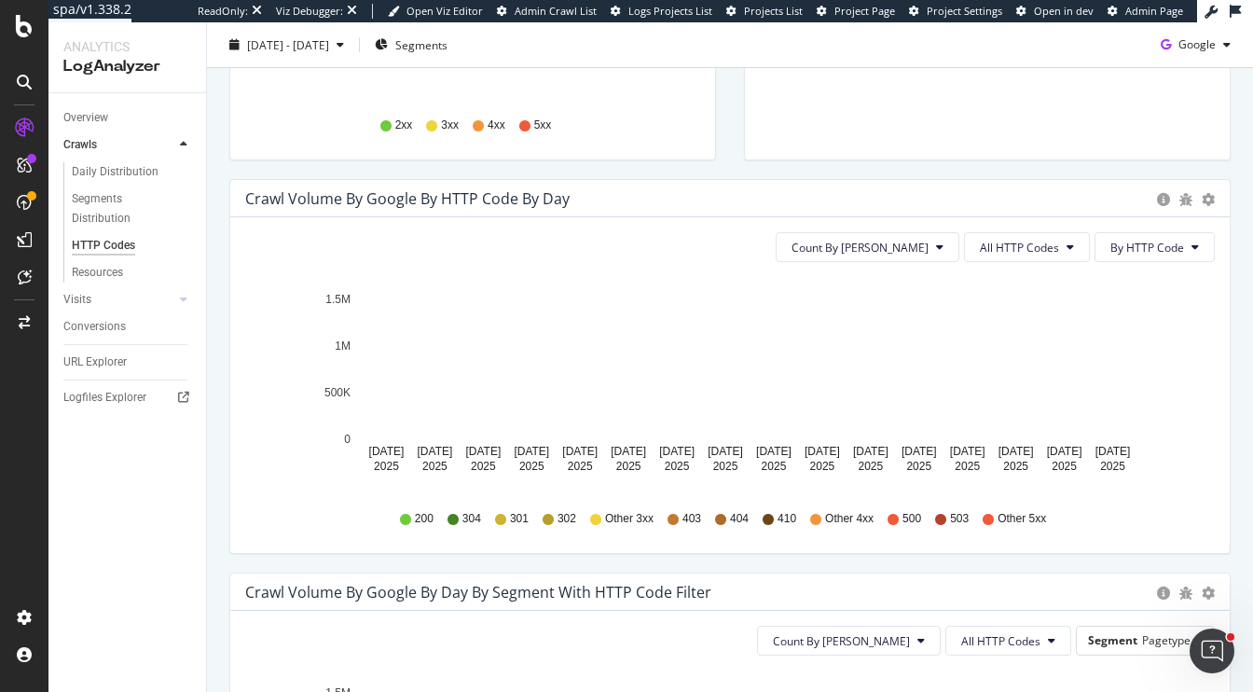
scroll to position [515, 0]
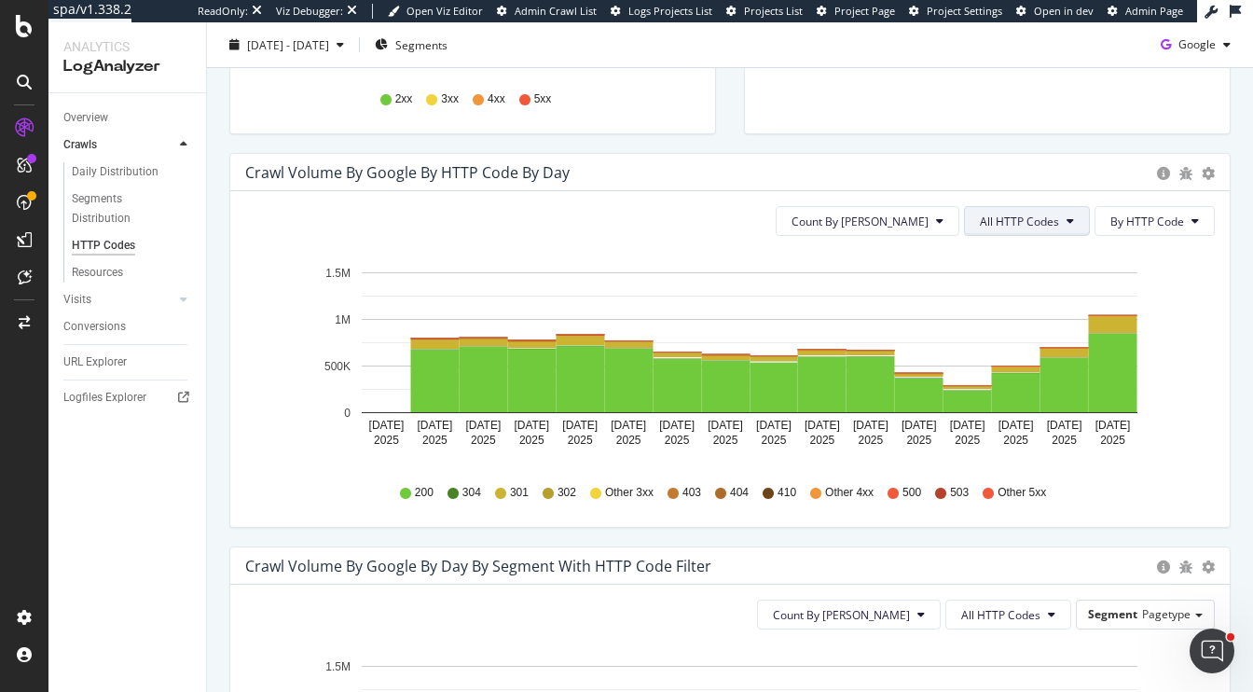
click at [993, 217] on span "All HTTP Codes" at bounding box center [1019, 222] width 79 height 16
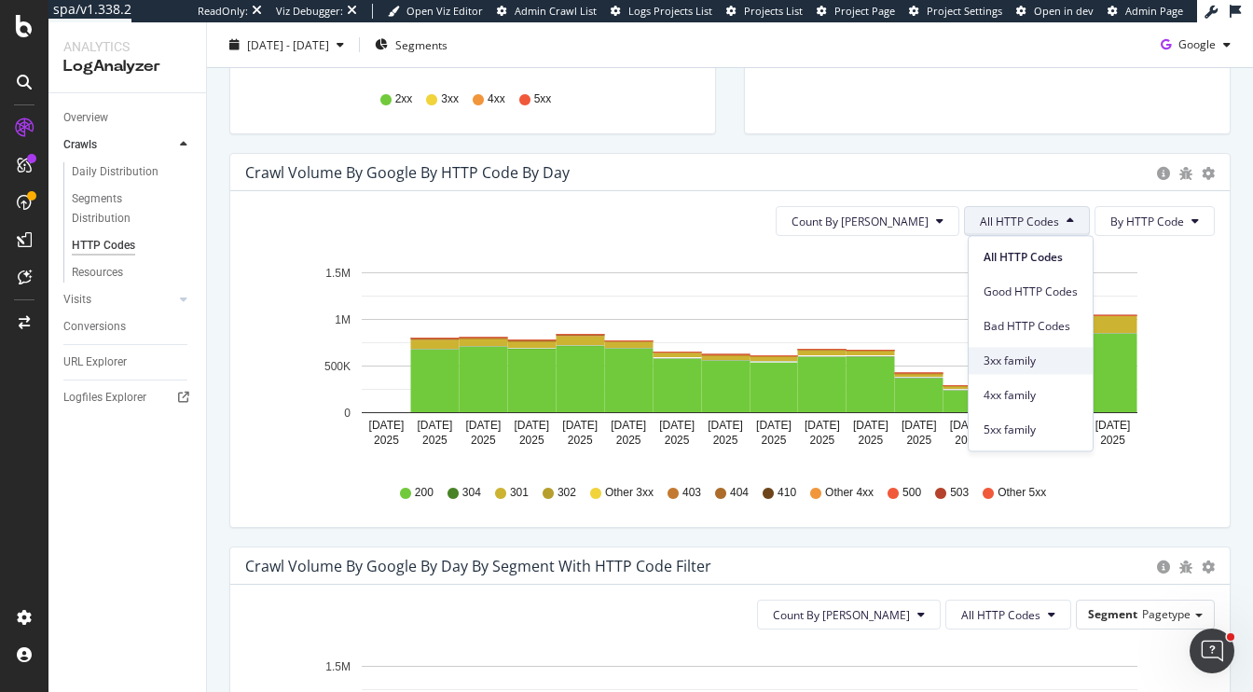
click at [1008, 356] on span "3xx family" at bounding box center [1031, 360] width 94 height 17
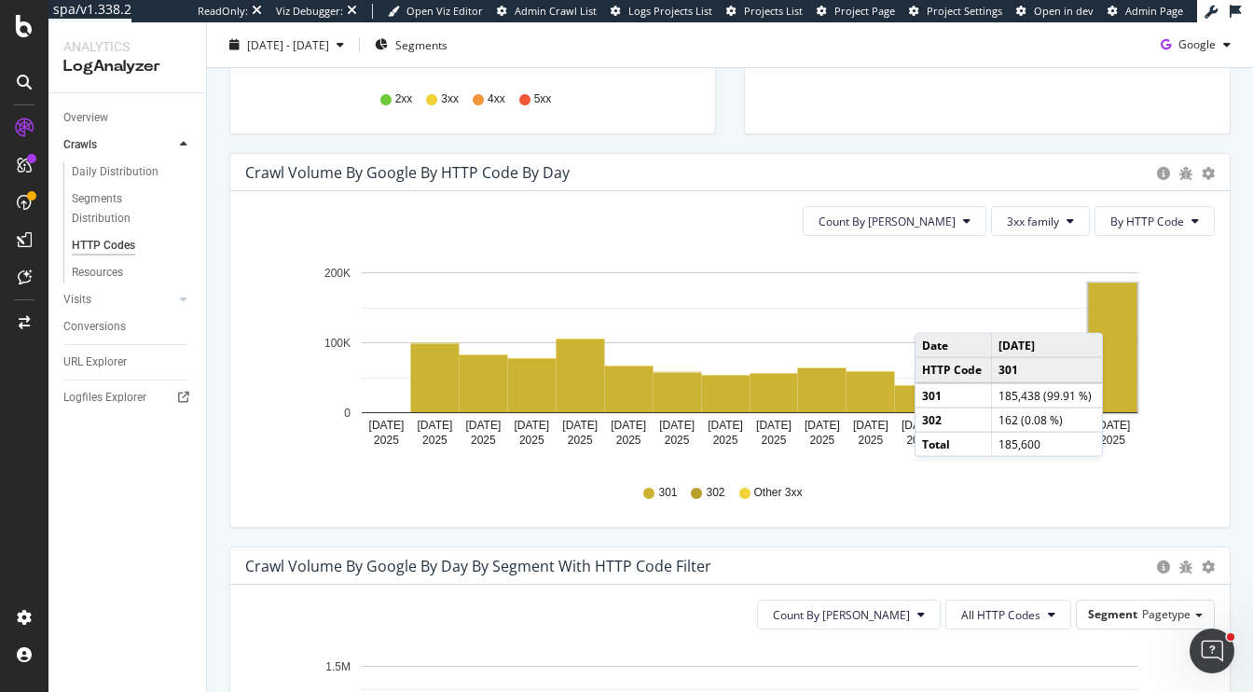
click at [1122, 313] on rect "A chart." at bounding box center [1113, 347] width 48 height 129
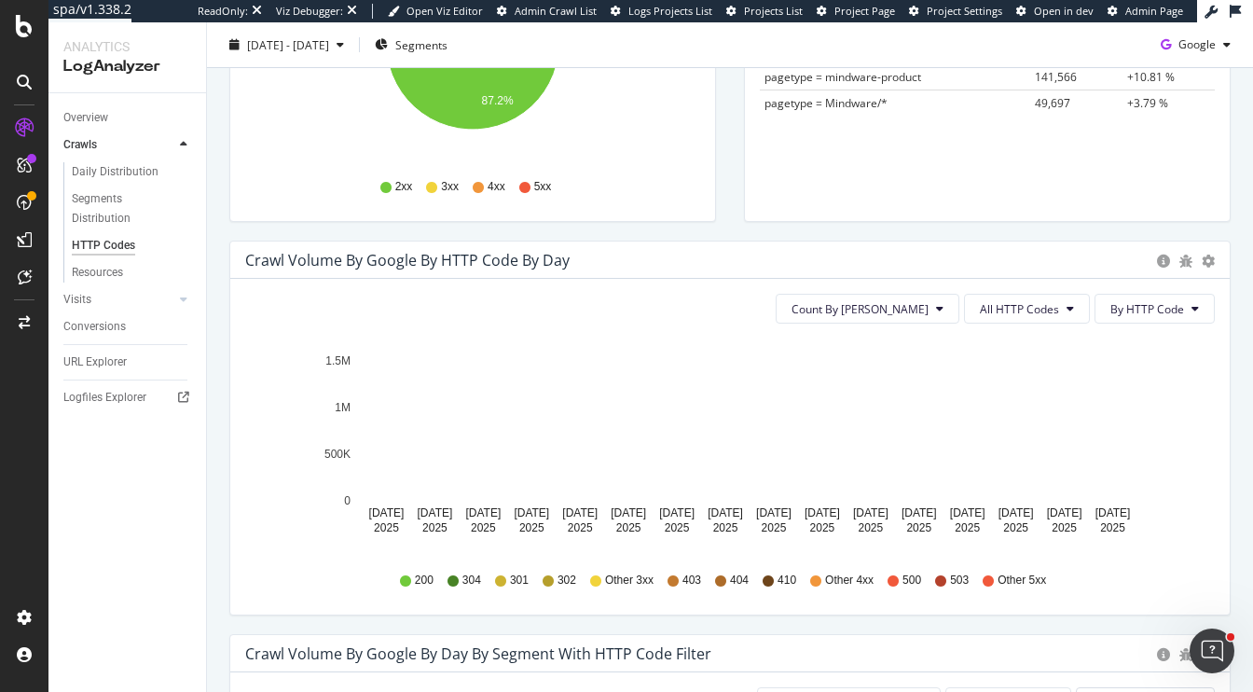
scroll to position [456, 0]
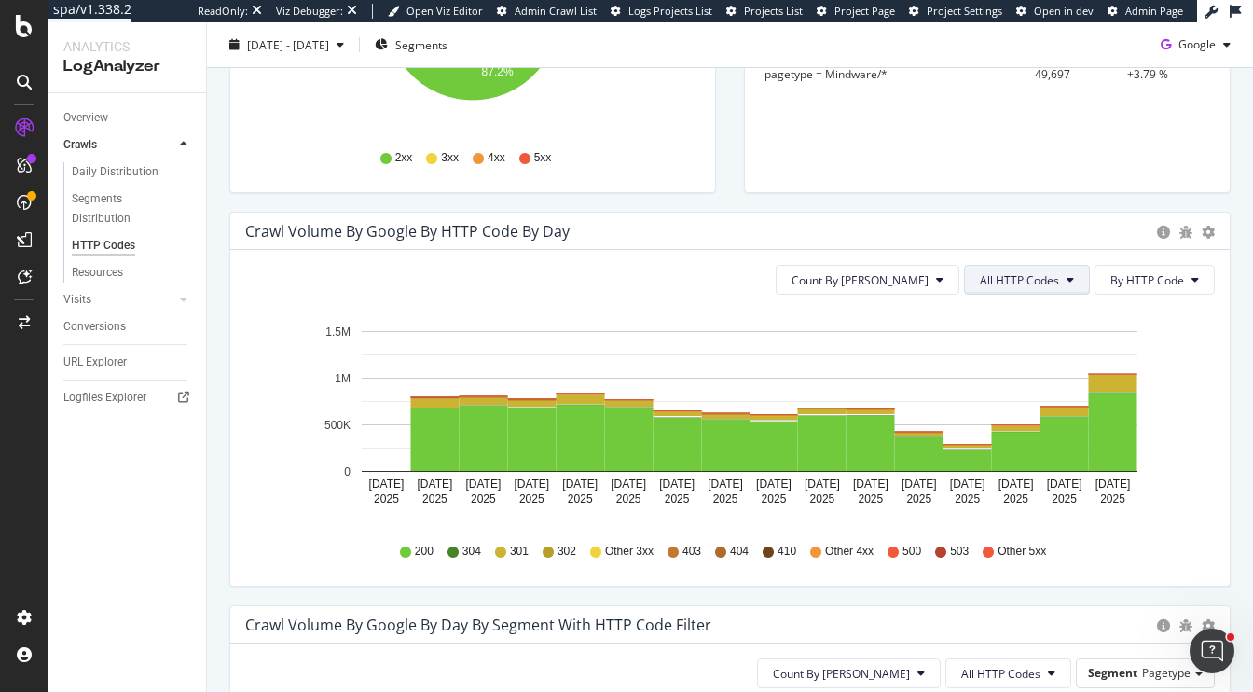
click at [1058, 283] on span "All HTTP Codes" at bounding box center [1019, 280] width 79 height 16
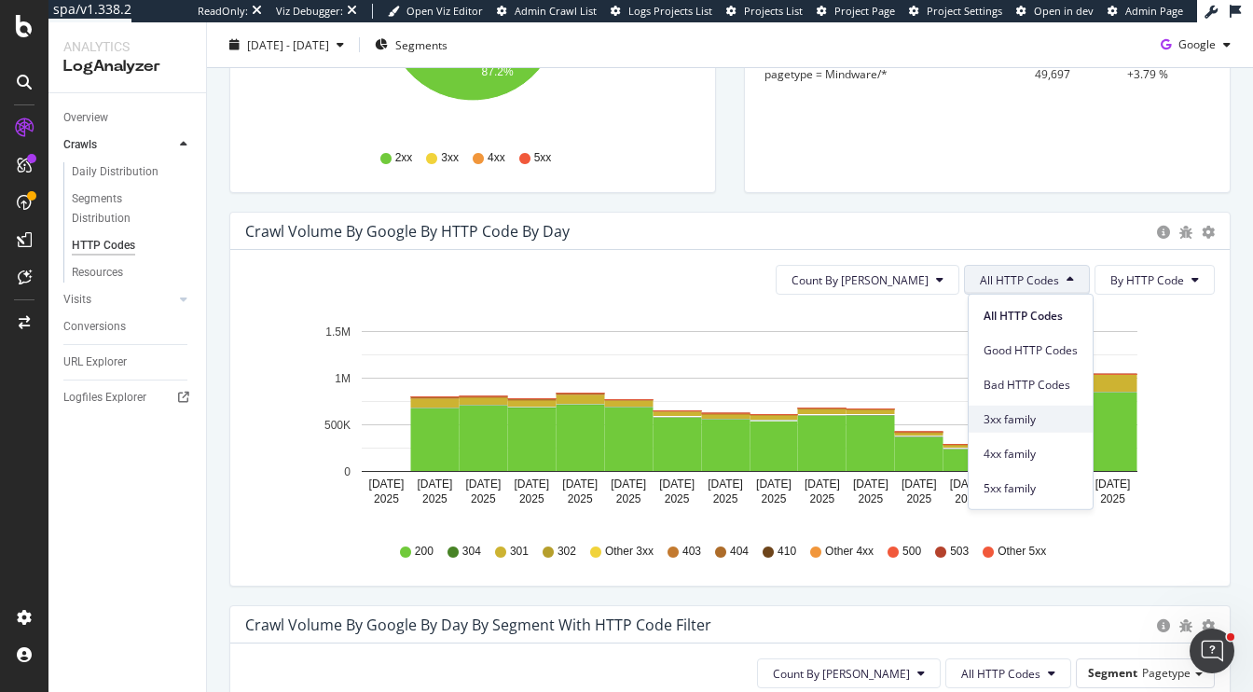
click at [1015, 420] on span "3xx family" at bounding box center [1031, 418] width 94 height 17
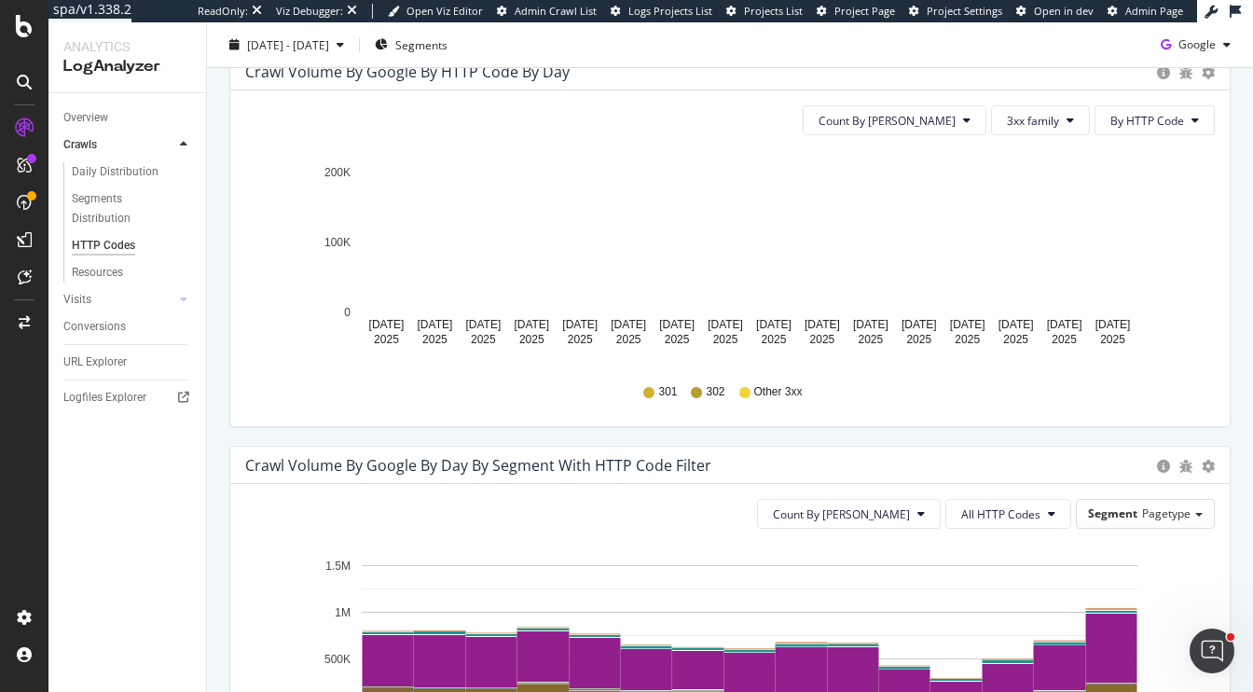
scroll to position [666, 0]
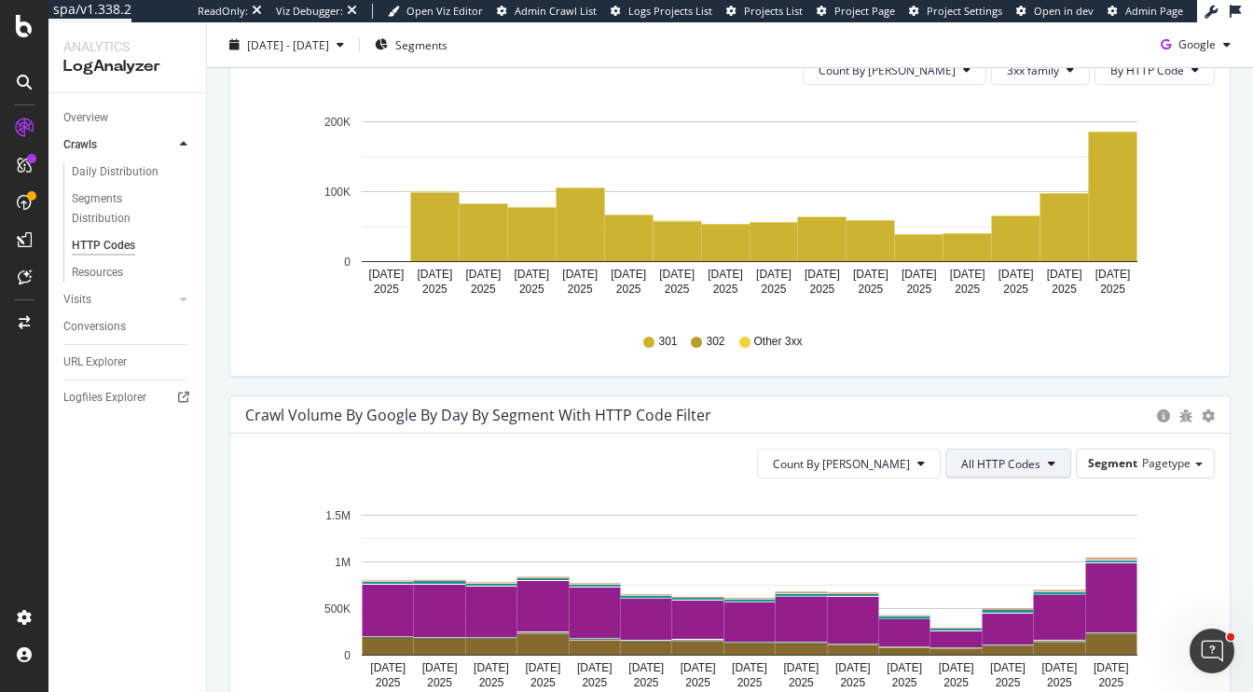
click at [1015, 459] on span "All HTTP Codes" at bounding box center [1000, 464] width 79 height 16
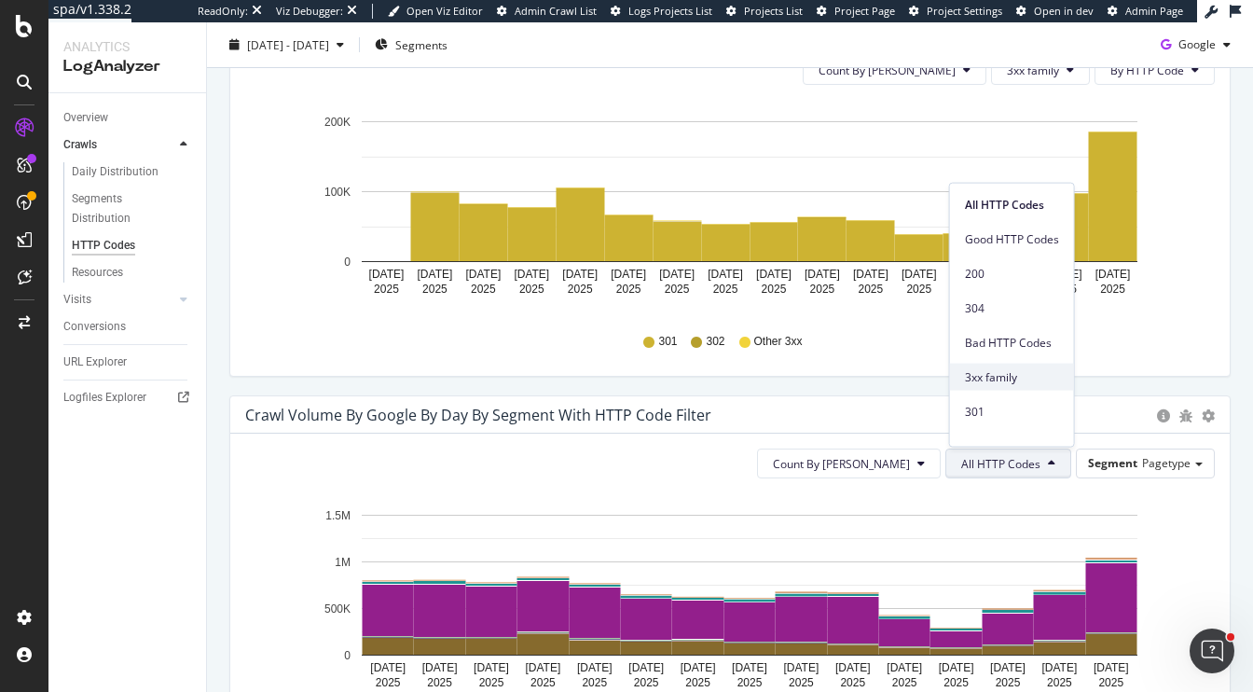
click at [1020, 367] on div "3xx family" at bounding box center [1012, 377] width 124 height 27
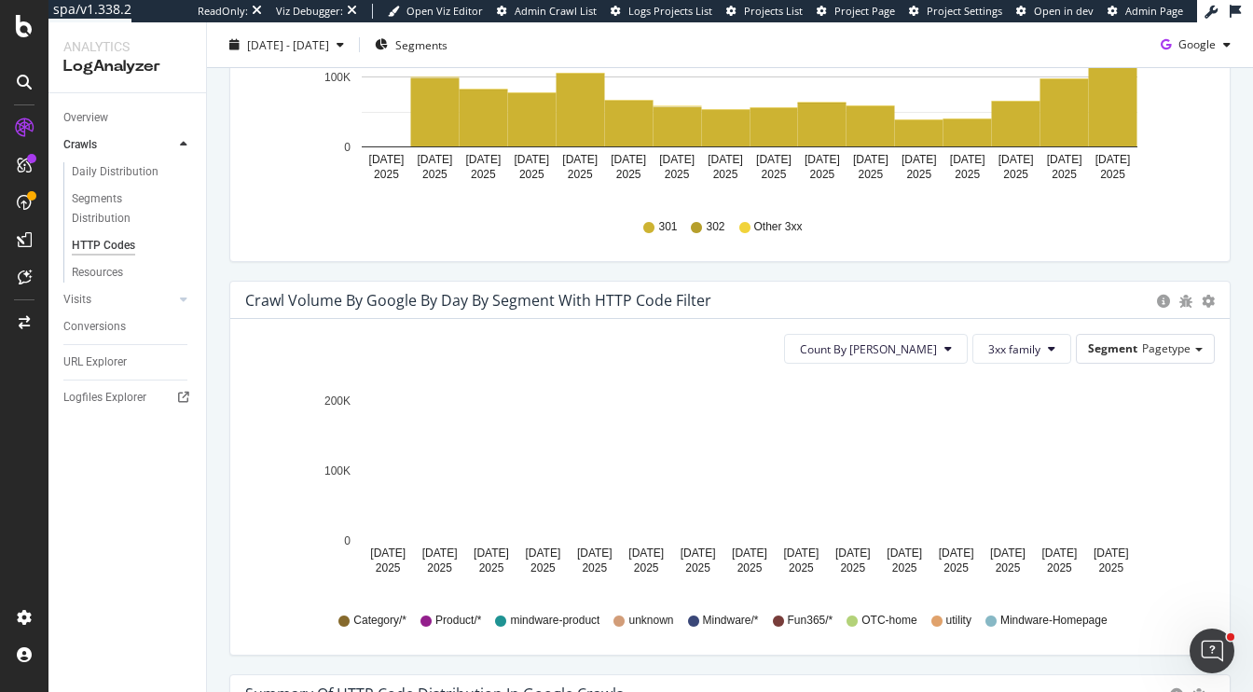
scroll to position [785, 0]
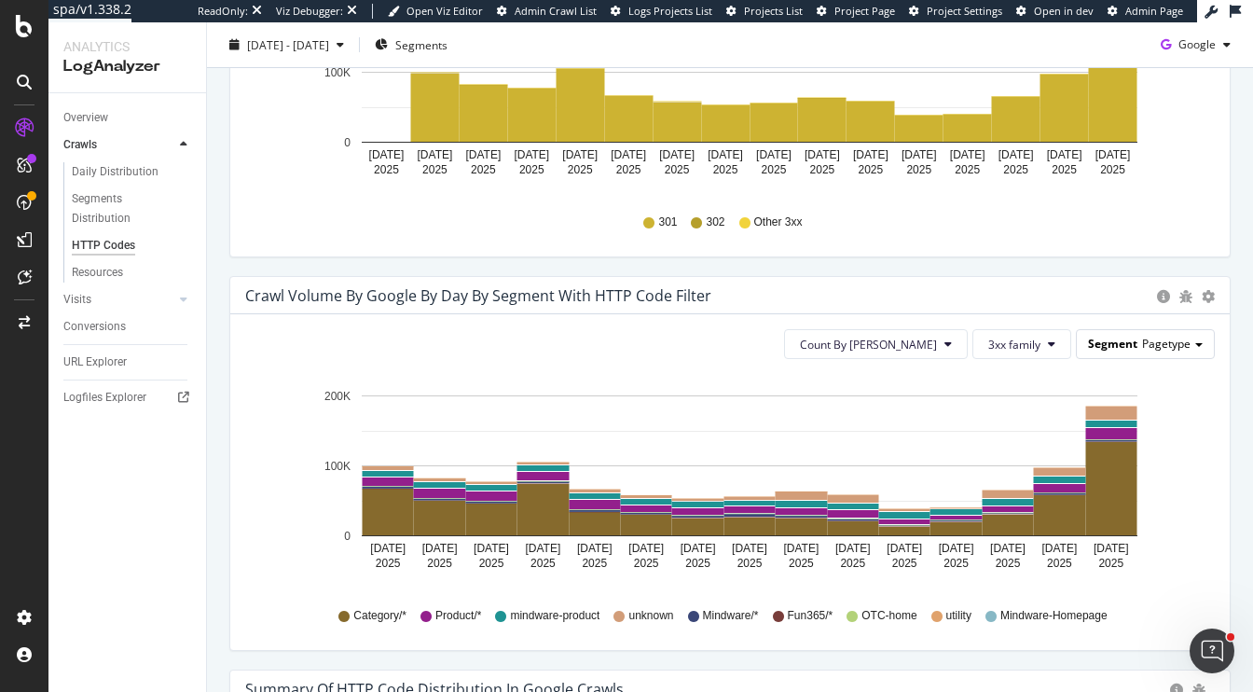
click at [1138, 344] on span "Segment" at bounding box center [1112, 344] width 49 height 16
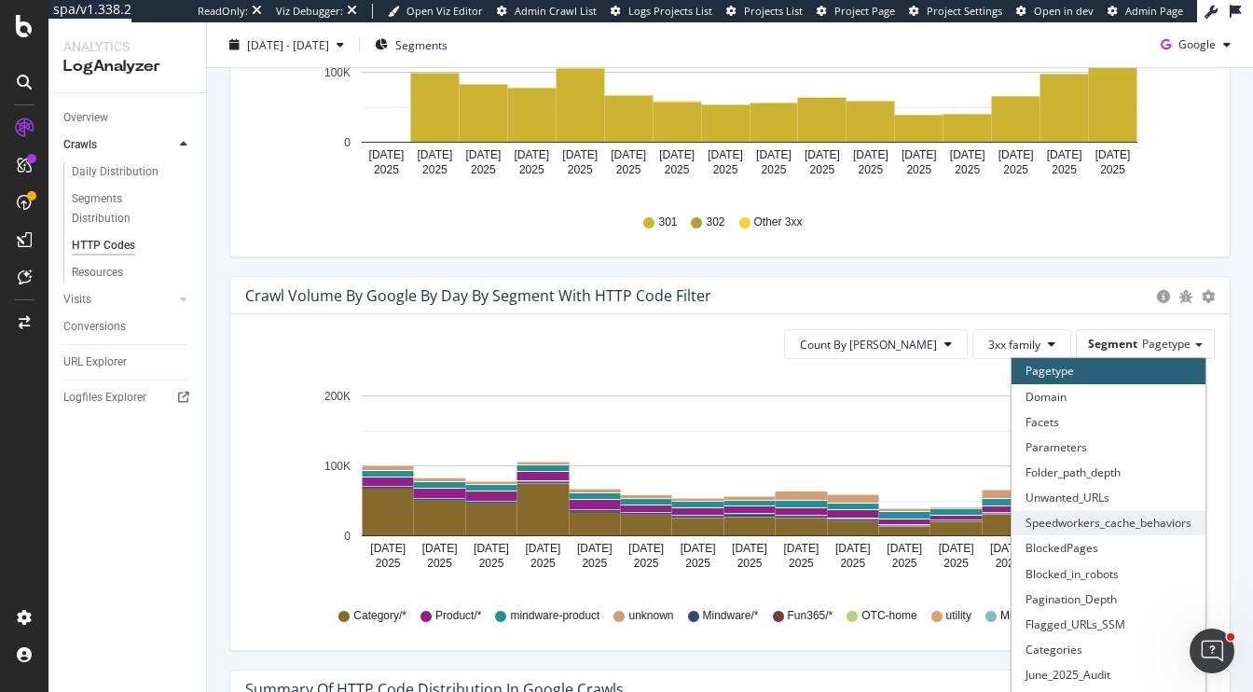
click at [1098, 525] on div "Speedworkers_cache_behaviors" at bounding box center [1109, 522] width 194 height 25
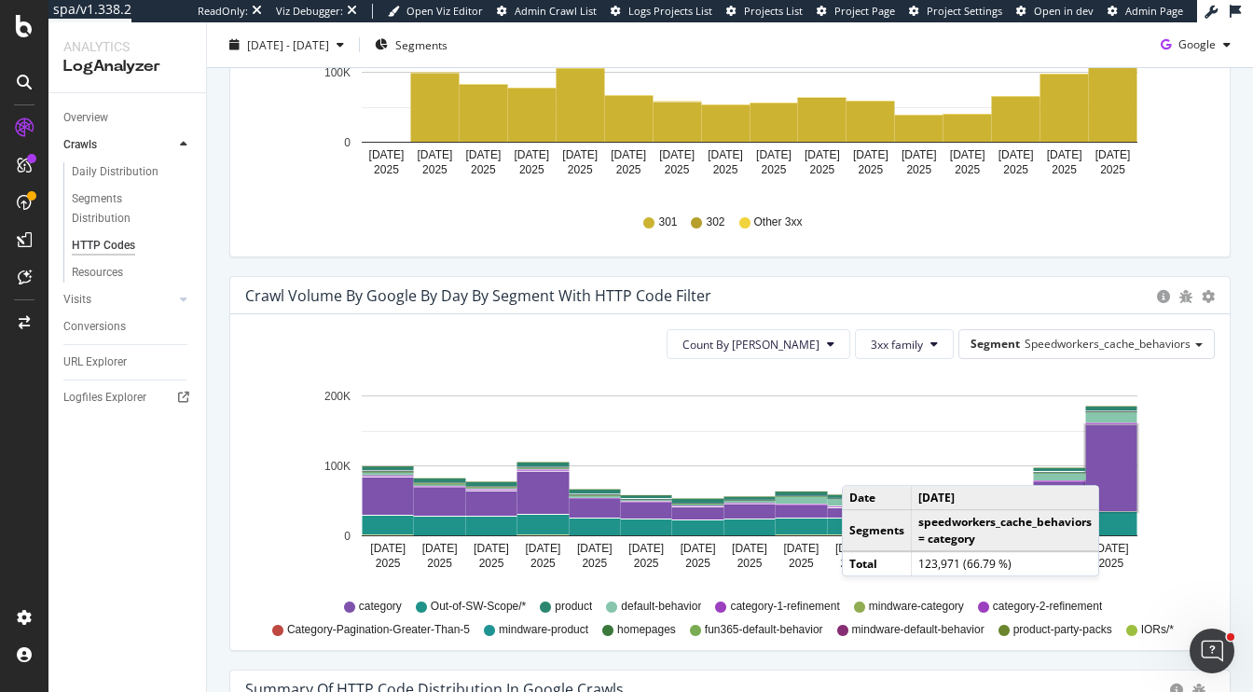
click at [1118, 465] on rect "A chart." at bounding box center [1111, 468] width 51 height 86
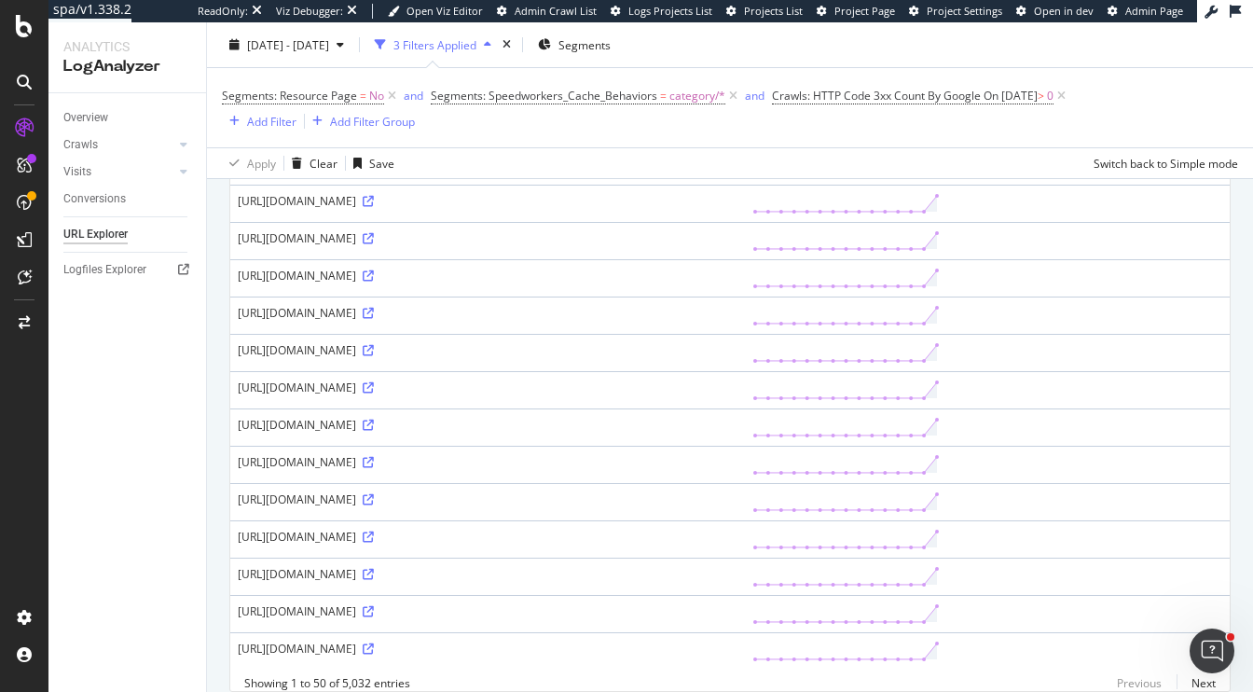
scroll to position [1663, 0]
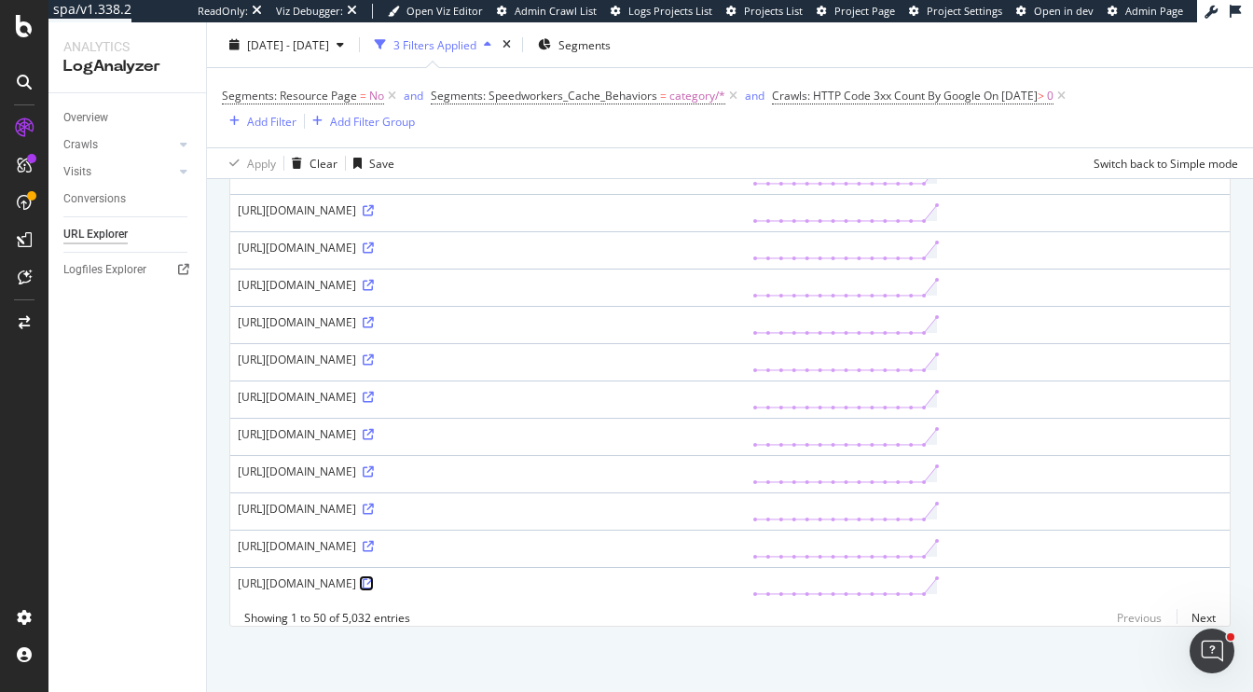
click at [374, 580] on icon at bounding box center [368, 583] width 11 height 11
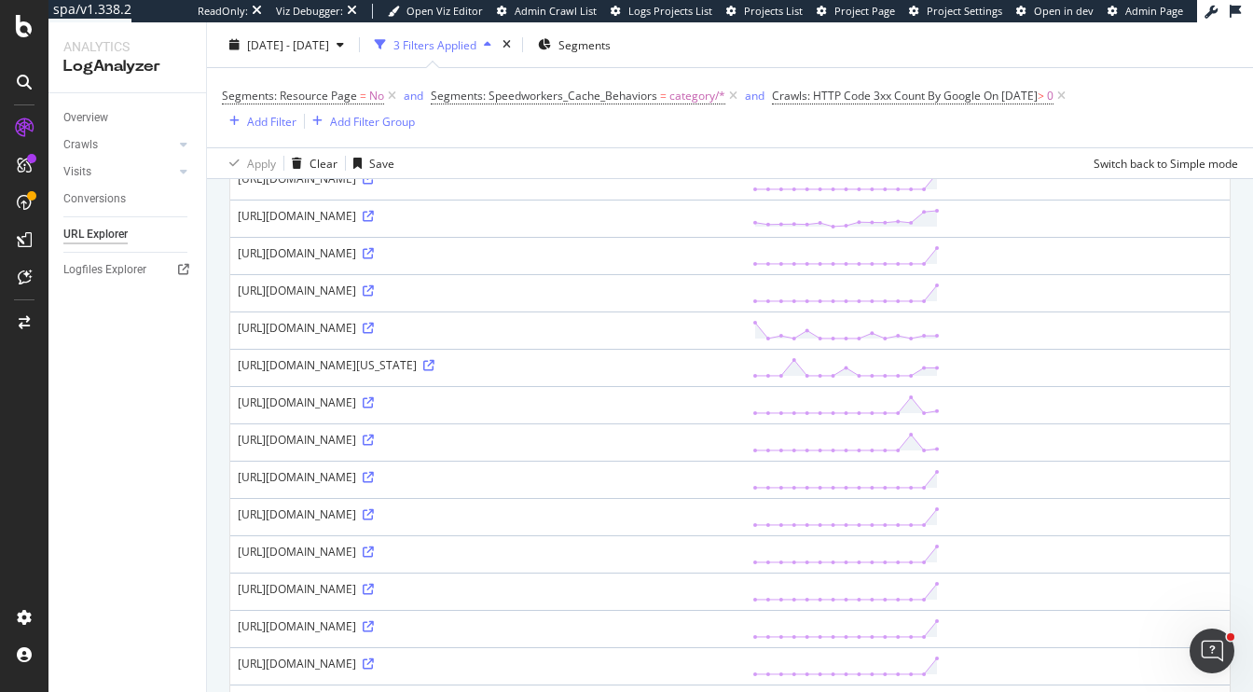
scroll to position [440, 0]
click at [374, 518] on icon at bounding box center [368, 511] width 11 height 11
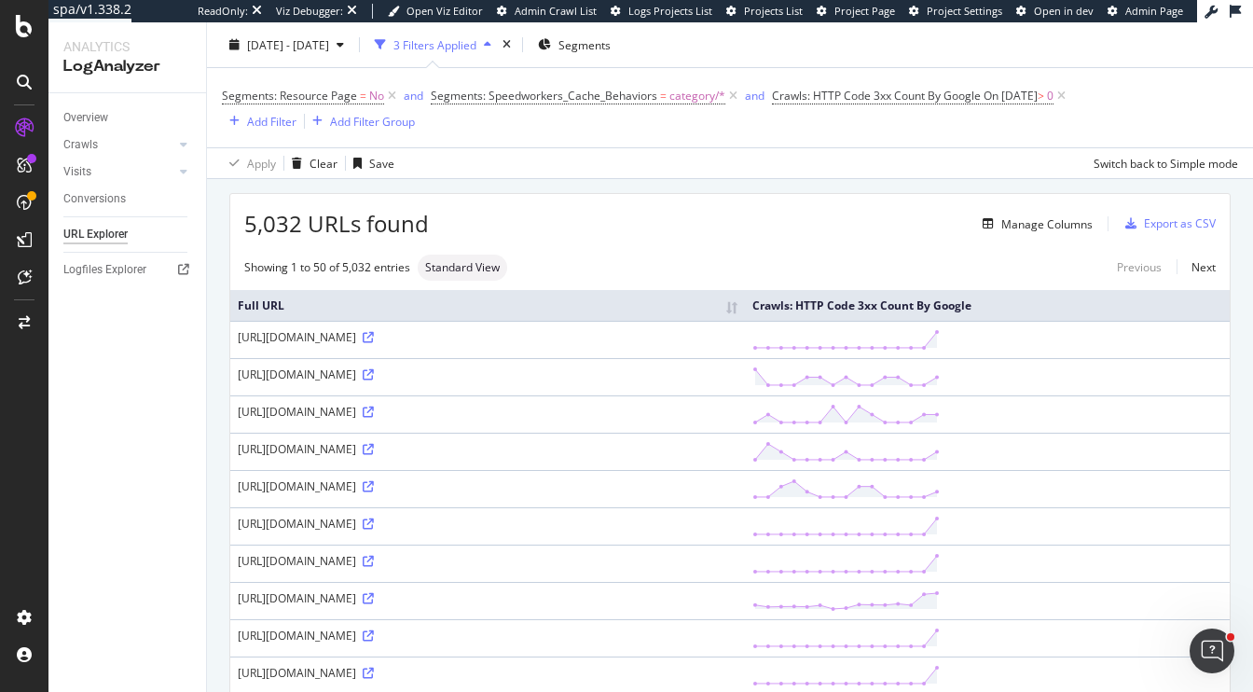
scroll to position [0, 0]
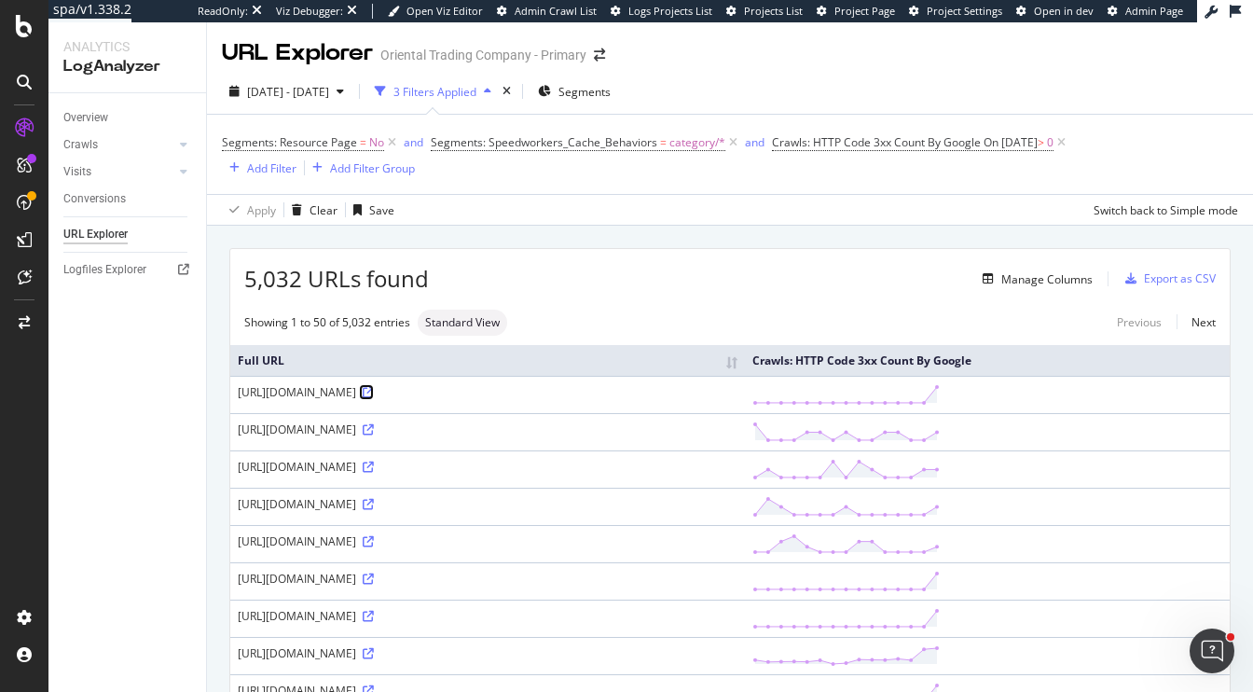
click at [374, 398] on icon at bounding box center [368, 392] width 11 height 11
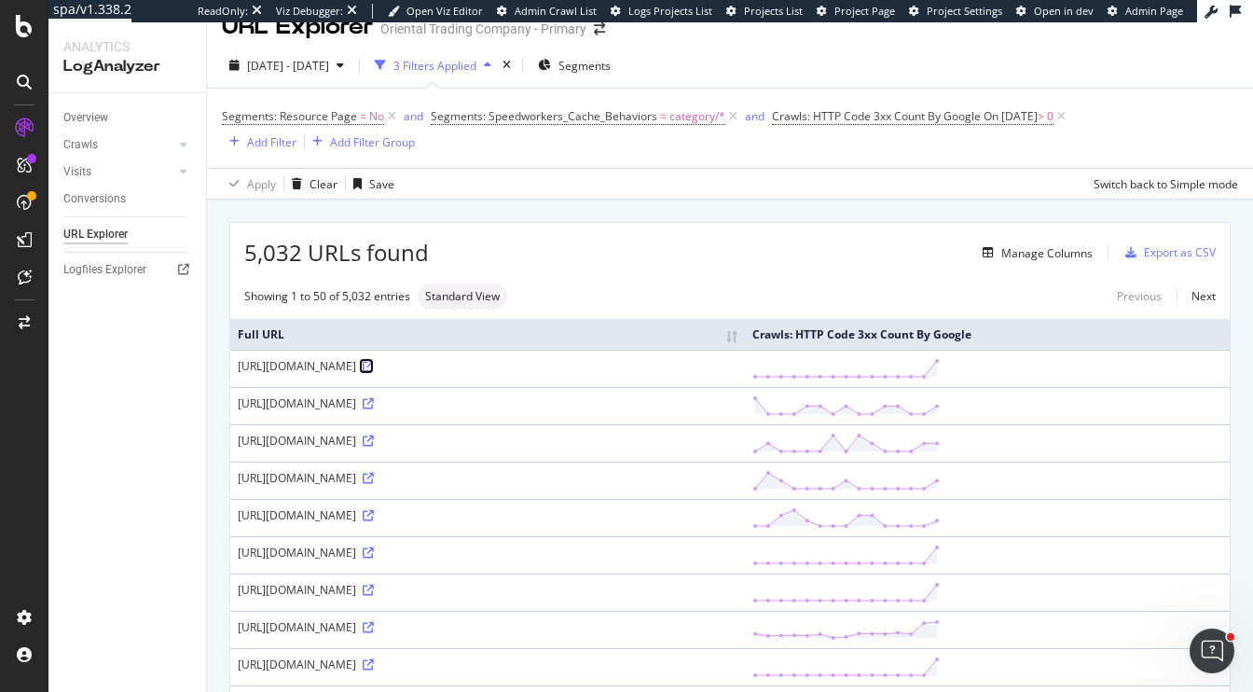
scroll to position [36, 0]
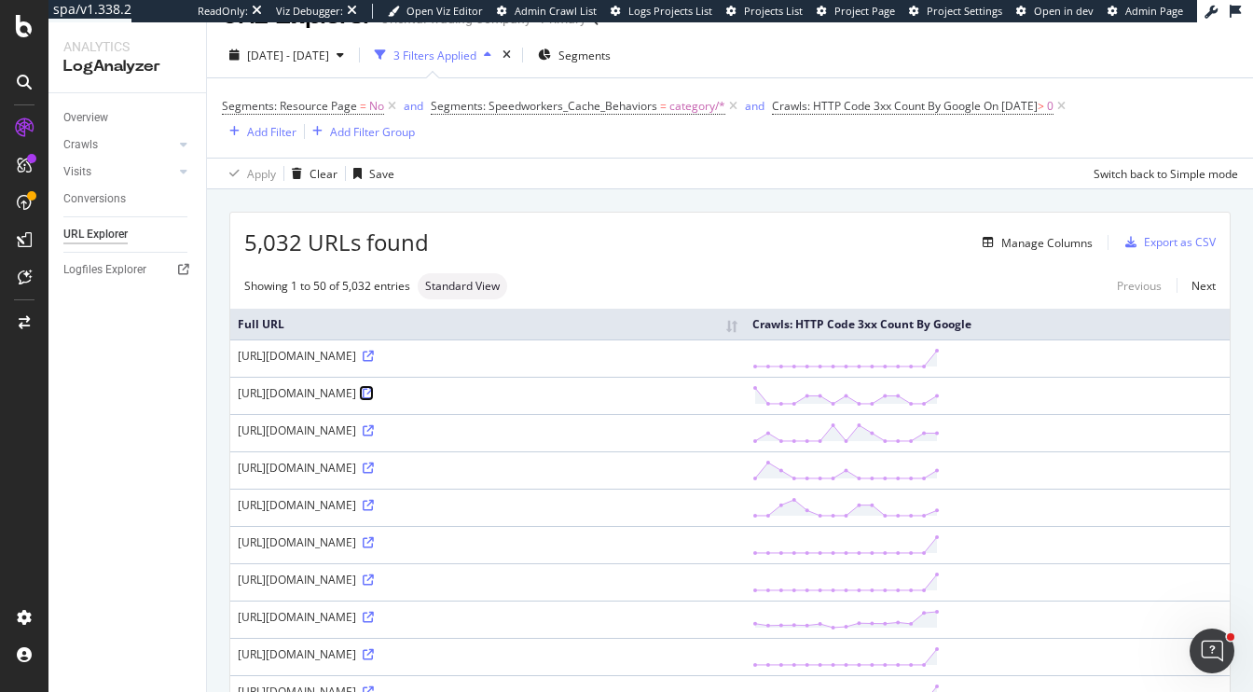
click at [374, 399] on icon at bounding box center [368, 393] width 11 height 11
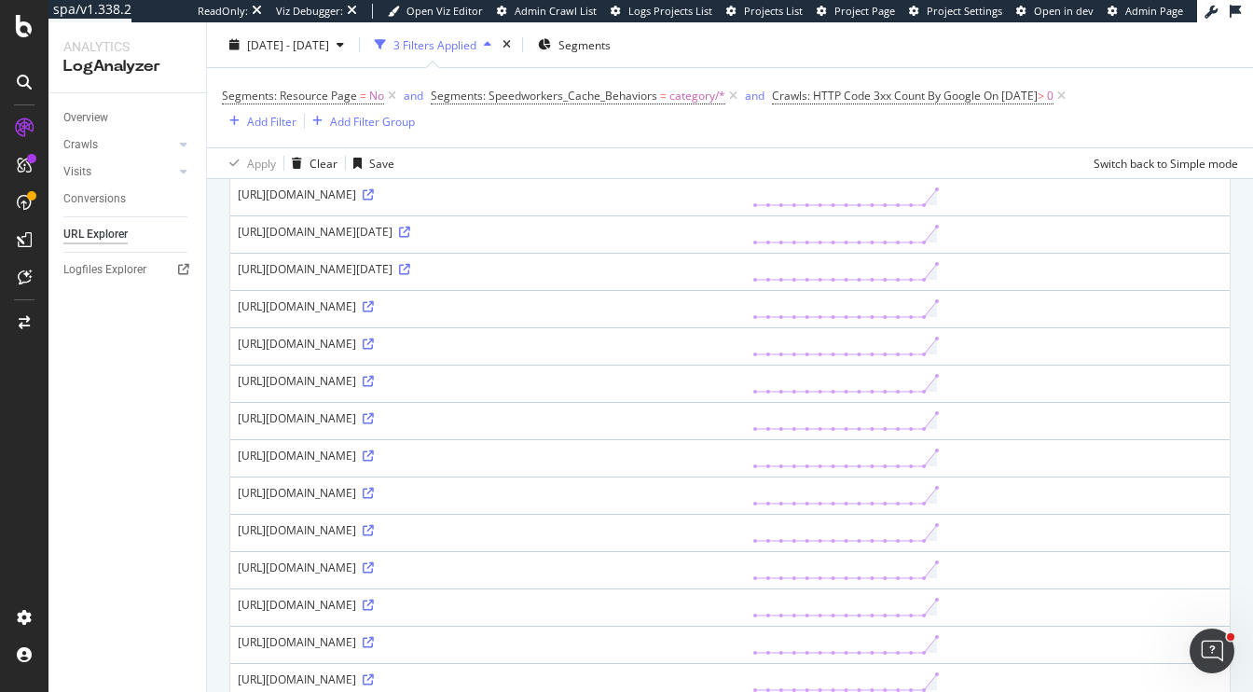
scroll to position [1663, 0]
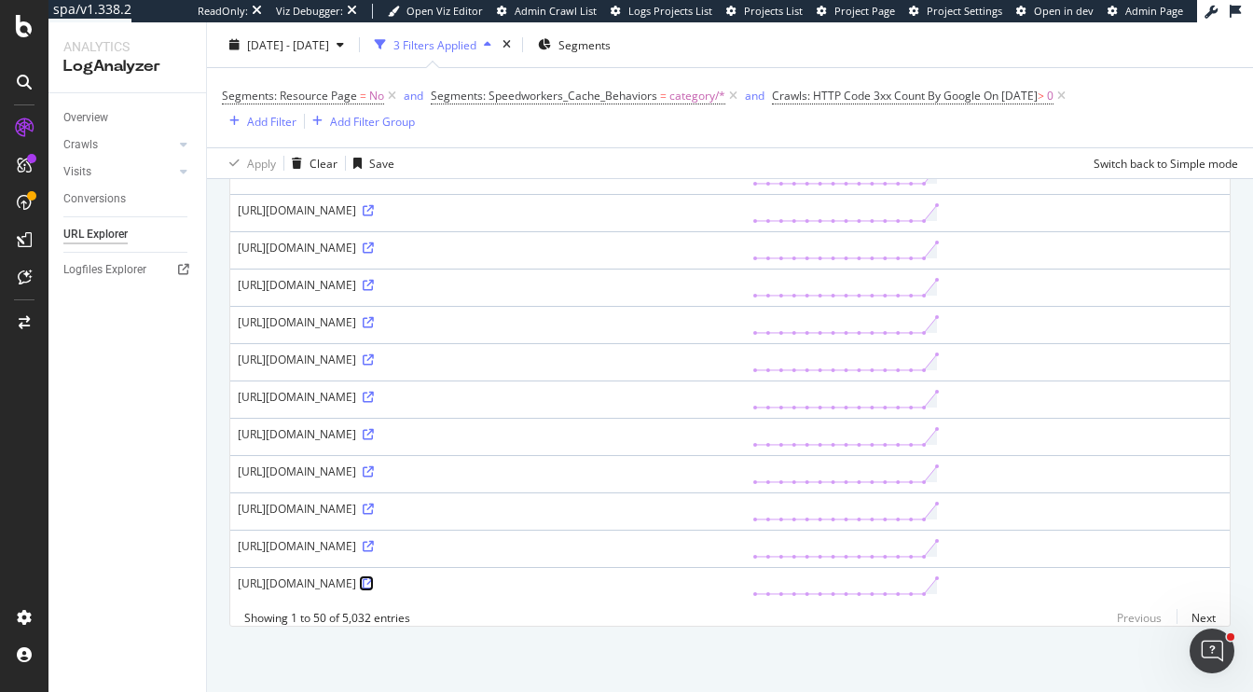
click at [374, 588] on icon at bounding box center [368, 583] width 11 height 11
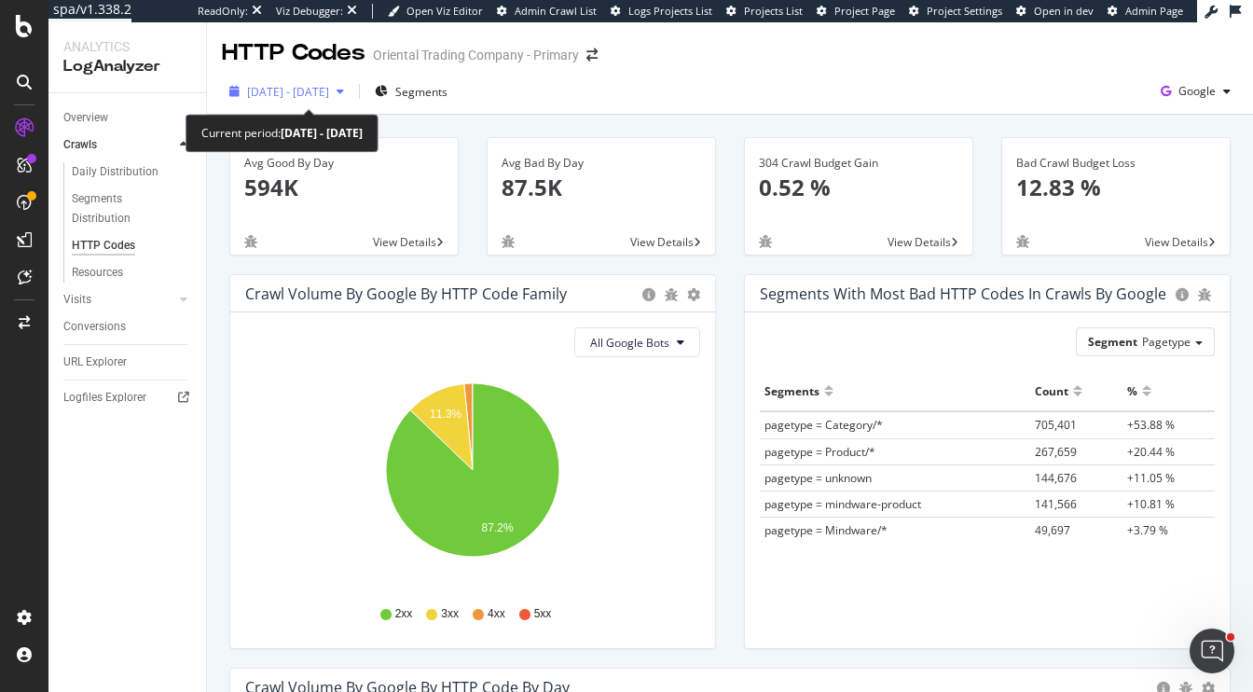
click at [329, 91] on span "[DATE] - [DATE]" at bounding box center [288, 92] width 82 height 16
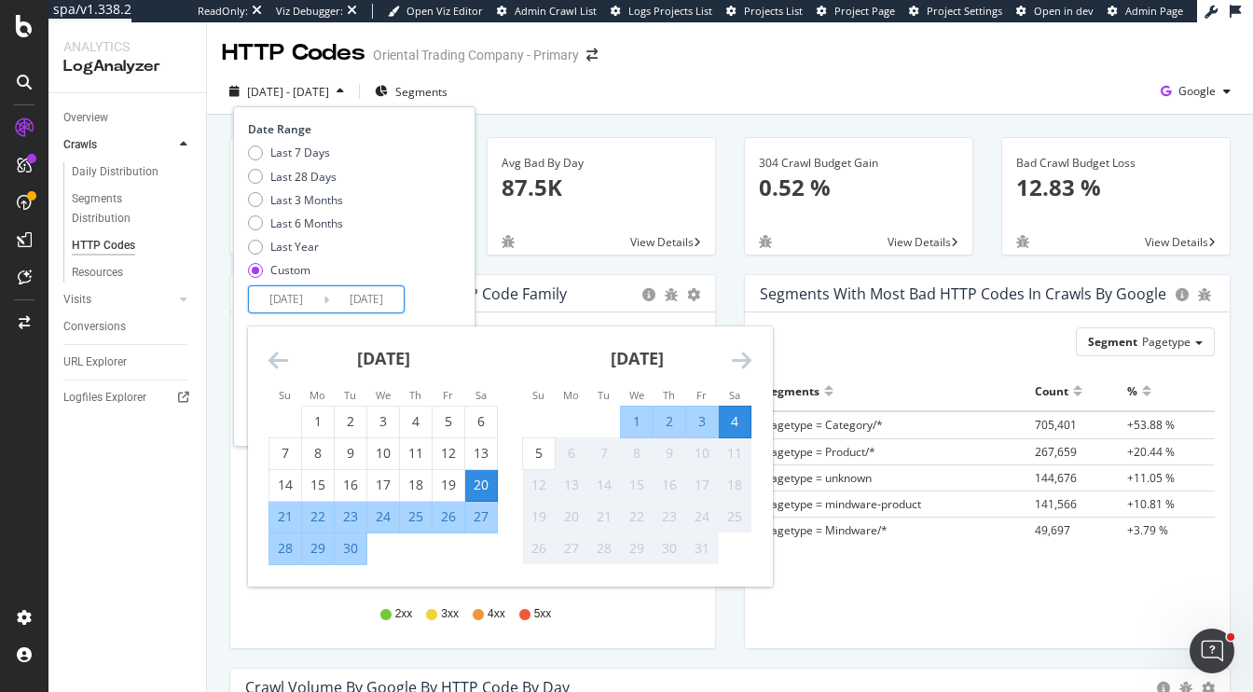
click at [382, 305] on input "[DATE]" at bounding box center [366, 299] width 75 height 26
click at [536, 457] on div "5" at bounding box center [539, 453] width 32 height 19
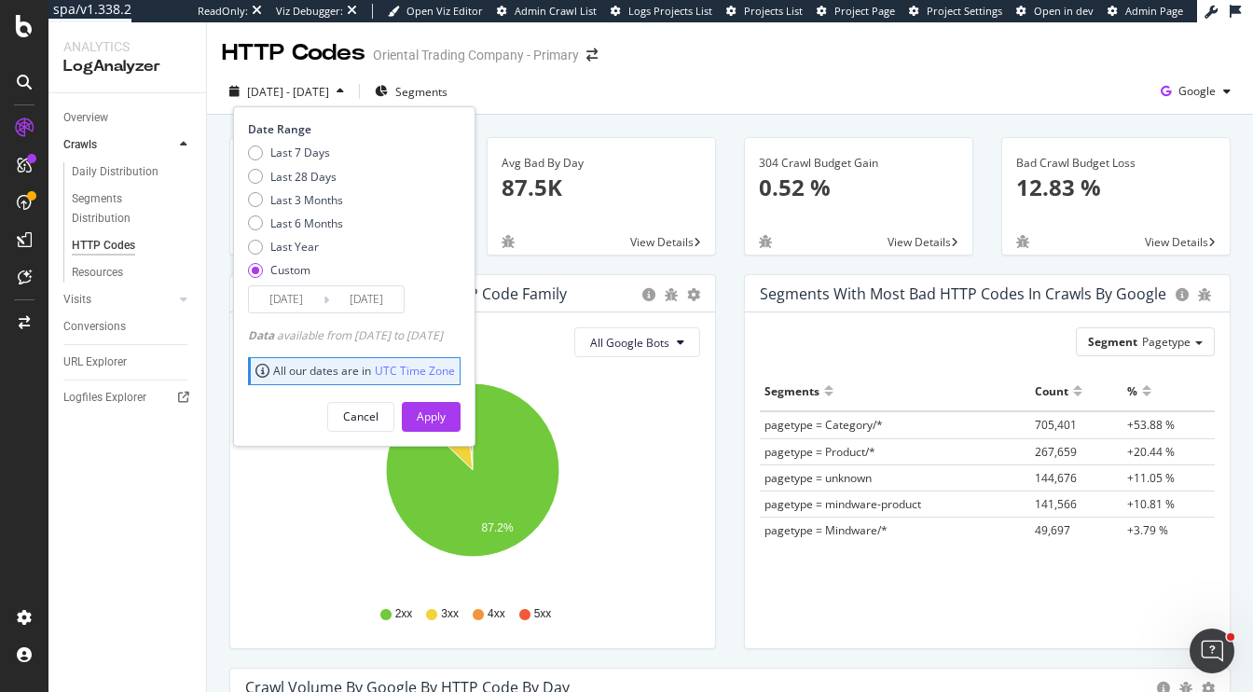
type input "[DATE]"
click at [446, 421] on div "Apply" at bounding box center [431, 416] width 29 height 16
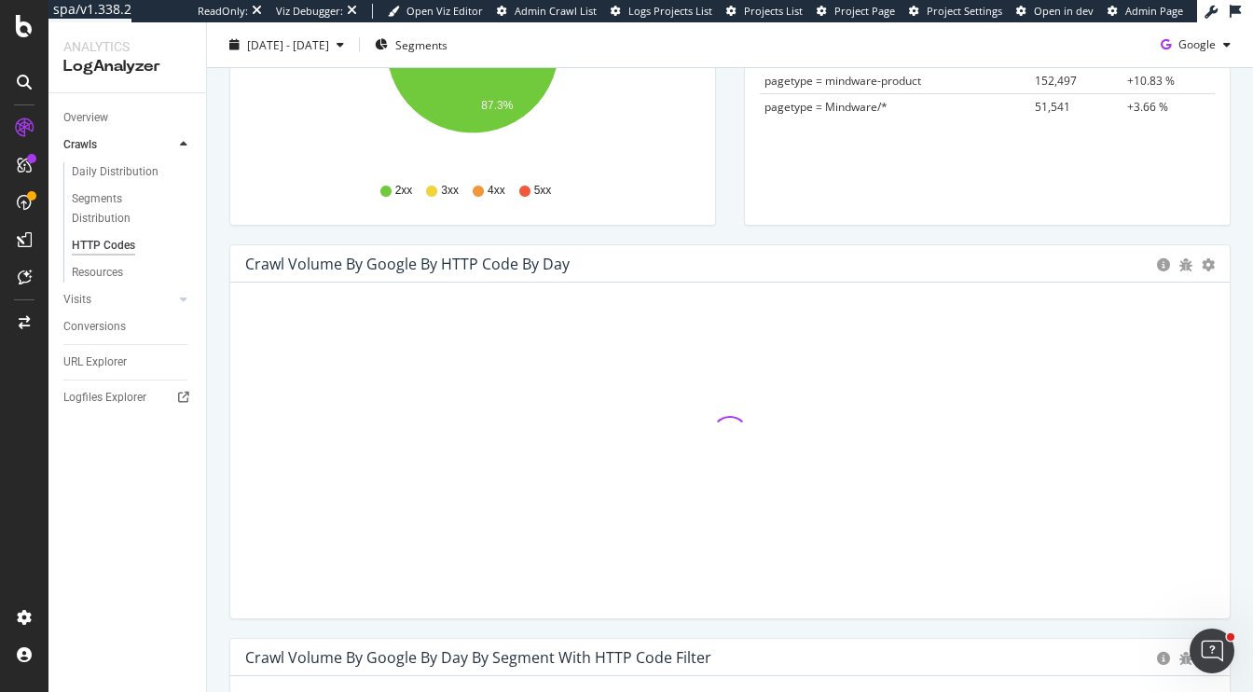
scroll to position [431, 0]
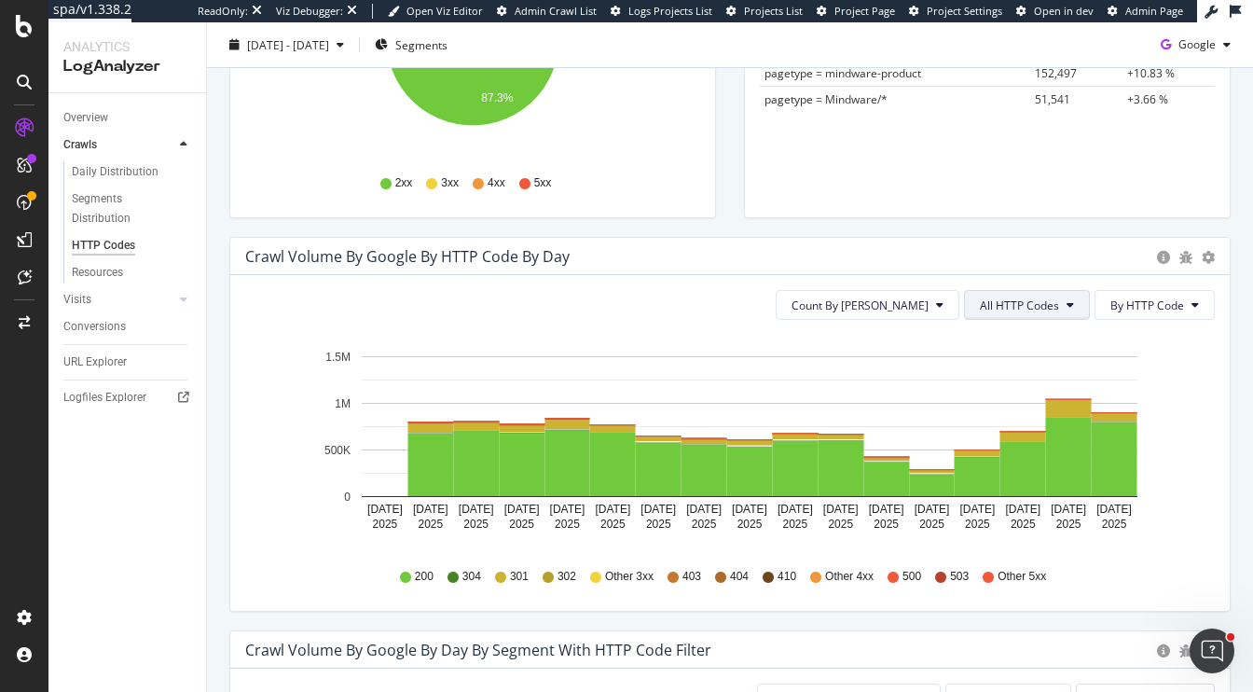
click at [1061, 304] on button "All HTTP Codes" at bounding box center [1027, 305] width 126 height 30
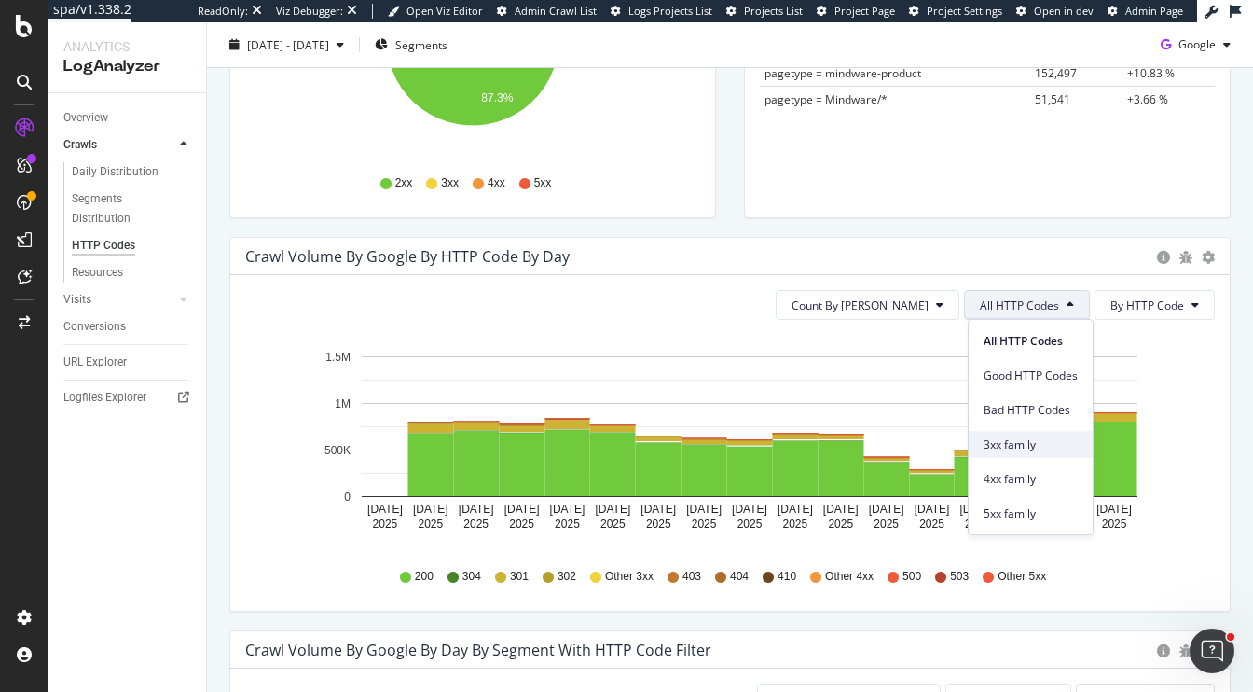
click at [1002, 442] on span "3xx family" at bounding box center [1031, 444] width 94 height 17
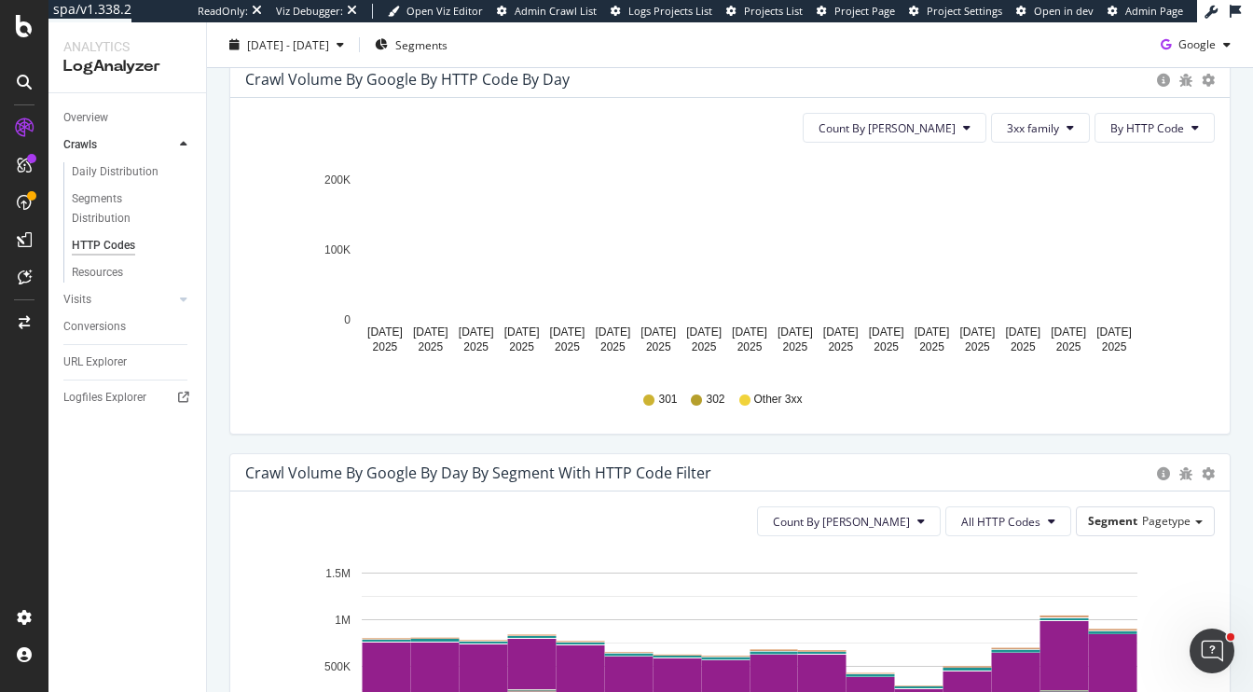
scroll to position [629, 0]
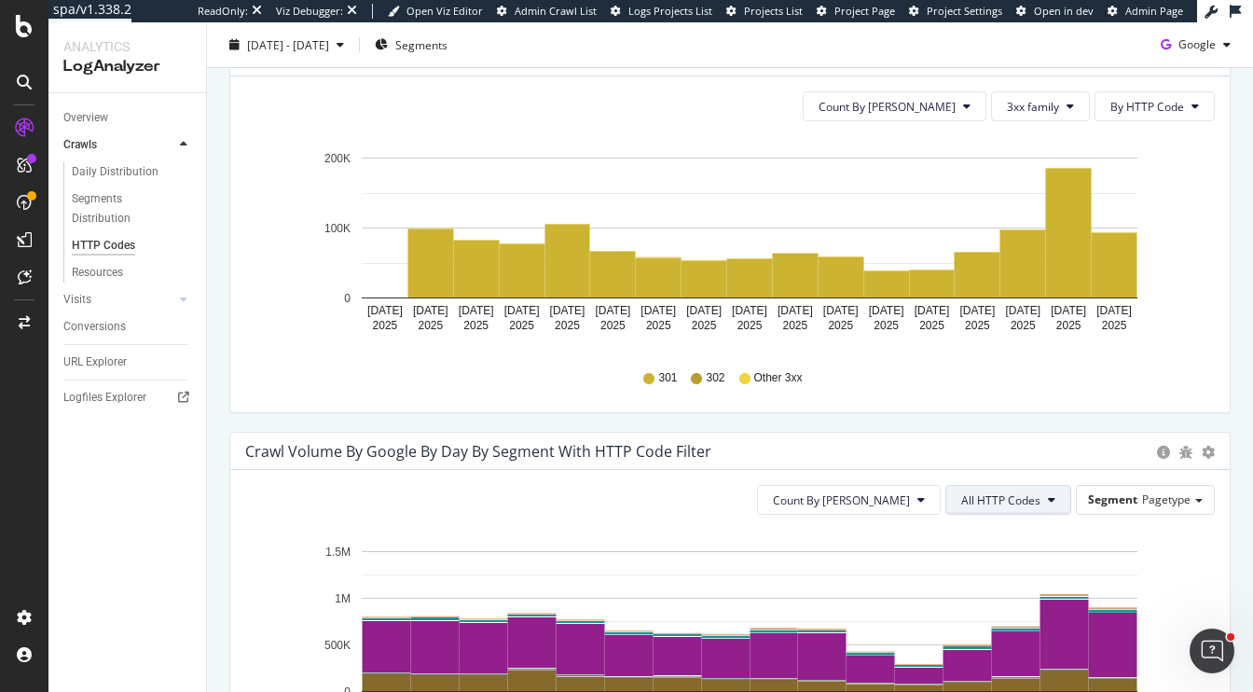
click at [1031, 498] on span "All HTTP Codes" at bounding box center [1000, 500] width 79 height 16
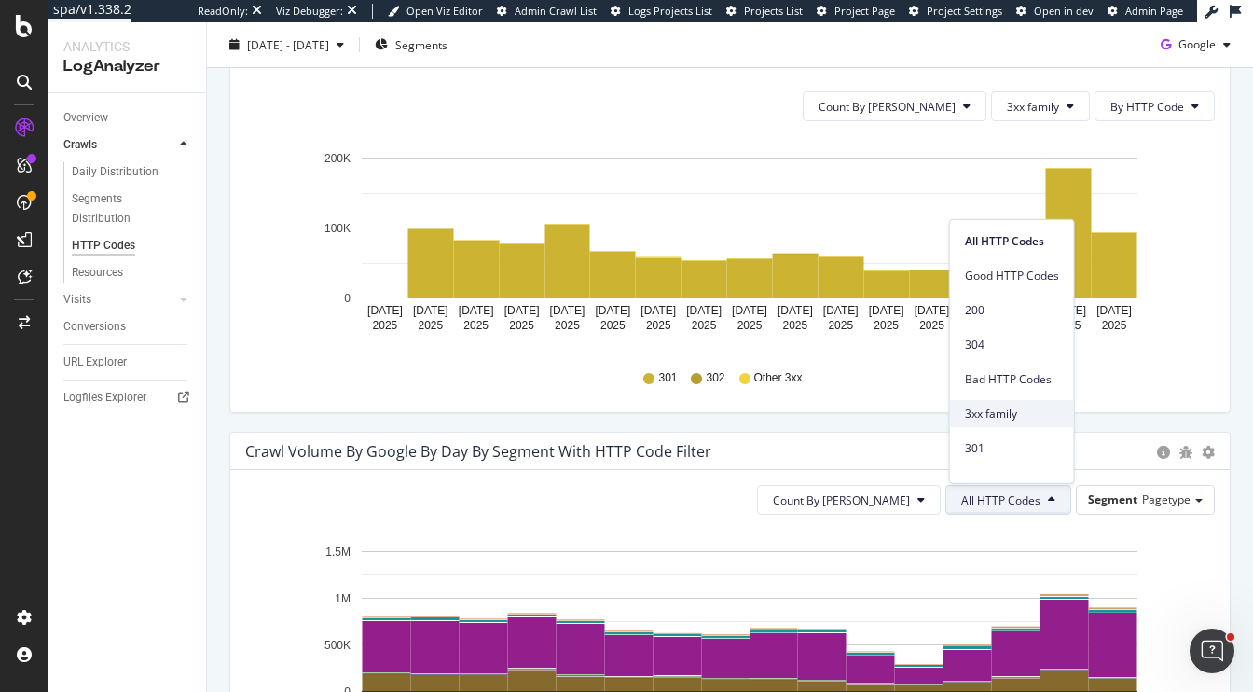
click at [1018, 410] on span "3xx family" at bounding box center [1012, 413] width 94 height 17
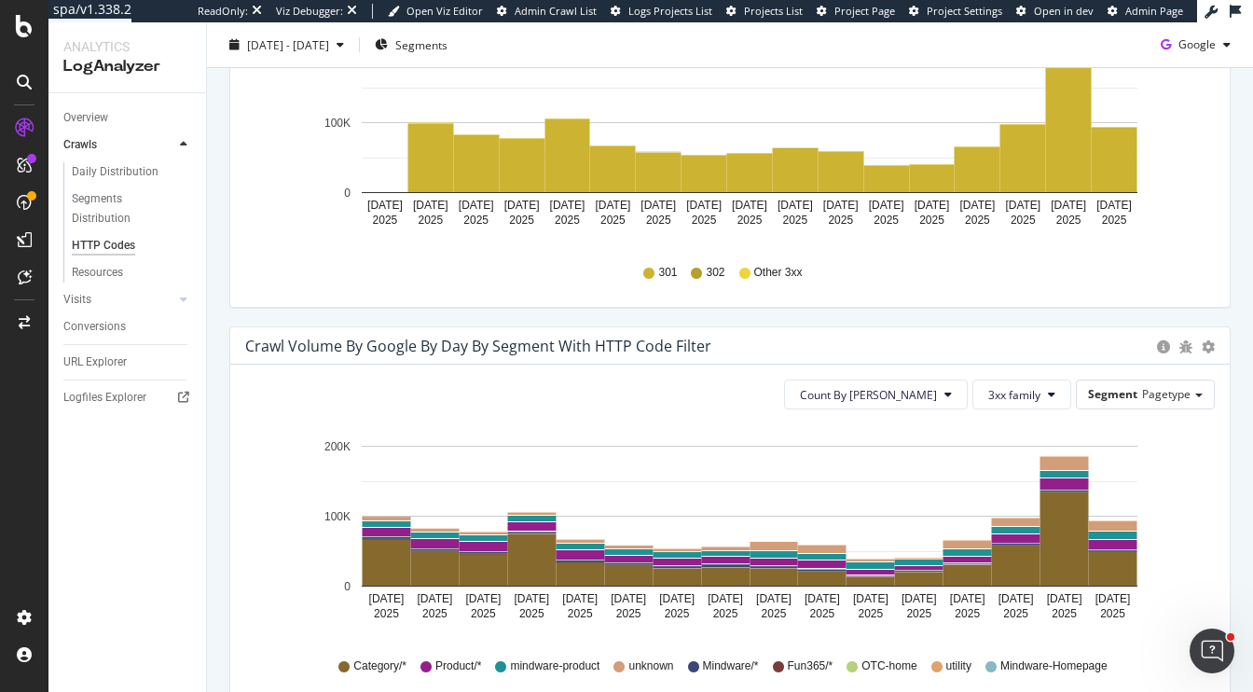
scroll to position [740, 0]
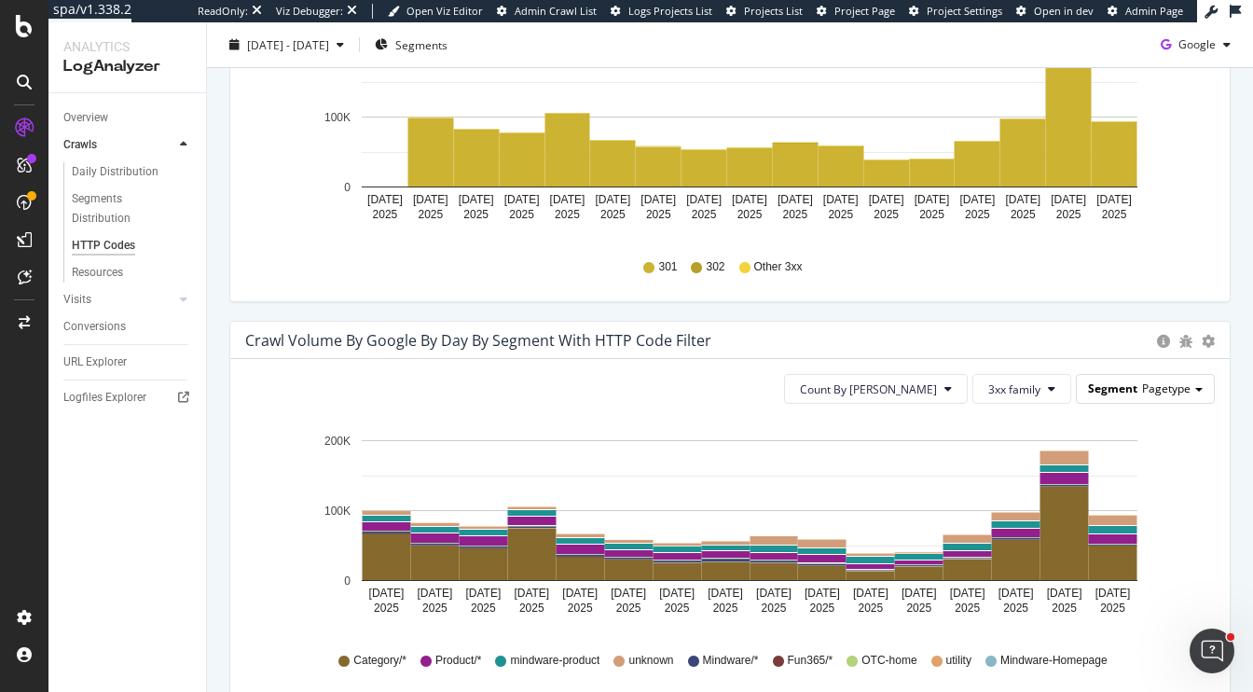
click at [1164, 375] on div "Segment Pagetype" at bounding box center [1145, 388] width 137 height 27
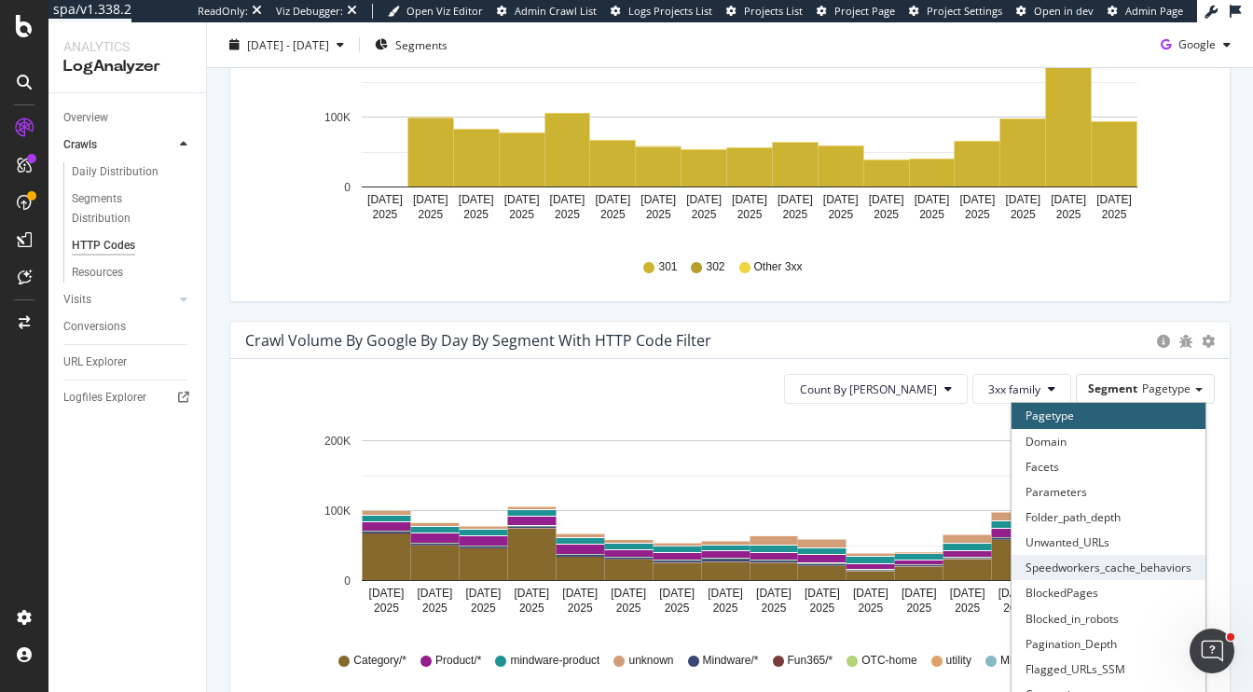
click at [1089, 568] on div "Speedworkers_cache_behaviors" at bounding box center [1109, 567] width 194 height 25
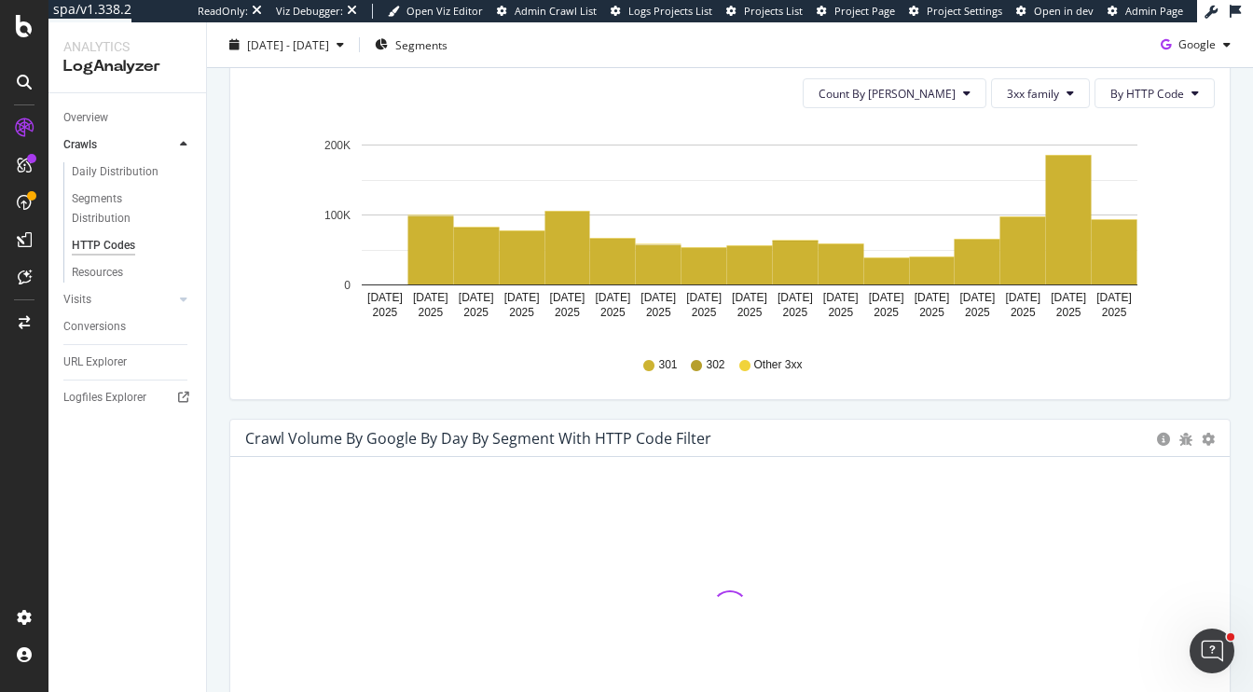
scroll to position [642, 0]
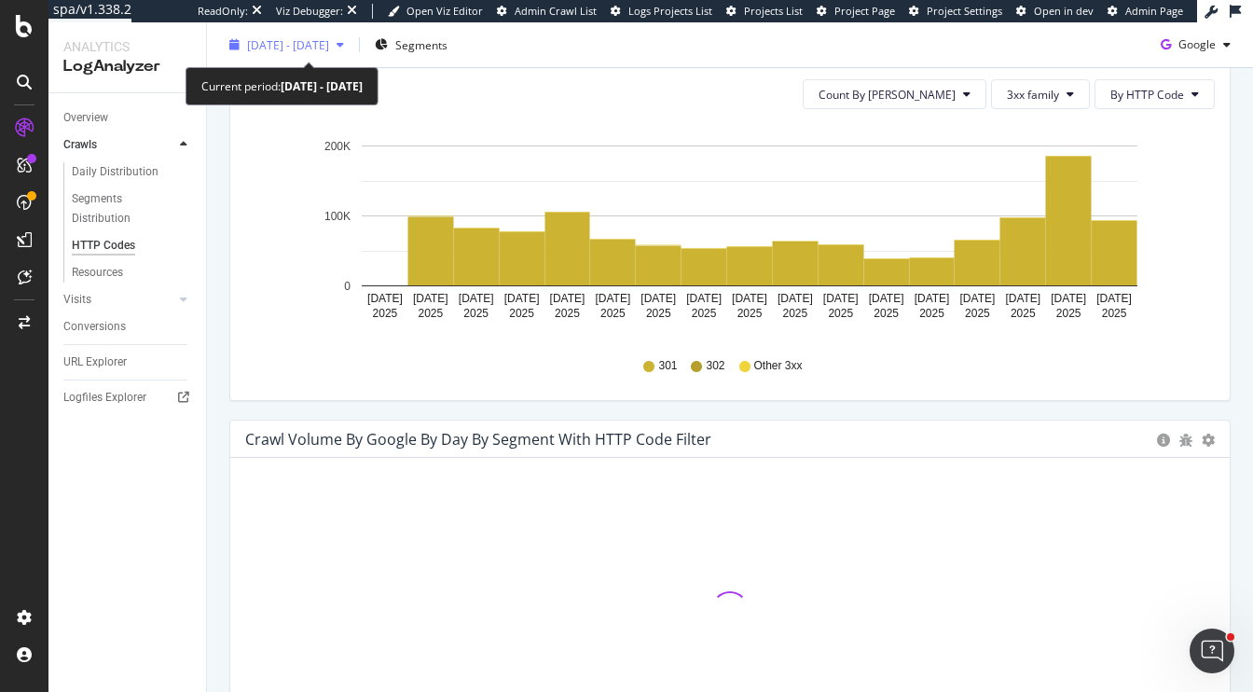
click at [329, 41] on span "2025 Sep. 20th - Oct. 5th" at bounding box center [288, 44] width 82 height 16
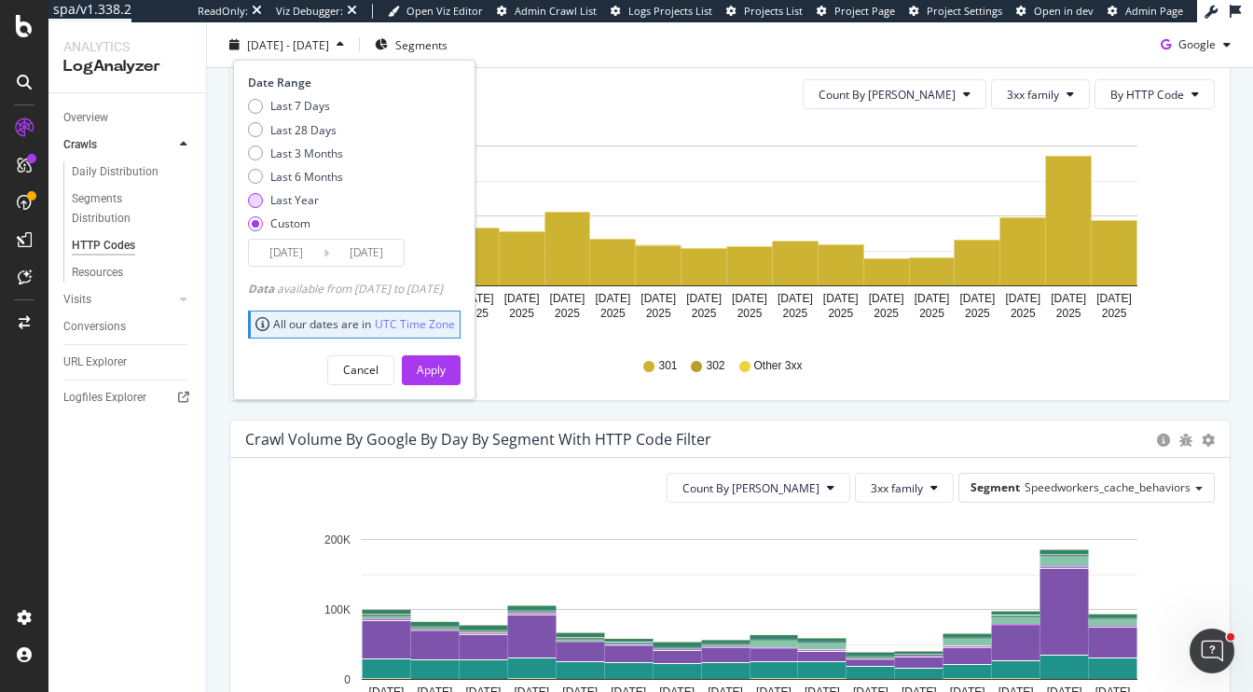
click at [304, 197] on div "Last Year" at bounding box center [294, 200] width 48 height 16
type input "2024/10/06"
click at [446, 364] on div "Apply" at bounding box center [431, 370] width 29 height 16
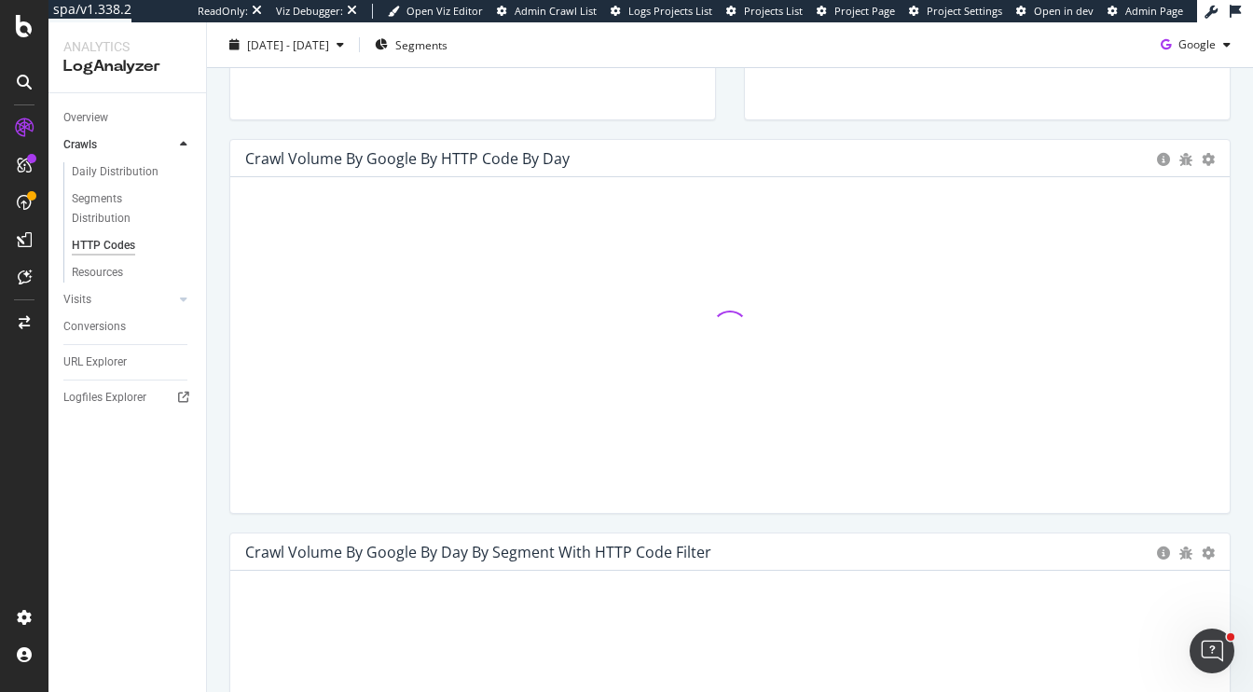
scroll to position [513, 0]
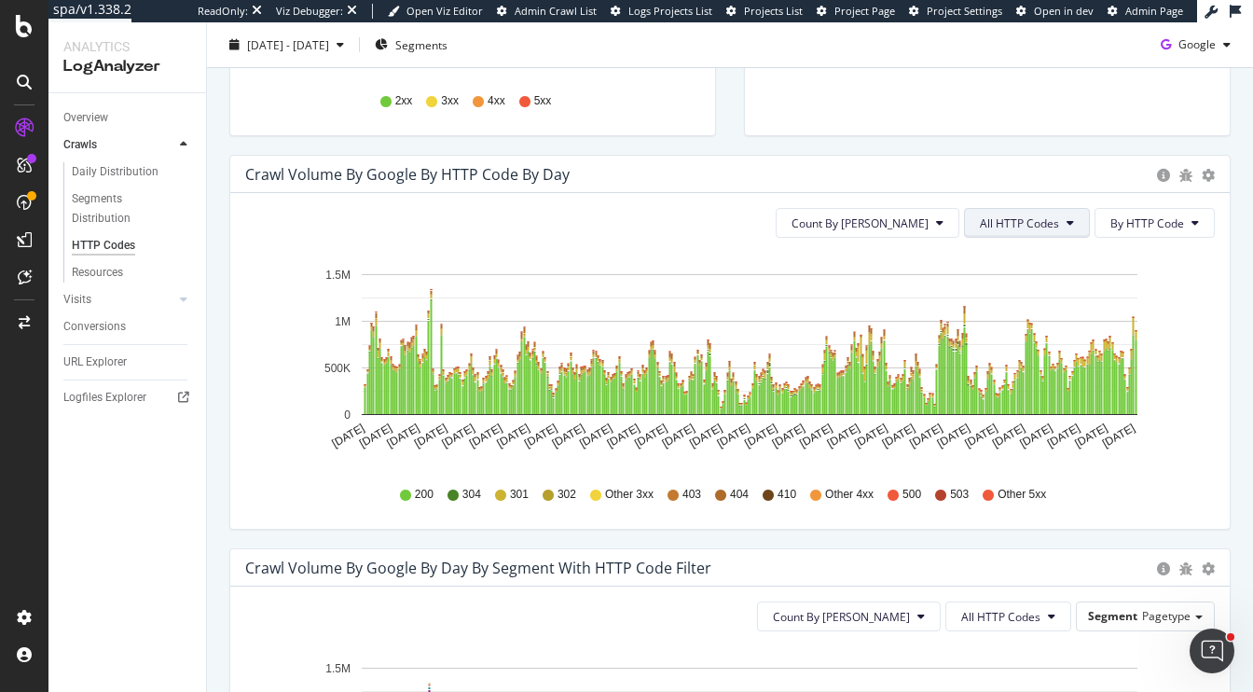
click at [1056, 221] on span "All HTTP Codes" at bounding box center [1019, 223] width 79 height 16
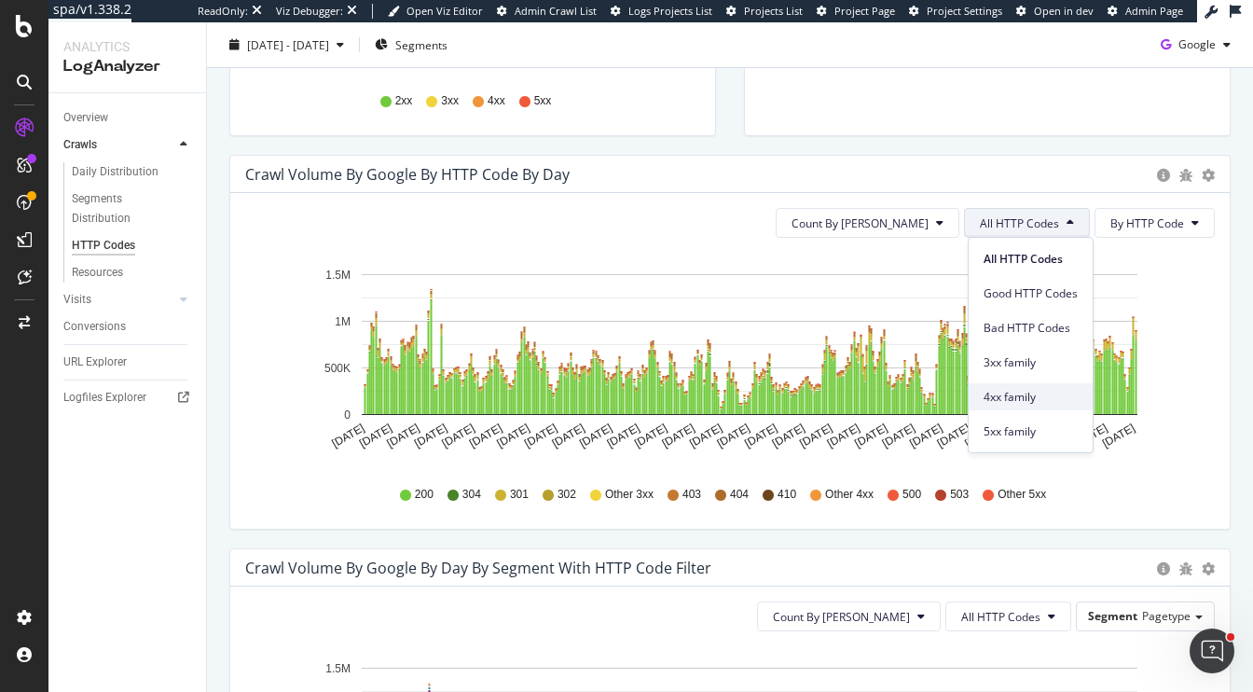
click at [1025, 383] on div "4xx family" at bounding box center [1031, 396] width 124 height 27
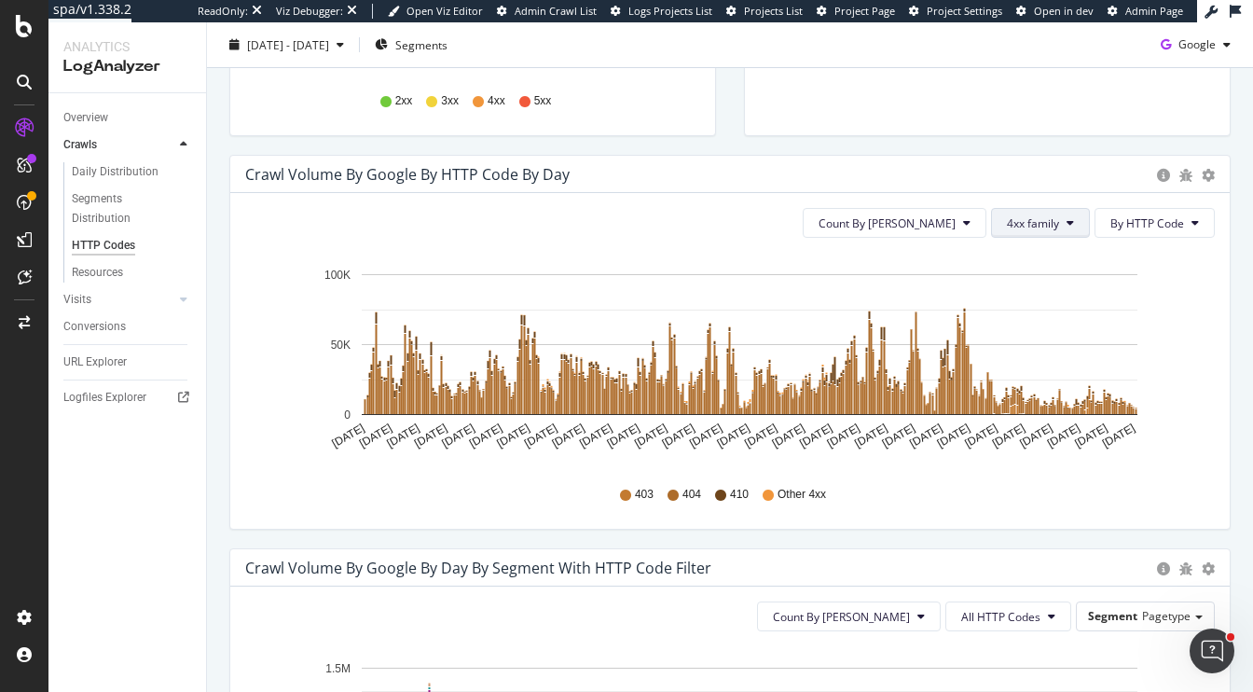
click at [1044, 223] on span "4xx family" at bounding box center [1033, 223] width 52 height 16
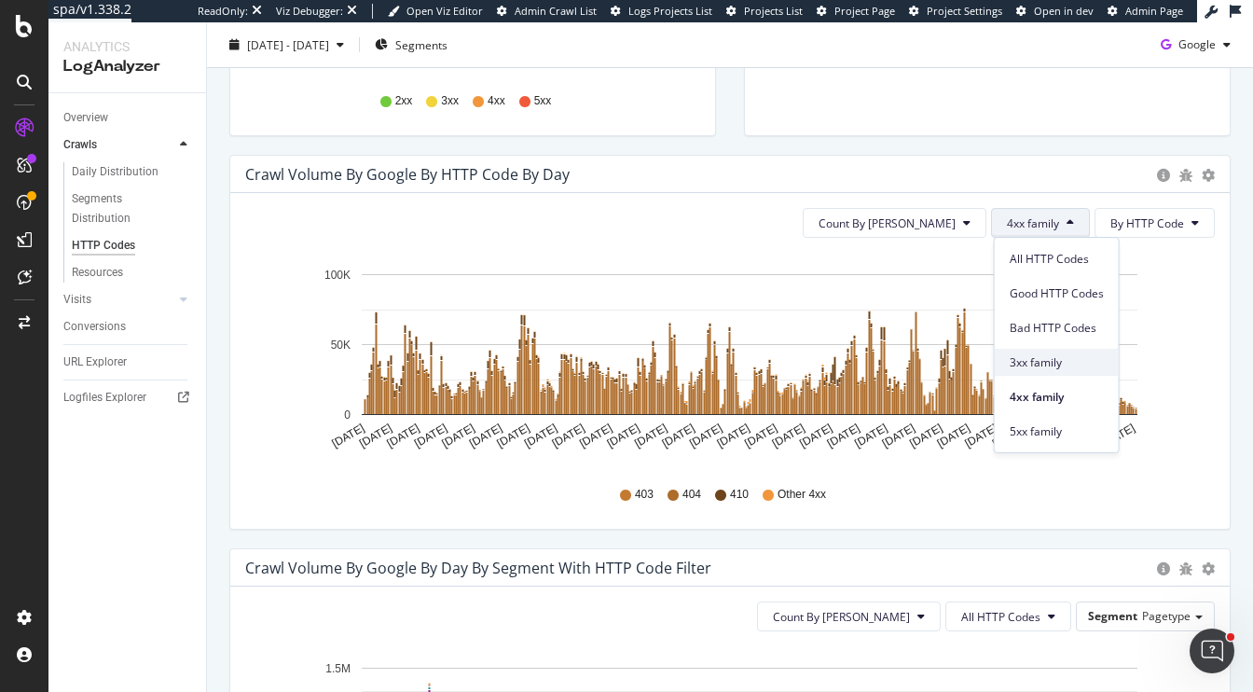
click at [1044, 369] on span "3xx family" at bounding box center [1057, 362] width 94 height 17
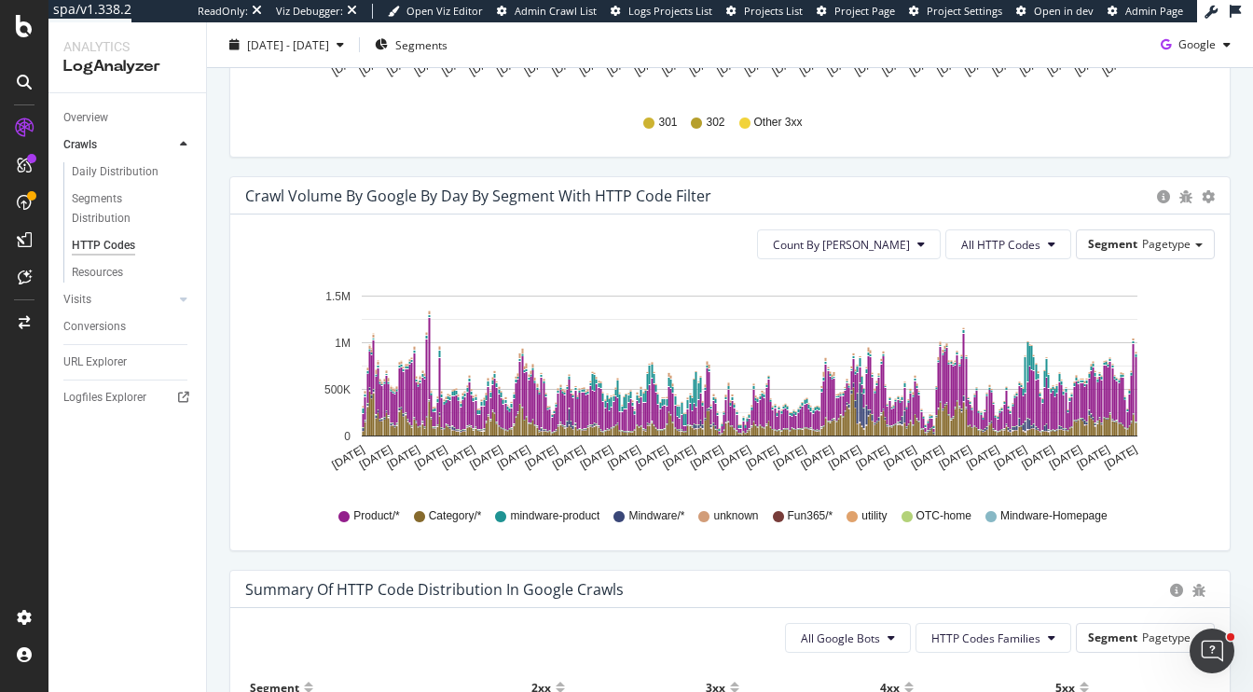
scroll to position [1253, 0]
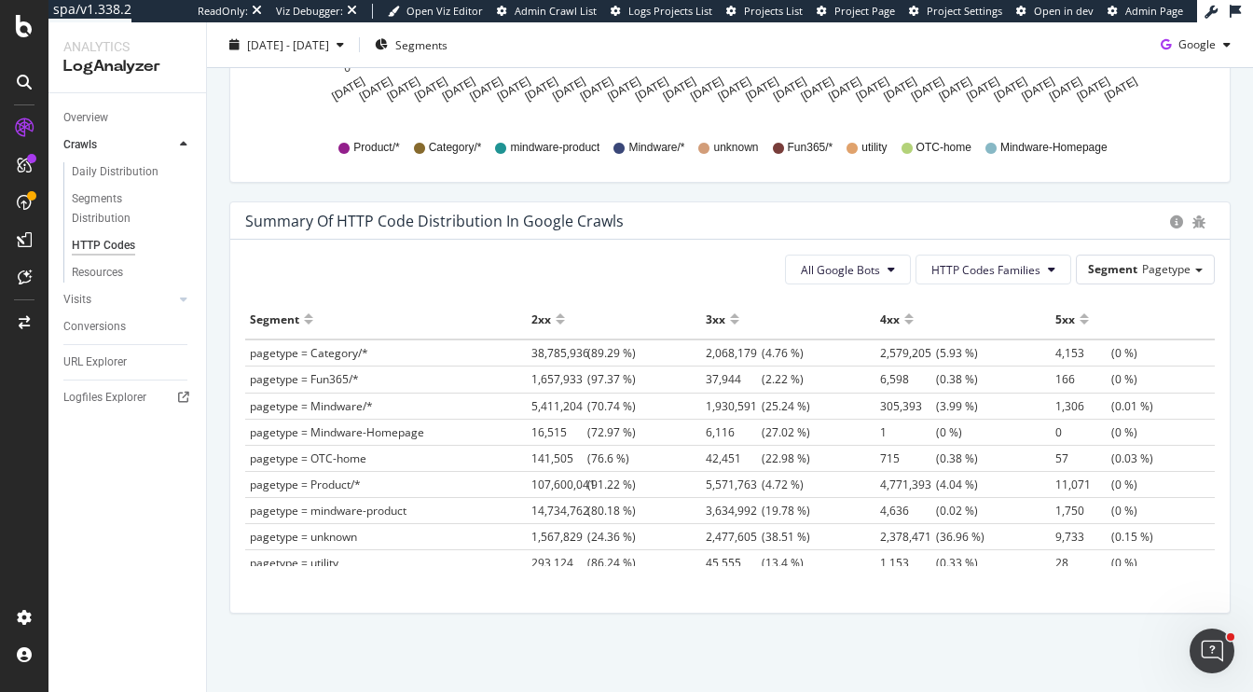
click at [227, 242] on div "Summary of HTTP Code Distribution in google crawls All Google Bots HTTP Codes F…" at bounding box center [729, 416] width 1029 height 431
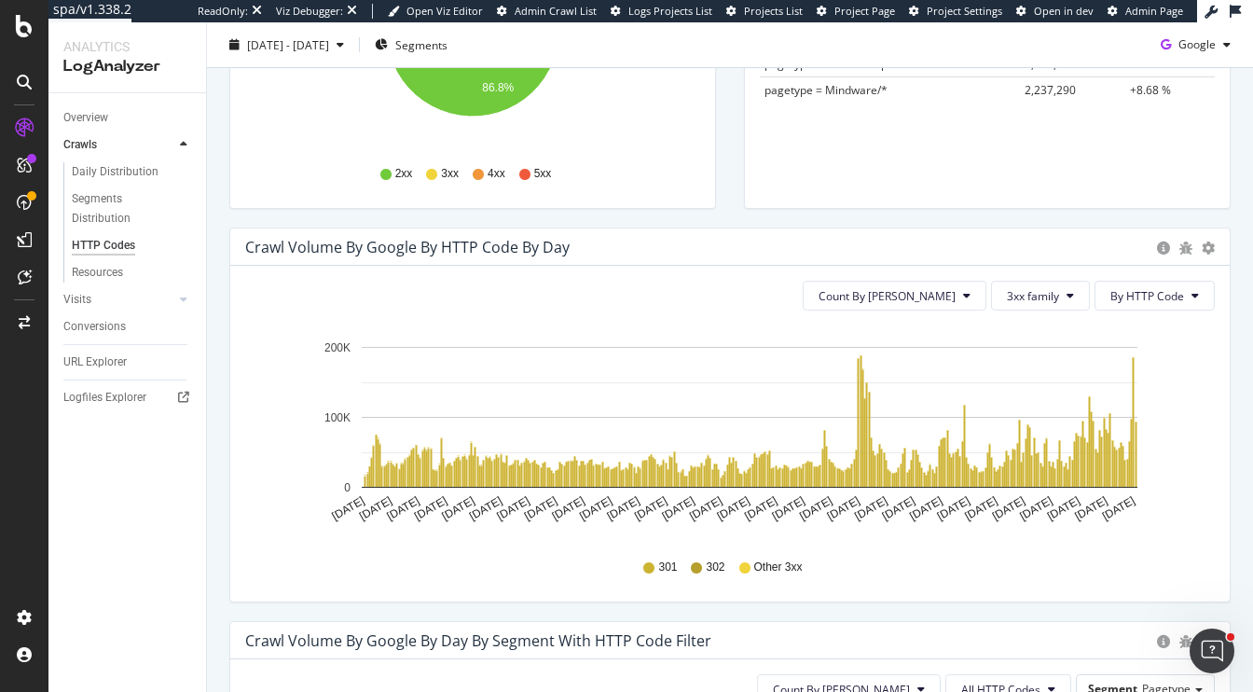
scroll to position [458, 0]
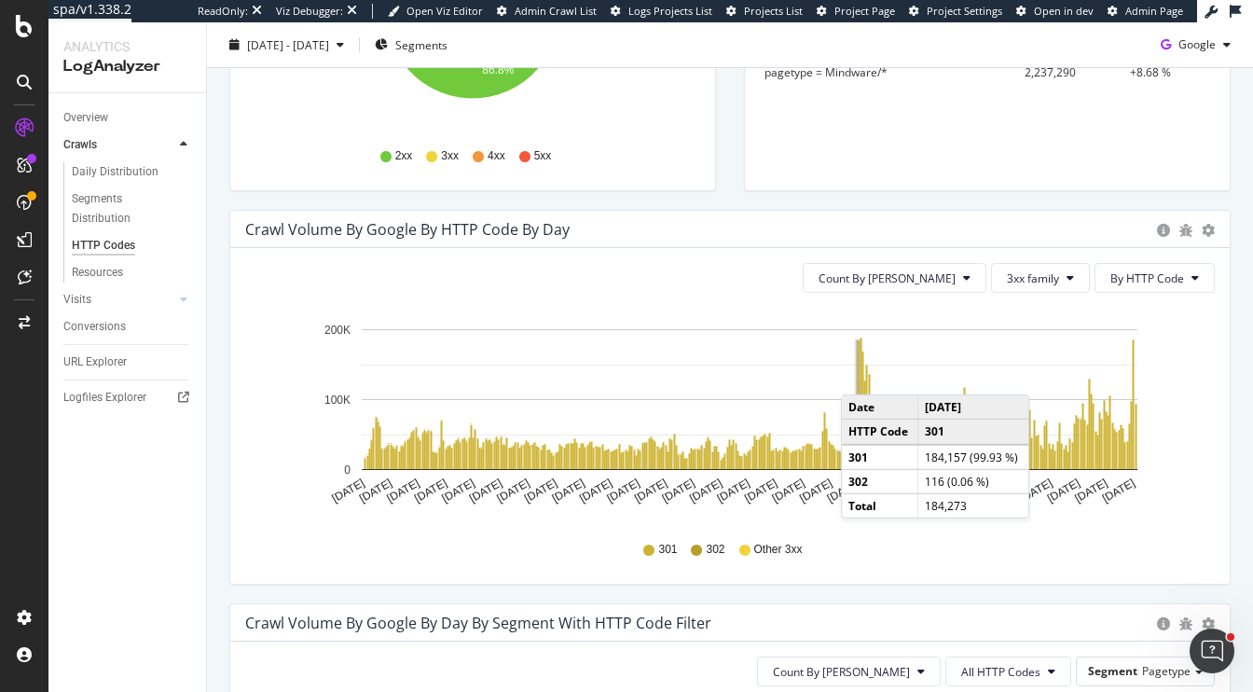
click at [860, 375] on rect "A chart." at bounding box center [858, 405] width 3 height 129
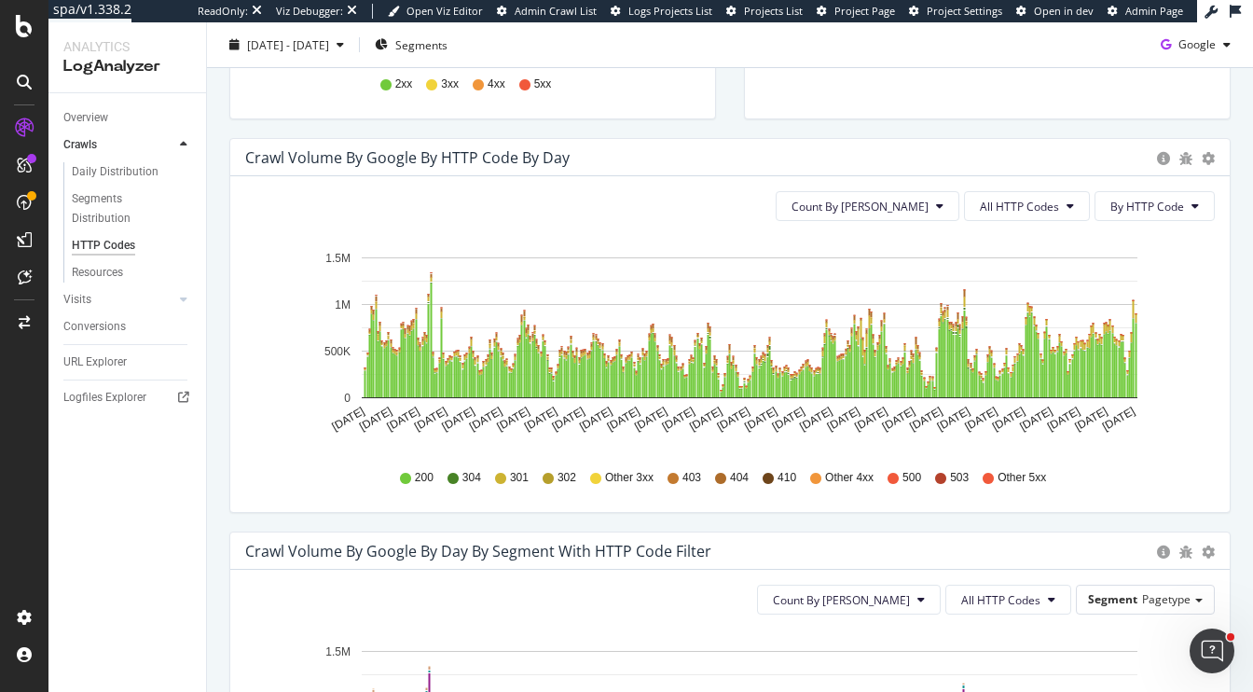
scroll to position [499, 0]
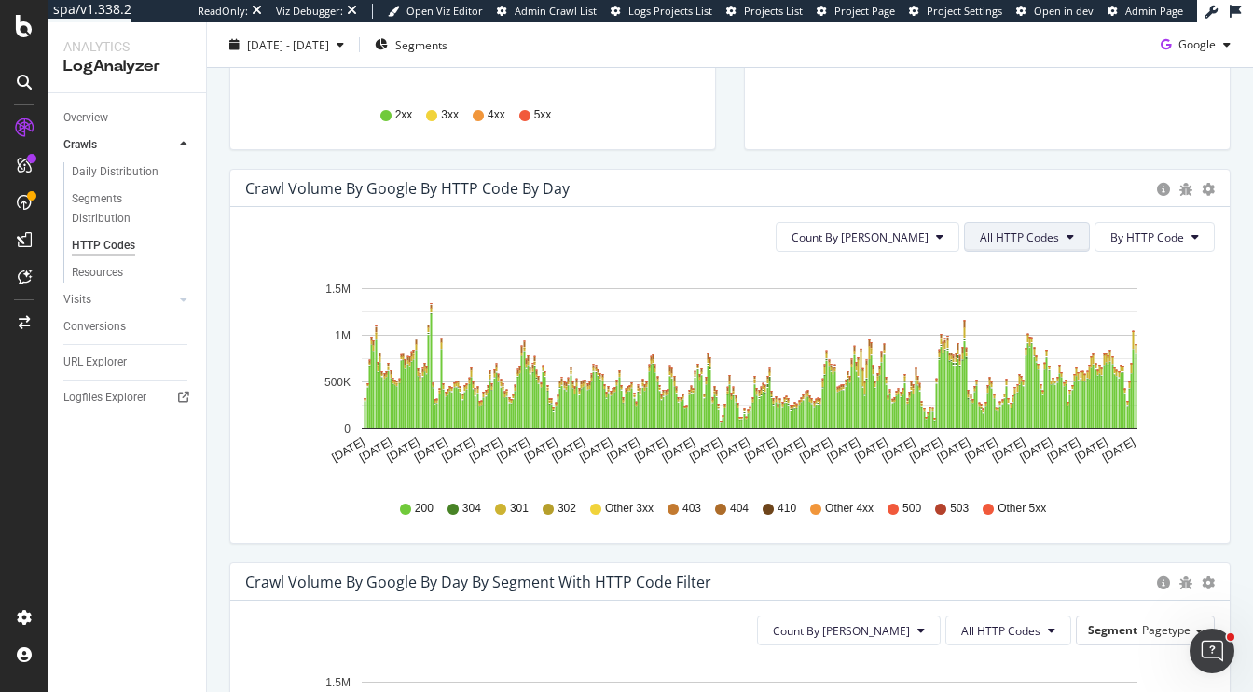
click at [1038, 242] on span "All HTTP Codes" at bounding box center [1019, 237] width 79 height 16
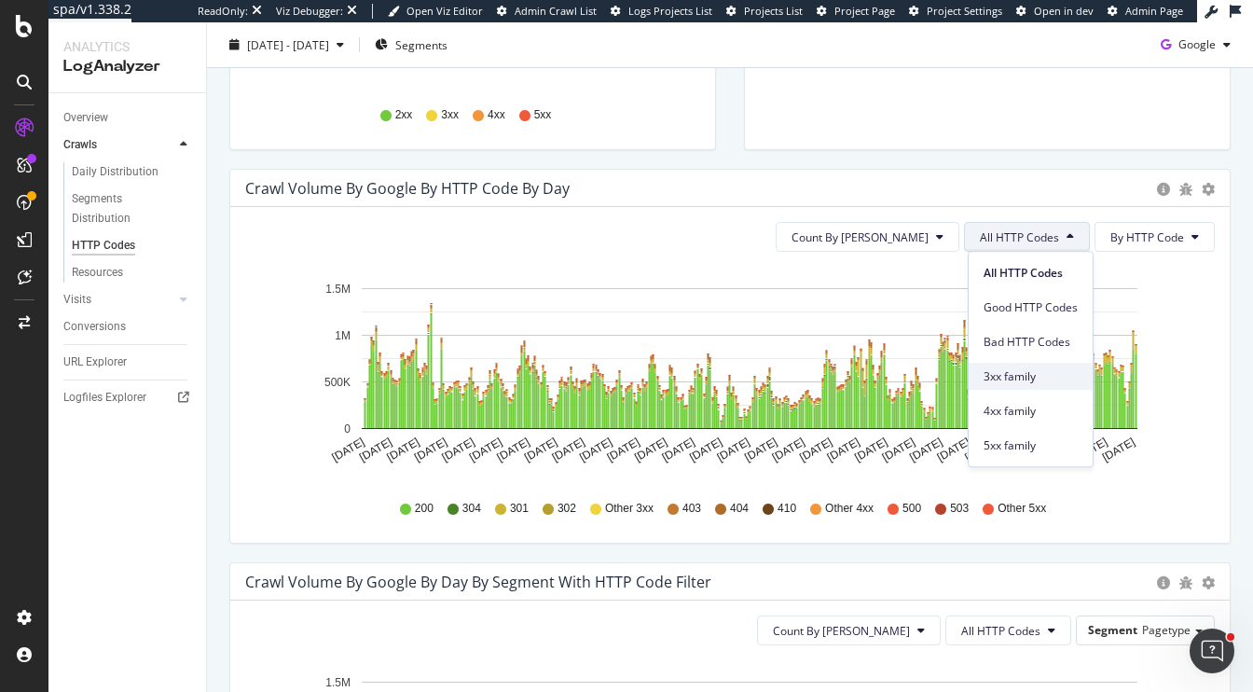
click at [1019, 381] on span "3xx family" at bounding box center [1031, 376] width 94 height 17
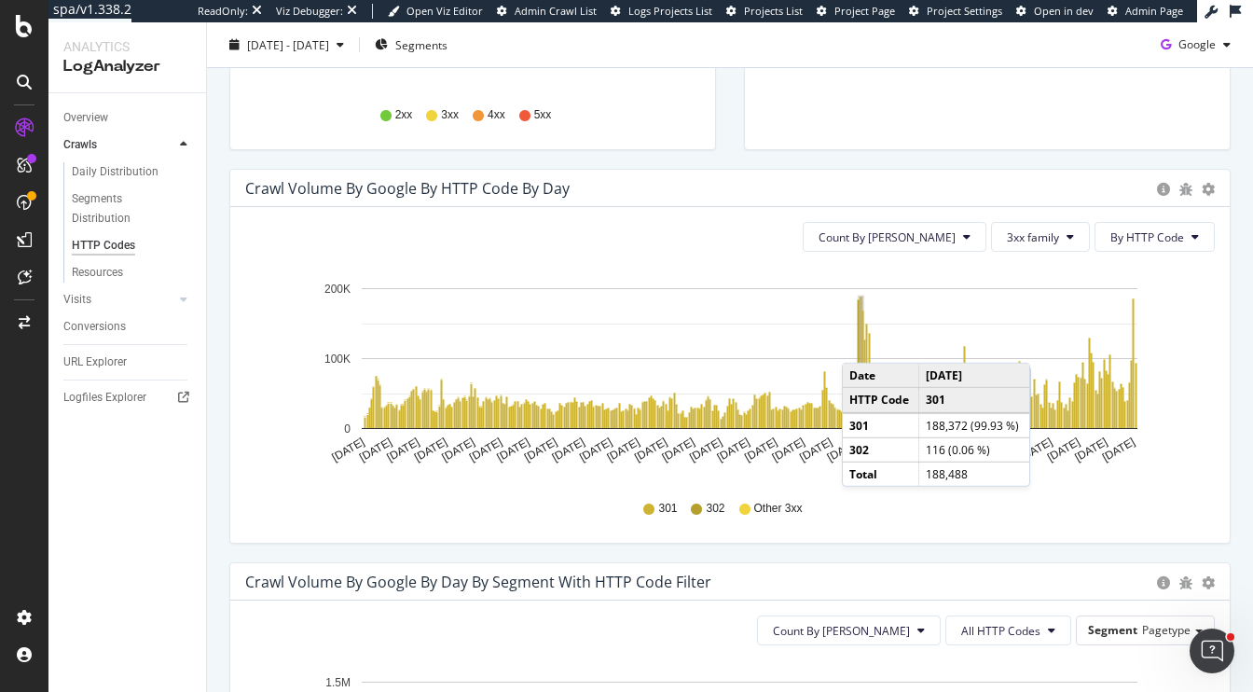
click at [861, 343] on rect "A chart." at bounding box center [862, 362] width 2 height 131
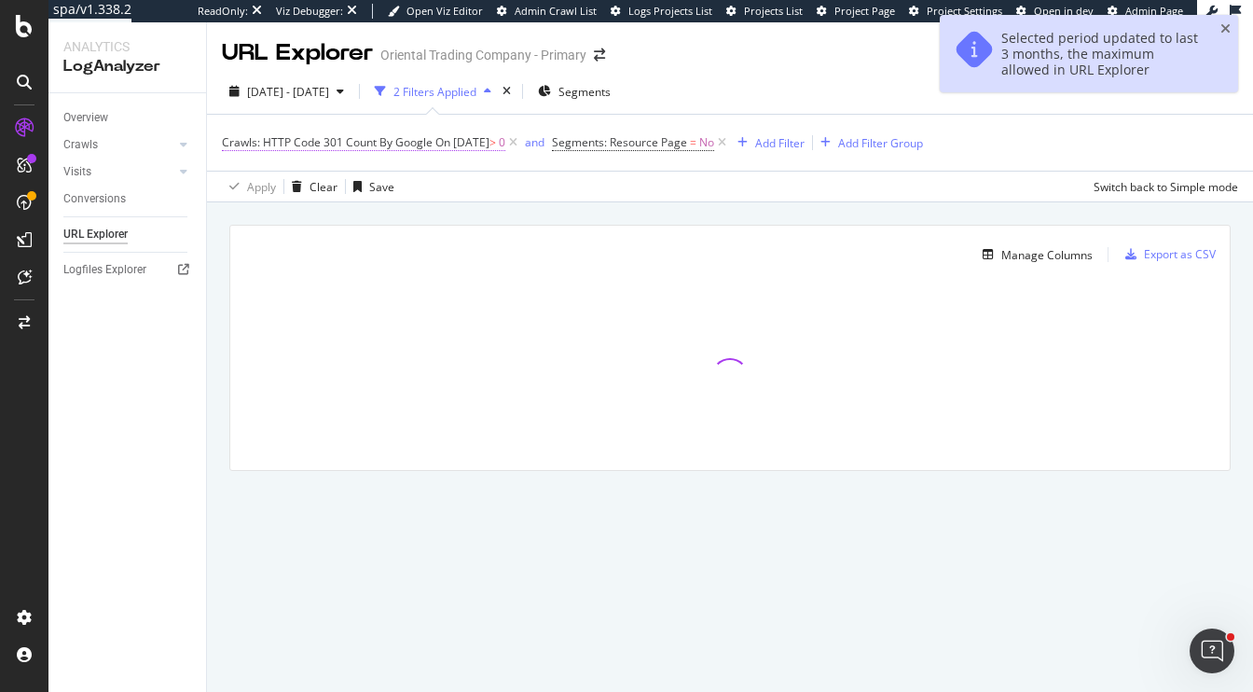
click at [465, 141] on span "On 2026-02-25" at bounding box center [462, 142] width 54 height 16
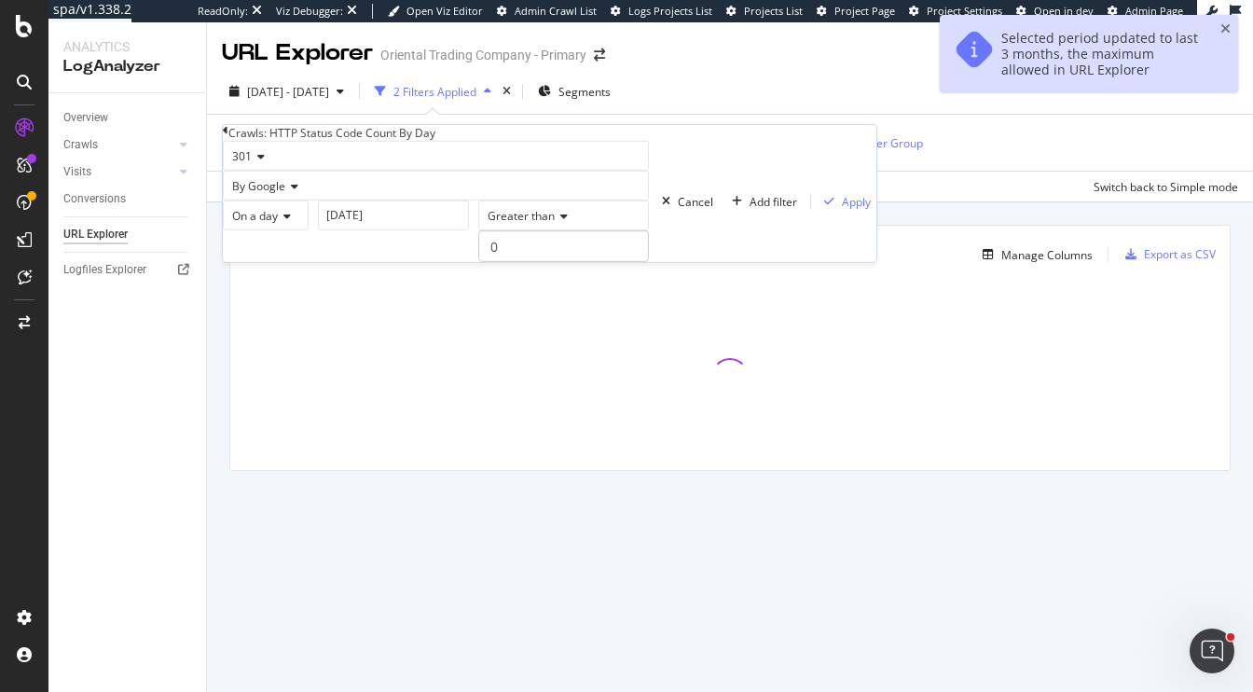
click at [318, 230] on input "2026-02-25" at bounding box center [393, 215] width 151 height 30
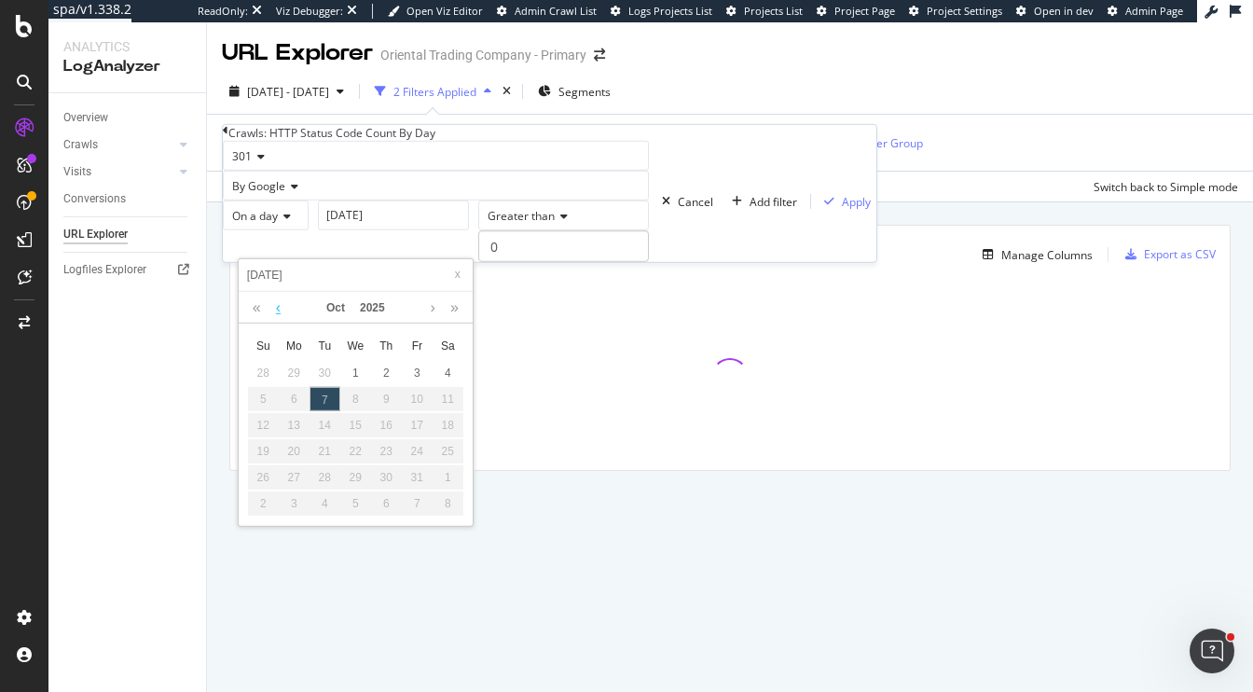
click at [275, 322] on link at bounding box center [278, 308] width 14 height 32
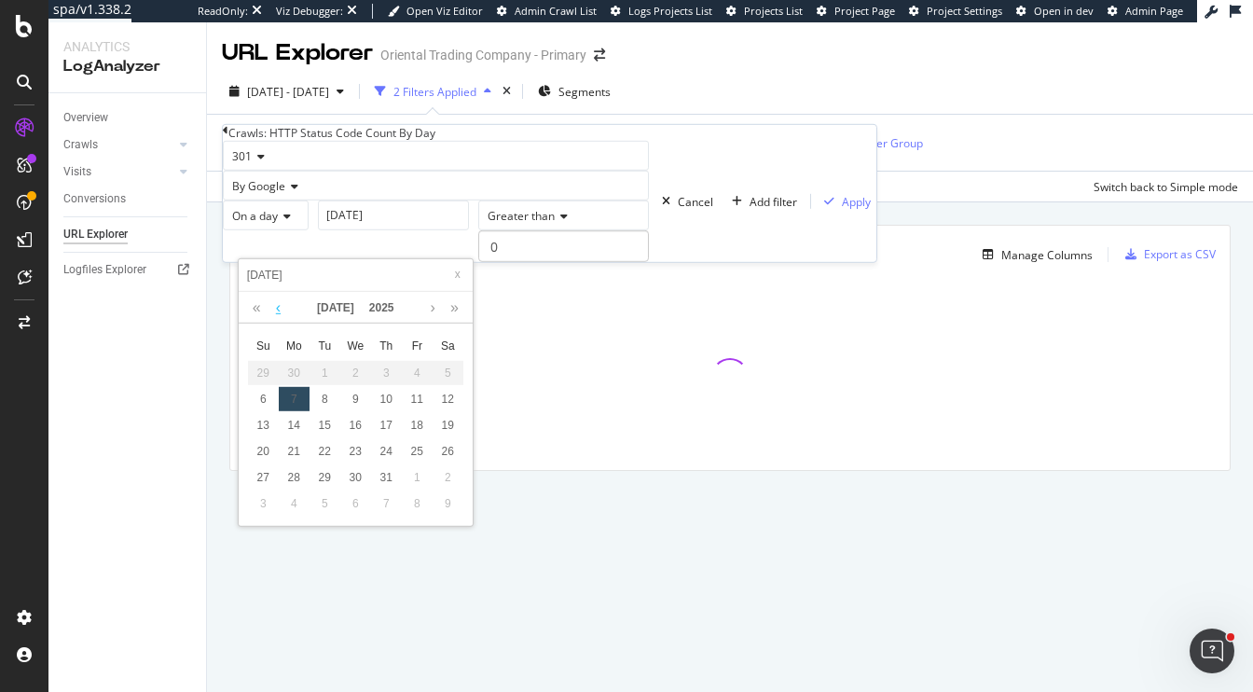
click at [275, 322] on link at bounding box center [278, 308] width 14 height 32
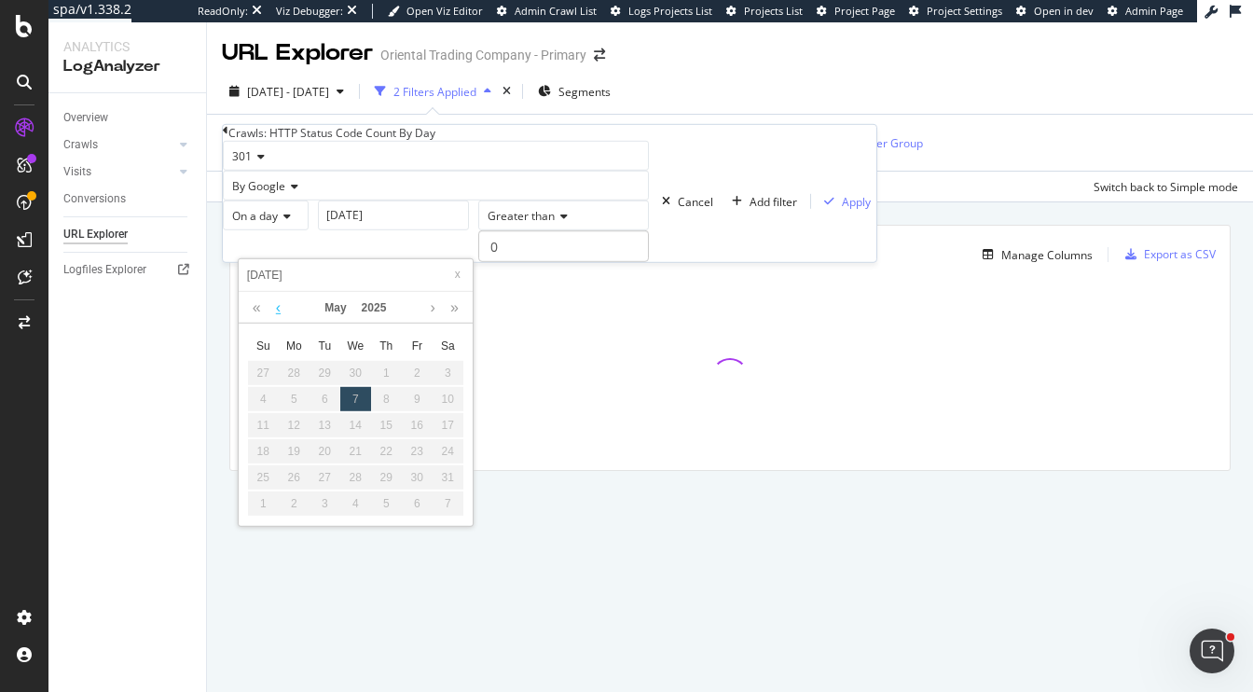
click at [275, 322] on link at bounding box center [278, 308] width 14 height 32
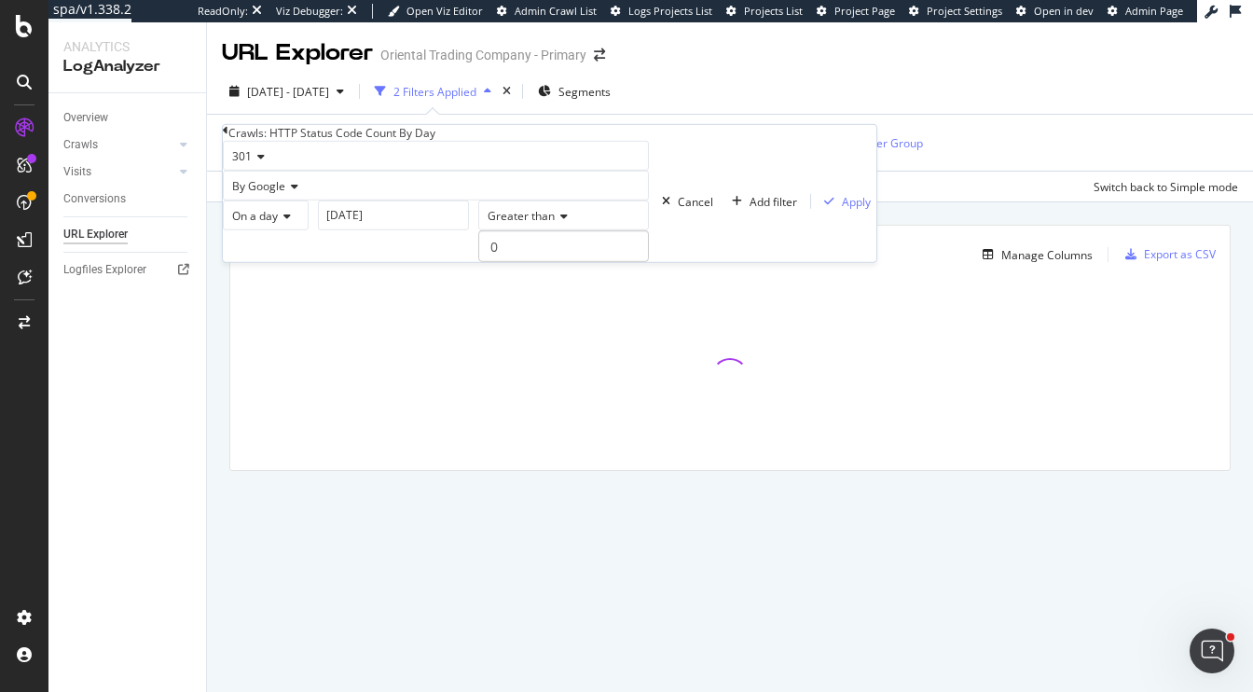
click at [369, 164] on div "301 By Google On a day 2026-02-25 Greater than 0 Cancel Add filter Apply" at bounding box center [550, 201] width 654 height 121
click at [318, 230] on input "2026-02-25" at bounding box center [393, 215] width 151 height 30
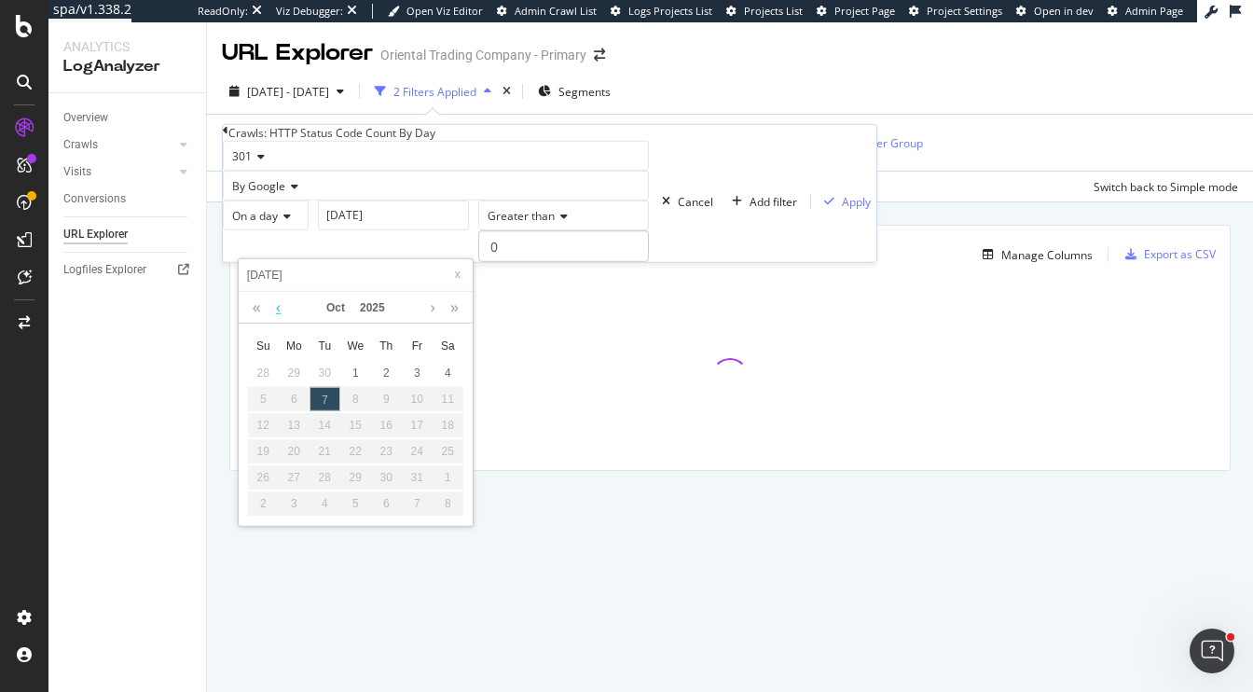
click at [278, 320] on link at bounding box center [278, 308] width 14 height 32
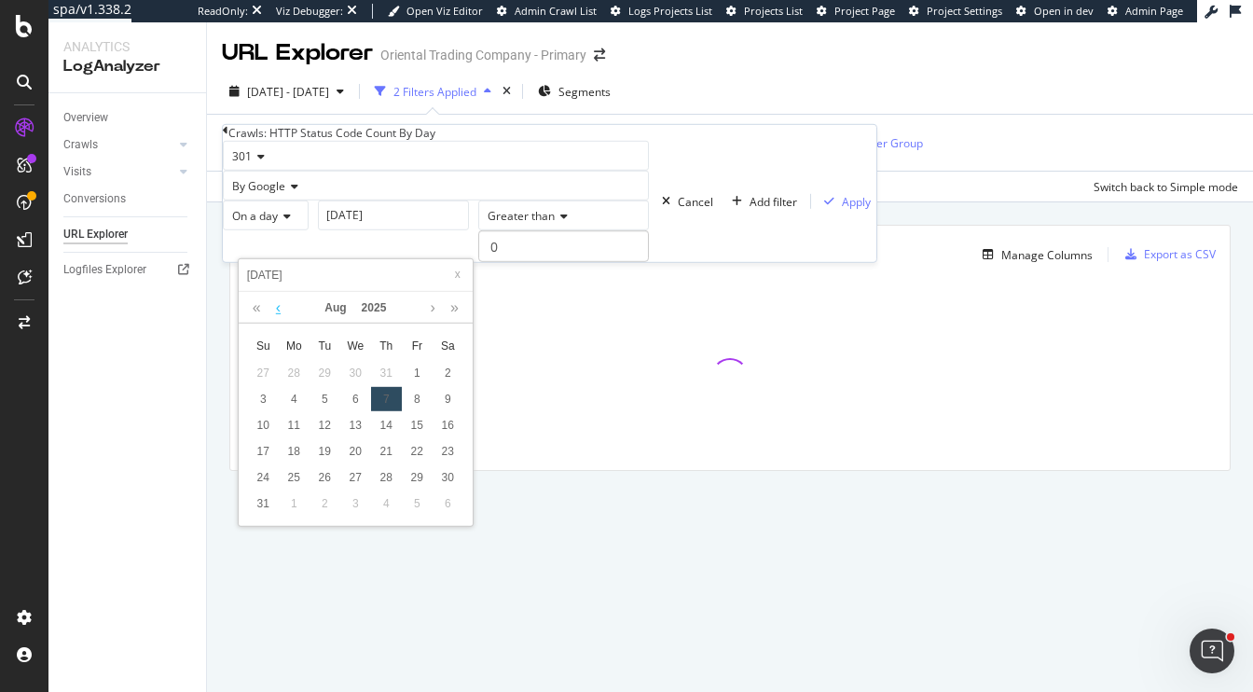
click at [278, 320] on link at bounding box center [278, 308] width 14 height 32
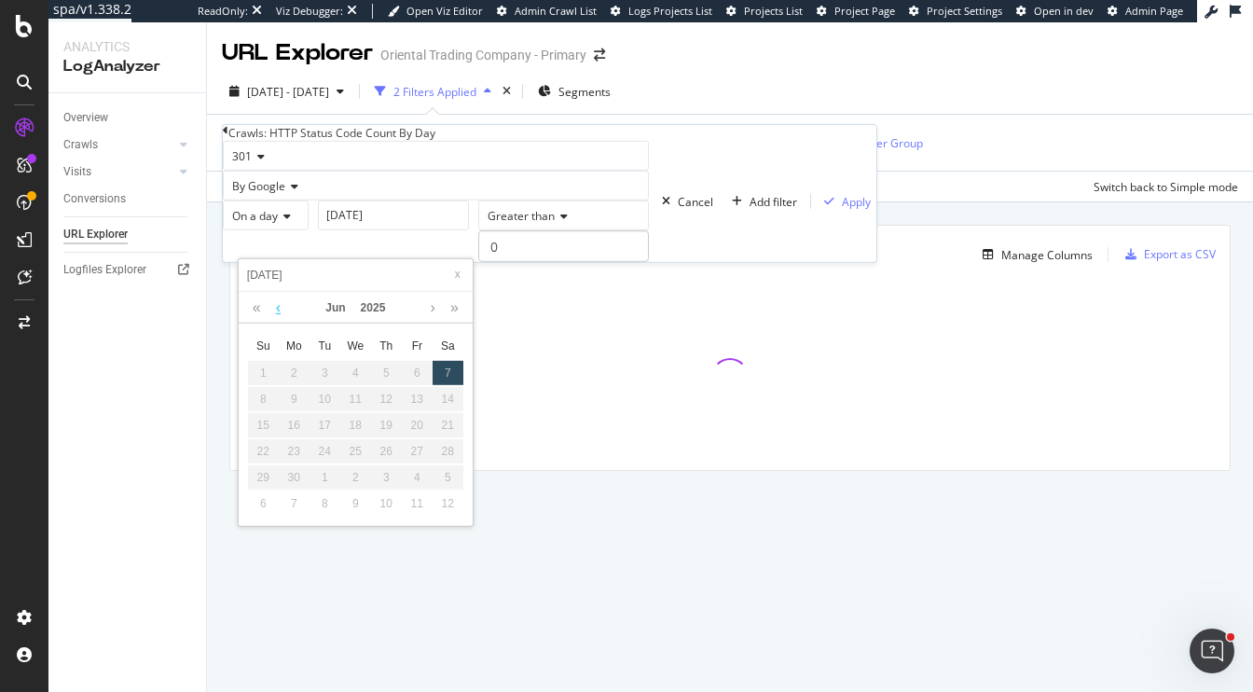
click at [278, 320] on link at bounding box center [278, 308] width 14 height 32
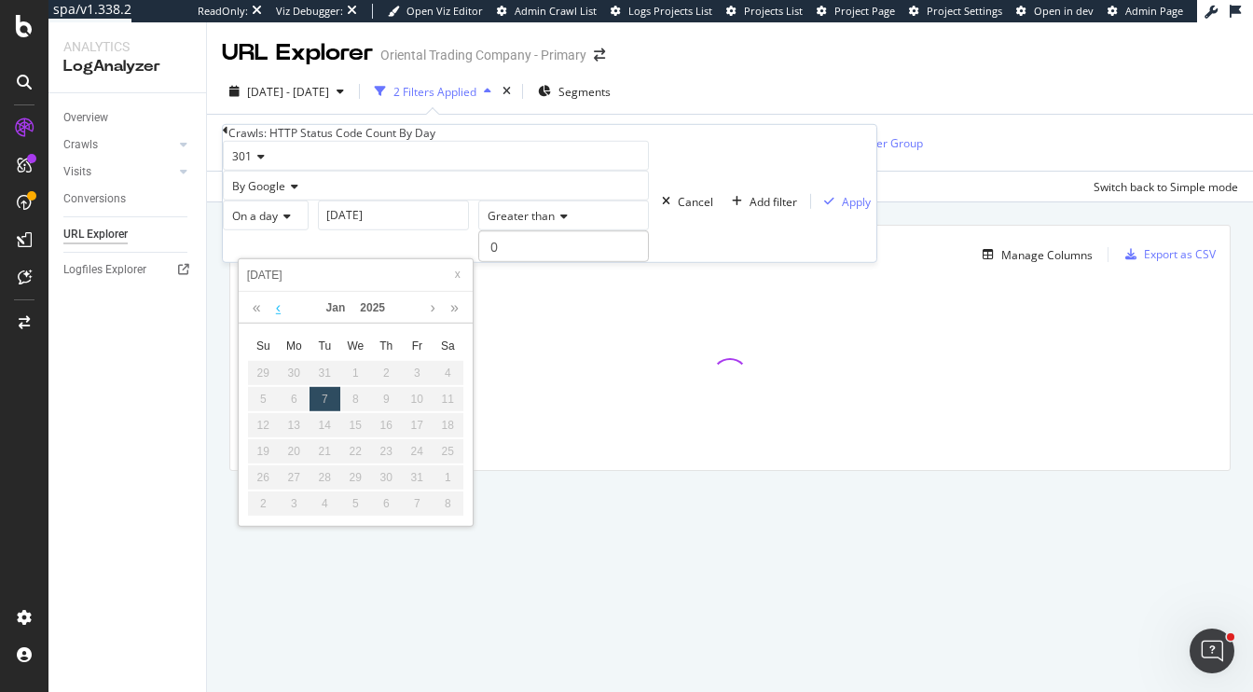
click at [278, 320] on link at bounding box center [278, 308] width 14 height 32
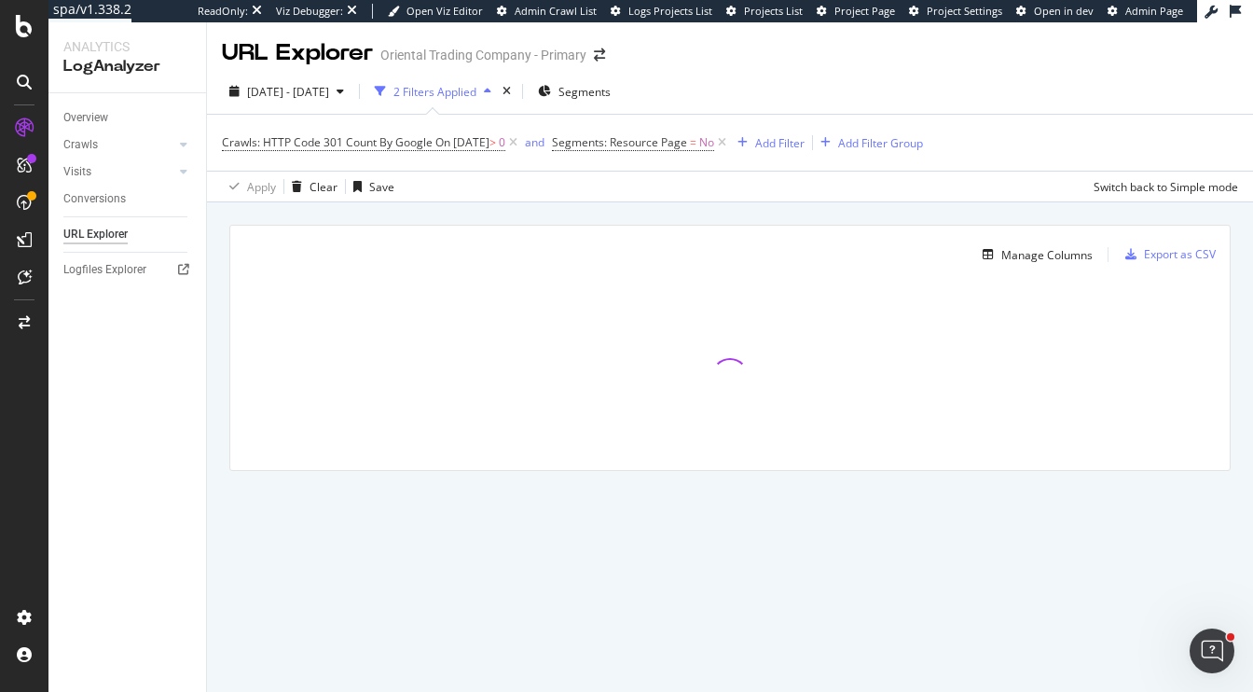
click at [228, 419] on div "Manage Columns Export as CSV Full URL Crawls: HTTP Code 301 Count By Google" at bounding box center [730, 369] width 1046 height 334
click at [1224, 642] on div "Open Intercom Messenger" at bounding box center [1210, 648] width 62 height 62
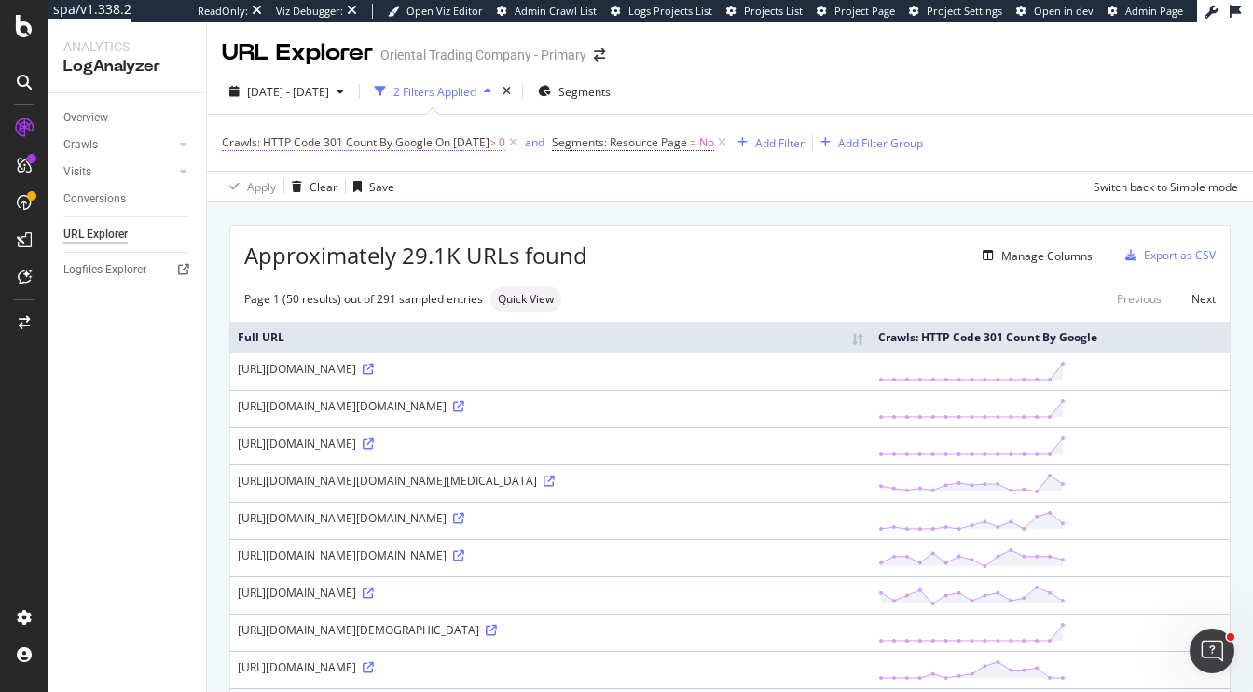
click at [490, 146] on span "On [DATE]" at bounding box center [462, 142] width 54 height 16
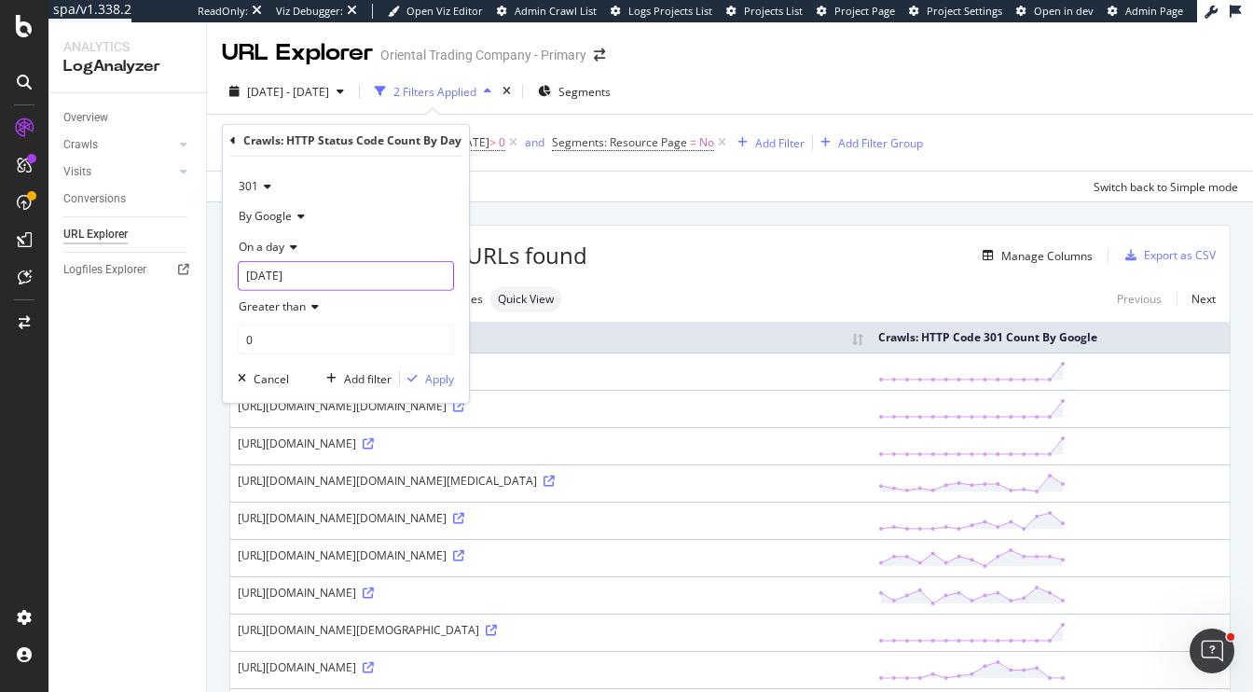
click at [270, 270] on input "[DATE]" at bounding box center [346, 276] width 216 height 30
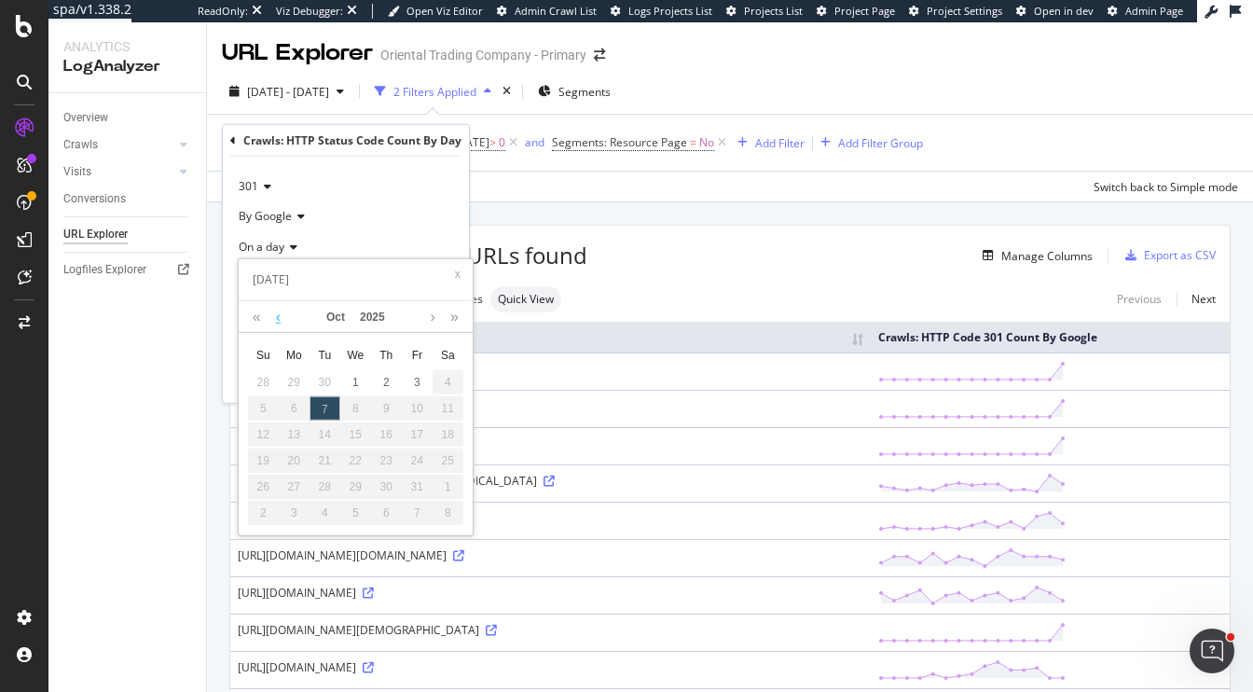
click at [279, 323] on link at bounding box center [278, 317] width 14 height 32
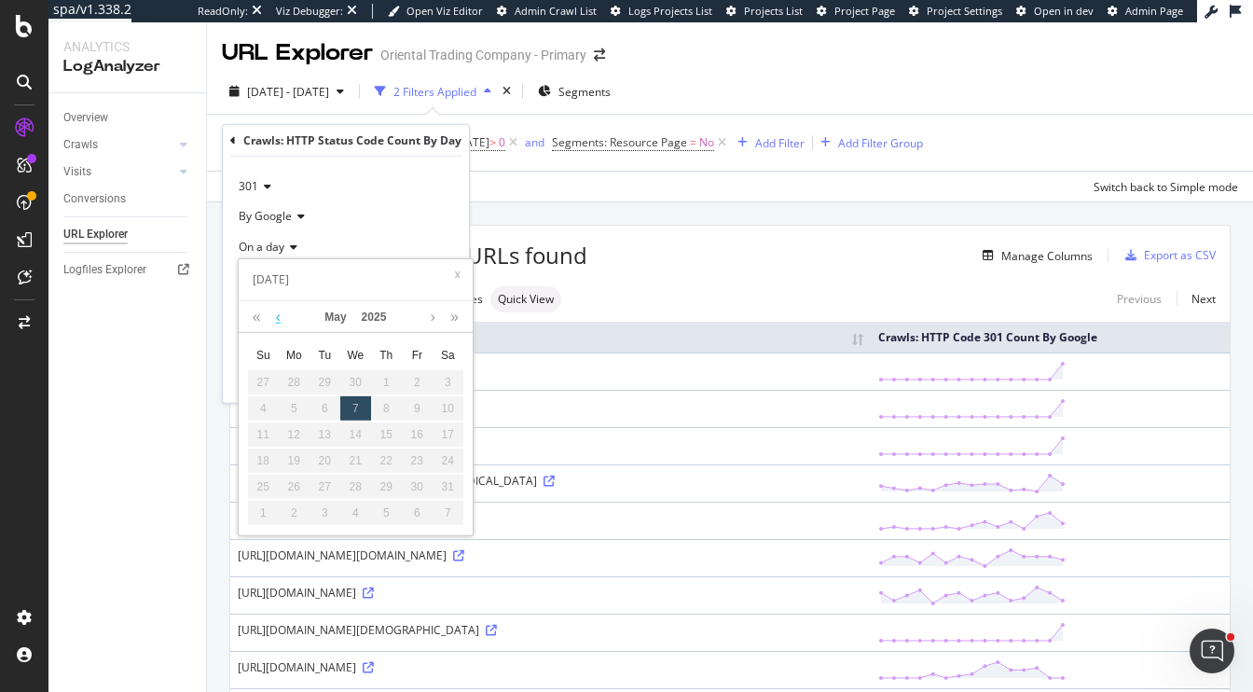
click at [279, 323] on link at bounding box center [278, 317] width 14 height 32
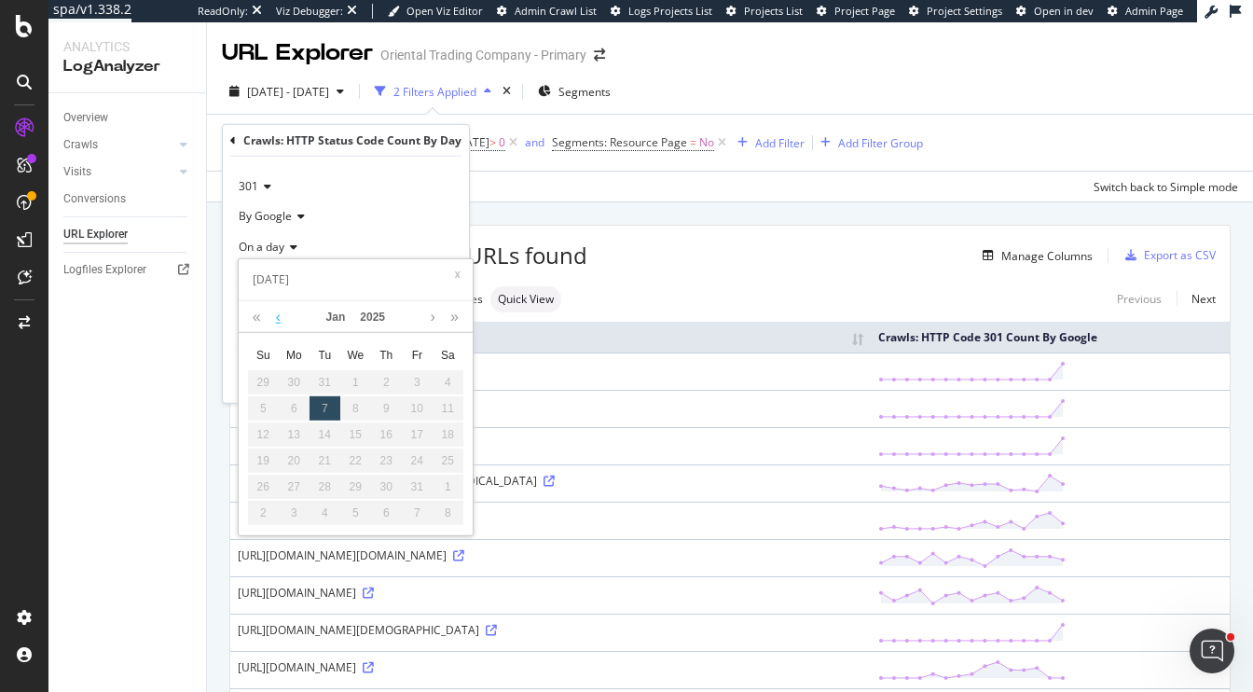
click at [279, 323] on link at bounding box center [278, 317] width 14 height 32
click at [403, 182] on div "301" at bounding box center [346, 187] width 216 height 30
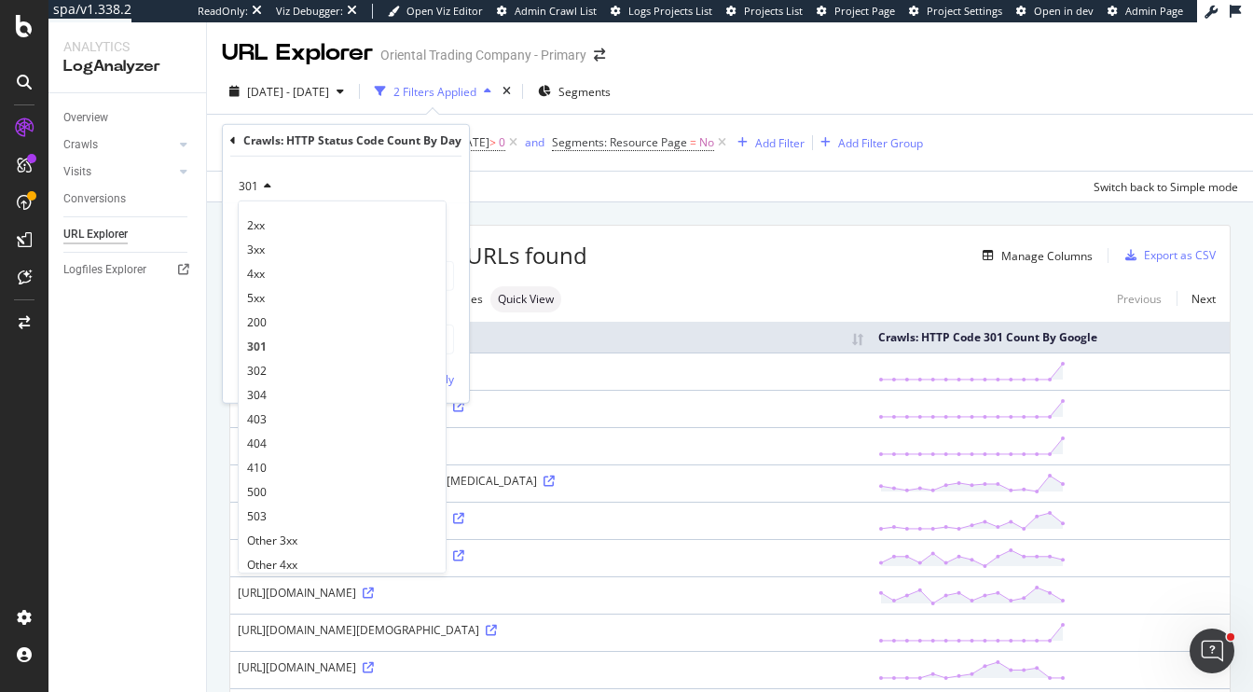
click at [597, 229] on div "Approximately 29.1K URLs found Manage Columns Export as CSV" at bounding box center [730, 249] width 1000 height 46
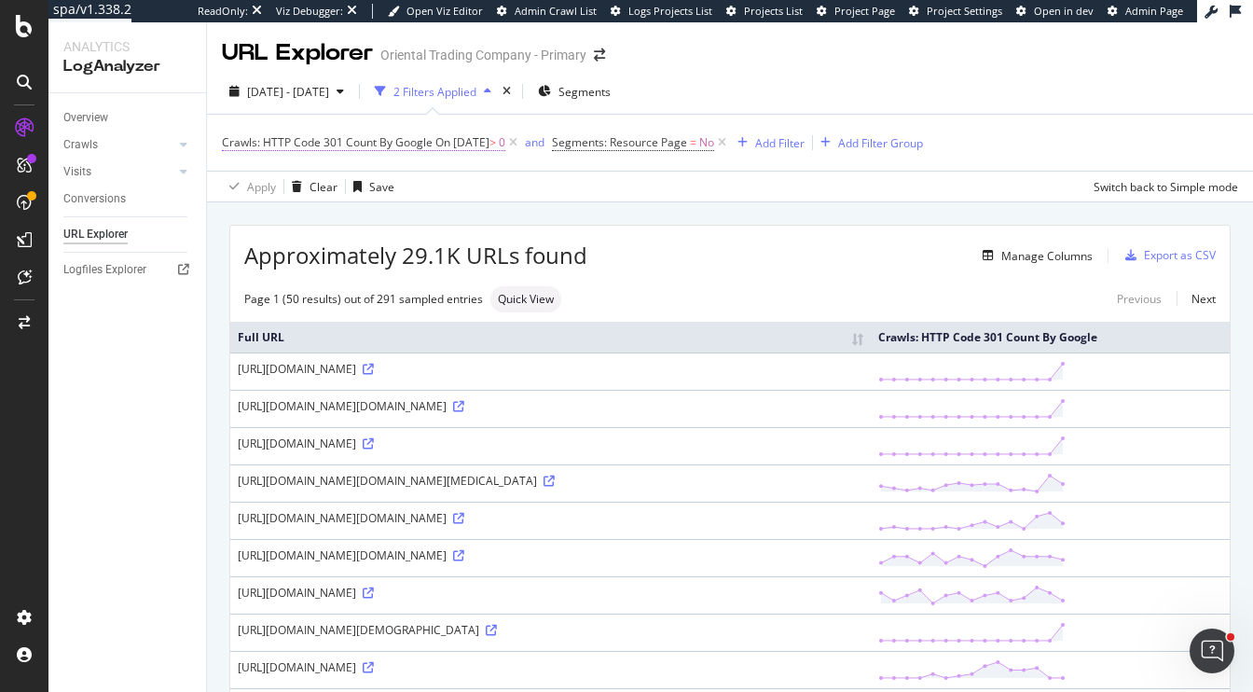
click at [316, 145] on span "Crawls: HTTP Code 301 Count By Google" at bounding box center [327, 142] width 211 height 16
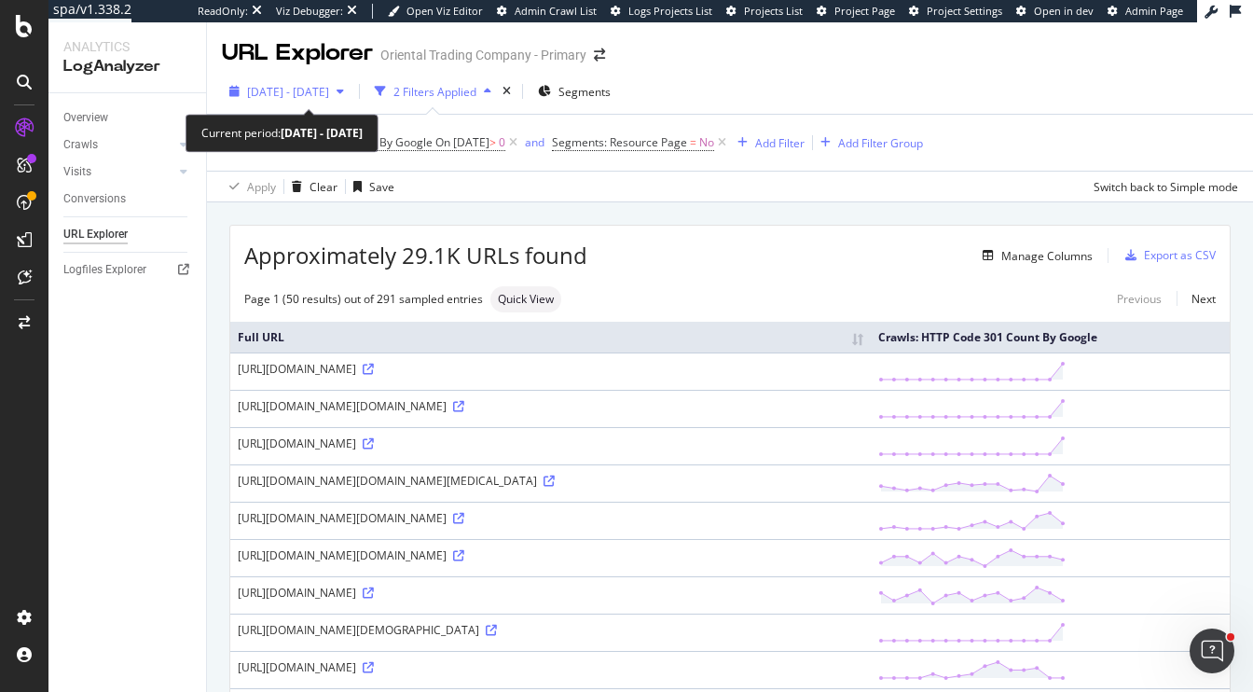
click at [329, 88] on span "[DATE] - [DATE]" at bounding box center [288, 92] width 82 height 16
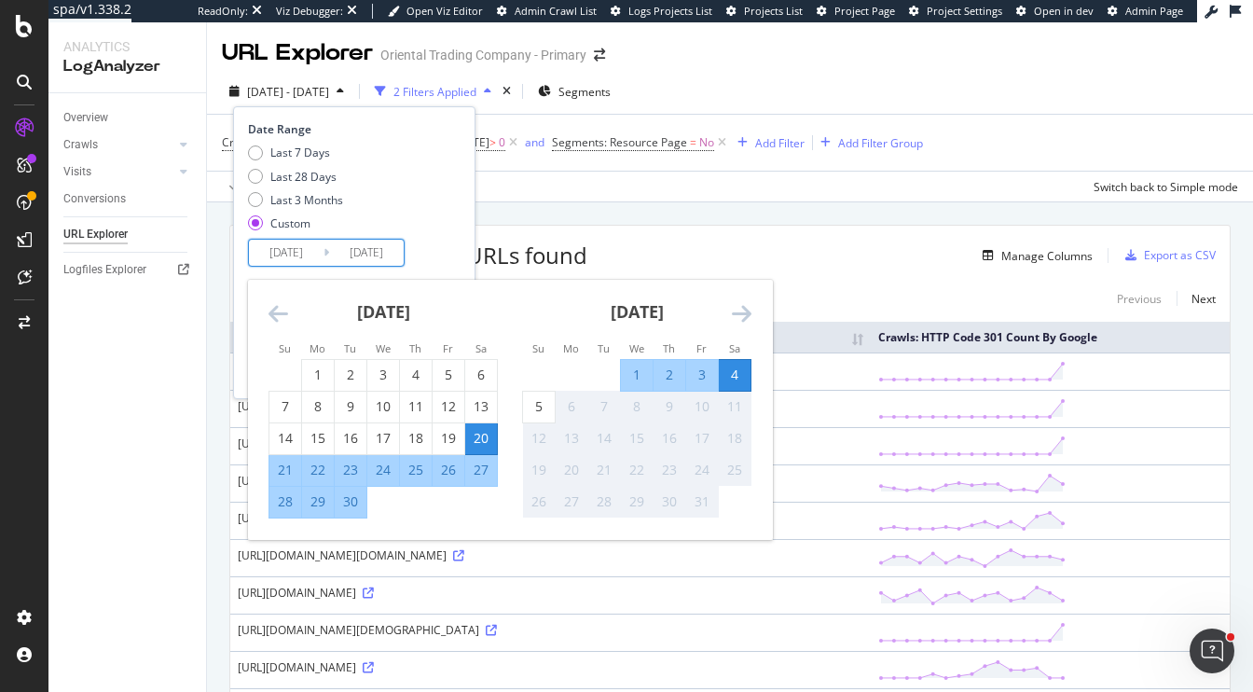
click at [288, 257] on input "[DATE]" at bounding box center [286, 253] width 75 height 26
click at [281, 310] on icon "Move backward to switch to the previous month." at bounding box center [279, 313] width 20 height 22
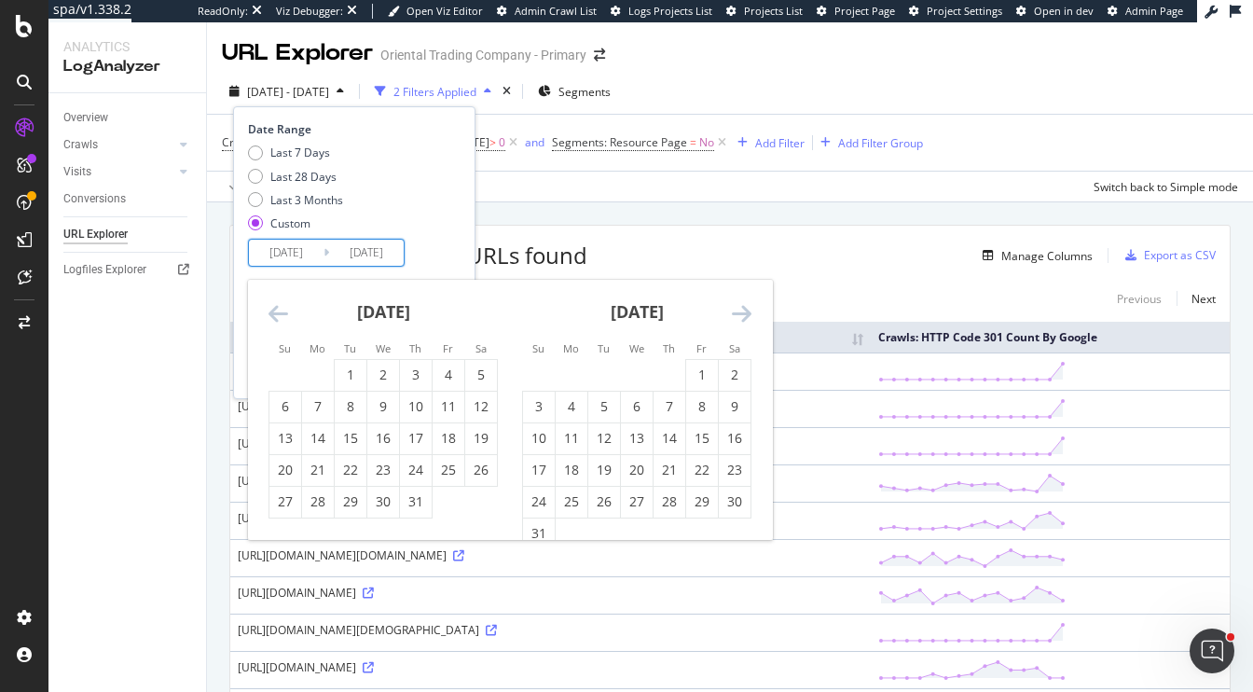
click at [281, 310] on icon "Move backward to switch to the previous month." at bounding box center [279, 313] width 20 height 22
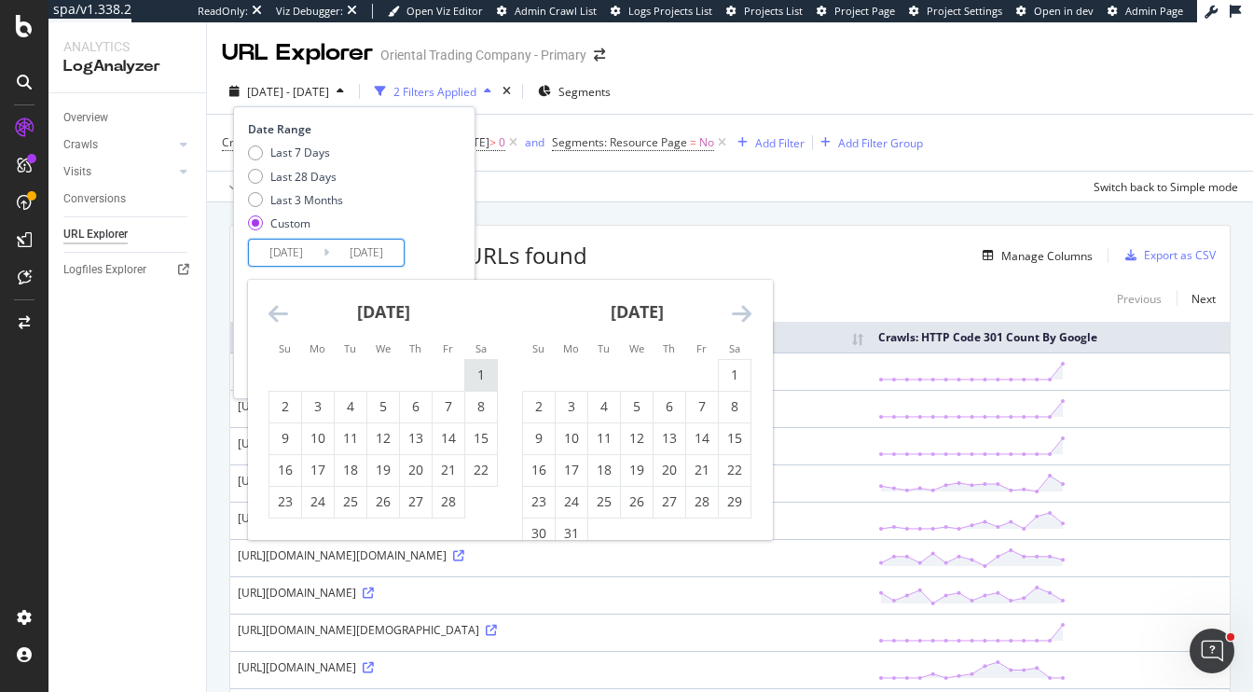
click at [476, 373] on div "1" at bounding box center [481, 375] width 32 height 19
type input "[DATE]"
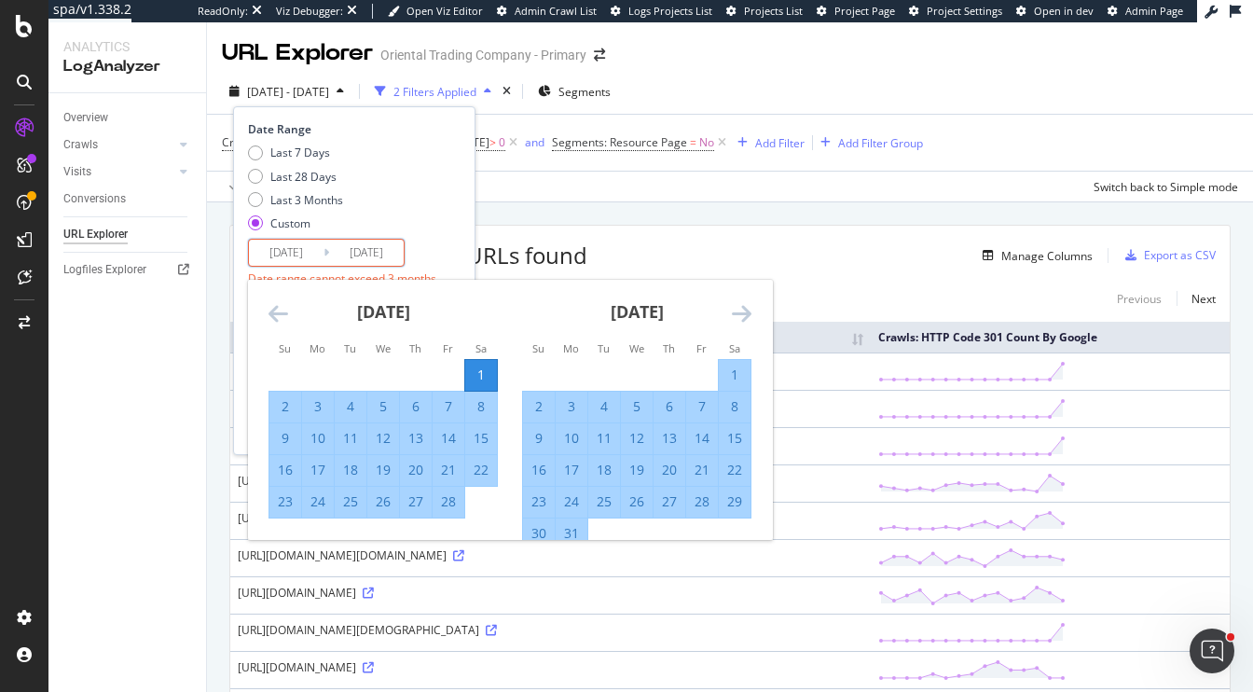
click at [449, 513] on div "28" at bounding box center [449, 502] width 32 height 31
type input "[DATE]"
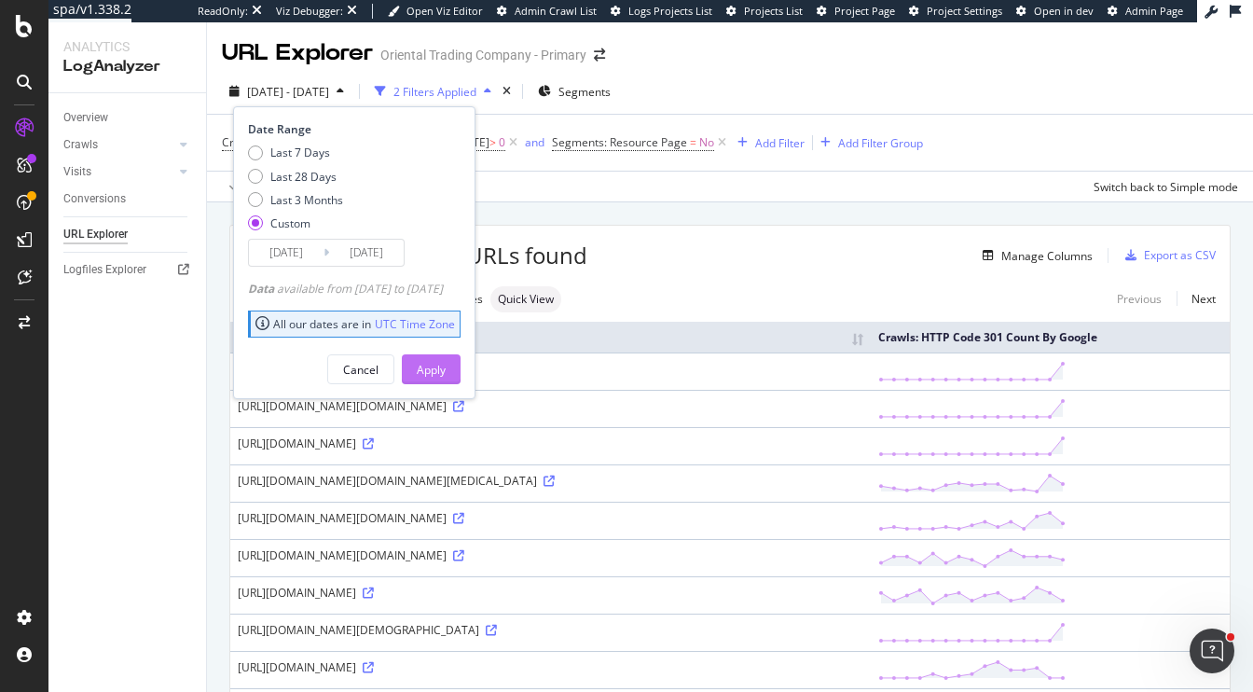
click at [446, 365] on div "Apply" at bounding box center [431, 370] width 29 height 16
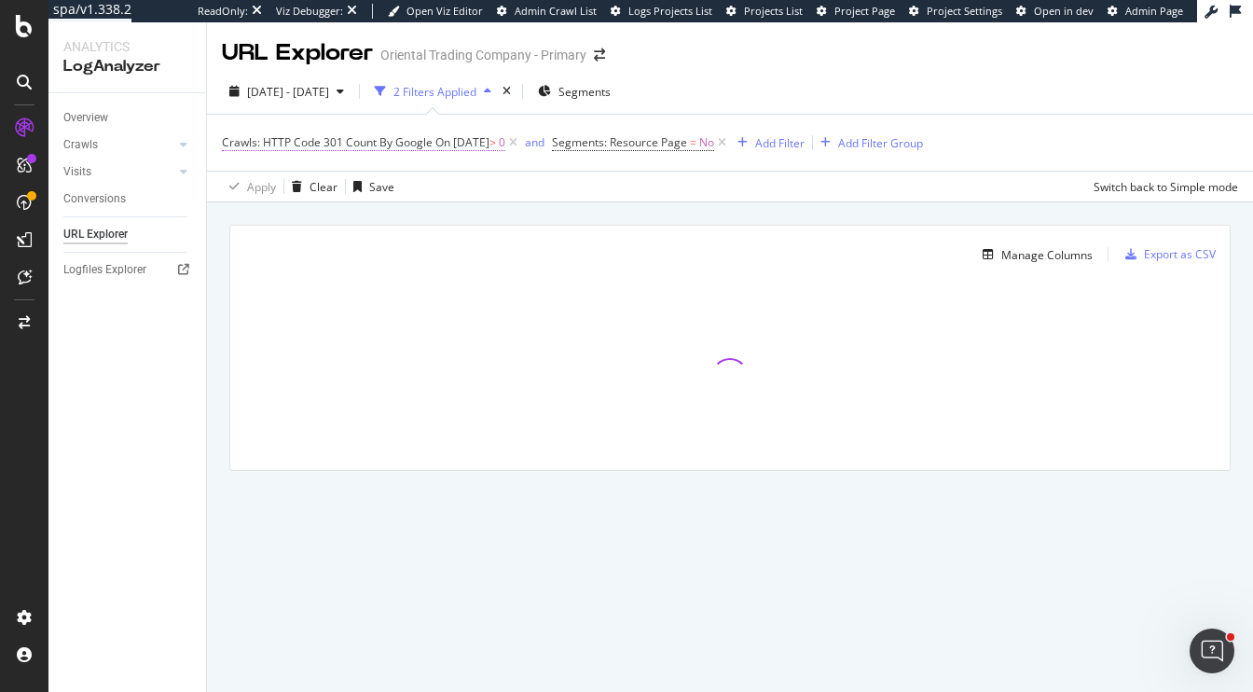
click at [474, 146] on span "On [DATE]" at bounding box center [462, 142] width 54 height 16
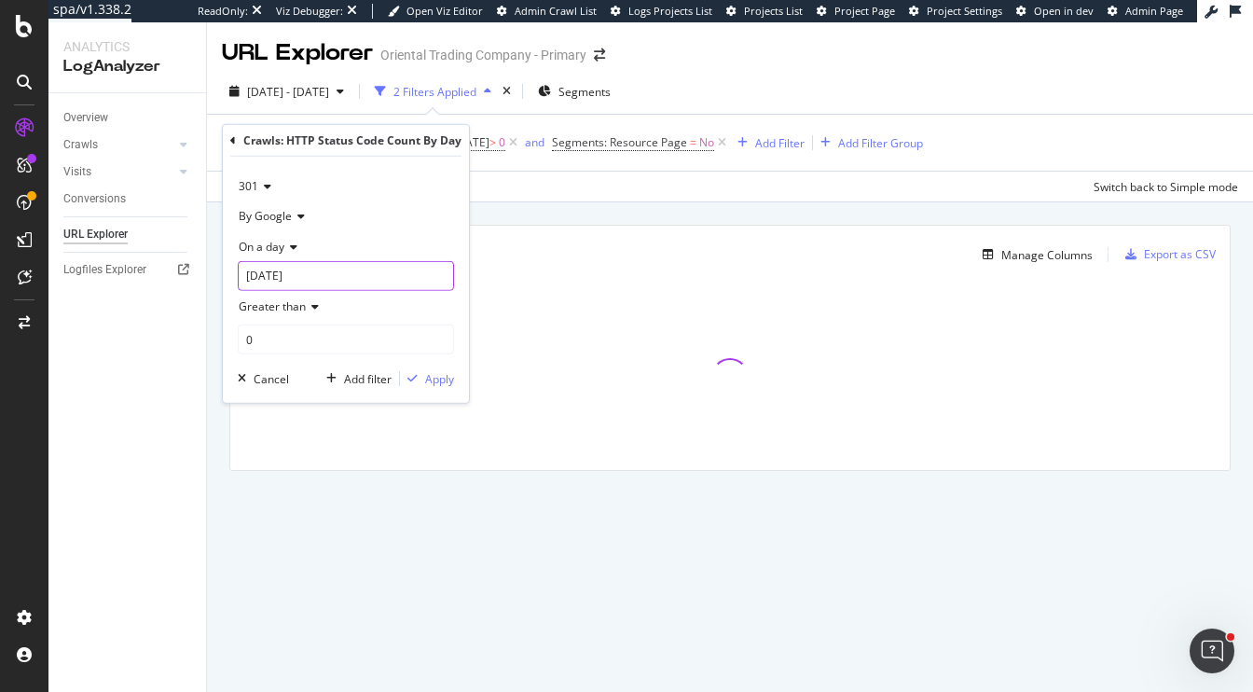
click at [281, 266] on input "[DATE]" at bounding box center [346, 276] width 216 height 30
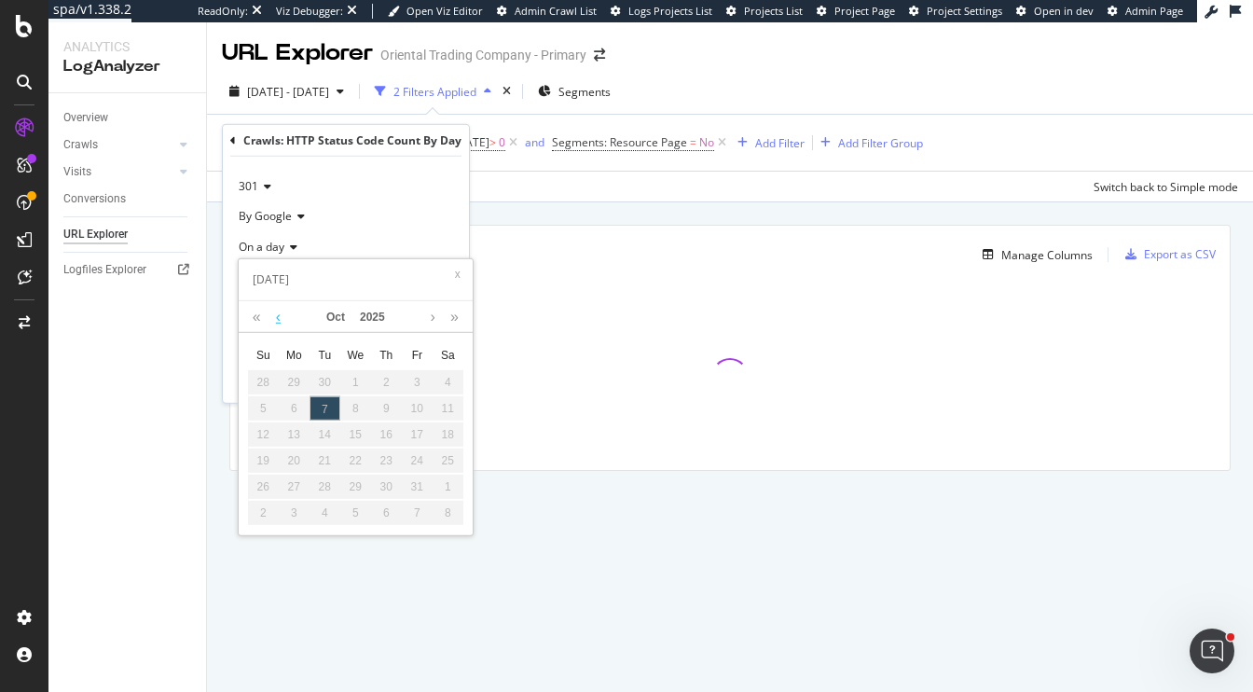
click at [279, 319] on link at bounding box center [278, 317] width 14 height 32
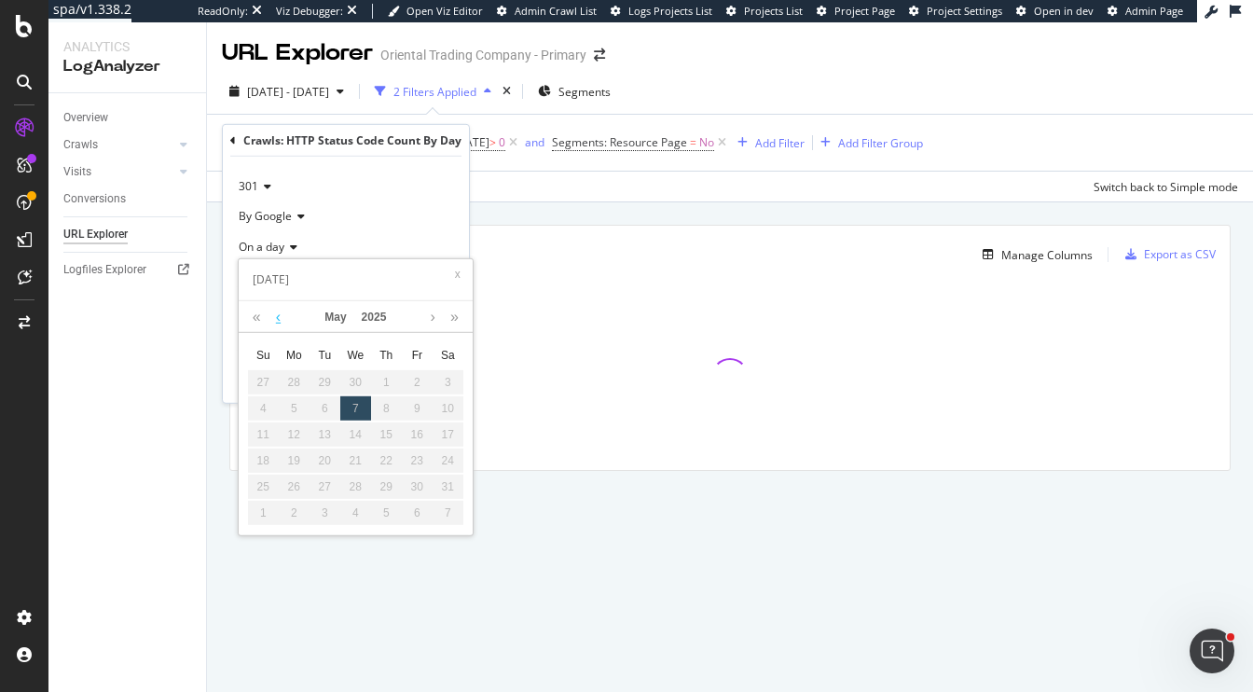
click at [279, 319] on link at bounding box center [278, 317] width 14 height 32
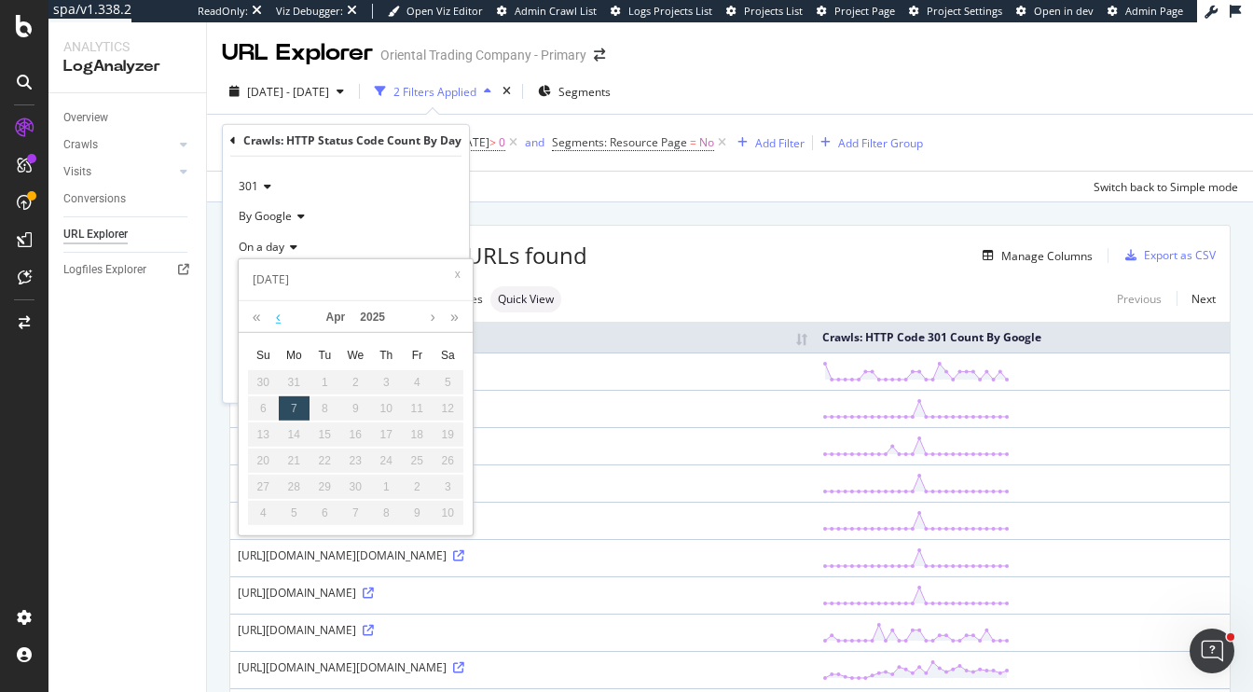
click at [279, 319] on link at bounding box center [278, 317] width 14 height 32
click at [430, 322] on link at bounding box center [432, 317] width 14 height 32
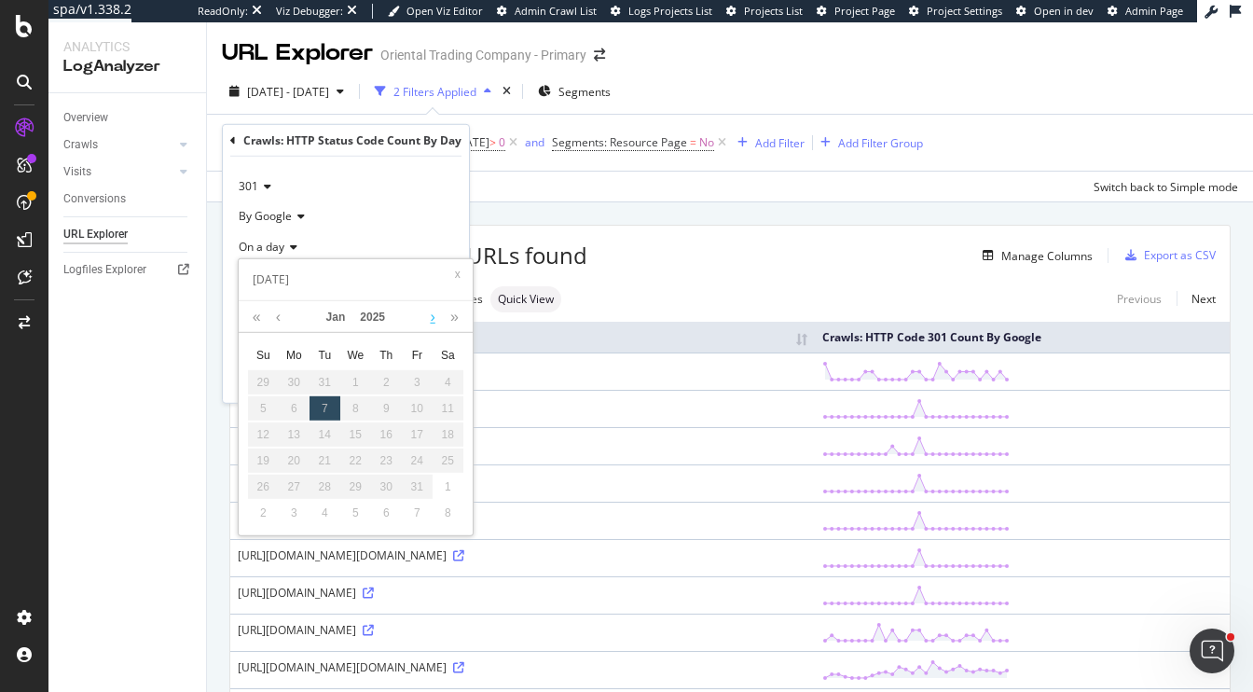
click at [430, 322] on link at bounding box center [432, 317] width 14 height 32
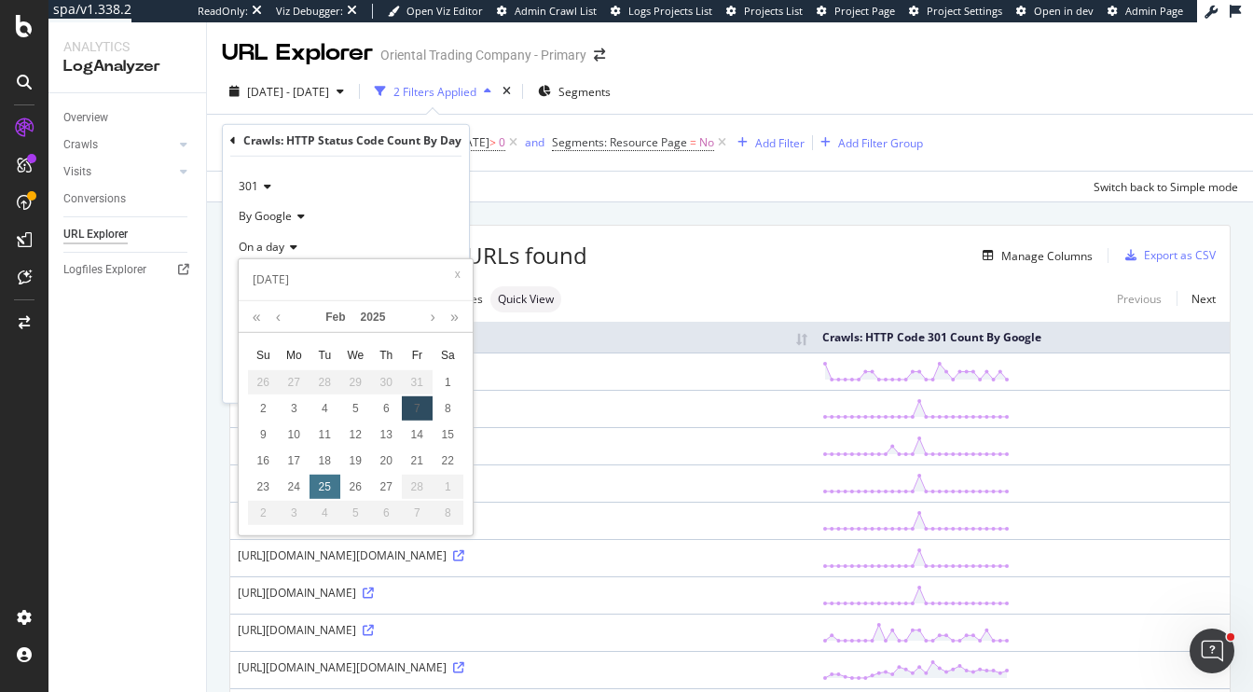
click at [329, 483] on div "25" at bounding box center [325, 487] width 31 height 24
type input "[DATE]"
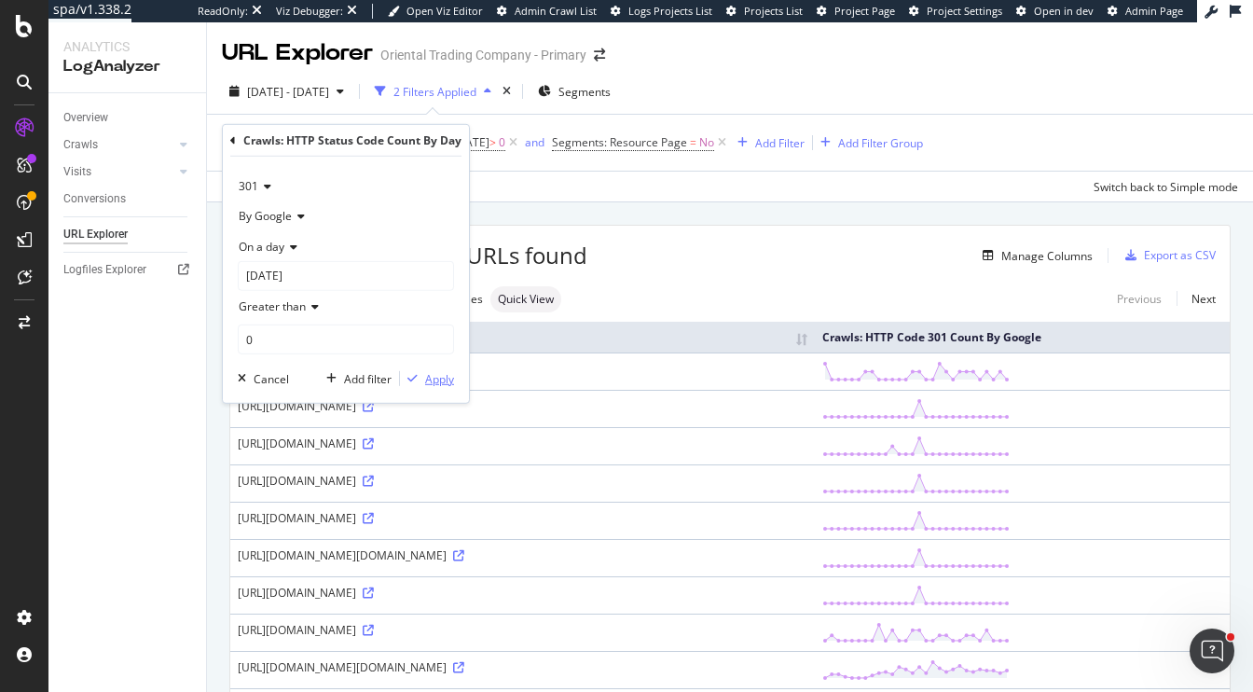
click at [439, 379] on div "Apply" at bounding box center [439, 378] width 29 height 16
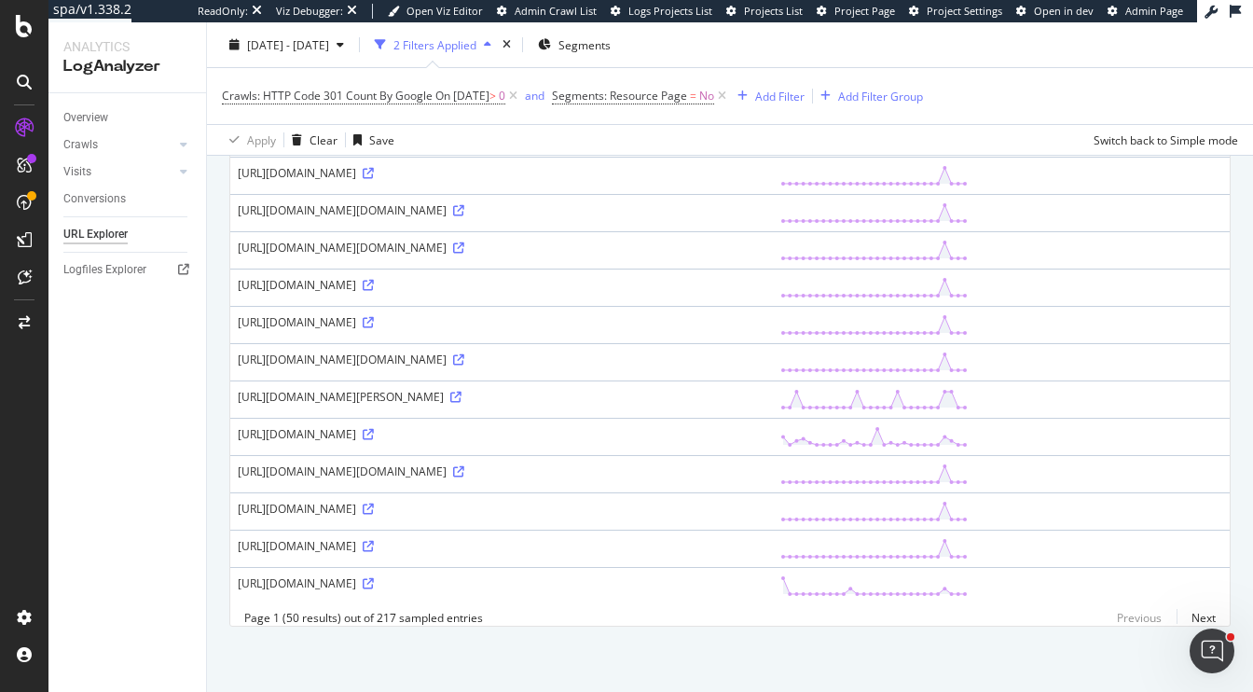
scroll to position [1829, 0]
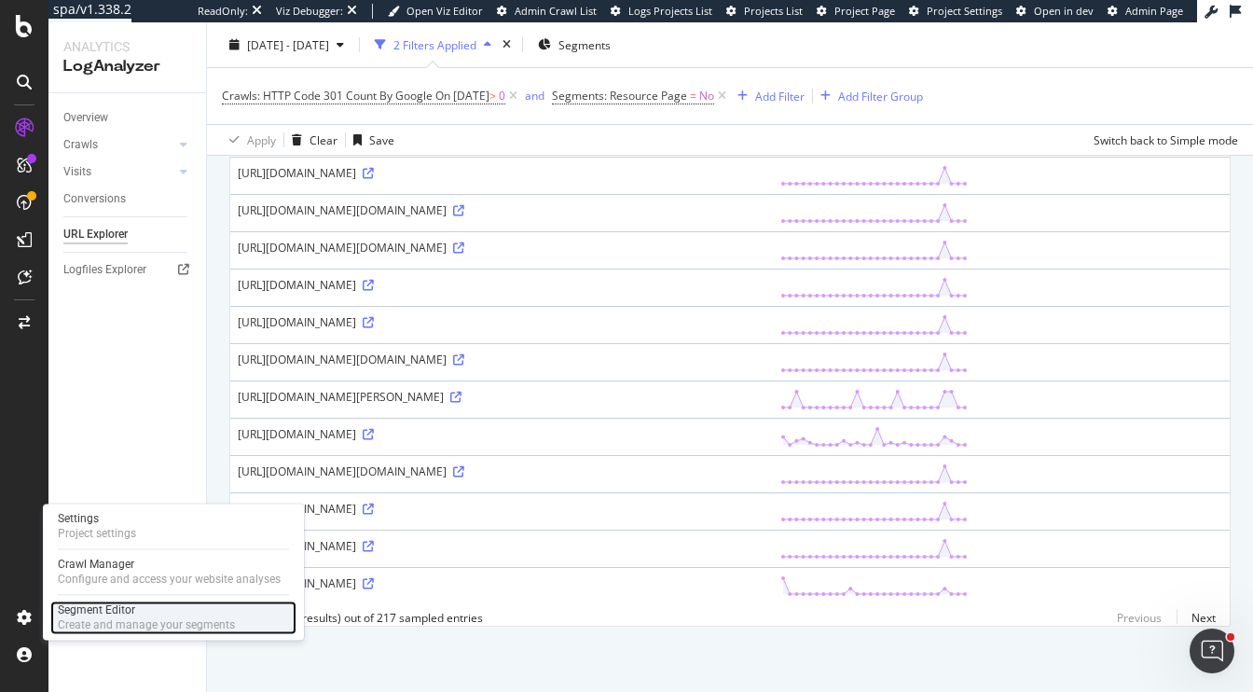
click at [115, 616] on div "Segment Editor" at bounding box center [146, 609] width 177 height 15
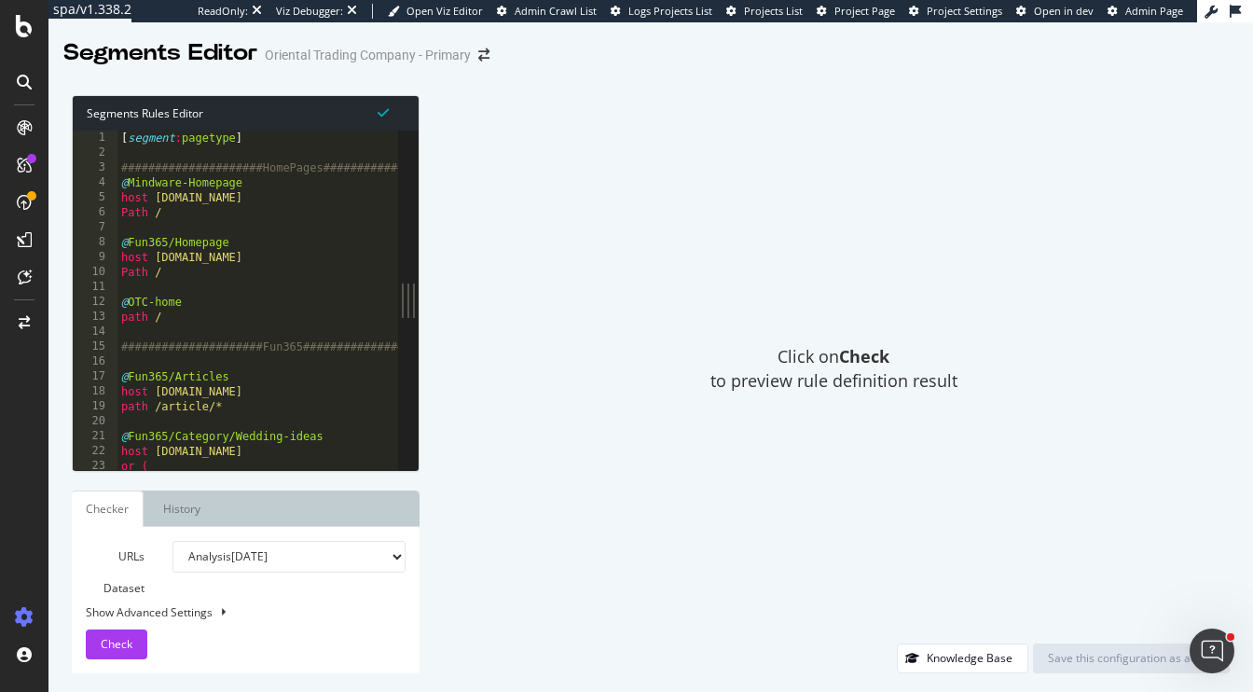
type textarea "@OTC-home"
click at [174, 302] on div "[ segment : pagetype ] #####################HomePages##################### @ Mi…" at bounding box center [1040, 316] width 1847 height 371
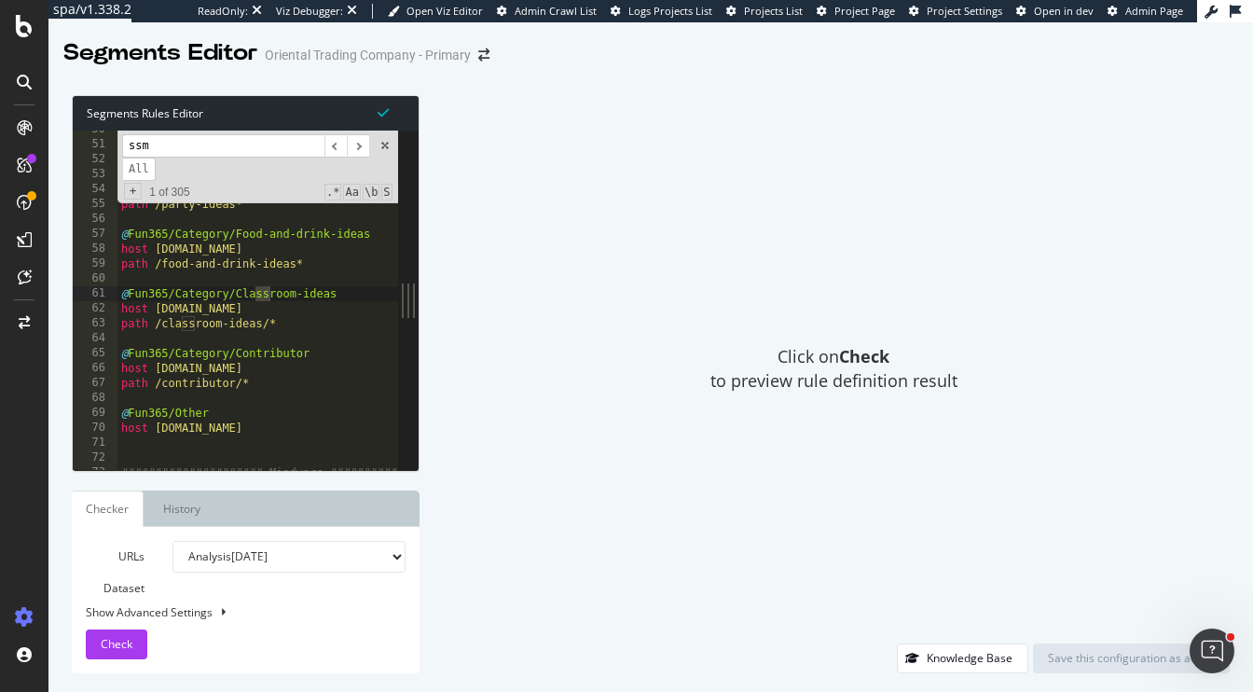
scroll to position [6832, 0]
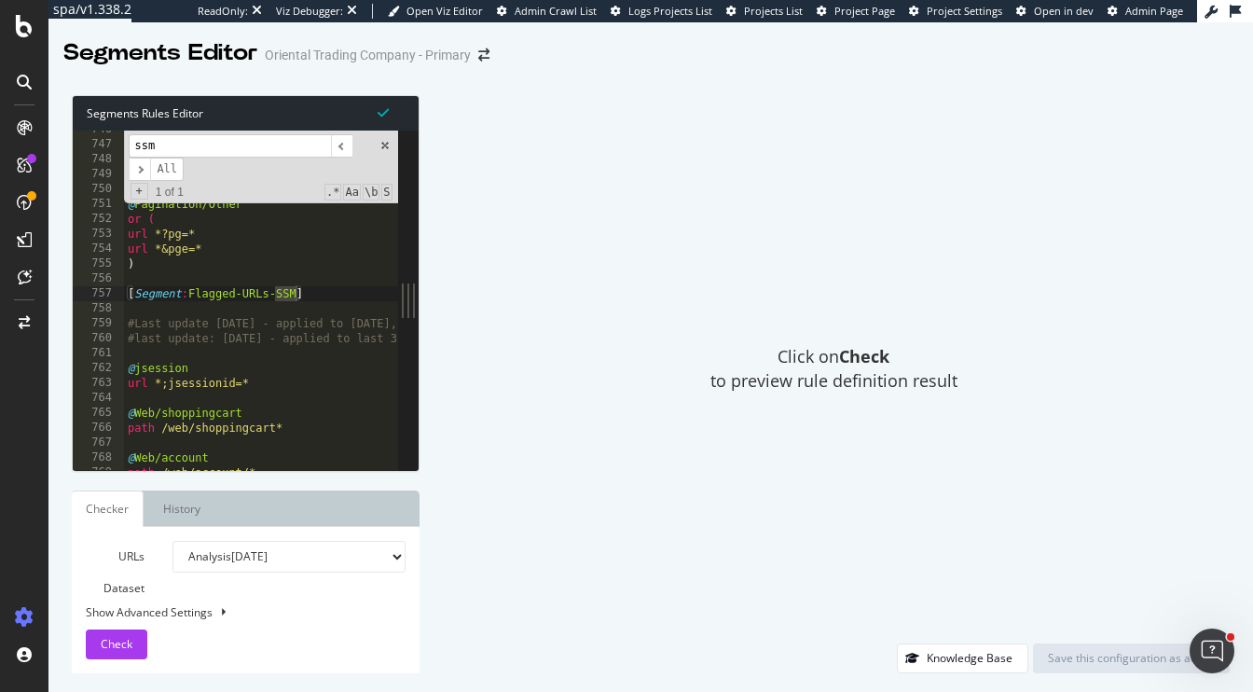
type input "ssm"
click at [130, 366] on div "@ Pagination/Product-Review URL *product-reviews.fltr?pg=* #pagination for revi…" at bounding box center [1047, 307] width 1847 height 371
type textarea "@jsession"
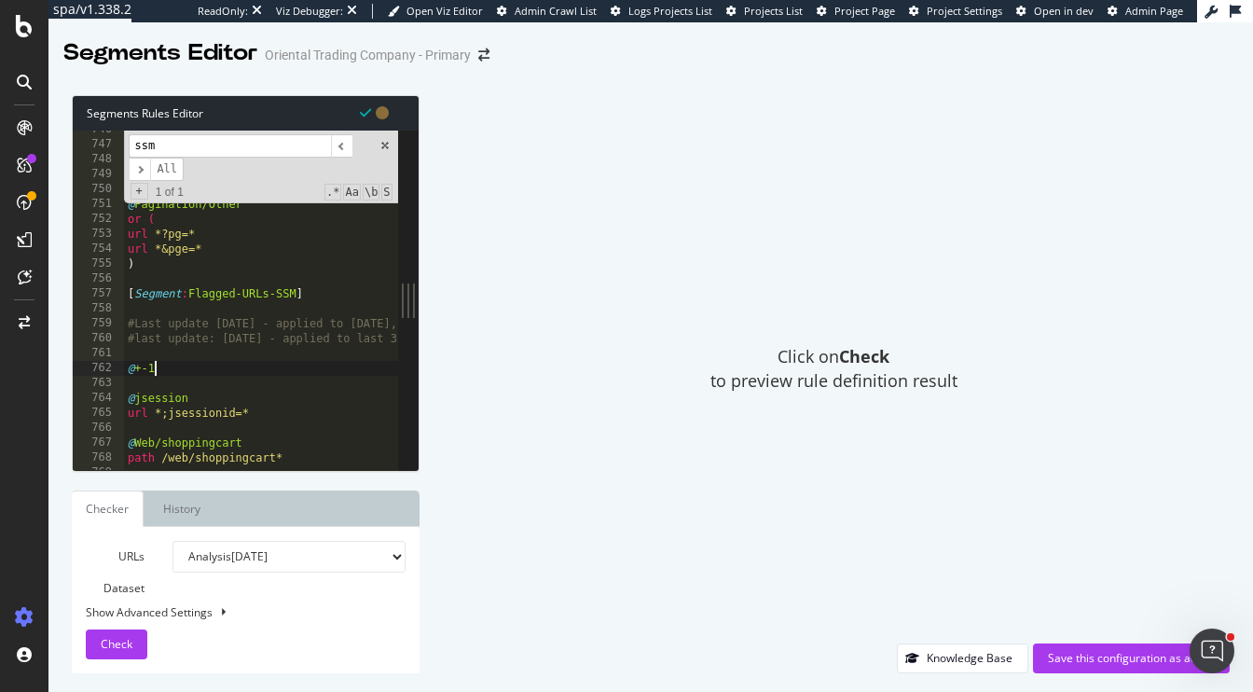
scroll to position [0, 1]
type textarea "@+-1.fltr"
click at [138, 380] on div "@ Pagination/Product-Review URL *product-reviews.fltr?pg=* #pagination for revi…" at bounding box center [1047, 307] width 1847 height 371
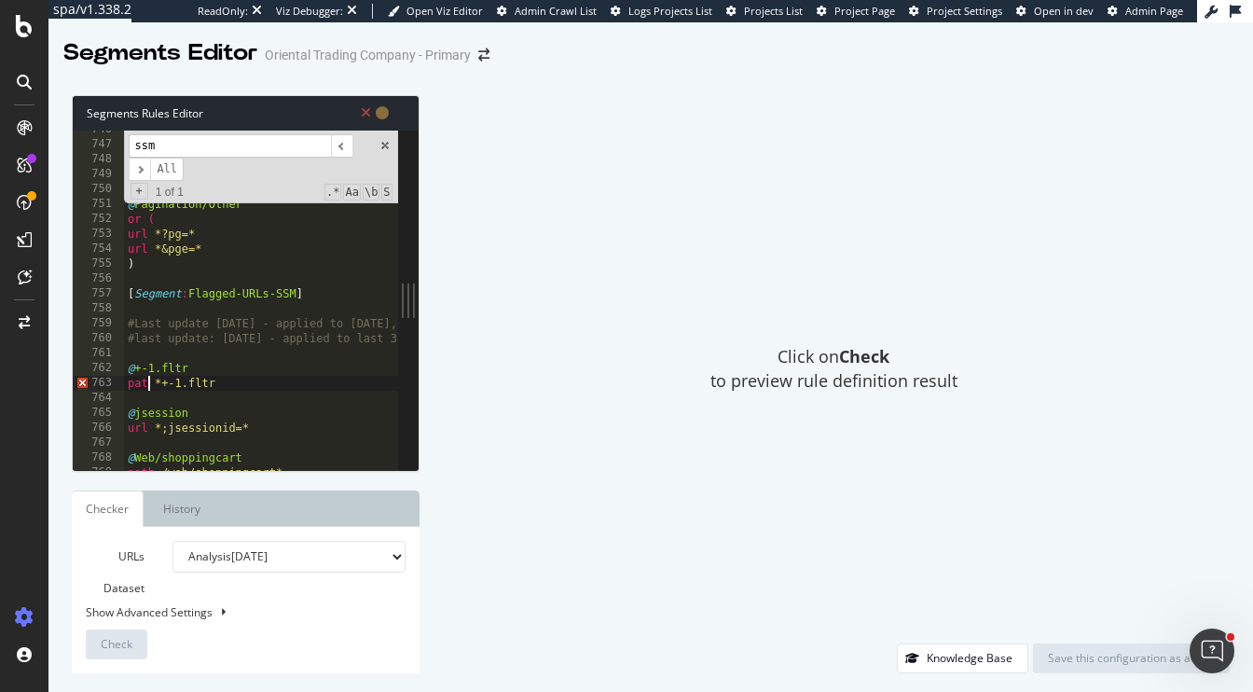
scroll to position [0, 2]
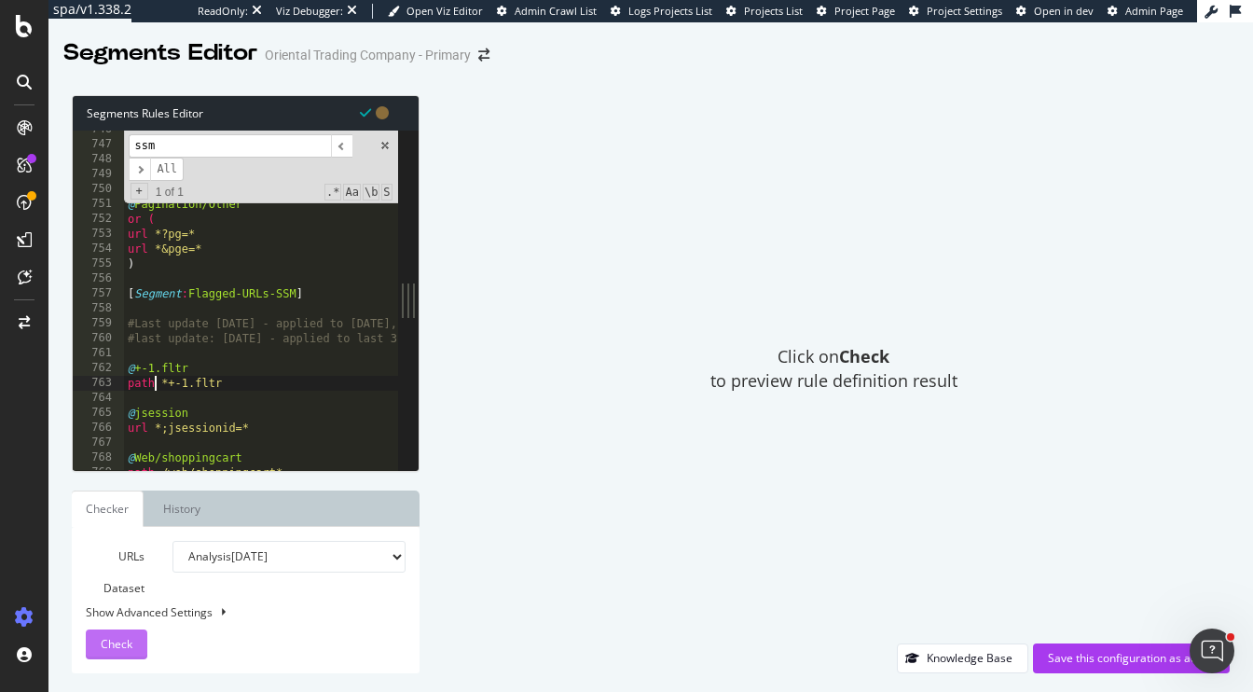
type textarea "path *+-1.fltr"
click at [120, 648] on span "Check" at bounding box center [117, 644] width 32 height 16
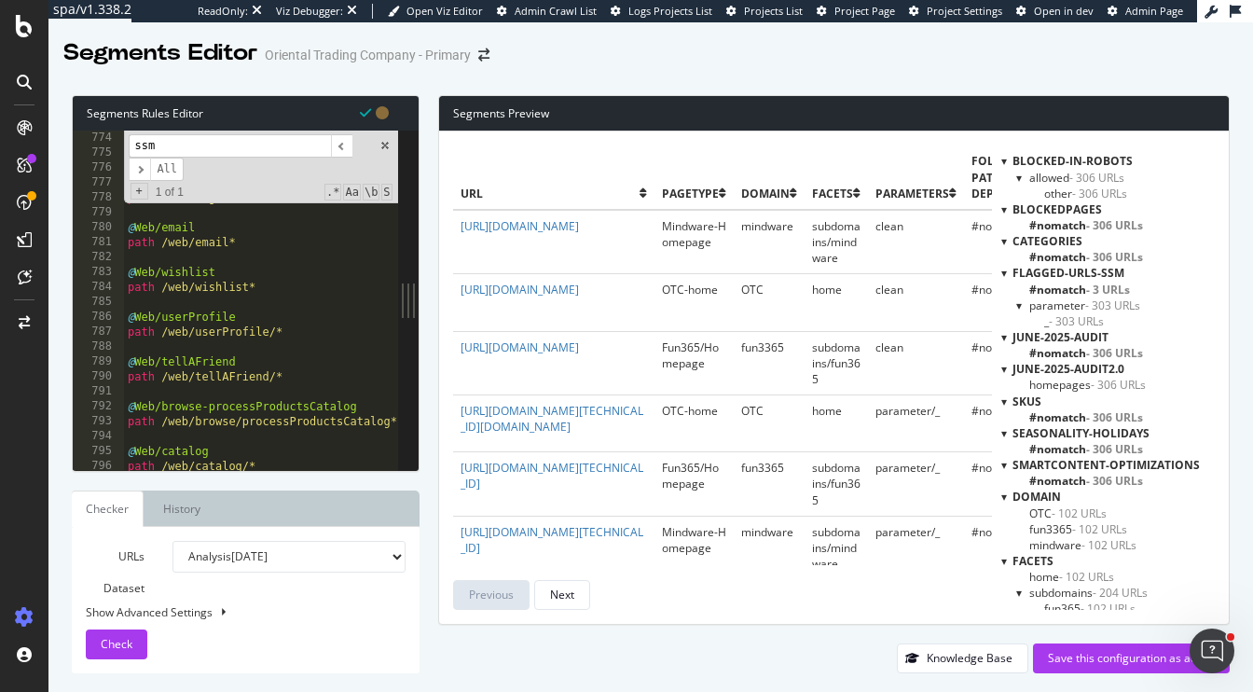
scroll to position [7080, 0]
